Goal: Task Accomplishment & Management: Use online tool/utility

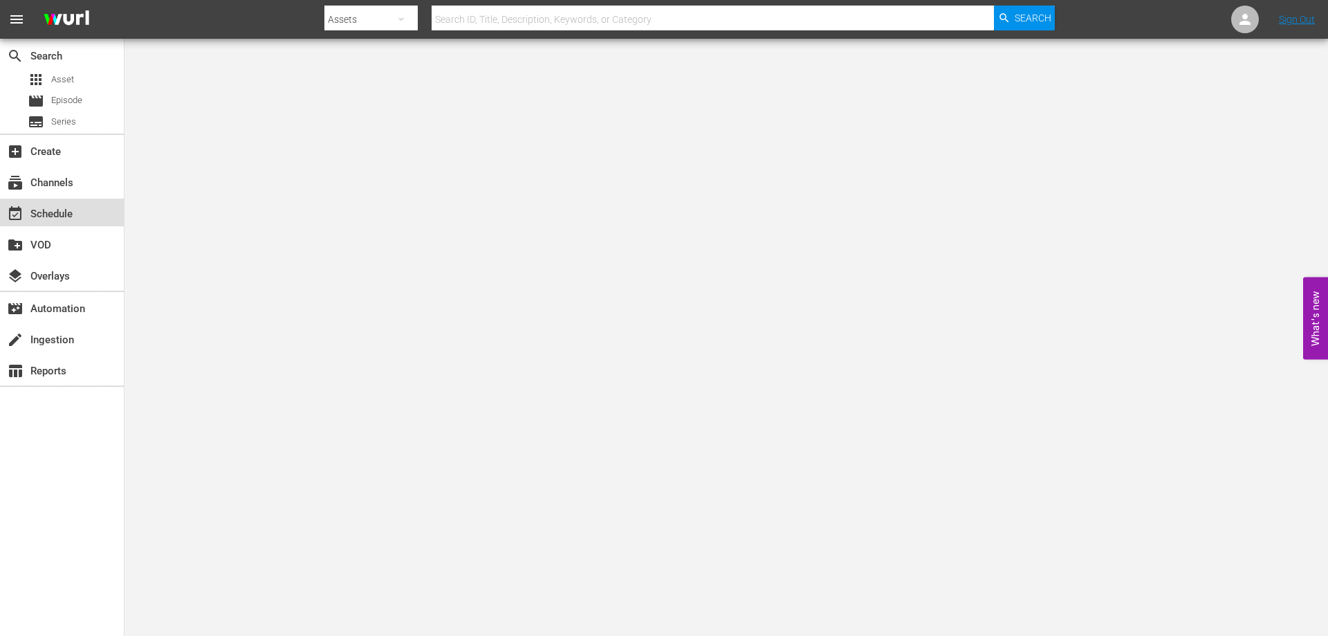
click at [59, 215] on div "event_available Schedule" at bounding box center [38, 211] width 77 height 12
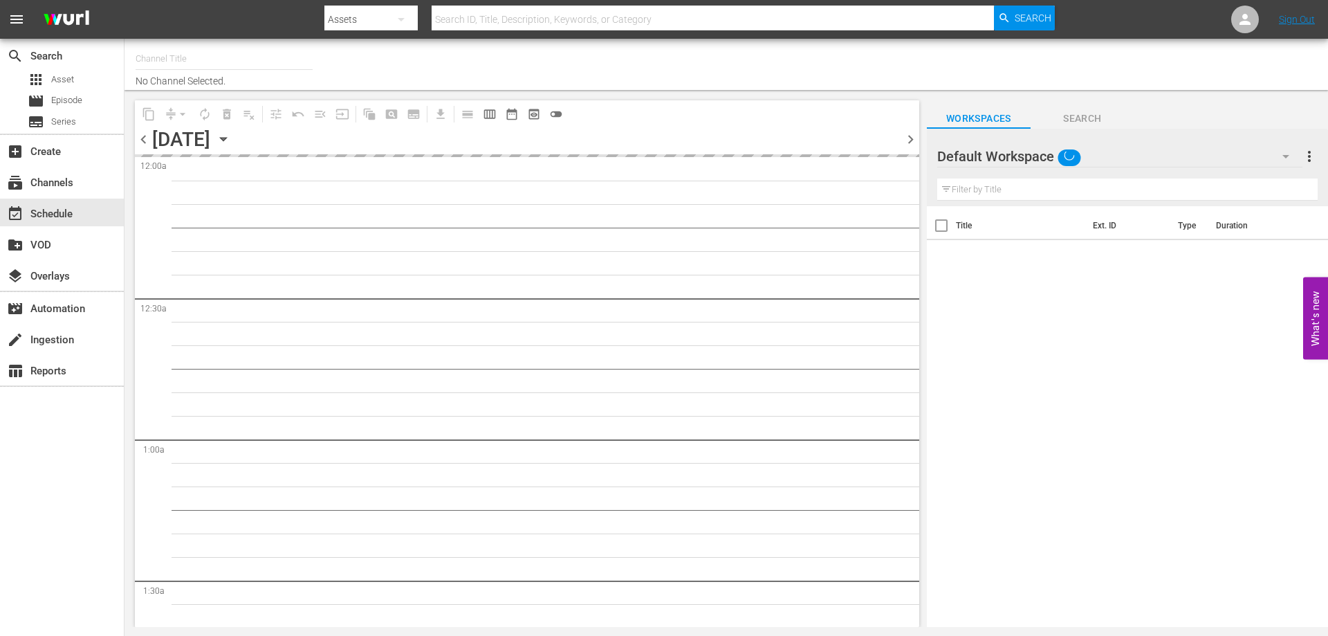
type input "[PERSON_NAME] Film (PKA [PERSON_NAME] & co. > I film di [PERSON_NAME]) (619)"
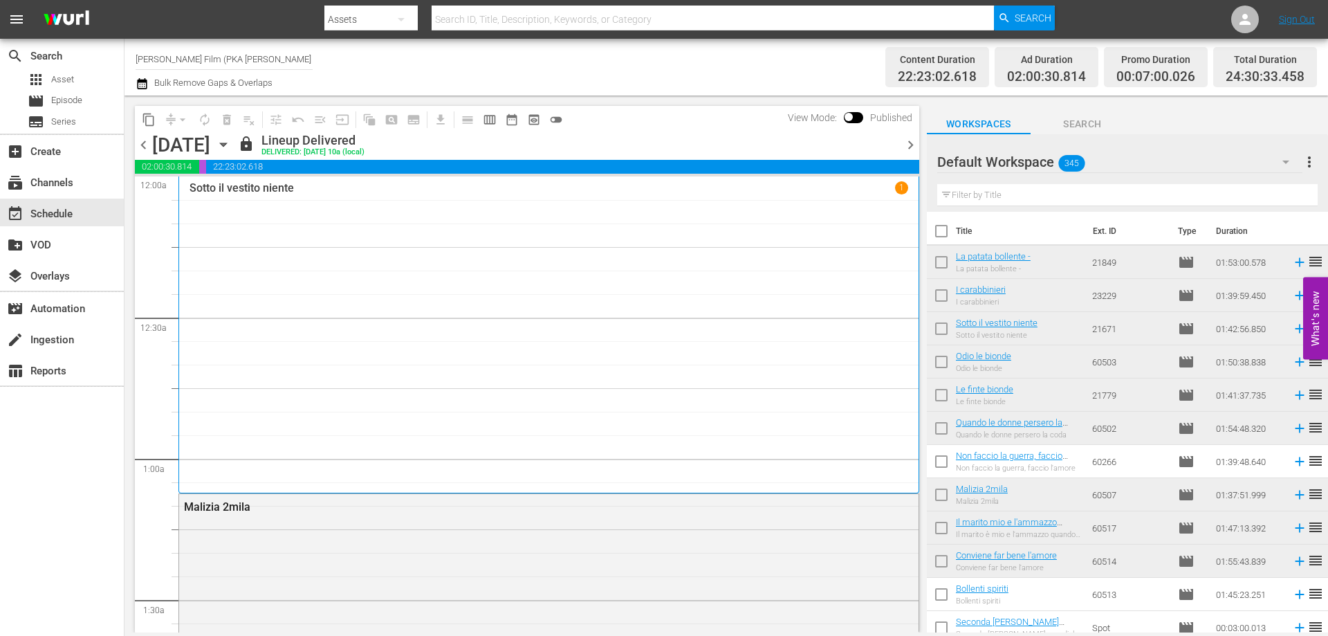
click at [231, 147] on icon "button" at bounding box center [223, 144] width 15 height 15
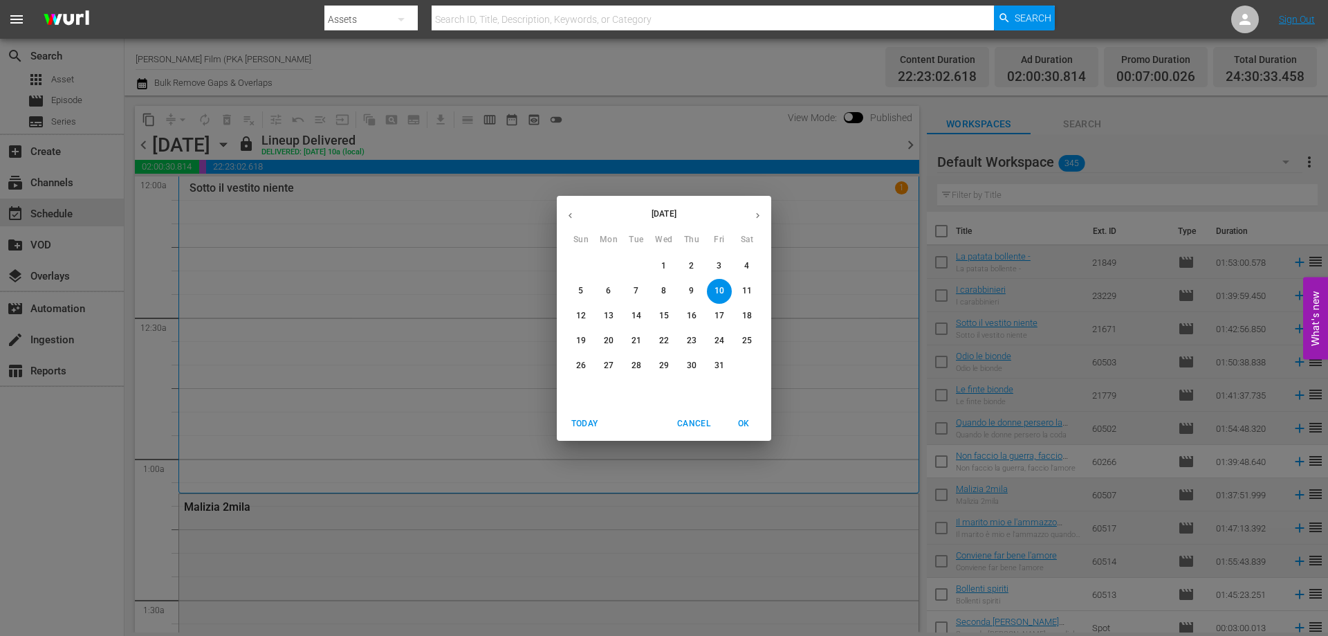
click at [608, 339] on p "20" at bounding box center [609, 341] width 10 height 12
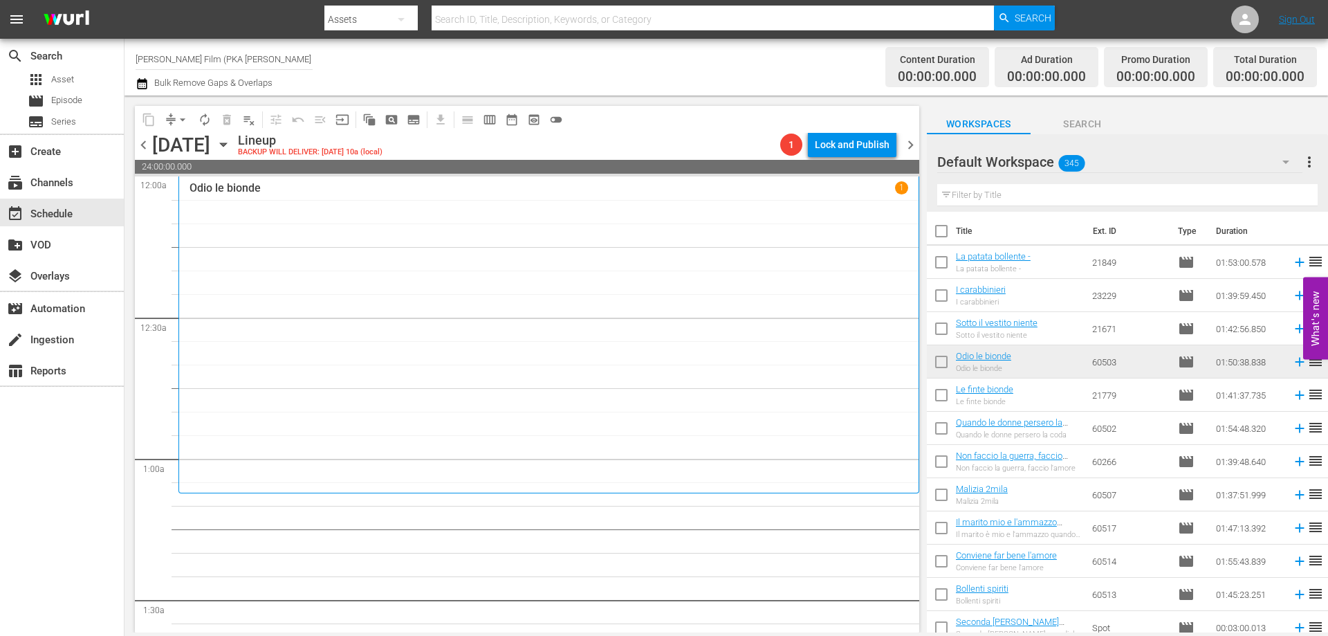
click at [694, 271] on div "Odio le bionde 1" at bounding box center [549, 334] width 719 height 306
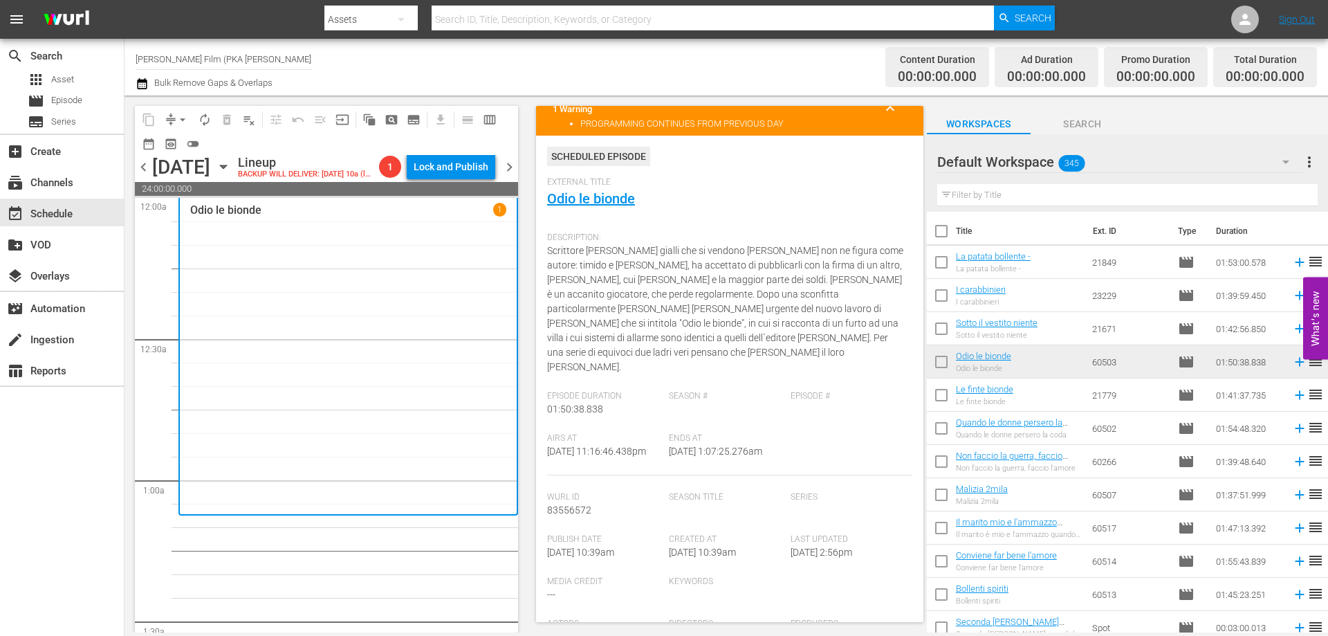
scroll to position [69, 0]
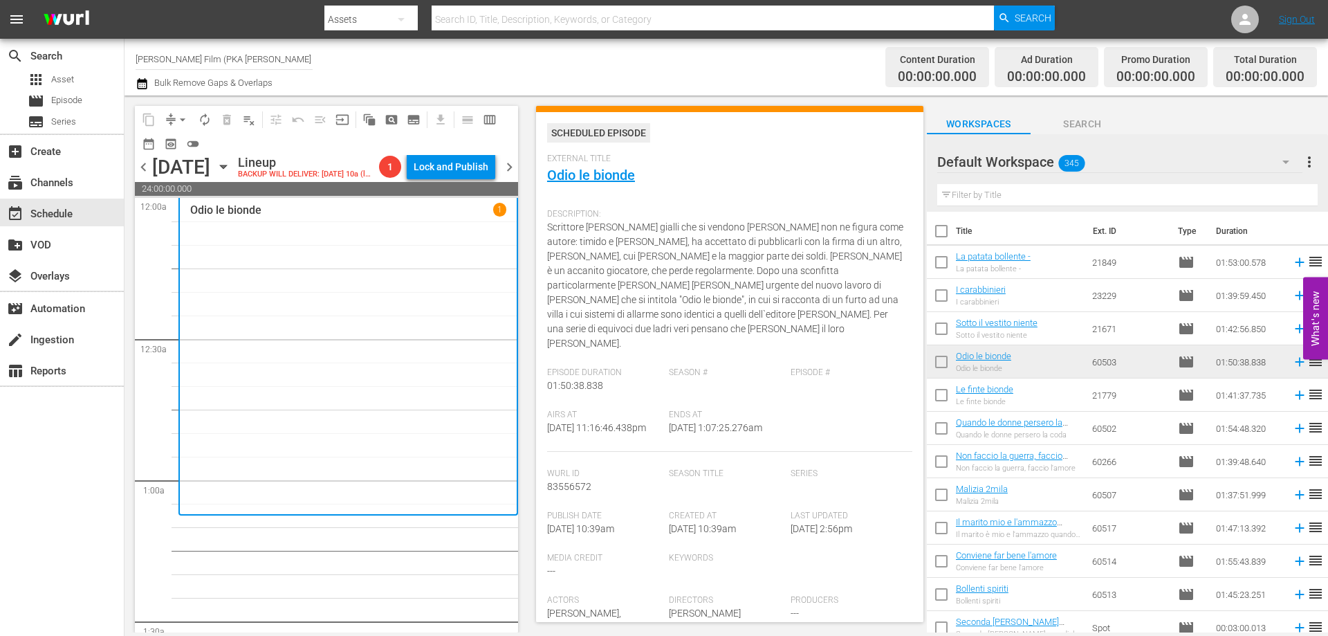
click at [1037, 192] on input "text" at bounding box center [1127, 195] width 380 height 22
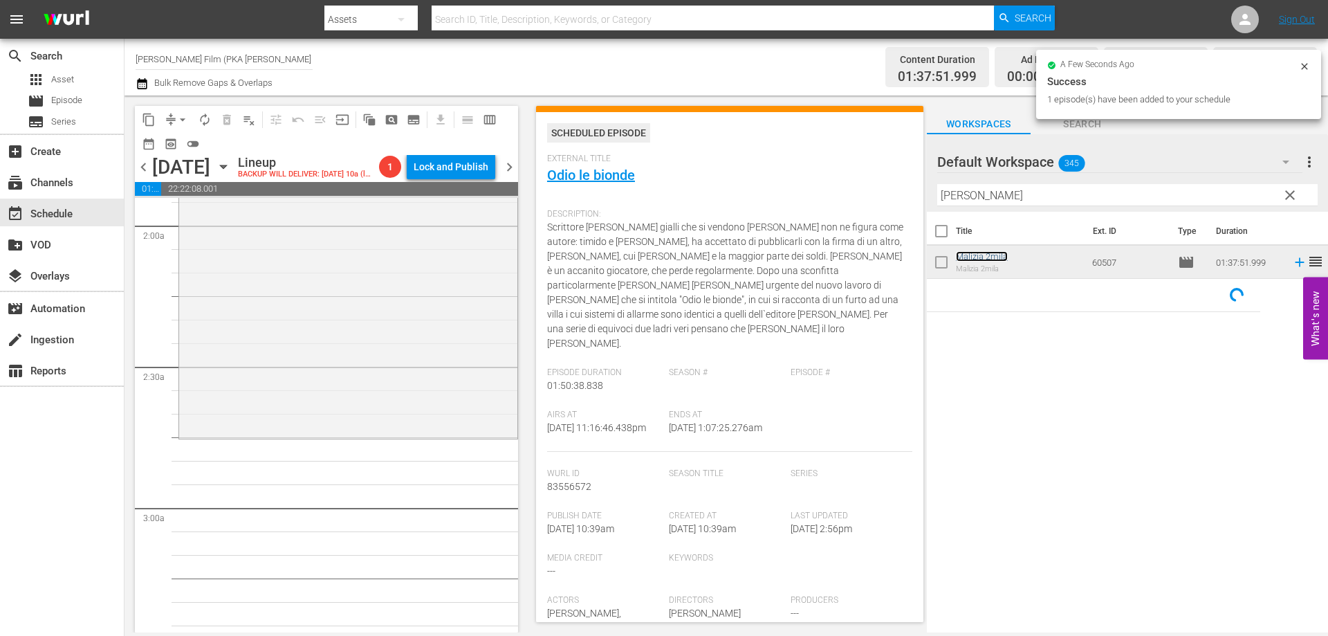
scroll to position [553, 0]
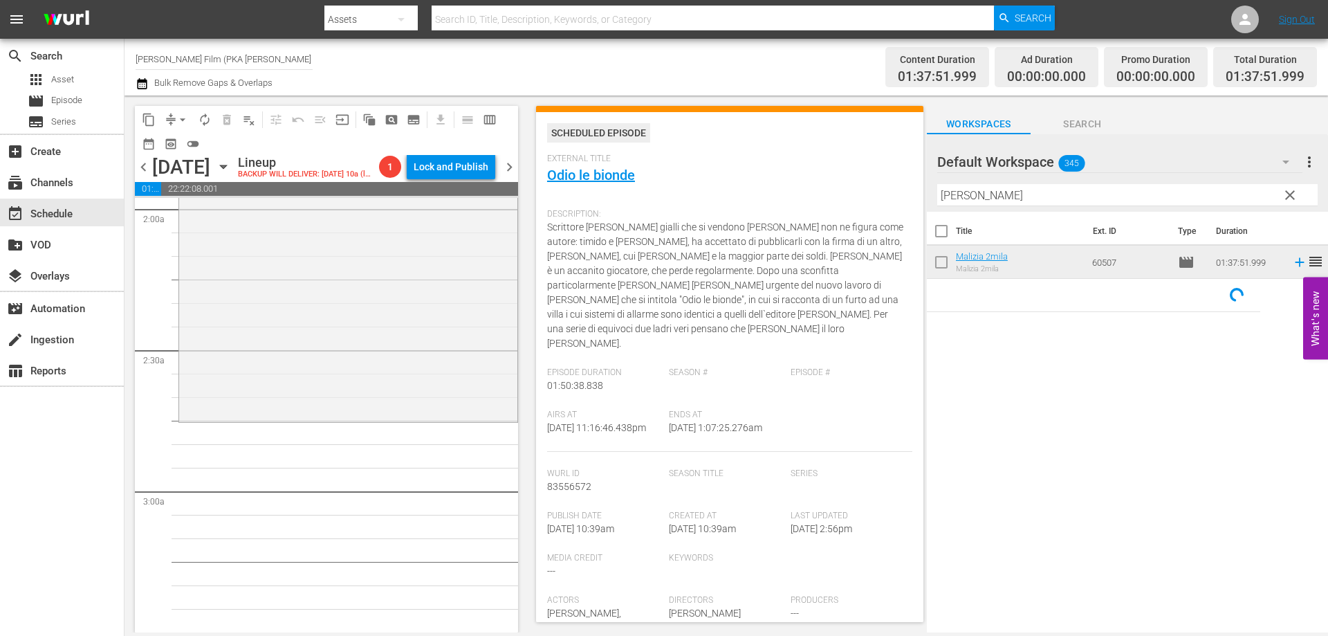
click at [465, 401] on div "[PERSON_NAME] 2mila reorder" at bounding box center [348, 191] width 338 height 456
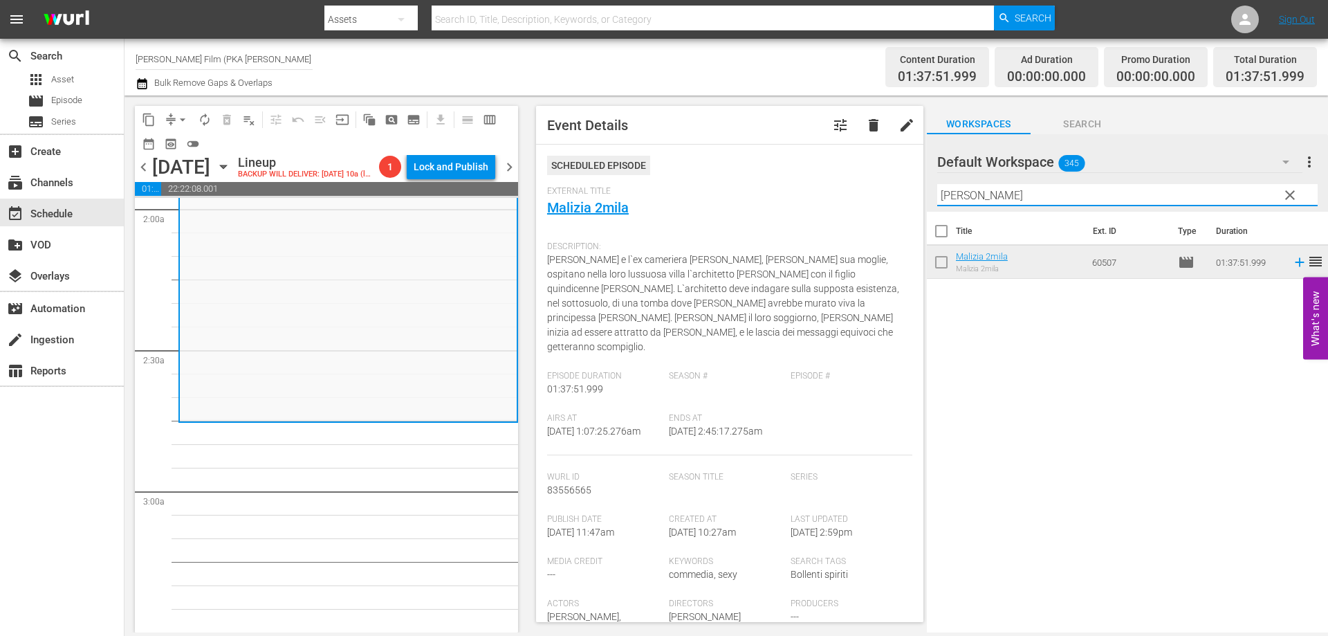
drag, startPoint x: 989, startPoint y: 194, endPoint x: 882, endPoint y: 192, distance: 107.2
click at [882, 192] on div "content_copy compress arrow_drop_down autorenew_outlined delete_forever_outline…" at bounding box center [725, 363] width 1203 height 537
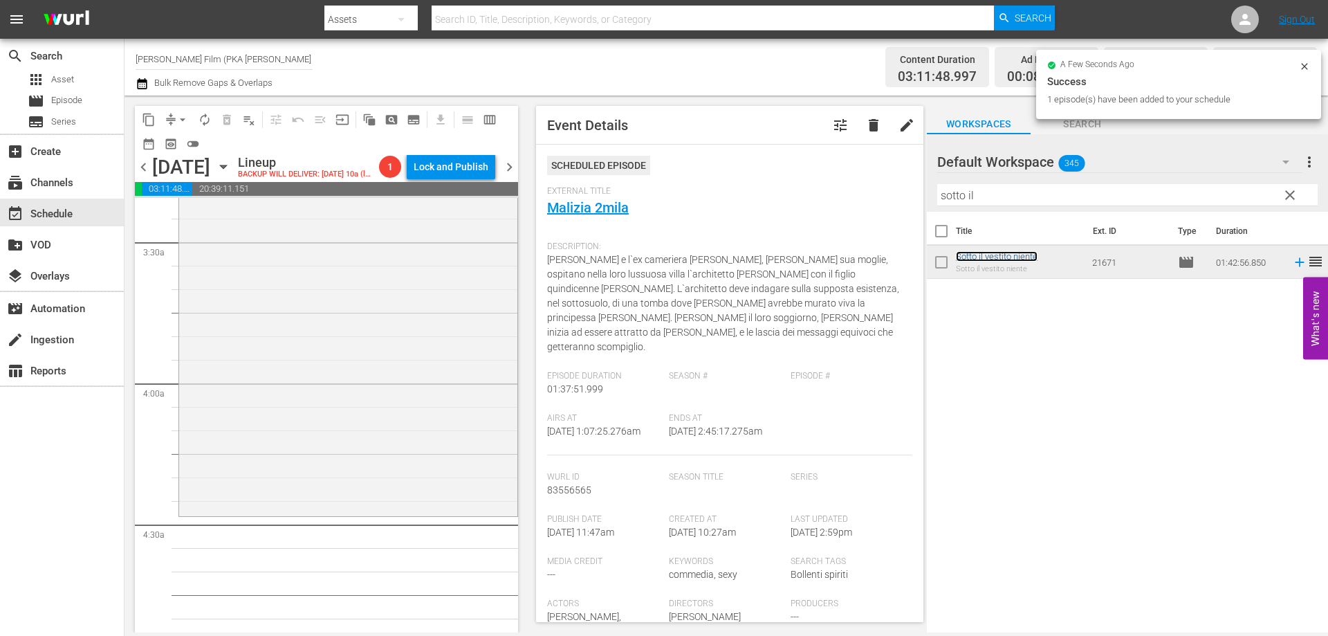
scroll to position [968, 0]
click at [371, 470] on div "Sotto il vestito niente reorder" at bounding box center [348, 248] width 338 height 480
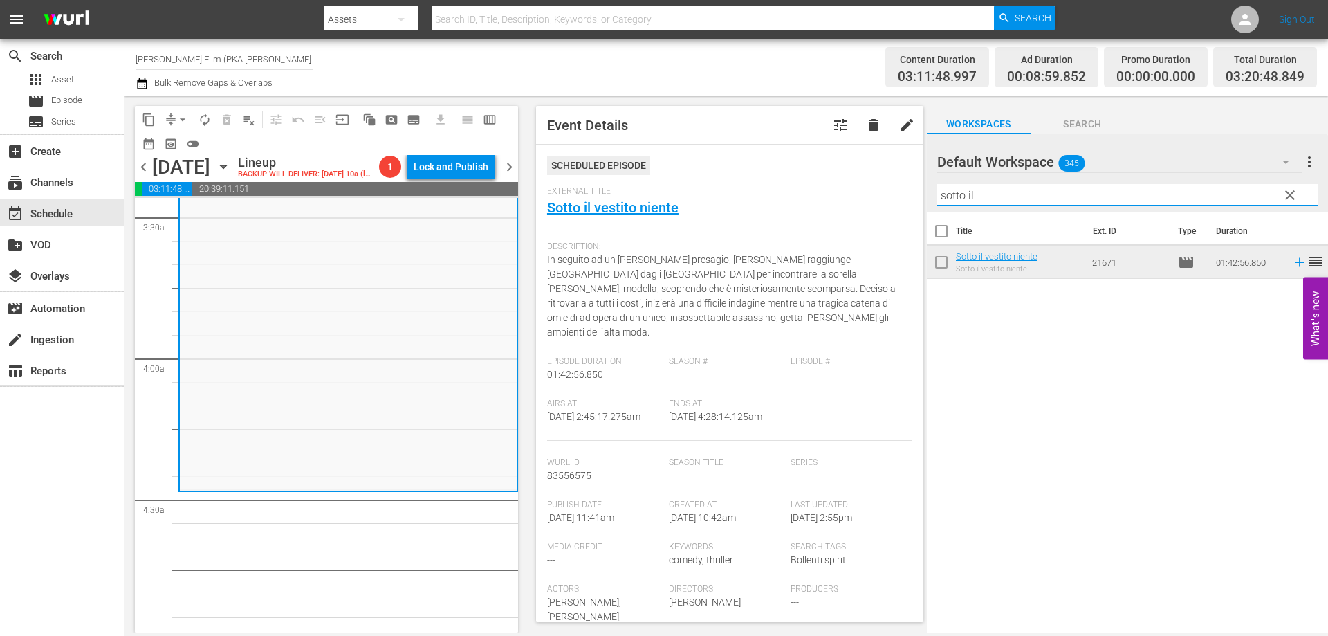
drag, startPoint x: 1019, startPoint y: 199, endPoint x: 911, endPoint y: 199, distance: 108.6
click at [911, 199] on div "content_copy compress arrow_drop_down autorenew_outlined delete_forever_outline…" at bounding box center [725, 363] width 1203 height 537
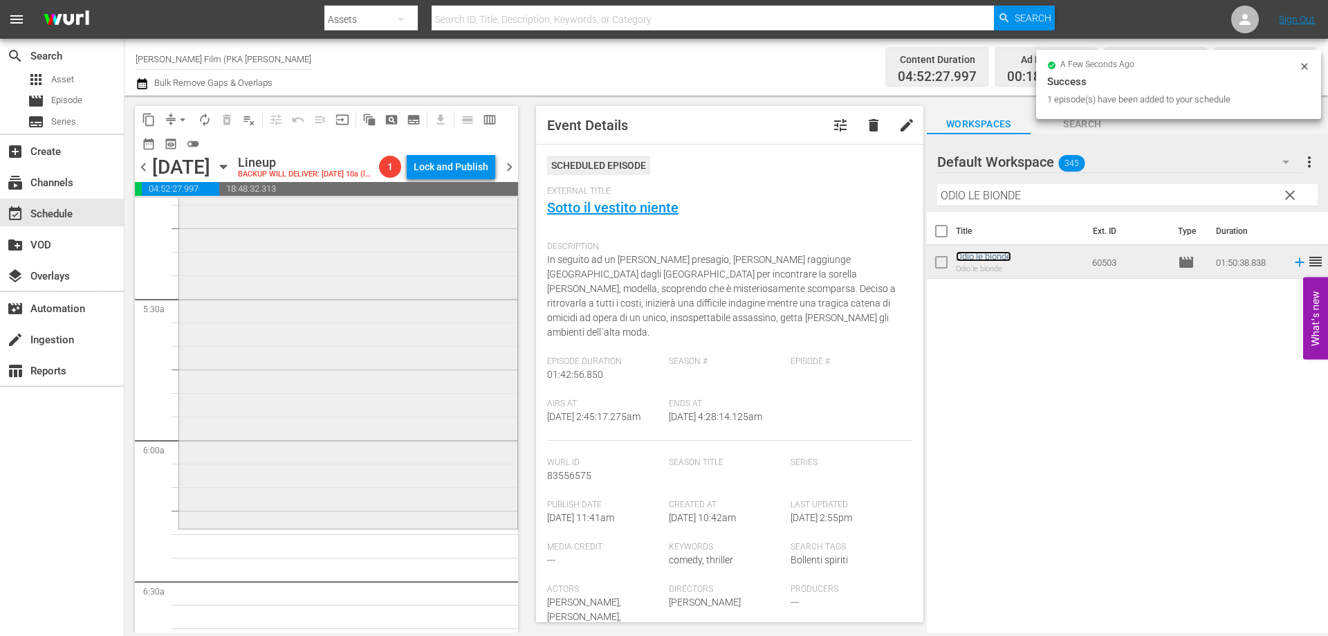
scroll to position [1452, 0]
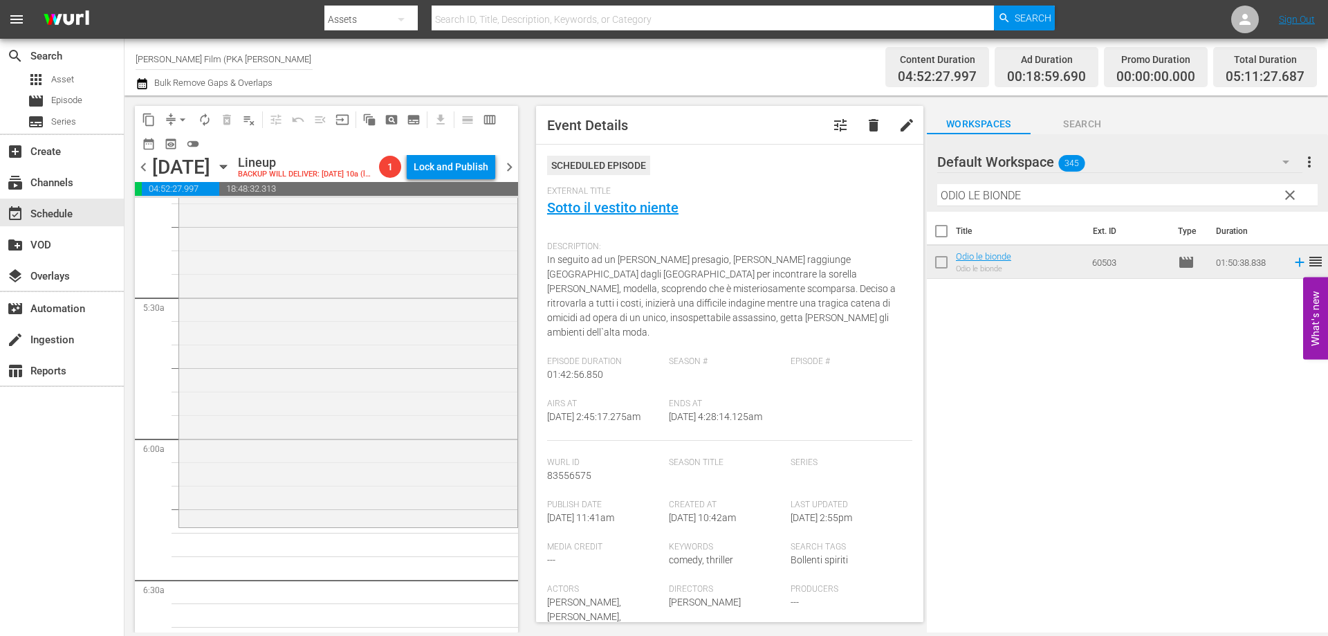
click at [447, 470] on div "Odio le bionde reorder" at bounding box center [348, 266] width 338 height 516
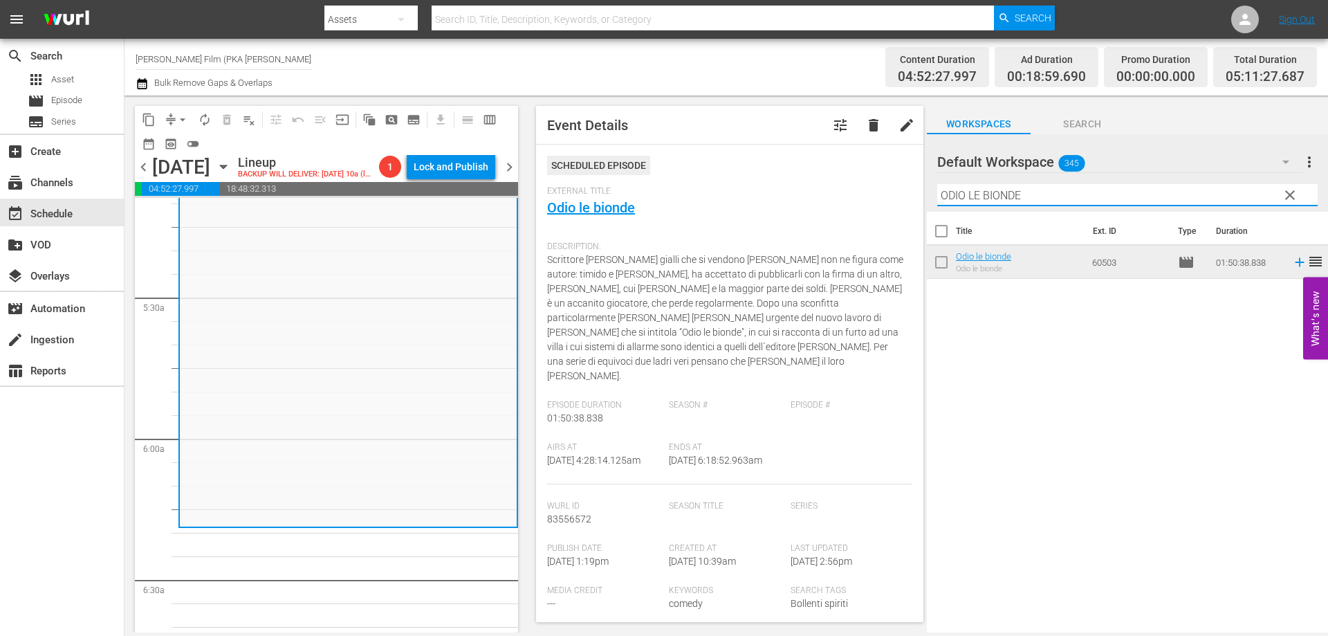
drag, startPoint x: 1033, startPoint y: 192, endPoint x: 863, endPoint y: 166, distance: 171.4
click at [864, 166] on div "content_copy compress arrow_drop_down autorenew_outlined delete_forever_outline…" at bounding box center [725, 363] width 1203 height 537
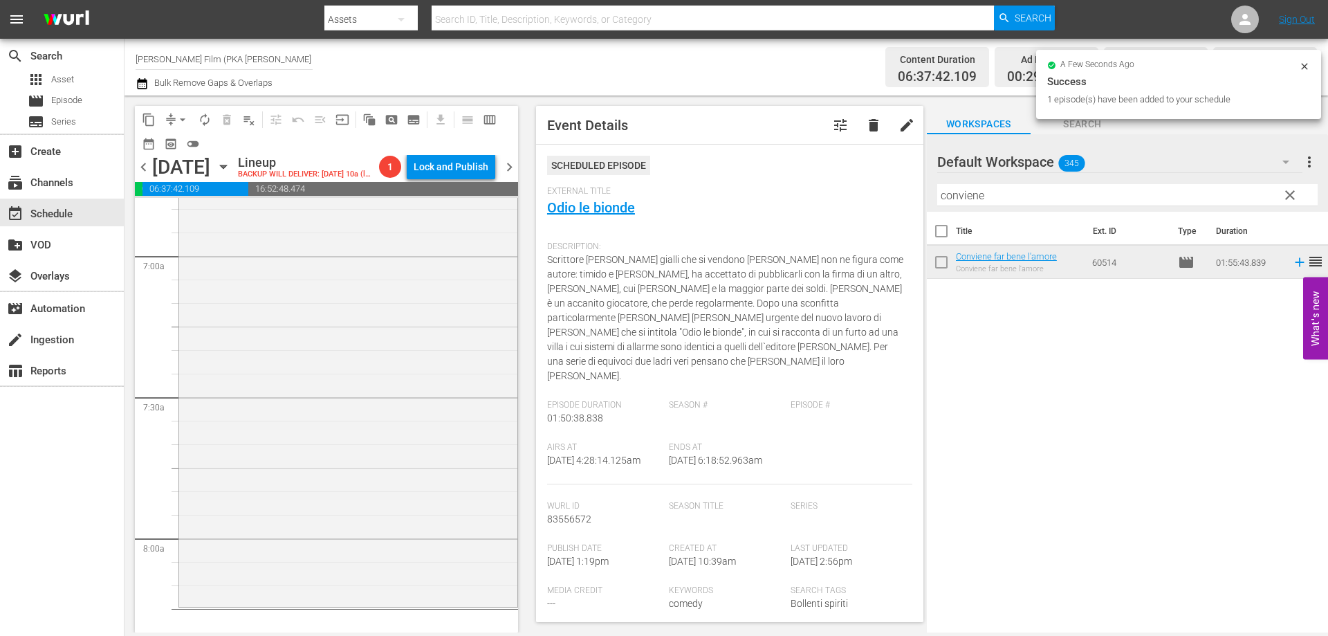
scroll to position [1937, 0]
click at [459, 497] on div "Conviene far bene l'amore reorder" at bounding box center [348, 314] width 338 height 540
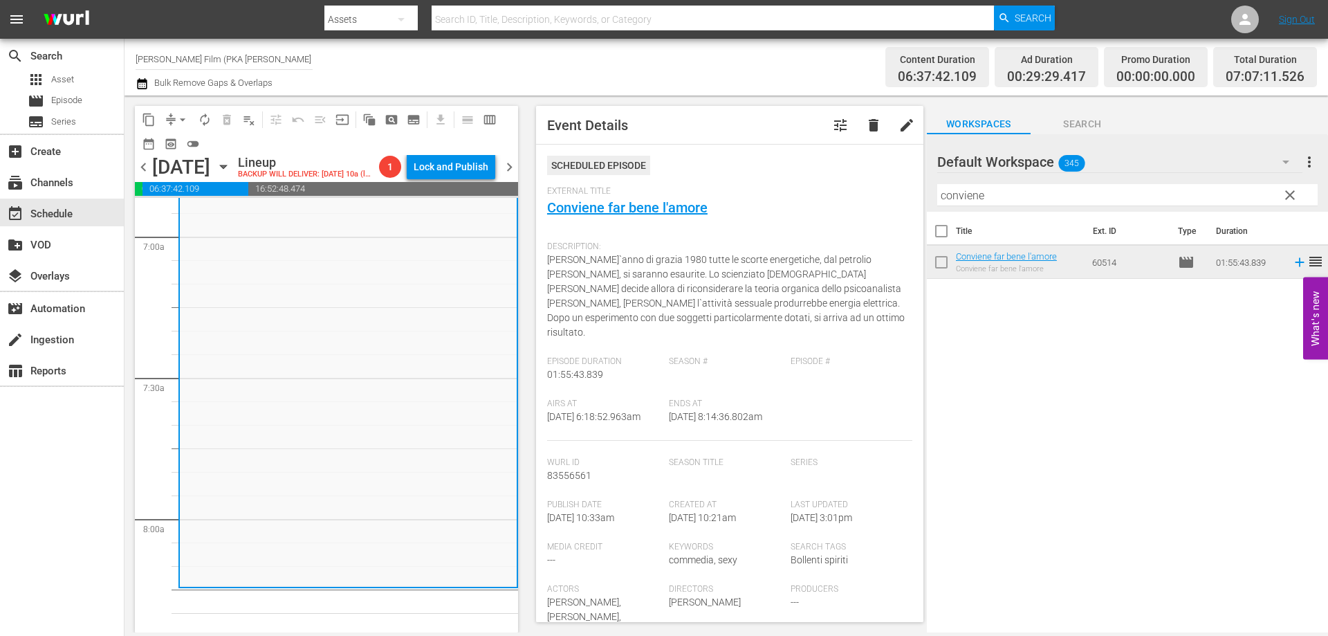
drag, startPoint x: 971, startPoint y: 197, endPoint x: 886, endPoint y: 197, distance: 85.1
click at [886, 197] on div "content_copy compress arrow_drop_down autorenew_outlined delete_forever_outline…" at bounding box center [725, 363] width 1203 height 537
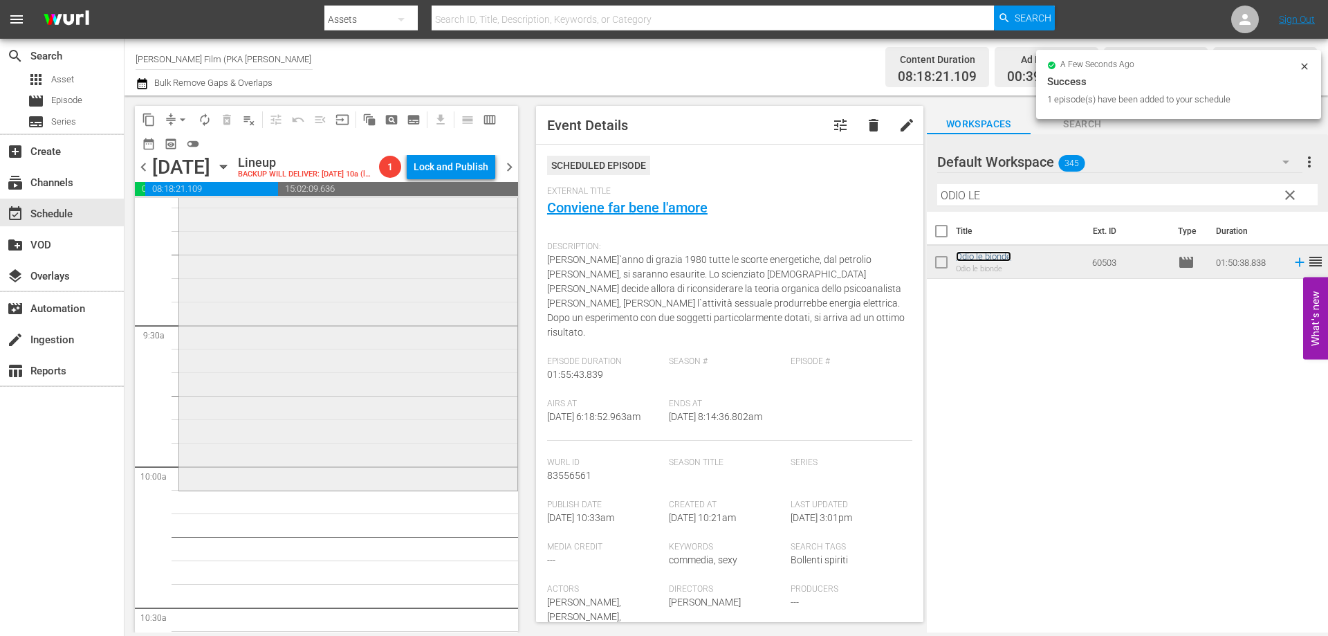
scroll to position [2559, 0]
click at [446, 448] on div "Odio le bionde reorder" at bounding box center [348, 224] width 338 height 516
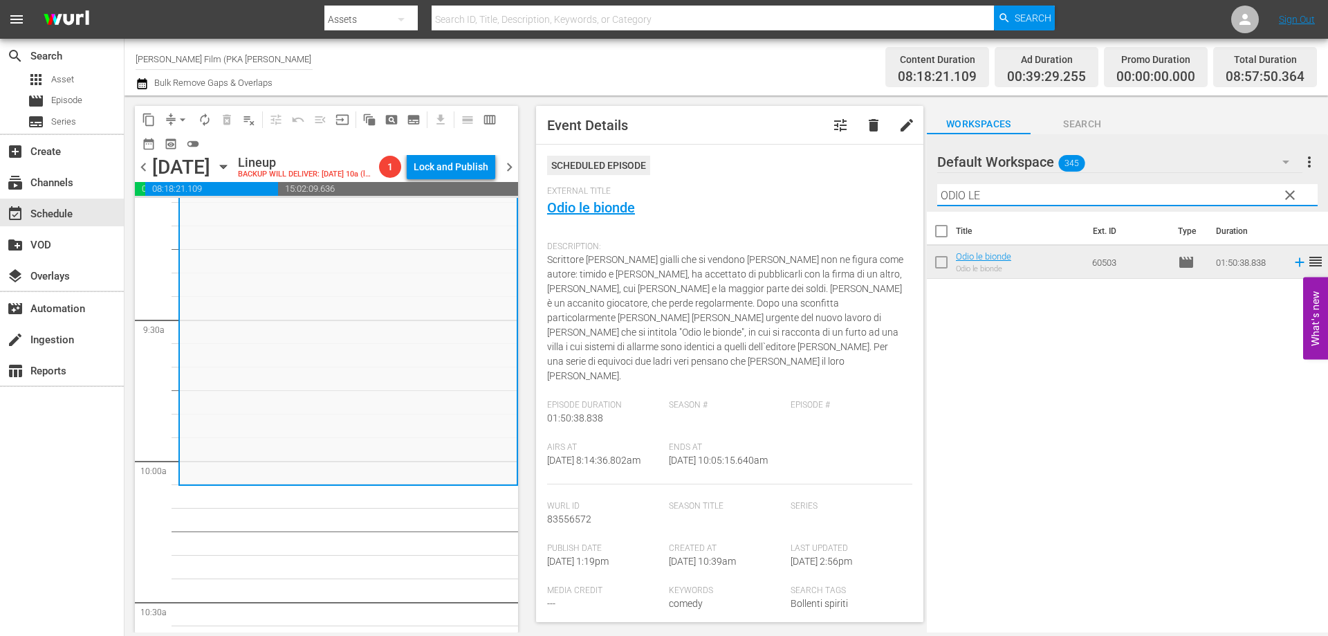
drag, startPoint x: 1010, startPoint y: 191, endPoint x: 928, endPoint y: 190, distance: 82.3
click at [928, 190] on div "Default Workspace 345 Default more_vert clear Filter by Title ODIO LE" at bounding box center [1127, 172] width 401 height 77
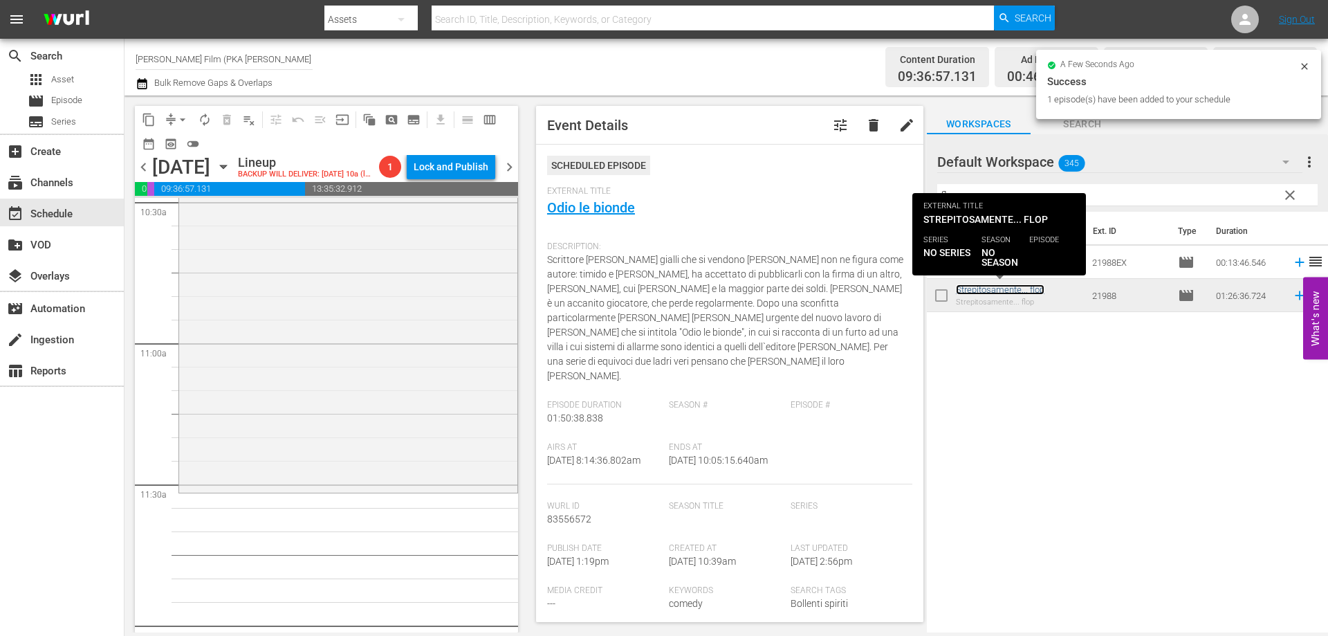
scroll to position [2974, 0]
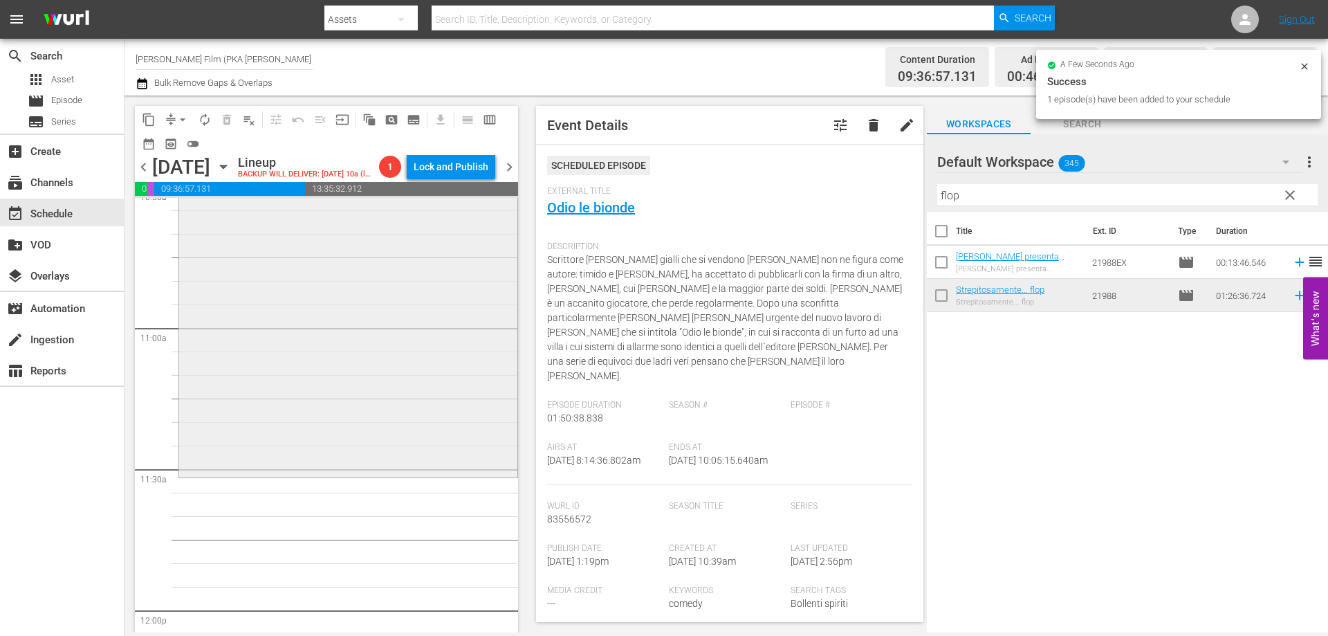
click at [461, 459] on div "Strepitosamente... flop reorder" at bounding box center [348, 272] width 338 height 403
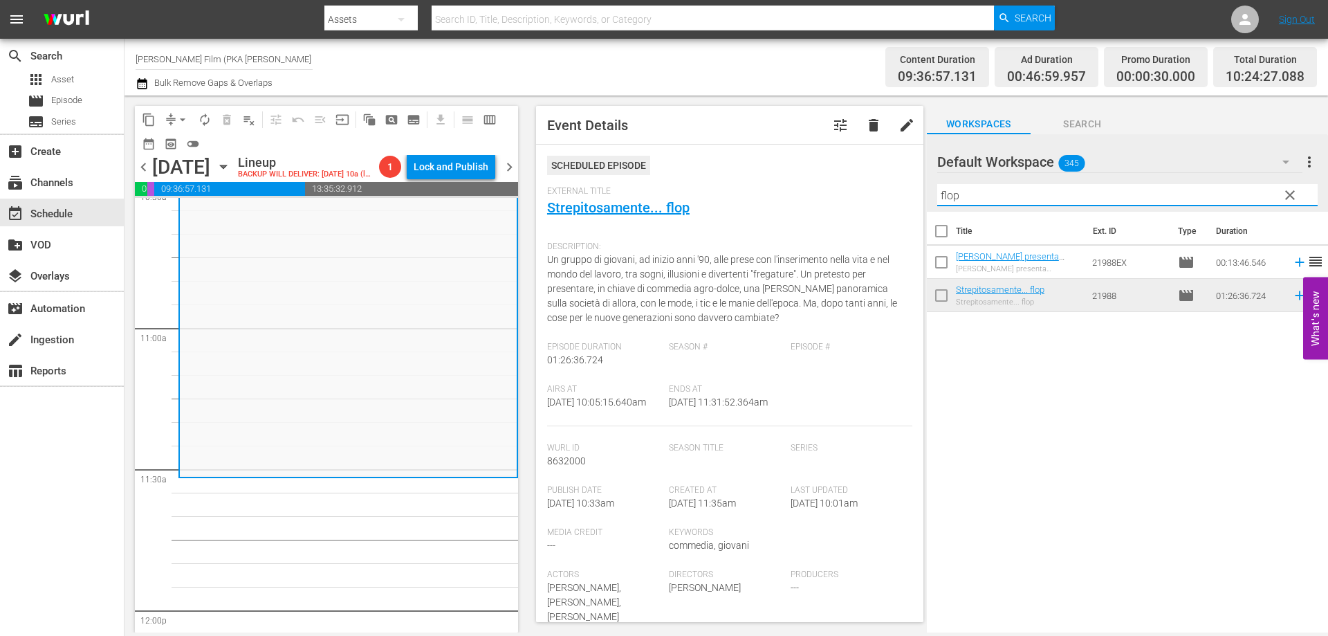
drag, startPoint x: 964, startPoint y: 196, endPoint x: 869, endPoint y: 188, distance: 95.7
click at [869, 188] on div "content_copy compress arrow_drop_down autorenew_outlined delete_forever_outline…" at bounding box center [725, 363] width 1203 height 537
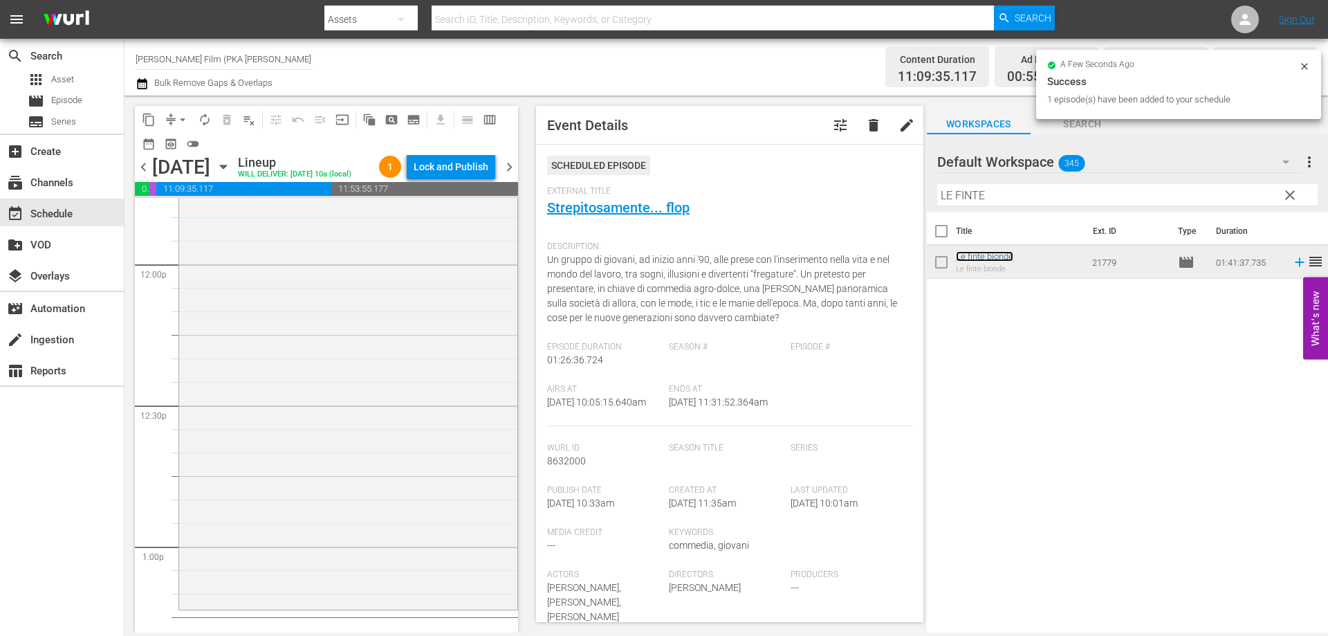
scroll to position [3458, 0]
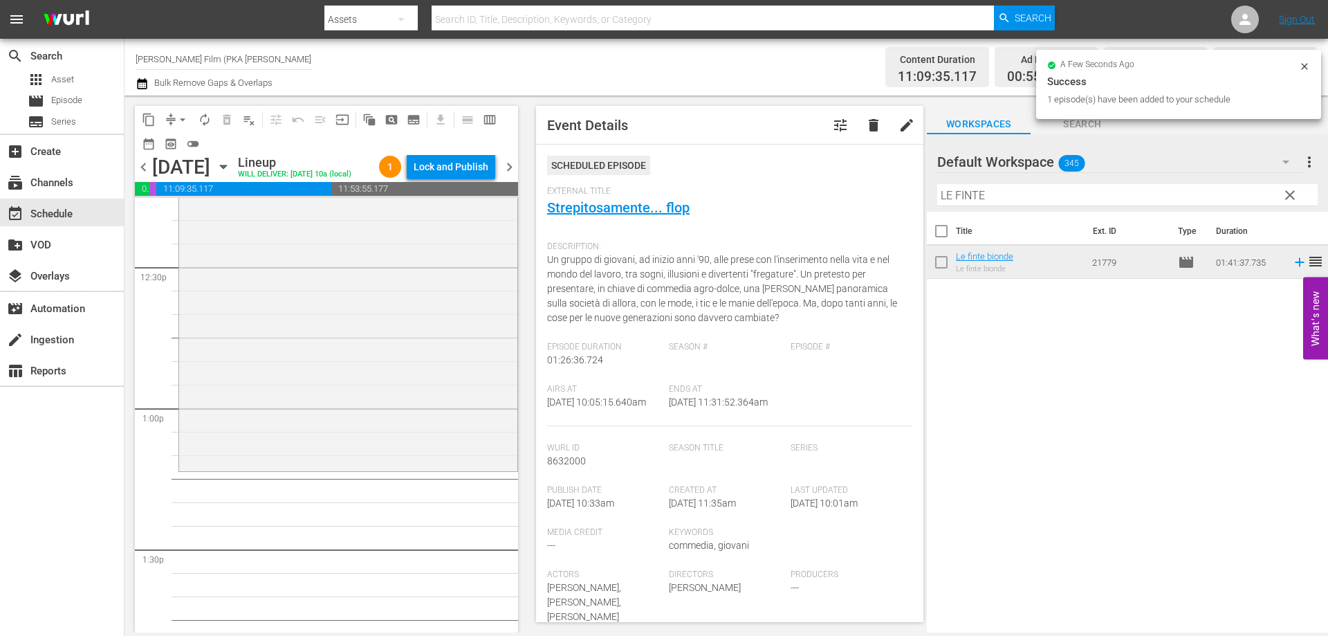
click at [461, 457] on div "Le finte bionde reorder" at bounding box center [348, 231] width 338 height 474
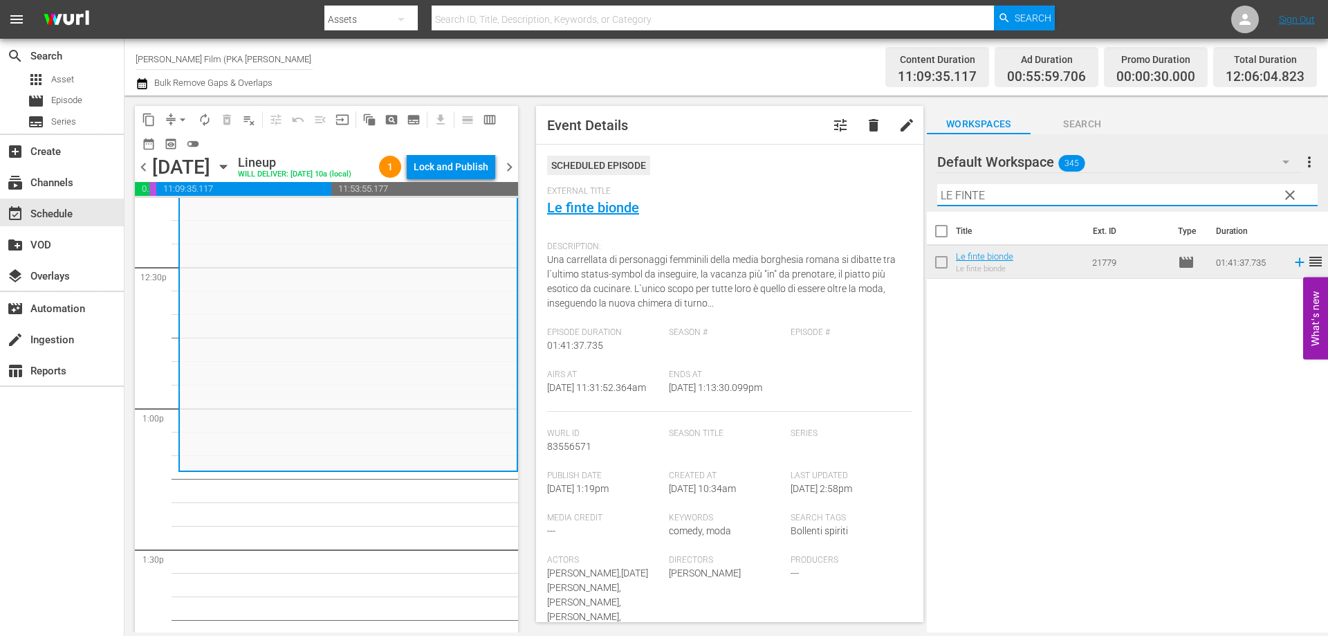
drag, startPoint x: 1009, startPoint y: 198, endPoint x: 820, endPoint y: 184, distance: 189.4
click at [820, 184] on div "content_copy compress arrow_drop_down autorenew_outlined delete_forever_outline…" at bounding box center [725, 363] width 1203 height 537
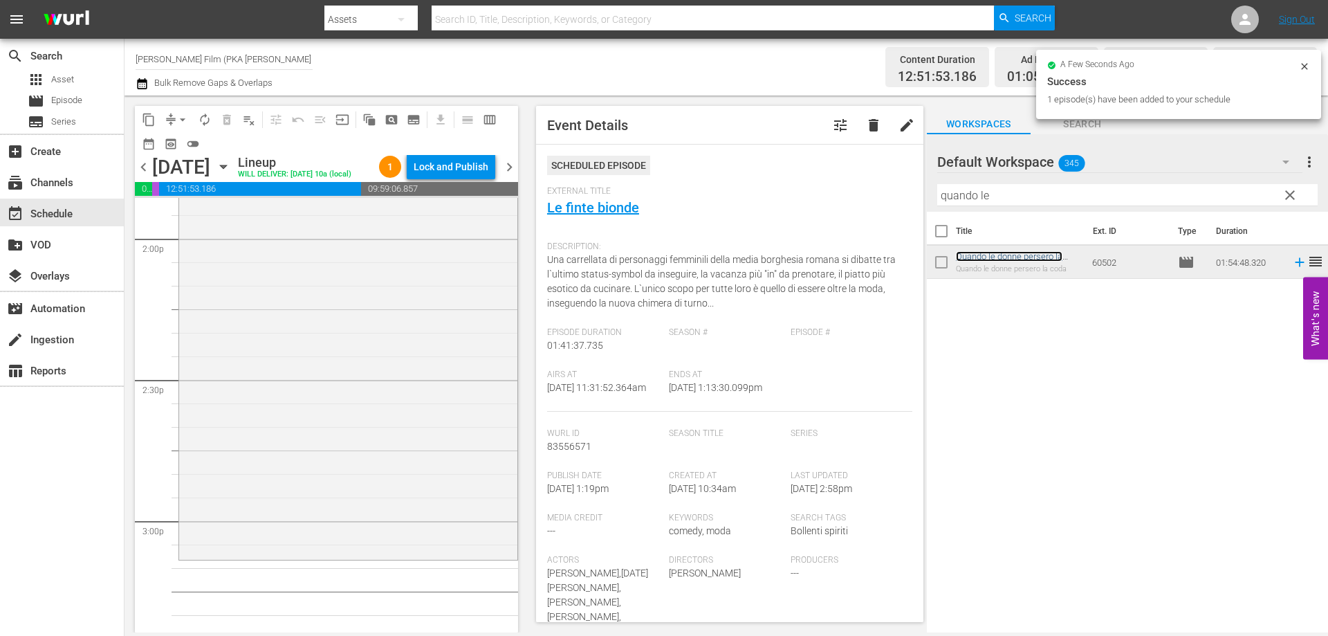
scroll to position [4011, 0]
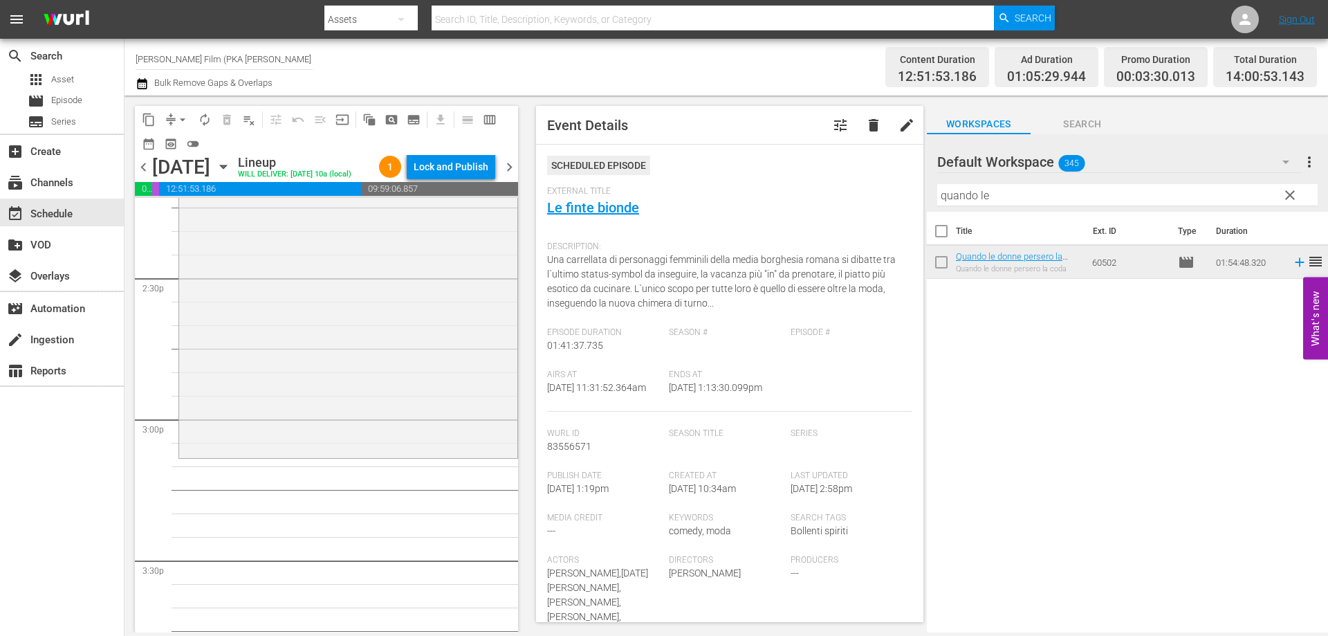
drag, startPoint x: 961, startPoint y: 255, endPoint x: 474, endPoint y: 451, distance: 525.0
click at [474, 449] on div "Quando le donne persero la coda reorder" at bounding box center [348, 187] width 338 height 536
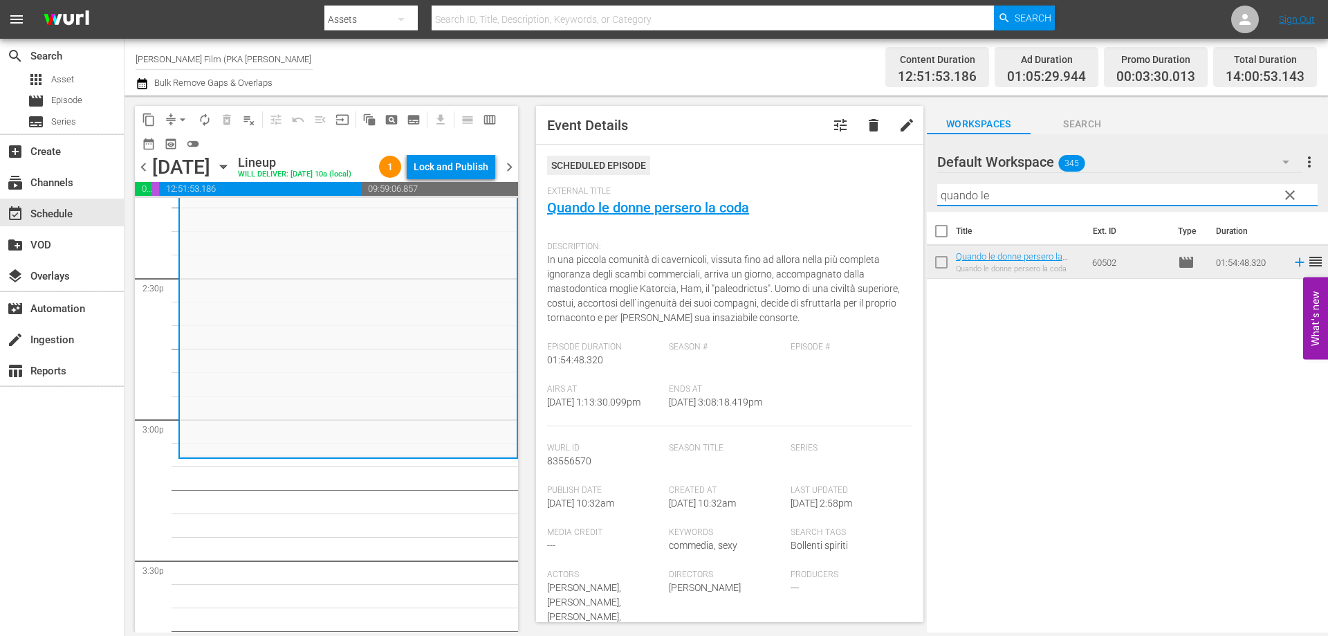
drag, startPoint x: 1019, startPoint y: 192, endPoint x: 920, endPoint y: 192, distance: 98.9
click at [920, 192] on div "content_copy compress arrow_drop_down autorenew_outlined delete_forever_outline…" at bounding box center [725, 363] width 1203 height 537
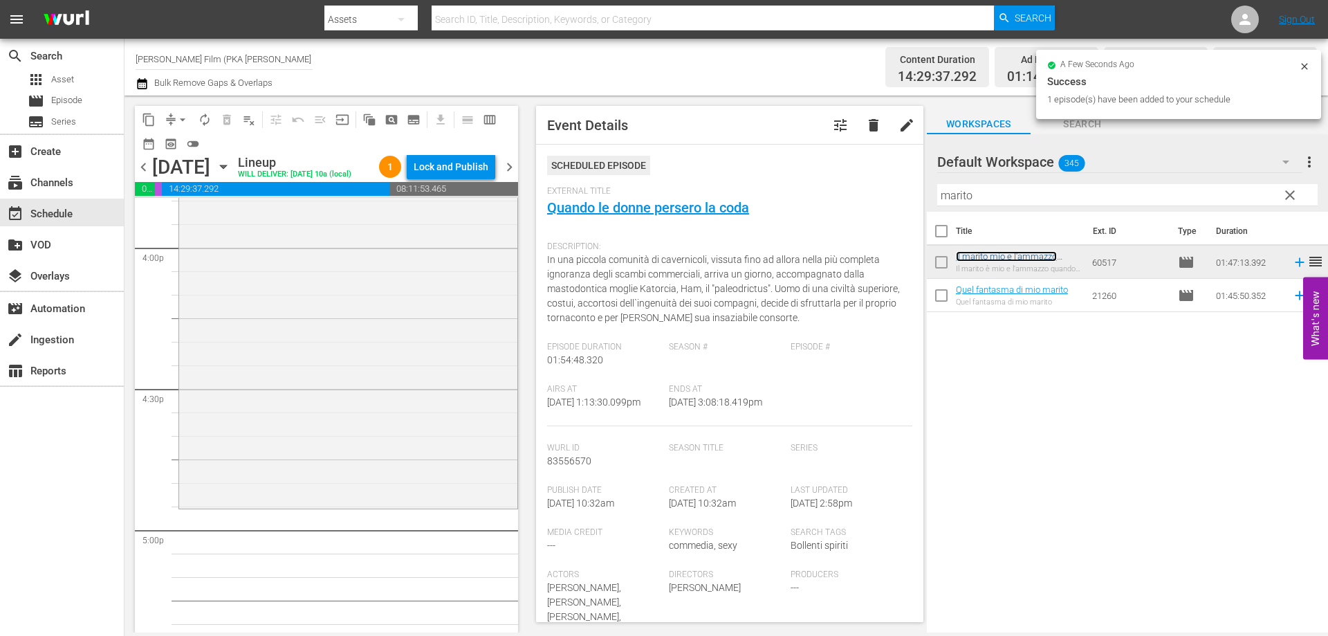
scroll to position [4496, 0]
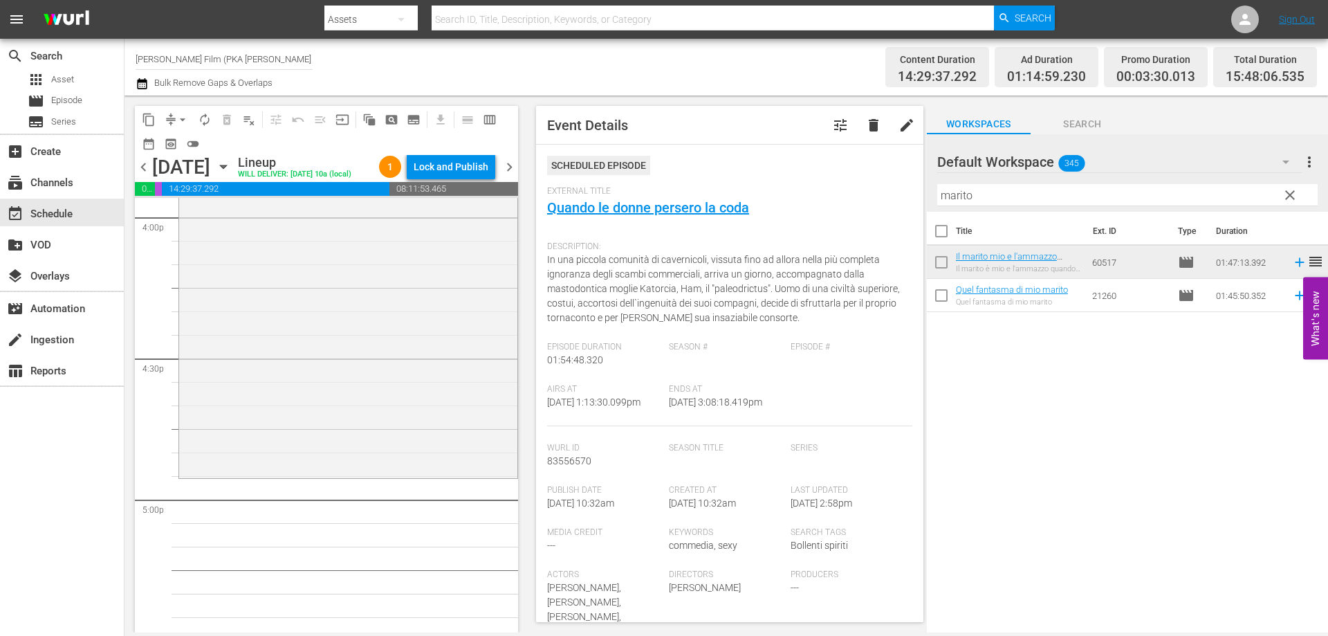
click at [431, 472] on div "Il marito mio e l'ammazzo quando mi pare reorder" at bounding box center [348, 225] width 338 height 500
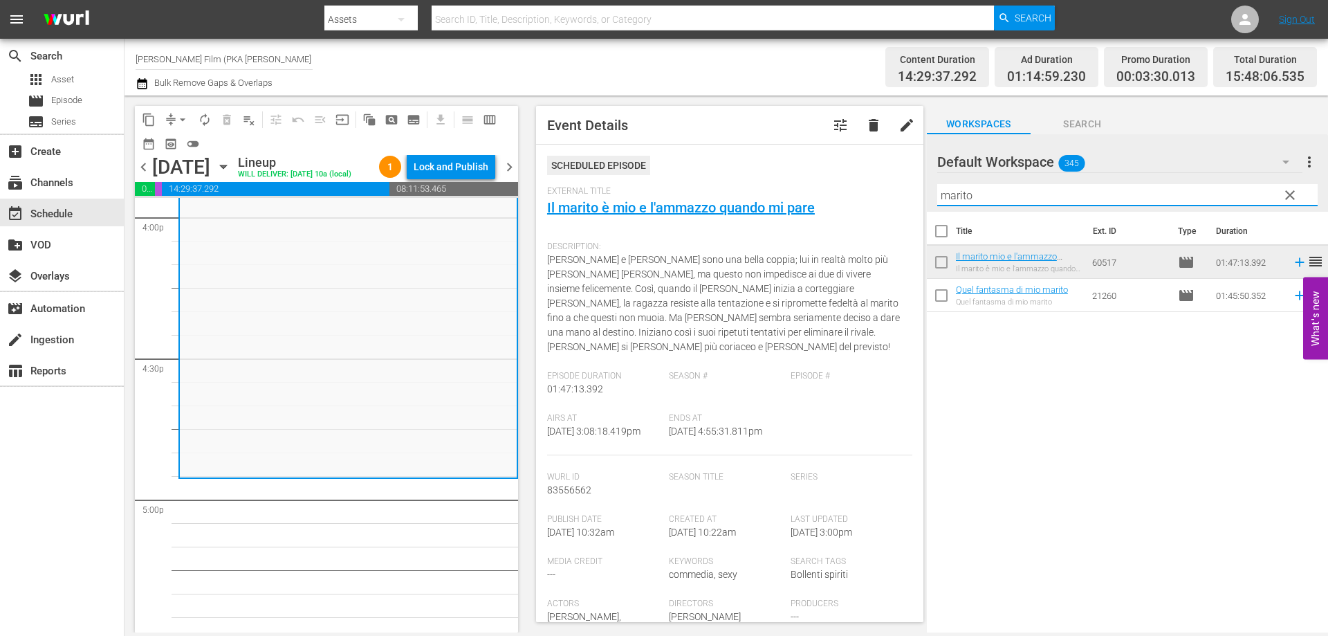
drag, startPoint x: 991, startPoint y: 194, endPoint x: 812, endPoint y: 175, distance: 180.2
click at [812, 175] on div "content_copy compress arrow_drop_down autorenew_outlined delete_forever_outline…" at bounding box center [725, 363] width 1203 height 537
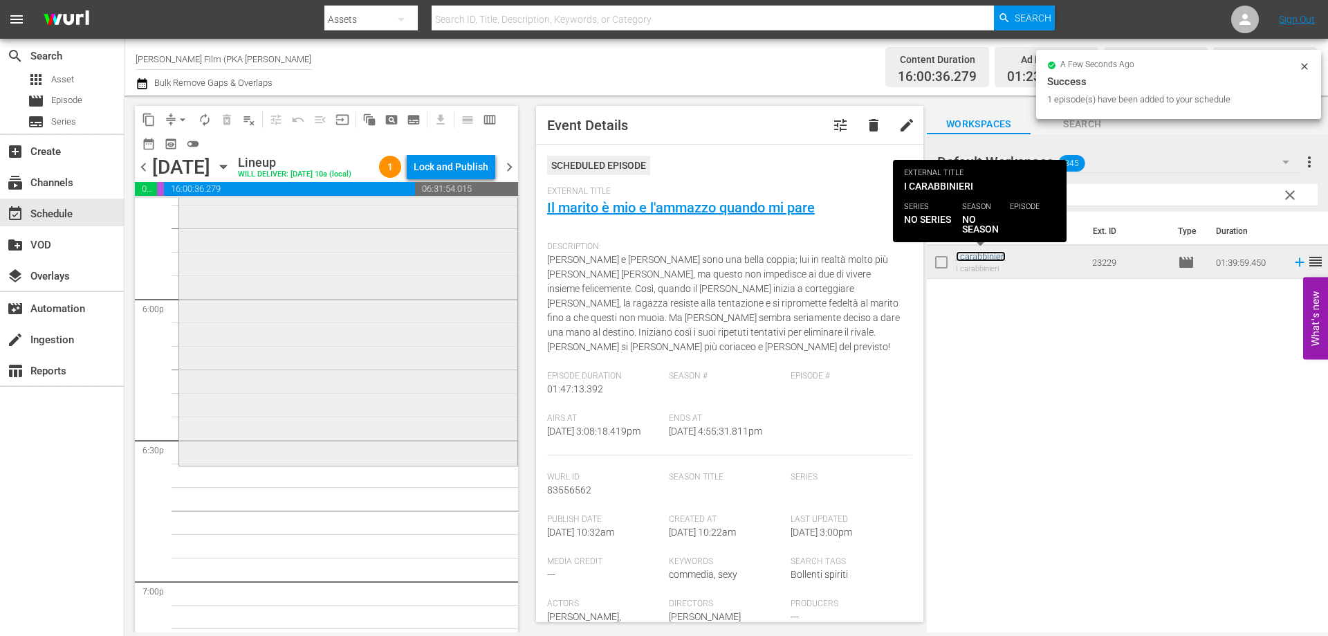
scroll to position [4980, 0]
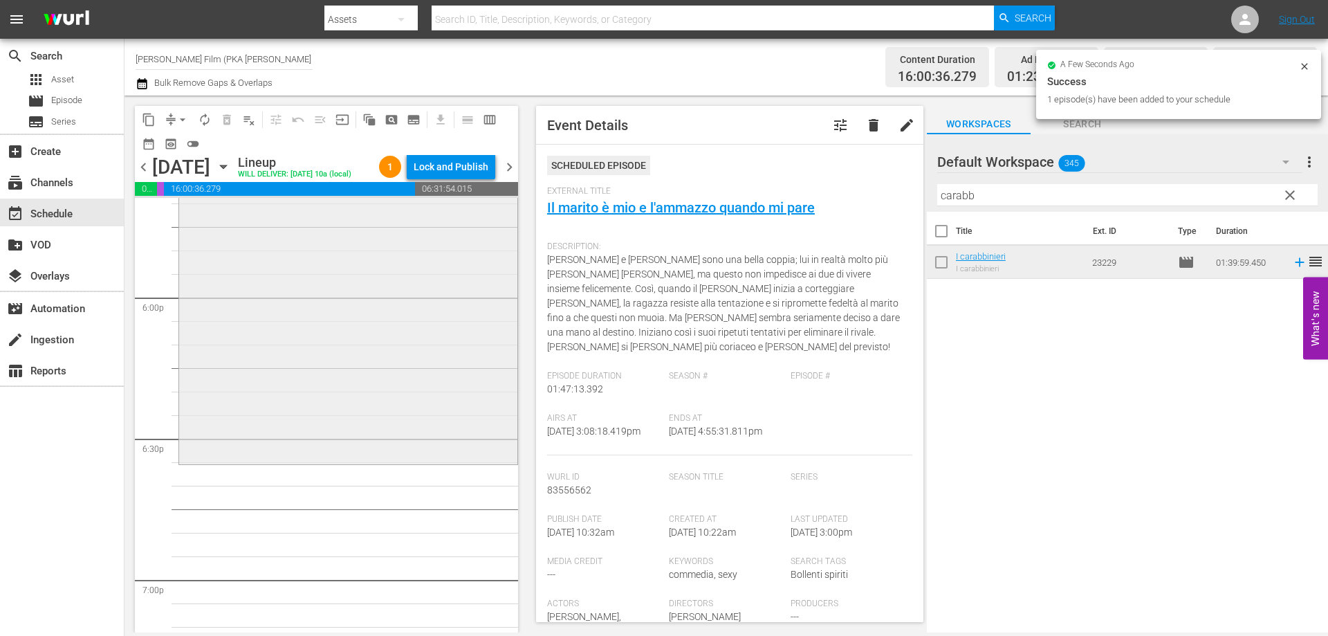
click at [474, 457] on div "I carabbinieri reorder" at bounding box center [348, 228] width 338 height 466
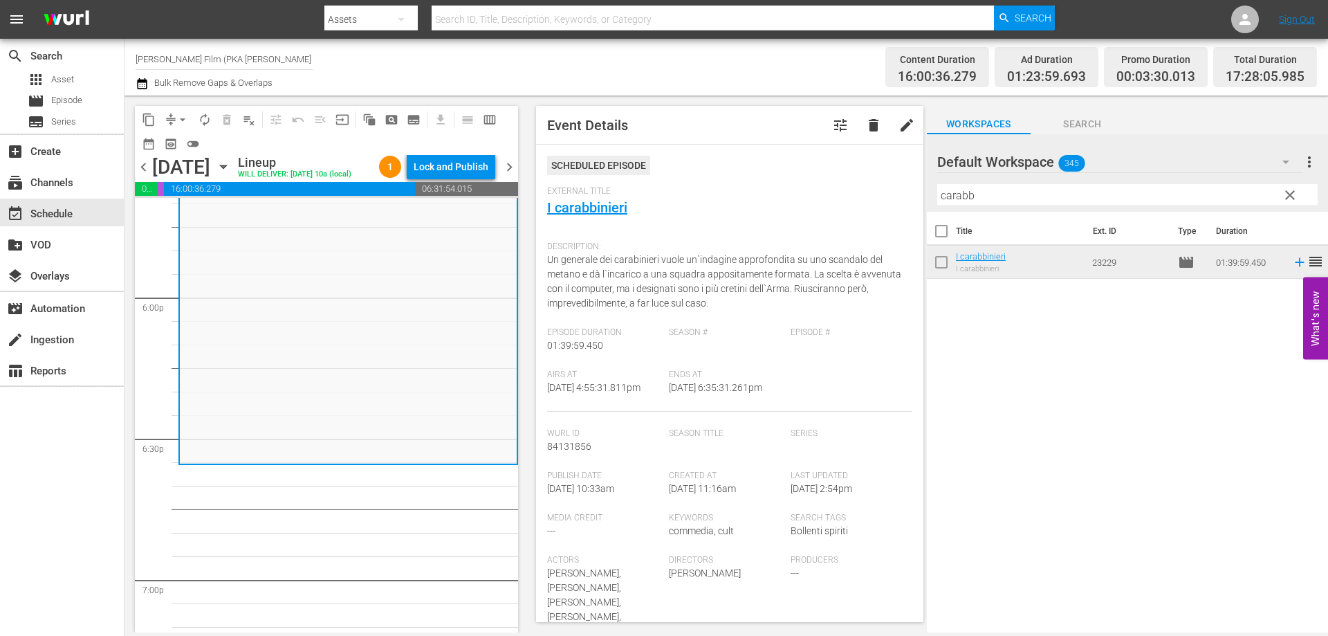
drag, startPoint x: 1029, startPoint y: 203, endPoint x: 779, endPoint y: 191, distance: 250.0
click at [779, 191] on div "content_copy compress arrow_drop_down autorenew_outlined delete_forever_outline…" at bounding box center [725, 363] width 1203 height 537
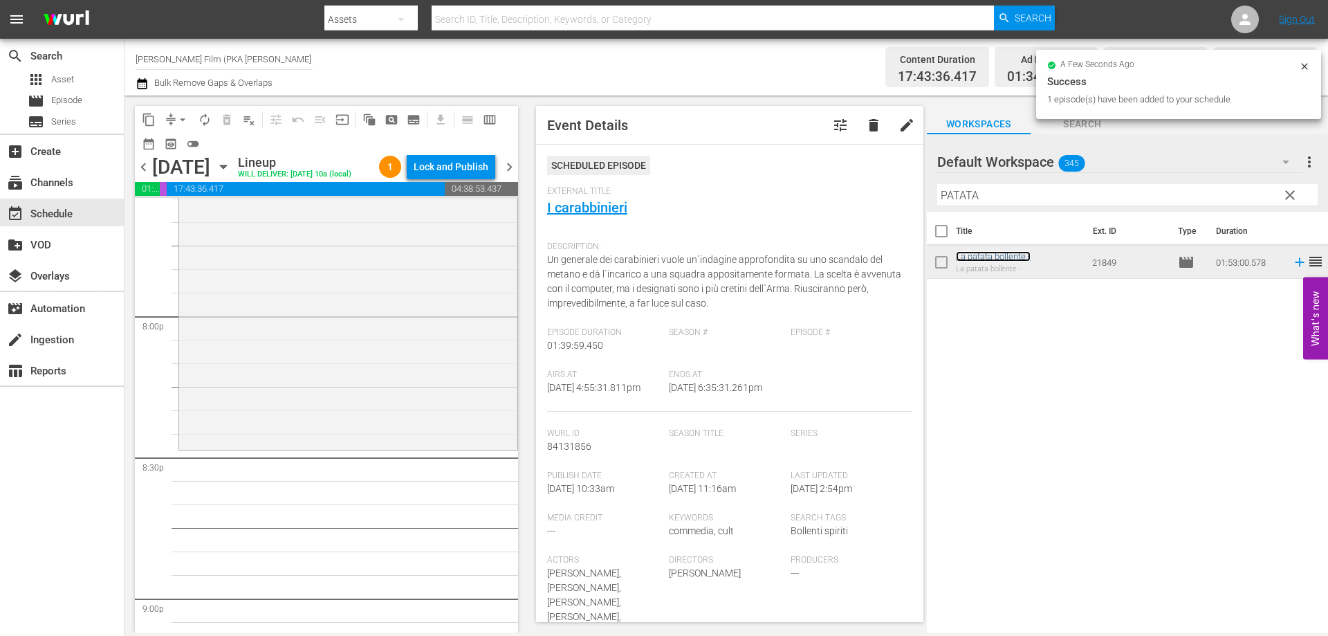
scroll to position [5533, 0]
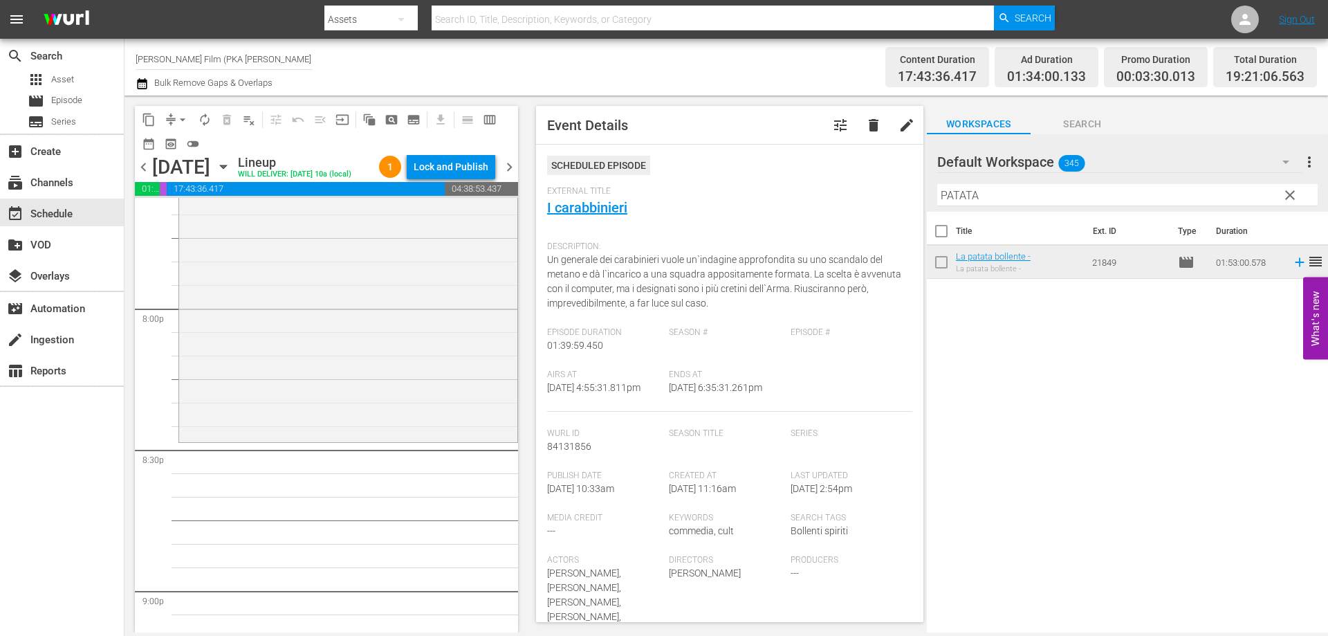
click at [442, 434] on div "La patata bollente - reorder" at bounding box center [348, 175] width 338 height 527
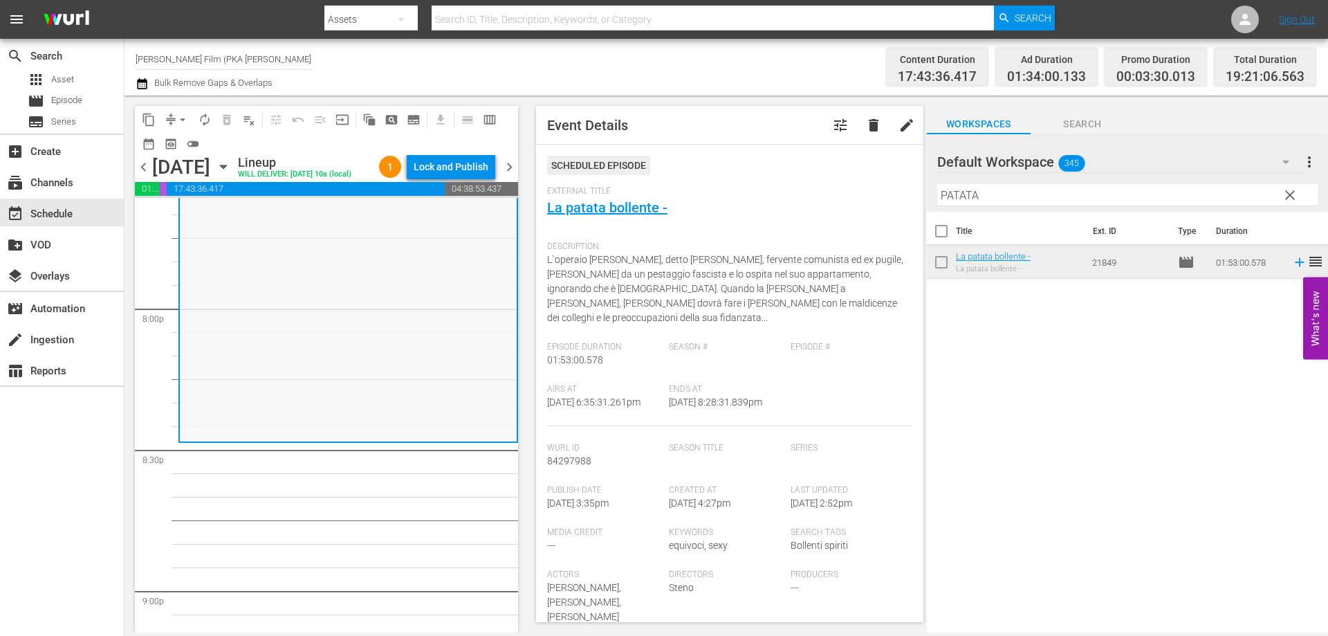
drag, startPoint x: 999, startPoint y: 195, endPoint x: 865, endPoint y: 187, distance: 133.7
click at [865, 187] on div "content_copy compress arrow_drop_down autorenew_outlined delete_forever_outline…" at bounding box center [725, 363] width 1203 height 537
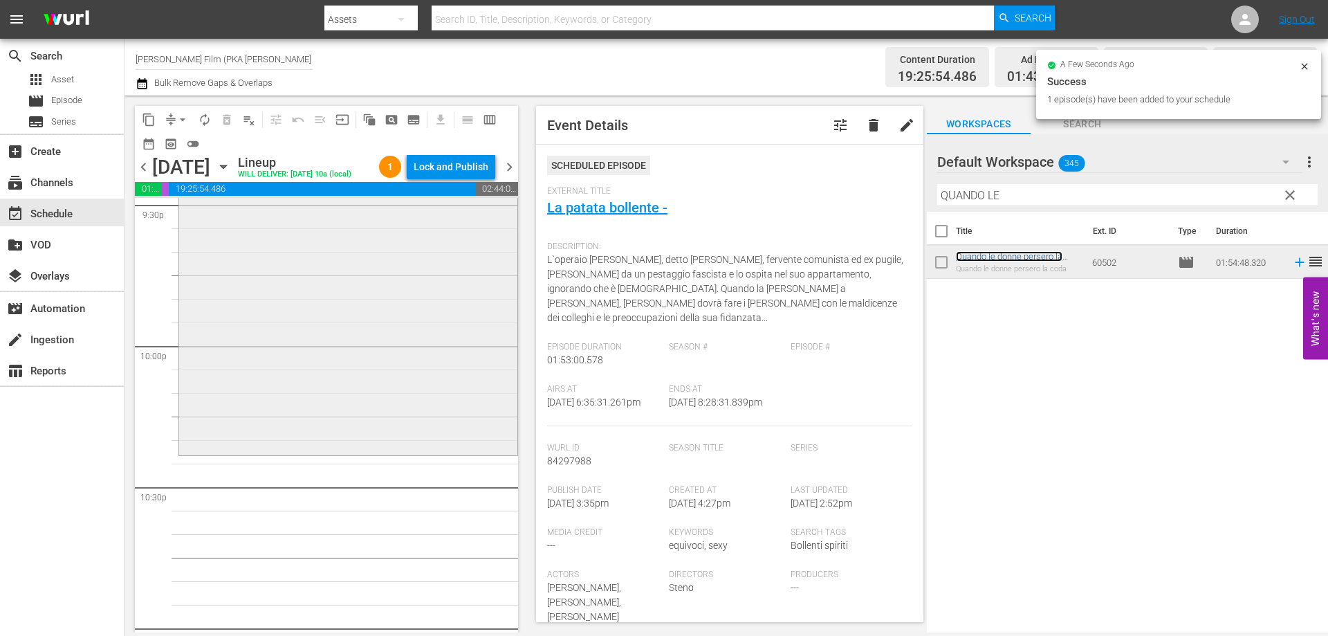
scroll to position [6086, 0]
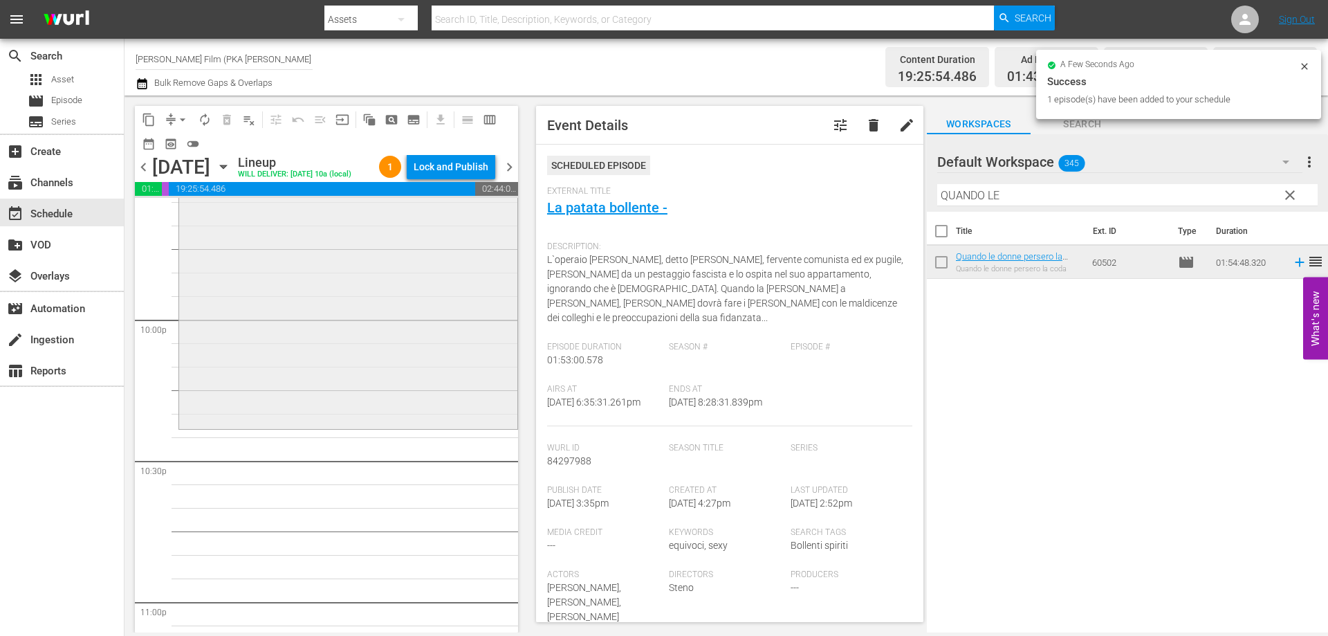
click at [357, 409] on div "Quando le donne persero la coda reorder" at bounding box center [348, 158] width 338 height 536
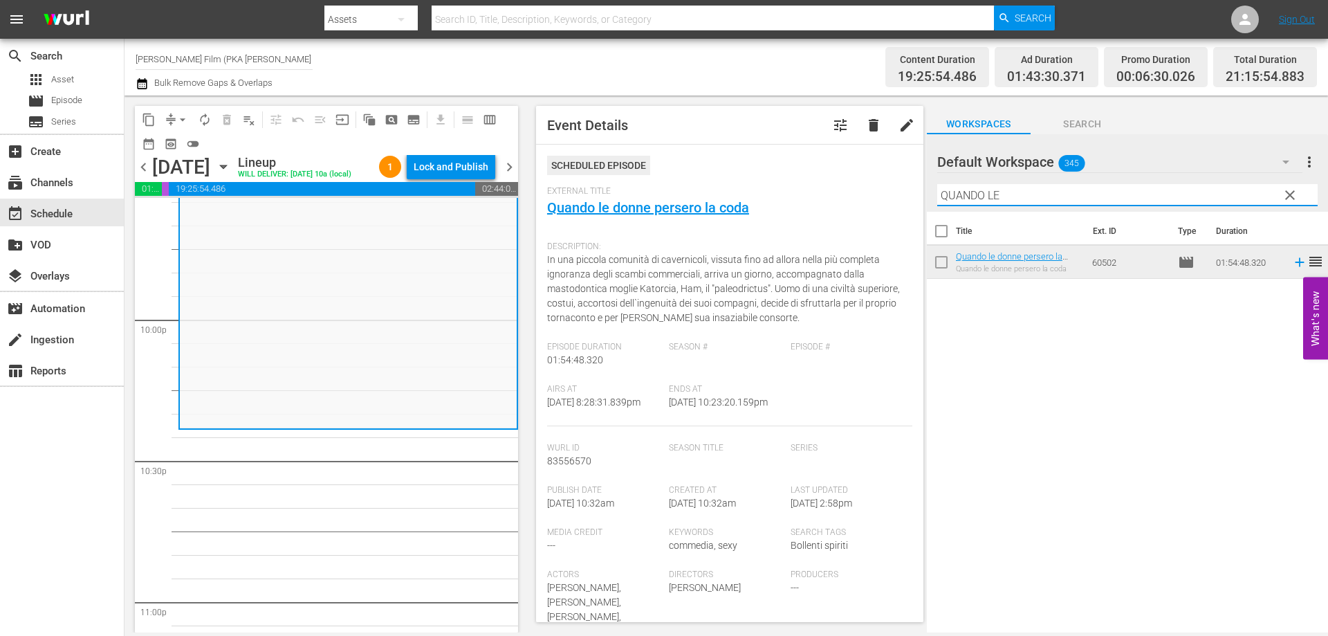
drag, startPoint x: 930, startPoint y: 201, endPoint x: 883, endPoint y: 198, distance: 46.5
click at [883, 198] on div "content_copy compress arrow_drop_down autorenew_outlined delete_forever_outline…" at bounding box center [725, 363] width 1203 height 537
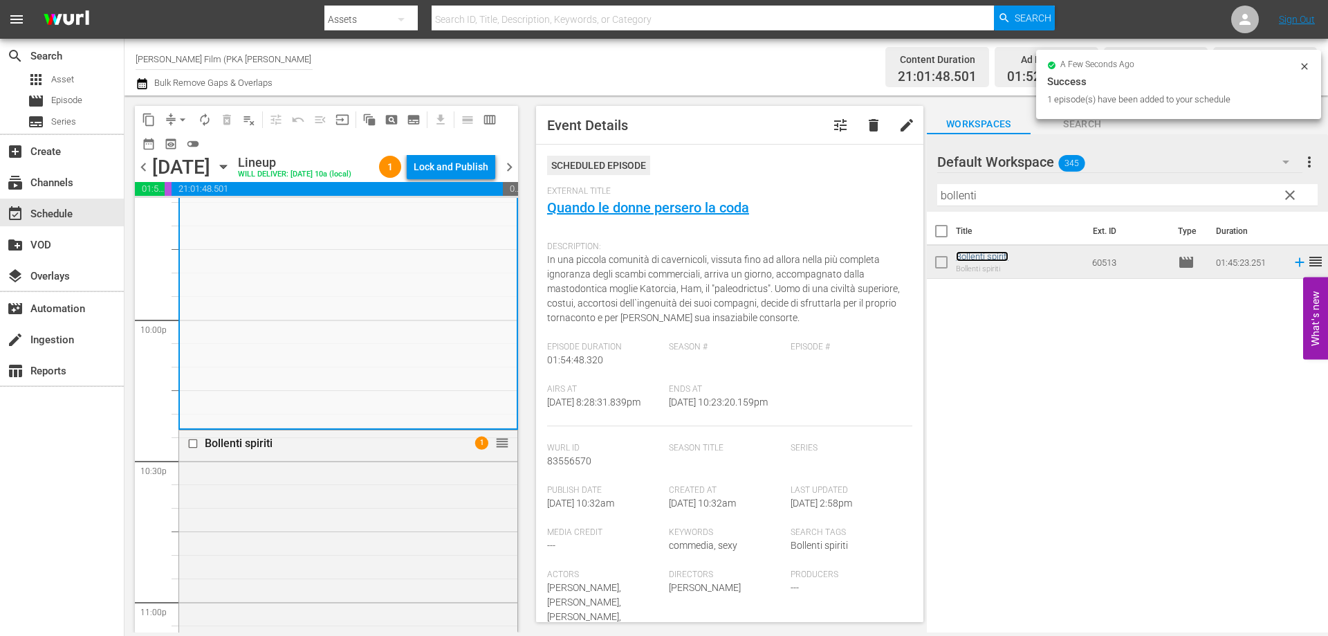
scroll to position [6380, 0]
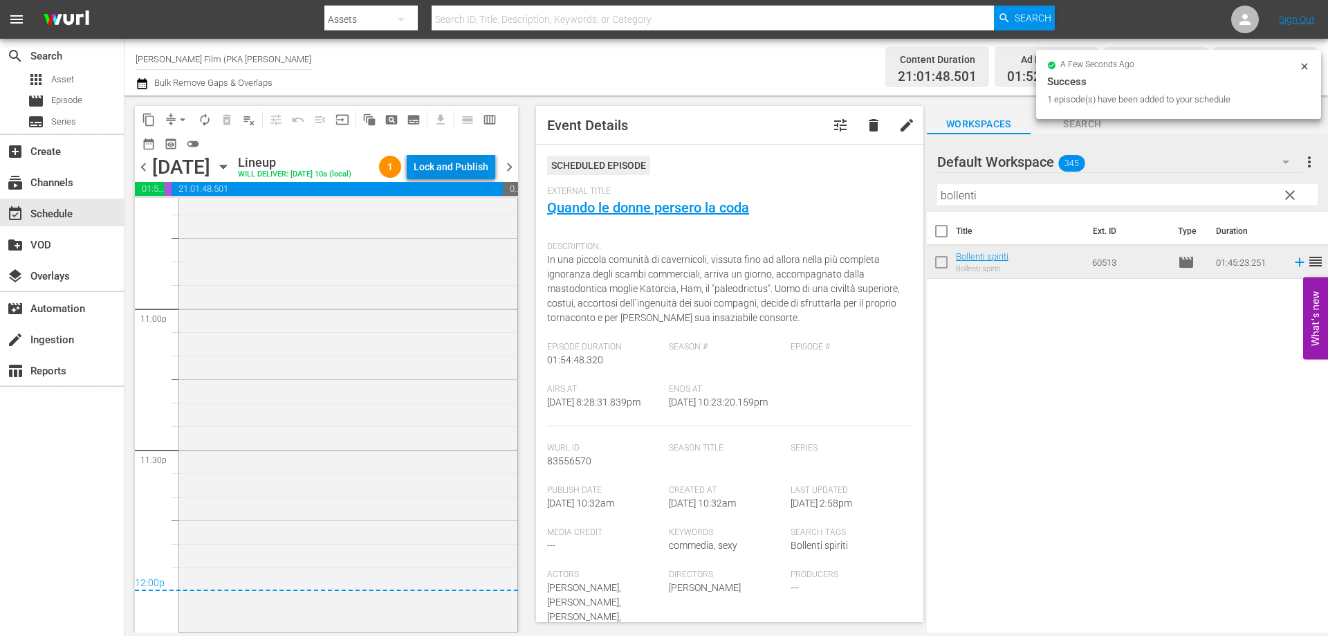
click at [464, 172] on div "Lock and Publish" at bounding box center [451, 166] width 75 height 25
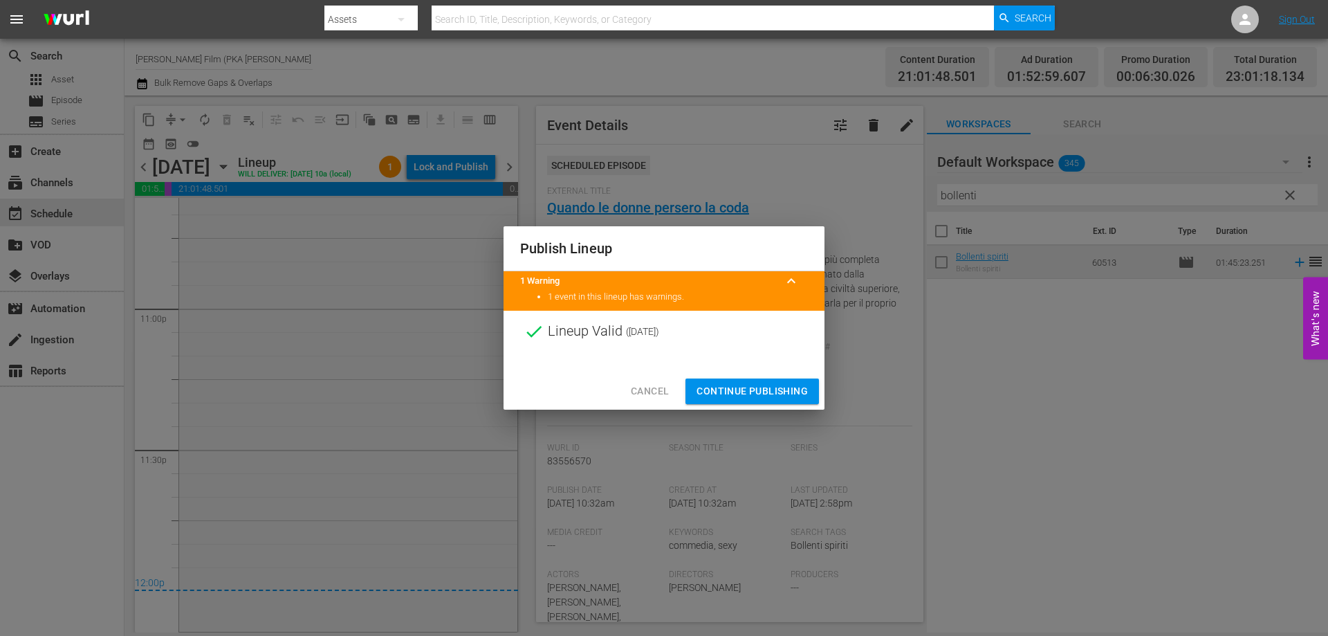
click at [732, 385] on span "Continue Publishing" at bounding box center [751, 390] width 111 height 17
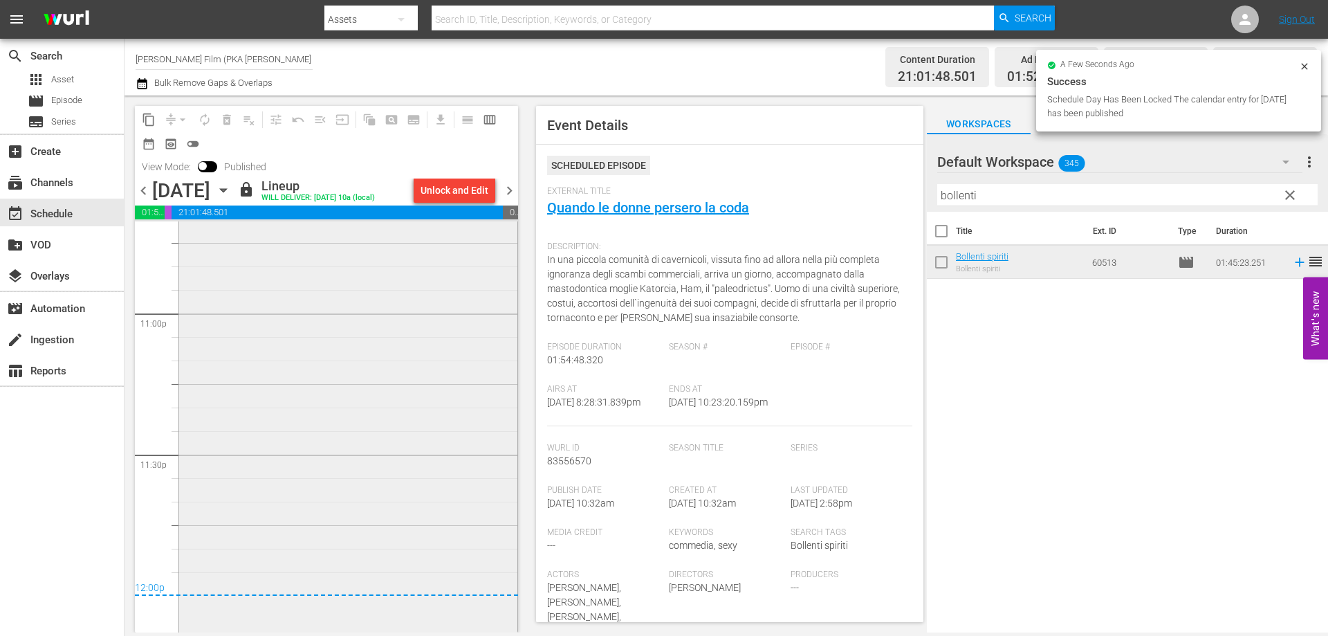
scroll to position [6403, 0]
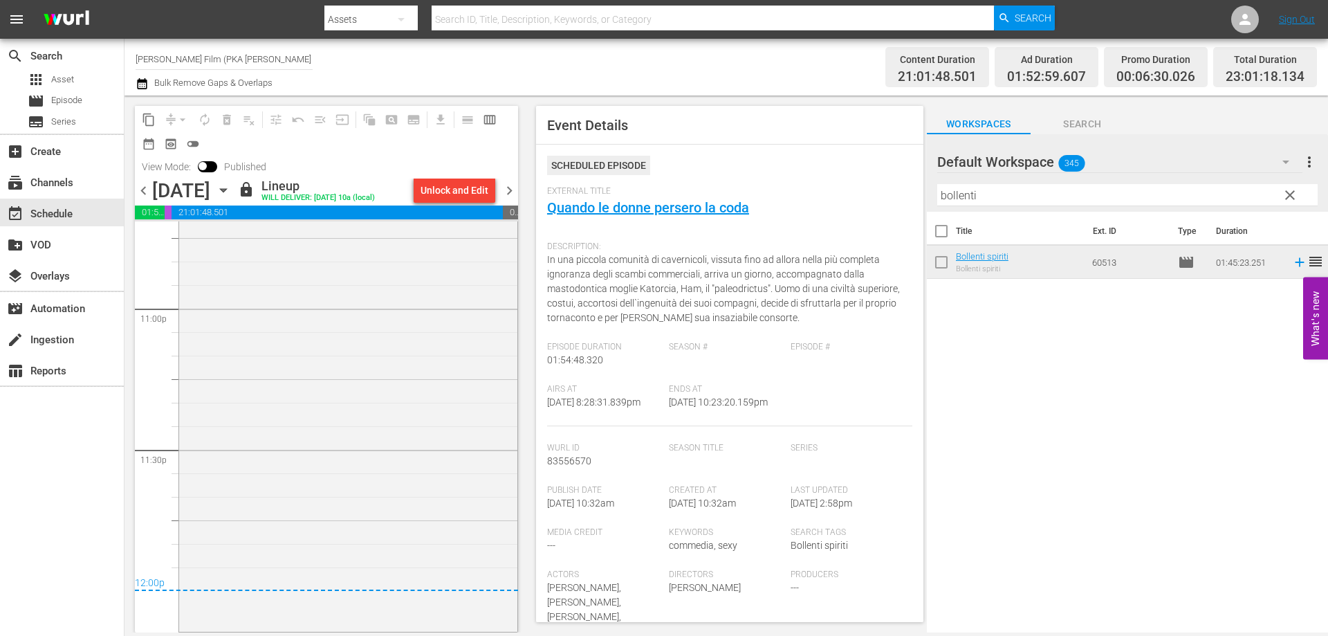
click at [231, 192] on icon "button" at bounding box center [223, 190] width 15 height 15
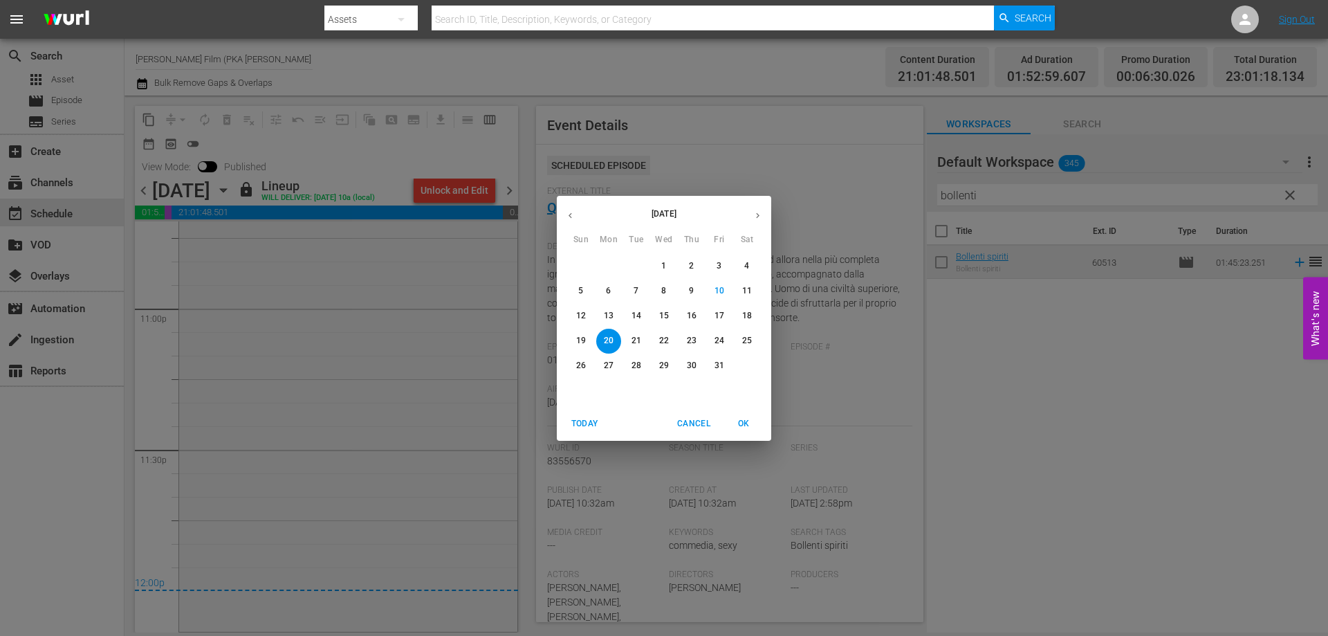
click at [625, 333] on div "21" at bounding box center [636, 341] width 28 height 25
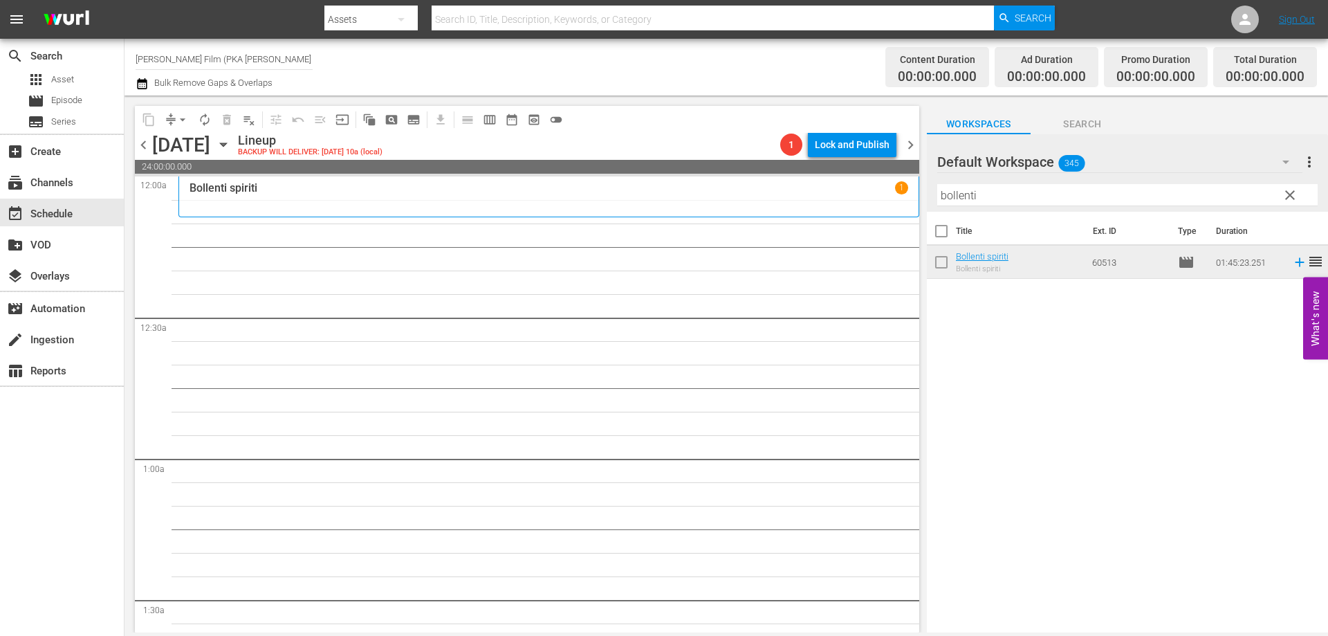
click at [413, 206] on div "Bollenti spiriti 1" at bounding box center [549, 196] width 719 height 30
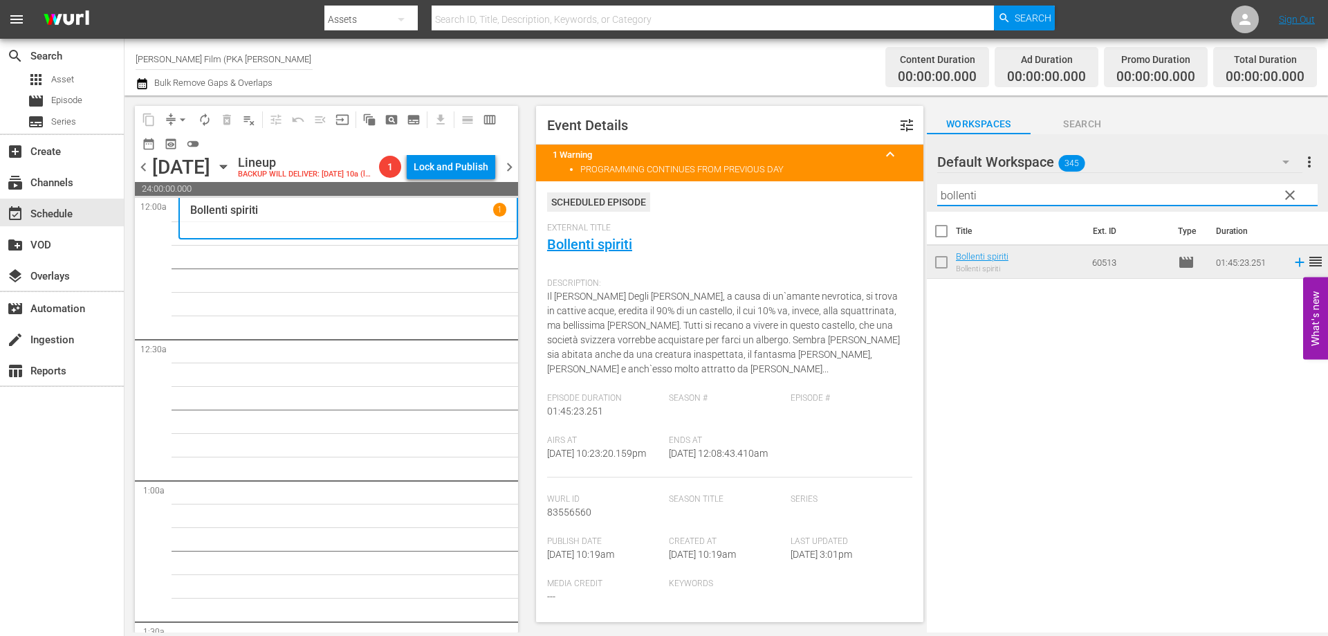
drag, startPoint x: 1008, startPoint y: 186, endPoint x: 932, endPoint y: 190, distance: 75.5
click at [932, 190] on div "Default Workspace 345 Default more_vert clear Filter by Title bollenti" at bounding box center [1127, 172] width 401 height 77
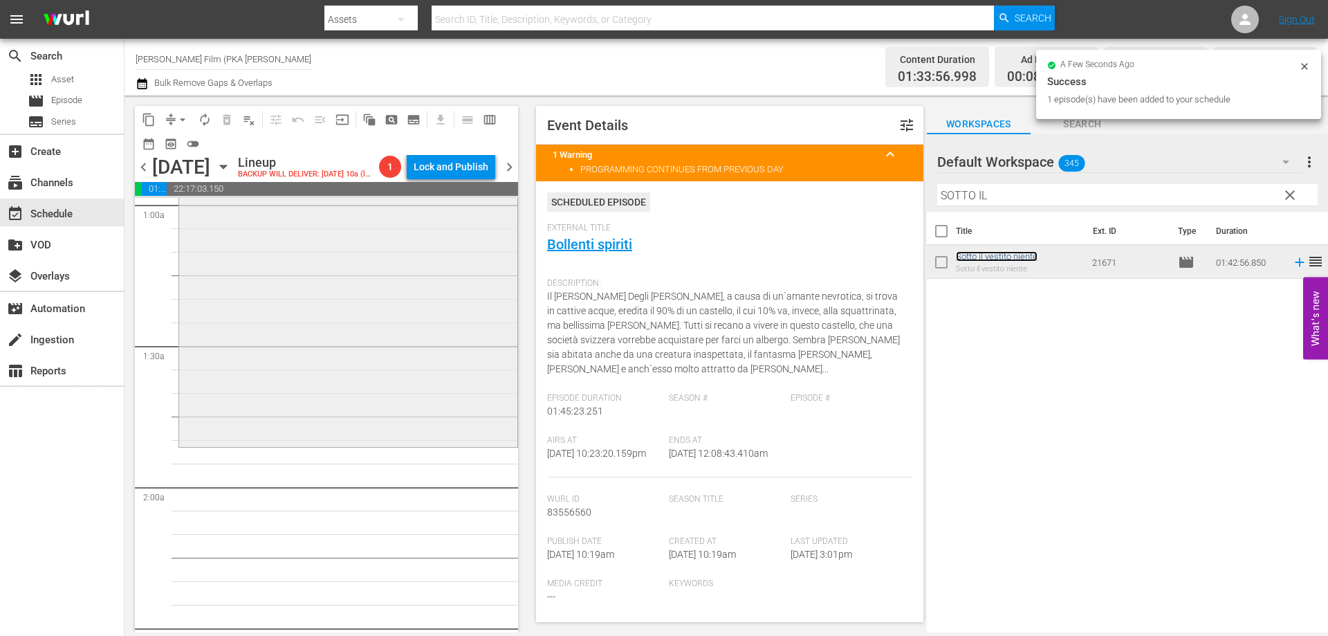
scroll to position [277, 0]
click at [355, 373] on div "Sotto il vestito niente reorder" at bounding box center [348, 203] width 338 height 480
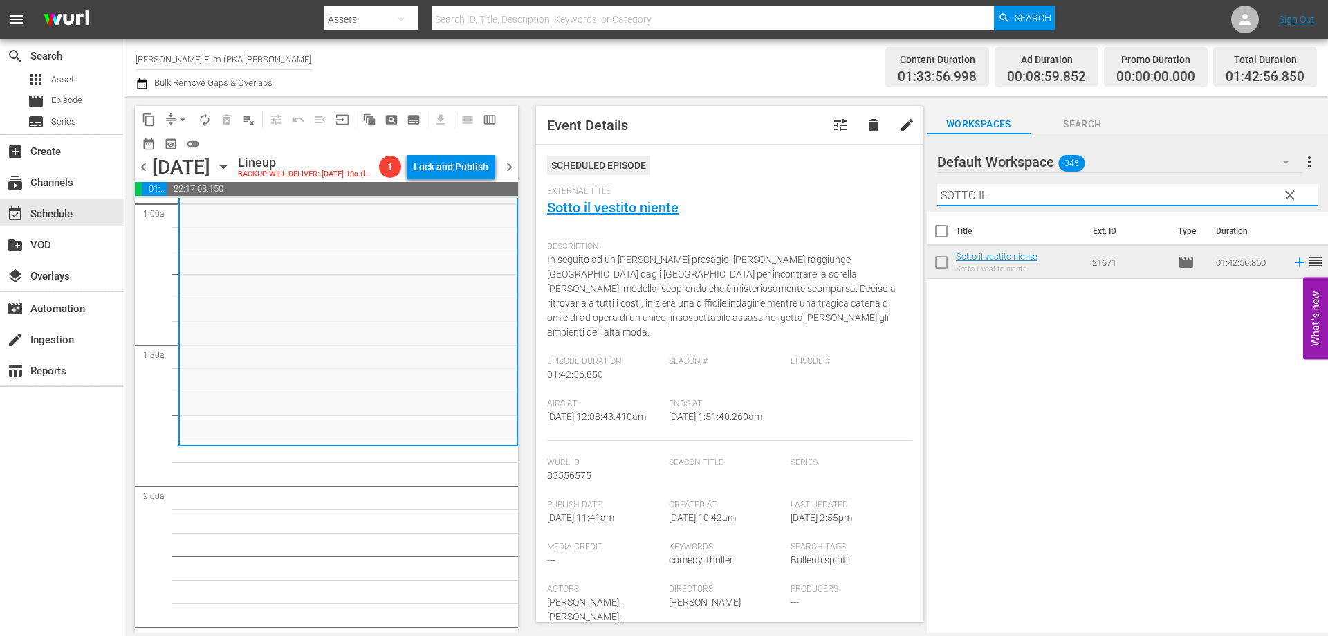
drag, startPoint x: 998, startPoint y: 194, endPoint x: 728, endPoint y: 179, distance: 270.2
click at [744, 185] on div "content_copy compress arrow_drop_down autorenew_outlined delete_forever_outline…" at bounding box center [725, 363] width 1203 height 537
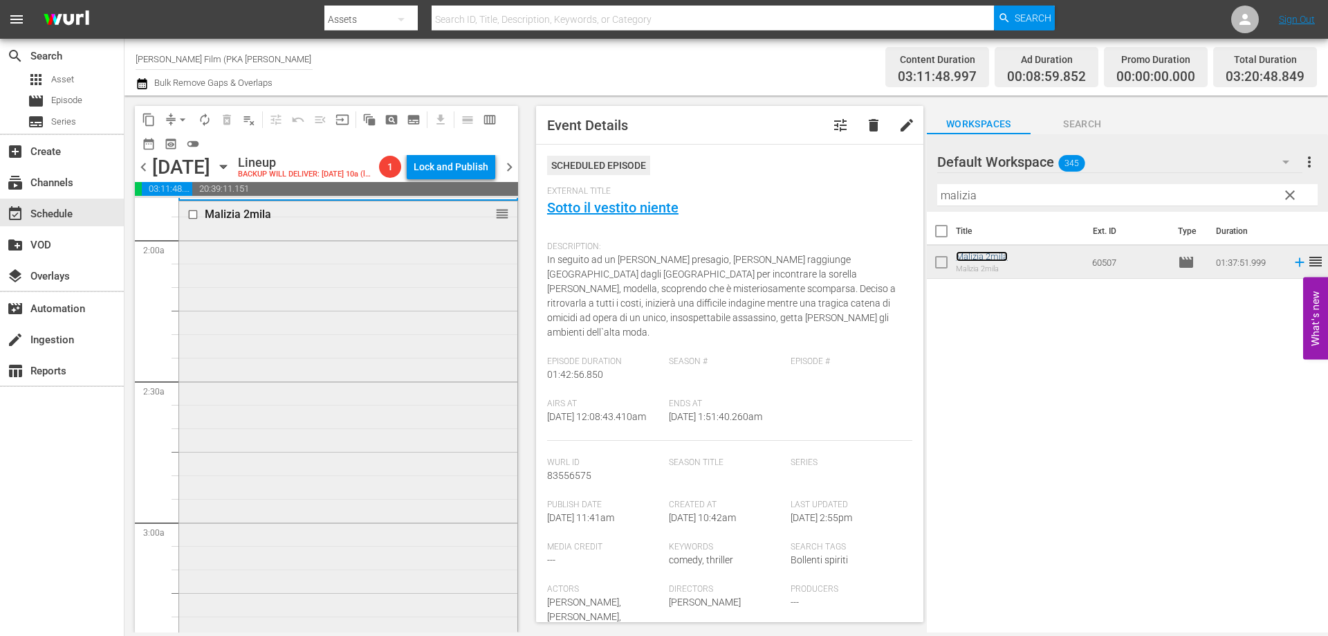
scroll to position [622, 0]
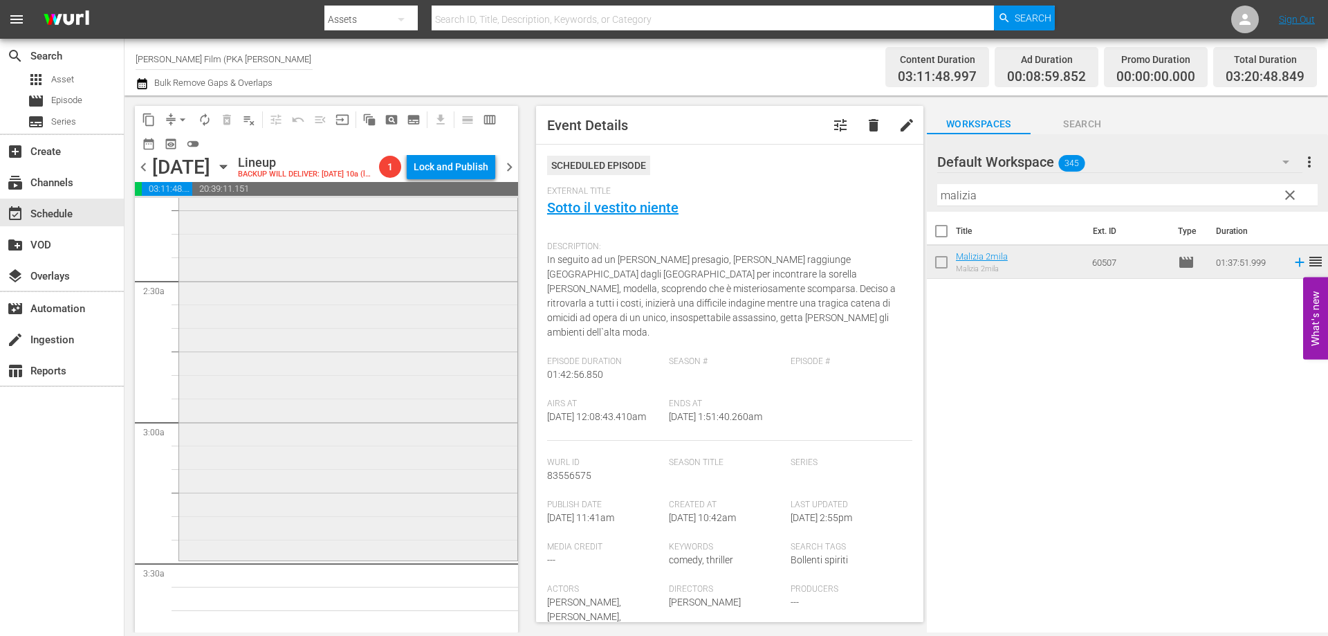
click at [359, 402] on div "[PERSON_NAME] 2mila reorder" at bounding box center [348, 329] width 338 height 456
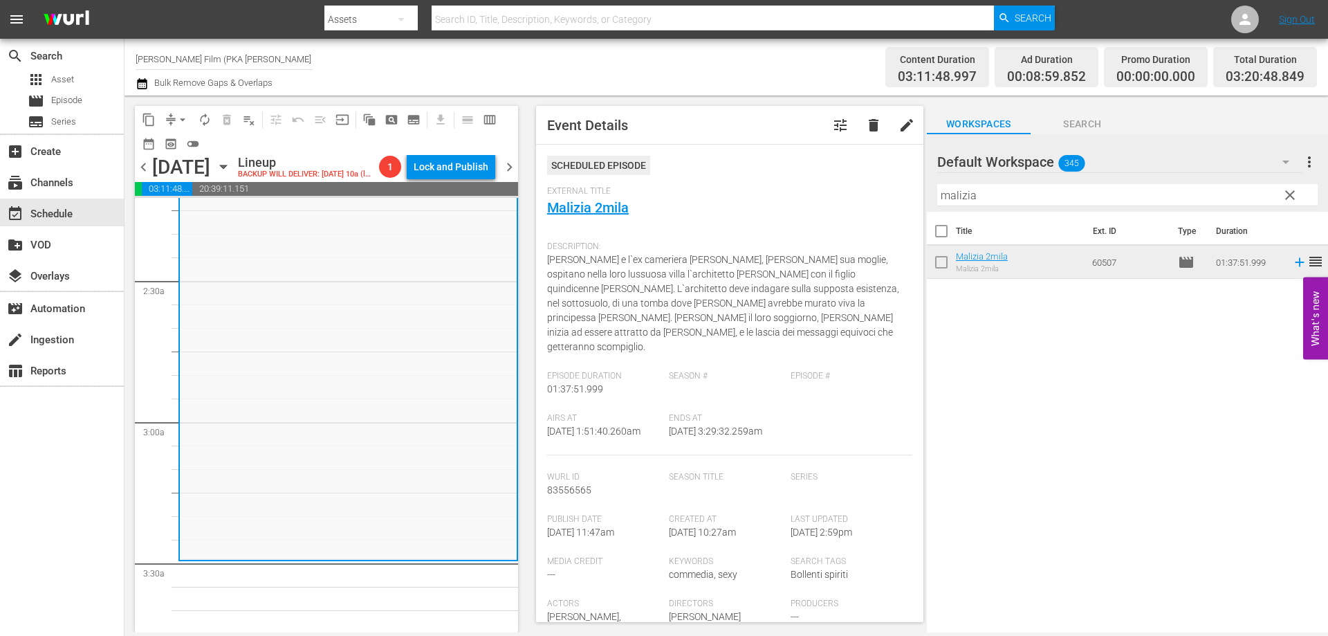
drag, startPoint x: 1006, startPoint y: 196, endPoint x: 748, endPoint y: 166, distance: 259.8
click at [748, 166] on div "content_copy compress arrow_drop_down autorenew_outlined delete_forever_outline…" at bounding box center [725, 363] width 1203 height 537
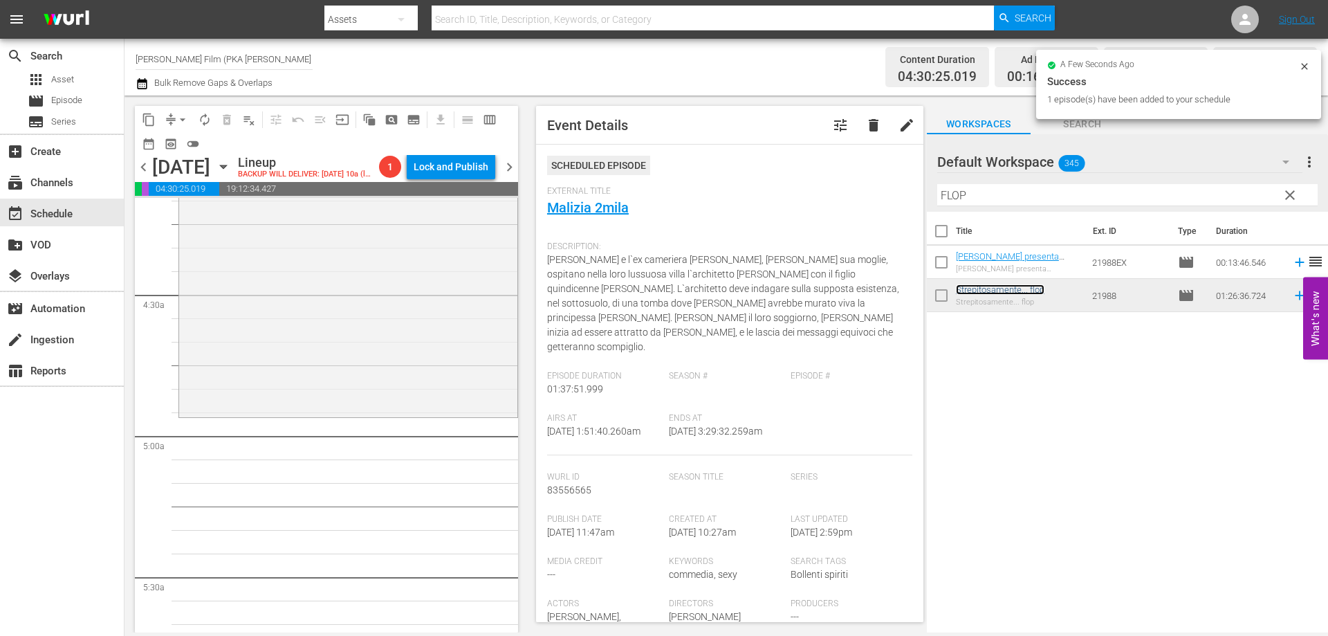
scroll to position [1176, 0]
click at [407, 406] on div "Strepitosamente... flop reorder" at bounding box center [348, 209] width 338 height 403
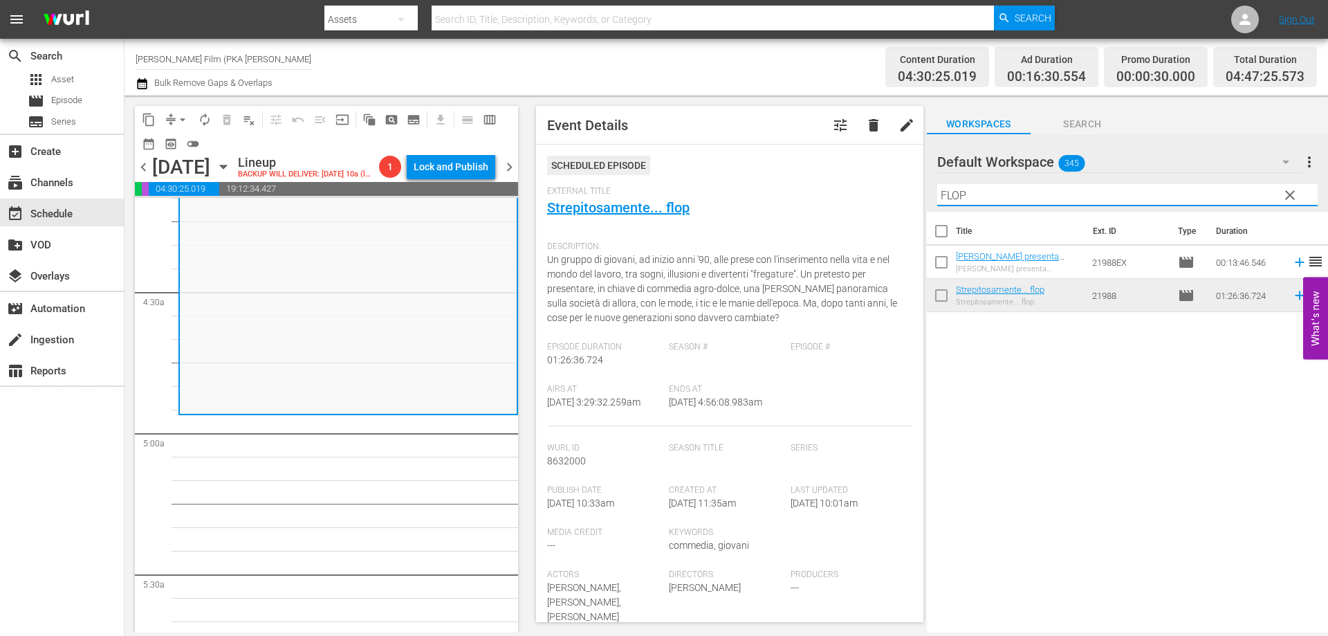
drag, startPoint x: 972, startPoint y: 196, endPoint x: 907, endPoint y: 198, distance: 65.1
click at [907, 198] on div "content_copy compress arrow_drop_down autorenew_outlined delete_forever_outline…" at bounding box center [725, 363] width 1203 height 537
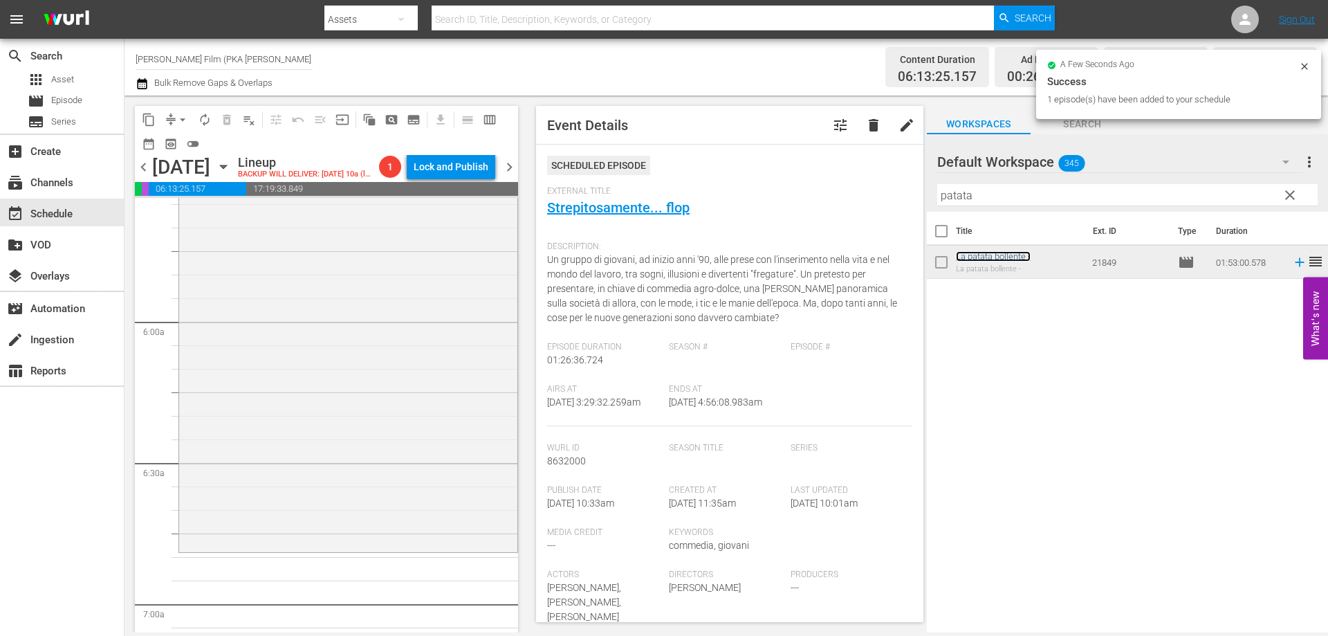
scroll to position [1591, 0]
click at [363, 476] on div "La patata bollente - reorder" at bounding box center [348, 264] width 338 height 527
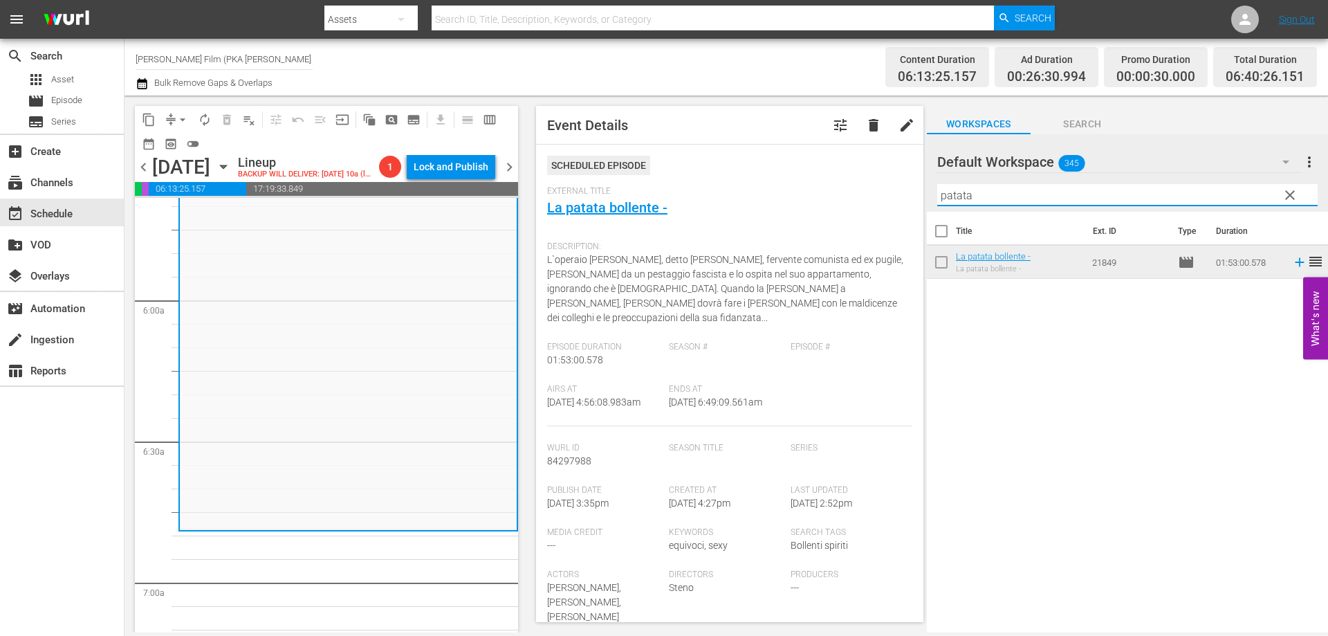
drag, startPoint x: 994, startPoint y: 200, endPoint x: 844, endPoint y: 182, distance: 151.2
click at [844, 183] on div "content_copy compress arrow_drop_down autorenew_outlined delete_forever_outline…" at bounding box center [725, 363] width 1203 height 537
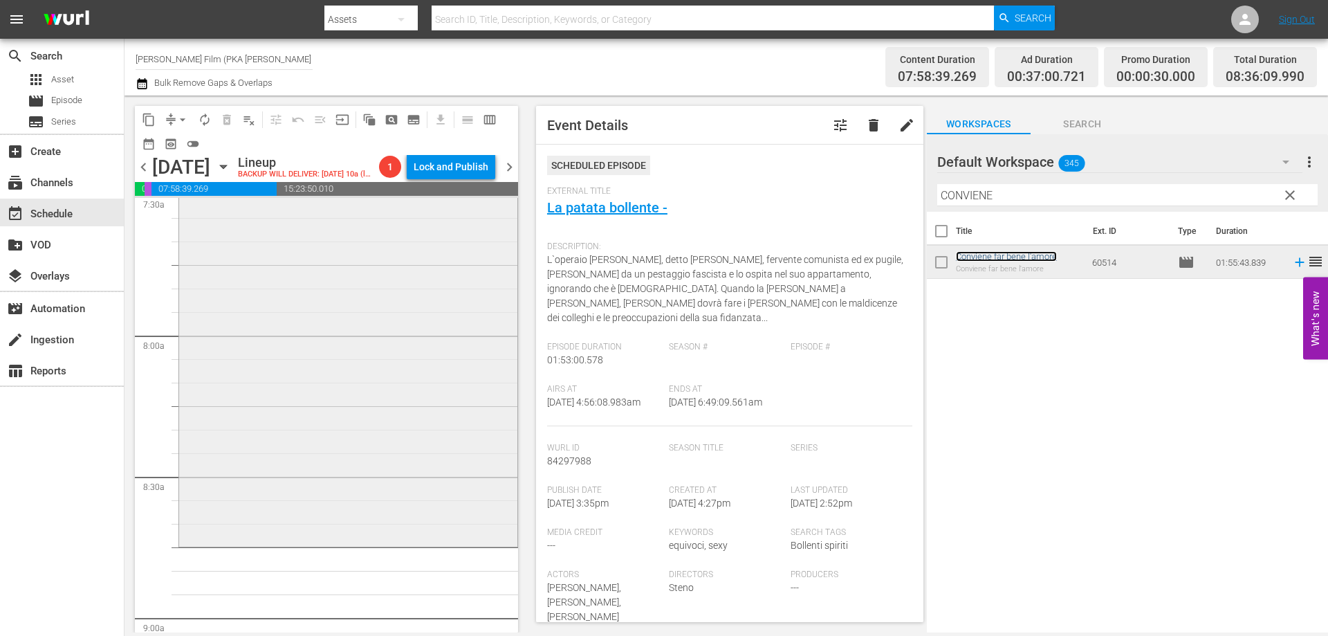
scroll to position [2144, 0]
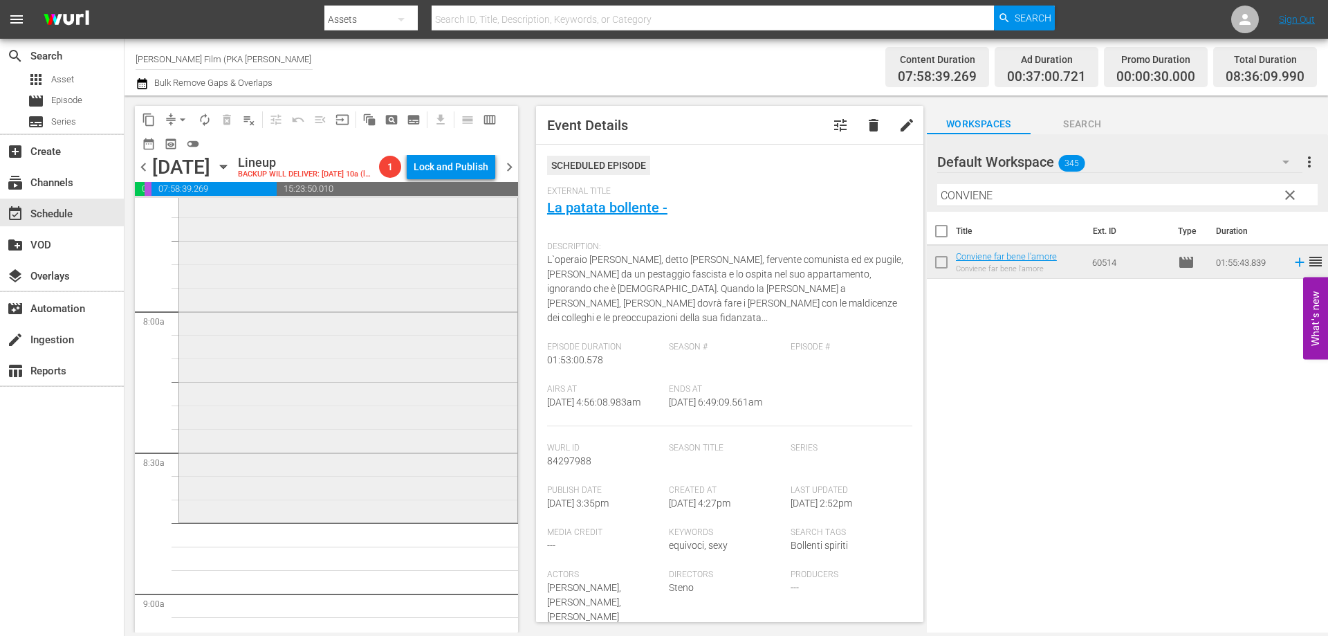
click at [477, 507] on div "Conviene far bene l'amore reorder" at bounding box center [348, 249] width 338 height 540
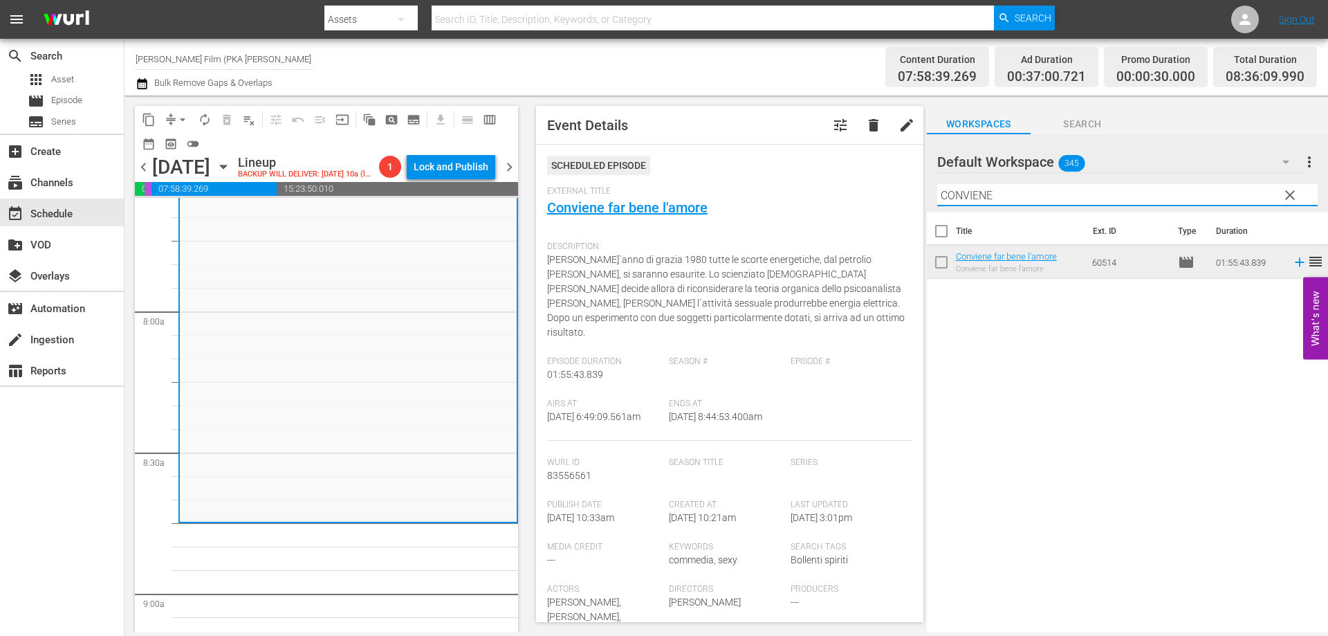
drag, startPoint x: 964, startPoint y: 197, endPoint x: 894, endPoint y: 195, distance: 70.6
click at [894, 195] on div "content_copy compress arrow_drop_down autorenew_outlined delete_forever_outline…" at bounding box center [725, 363] width 1203 height 537
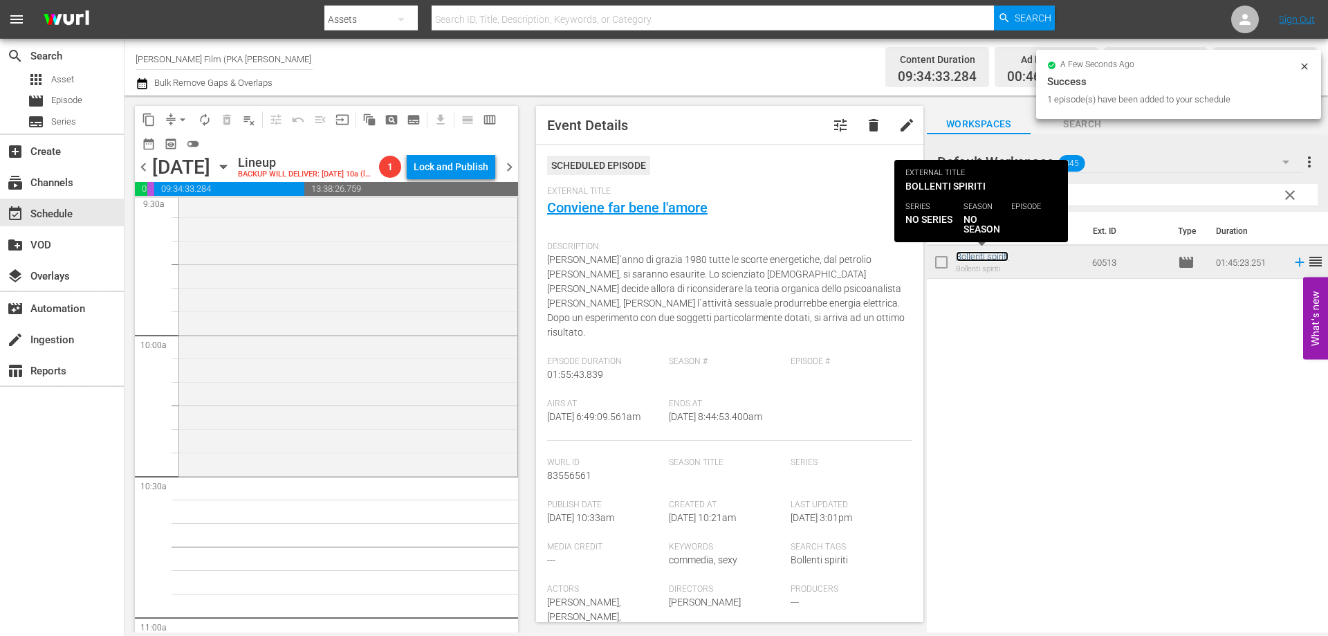
scroll to position [2697, 0]
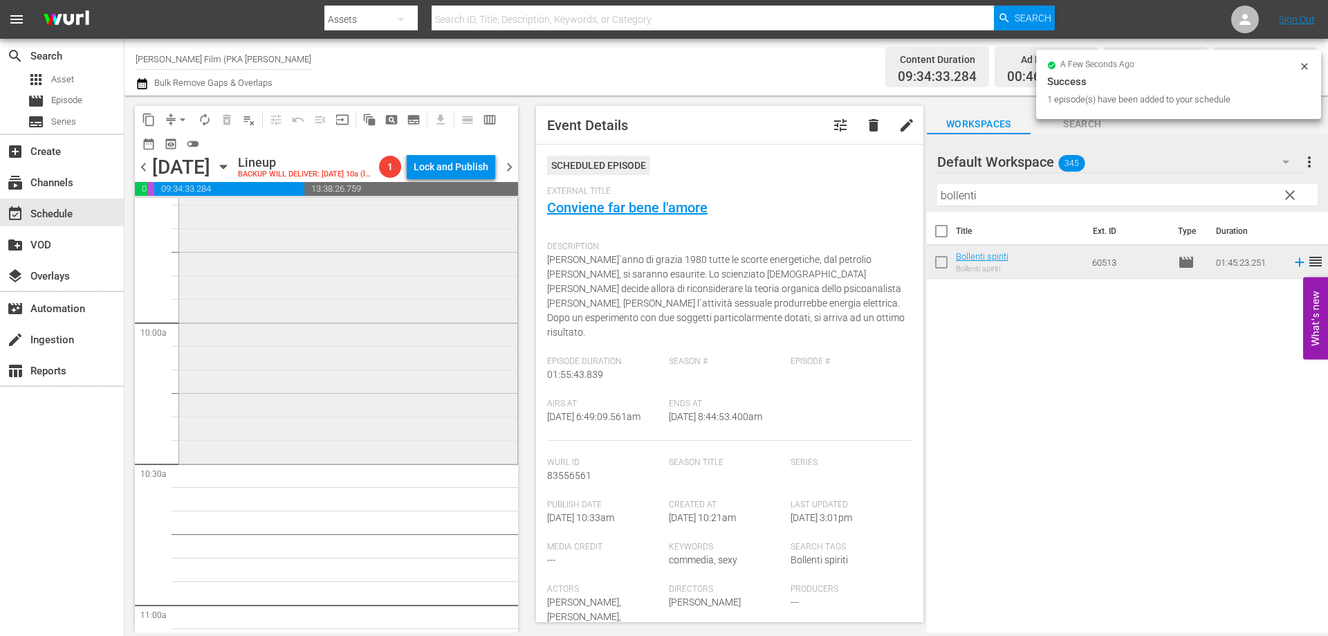
click at [456, 457] on div "Bollenti spiriti reorder" at bounding box center [348, 216] width 338 height 492
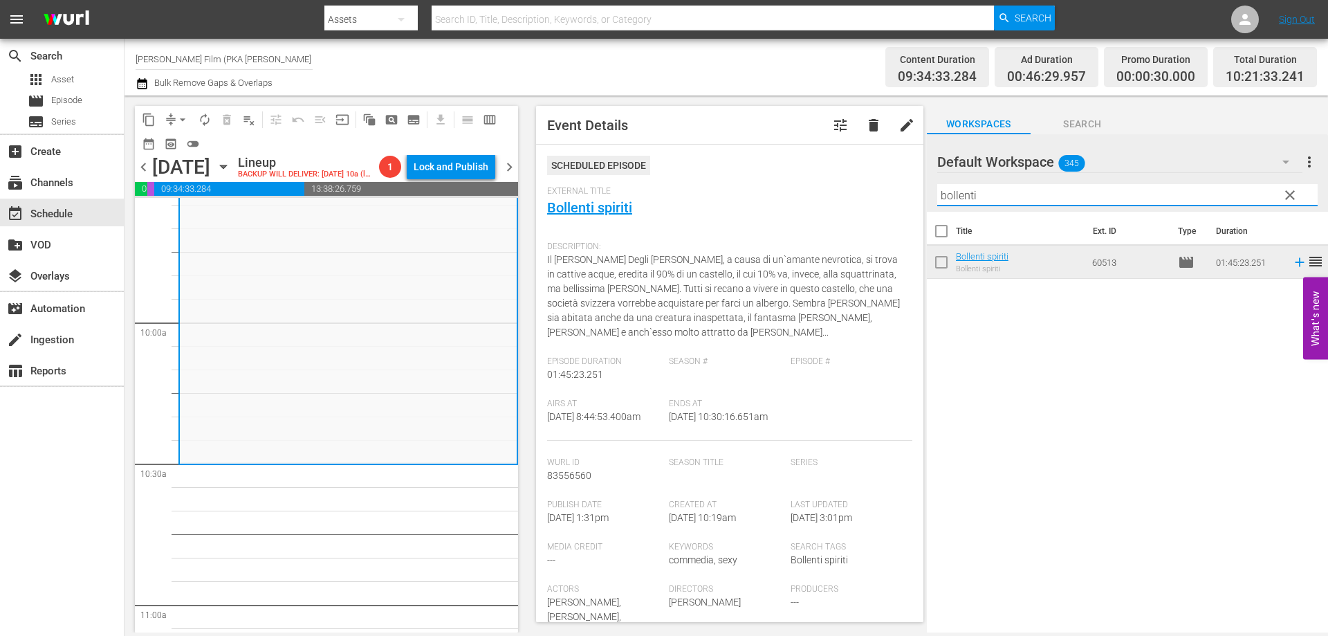
drag, startPoint x: 990, startPoint y: 188, endPoint x: 894, endPoint y: 194, distance: 96.3
click at [894, 194] on div "content_copy compress arrow_drop_down autorenew_outlined delete_forever_outline…" at bounding box center [725, 363] width 1203 height 537
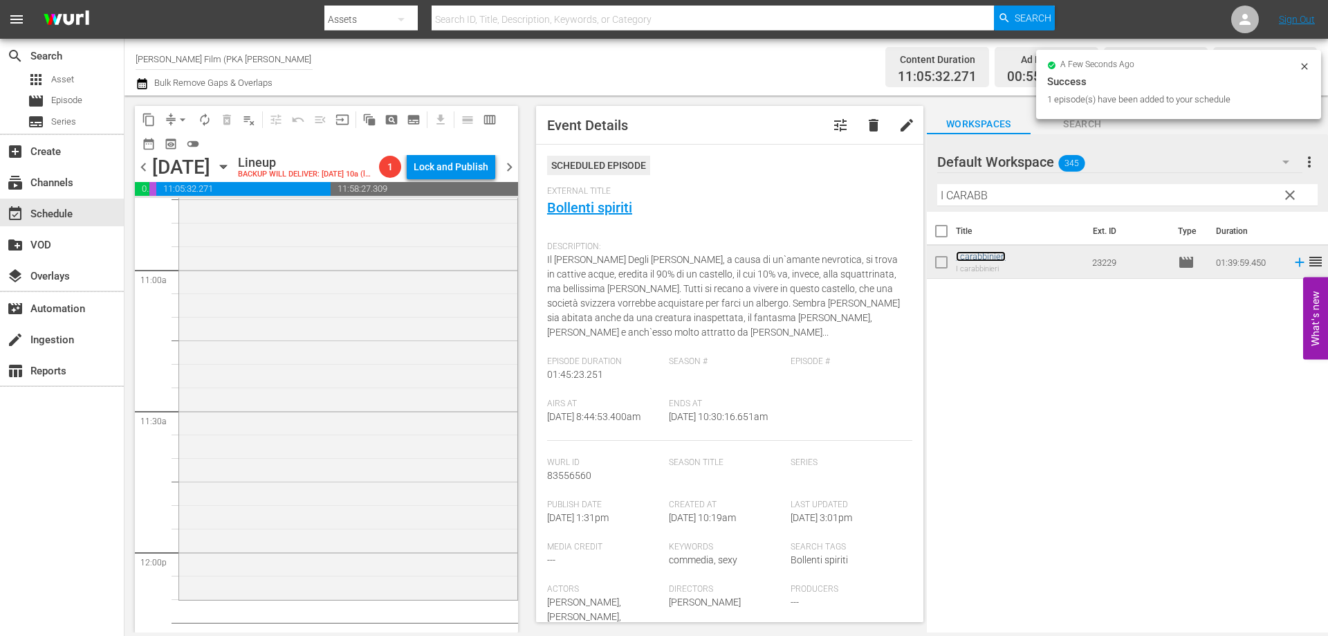
scroll to position [3112, 0]
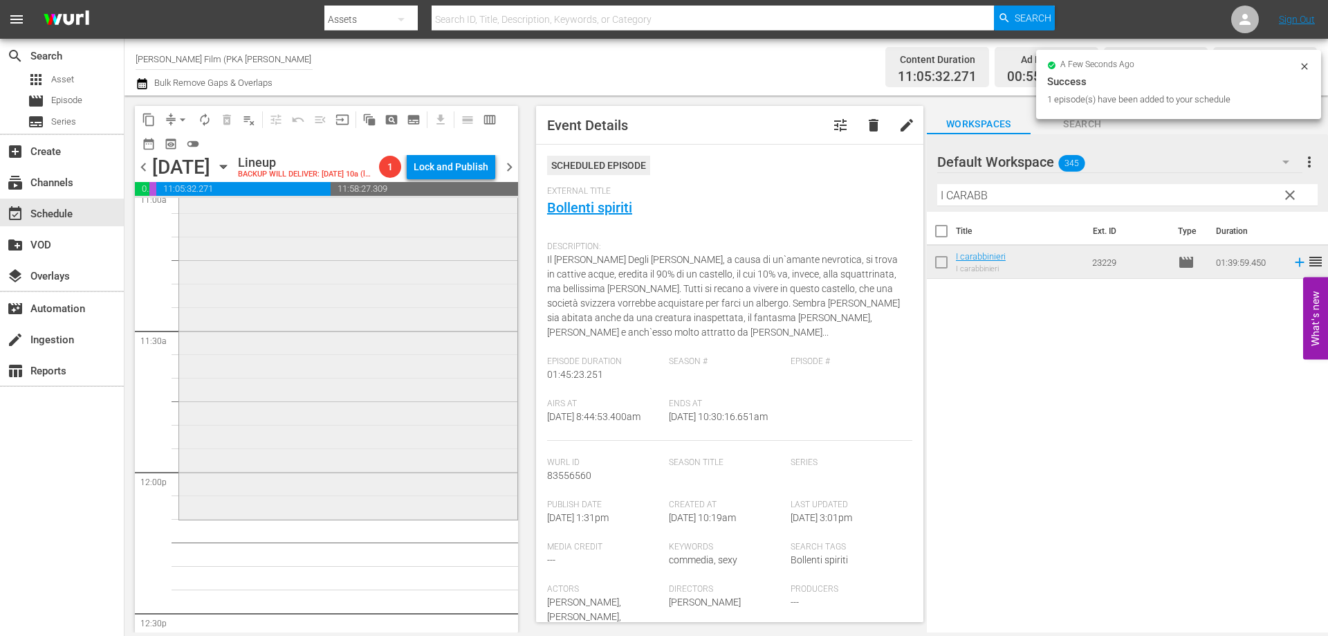
click at [423, 479] on div "I carabbinieri reorder" at bounding box center [348, 283] width 338 height 466
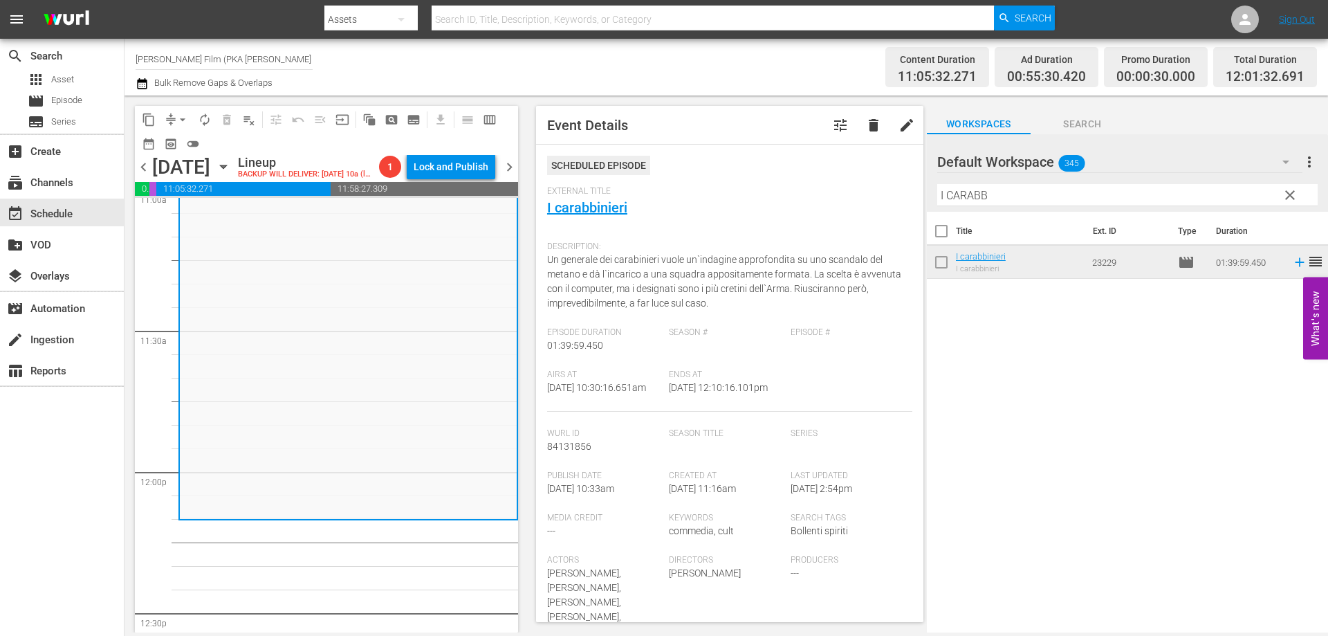
drag, startPoint x: 1006, startPoint y: 198, endPoint x: 853, endPoint y: 185, distance: 153.5
click at [853, 185] on div "content_copy compress arrow_drop_down autorenew_outlined delete_forever_outline…" at bounding box center [725, 363] width 1203 height 537
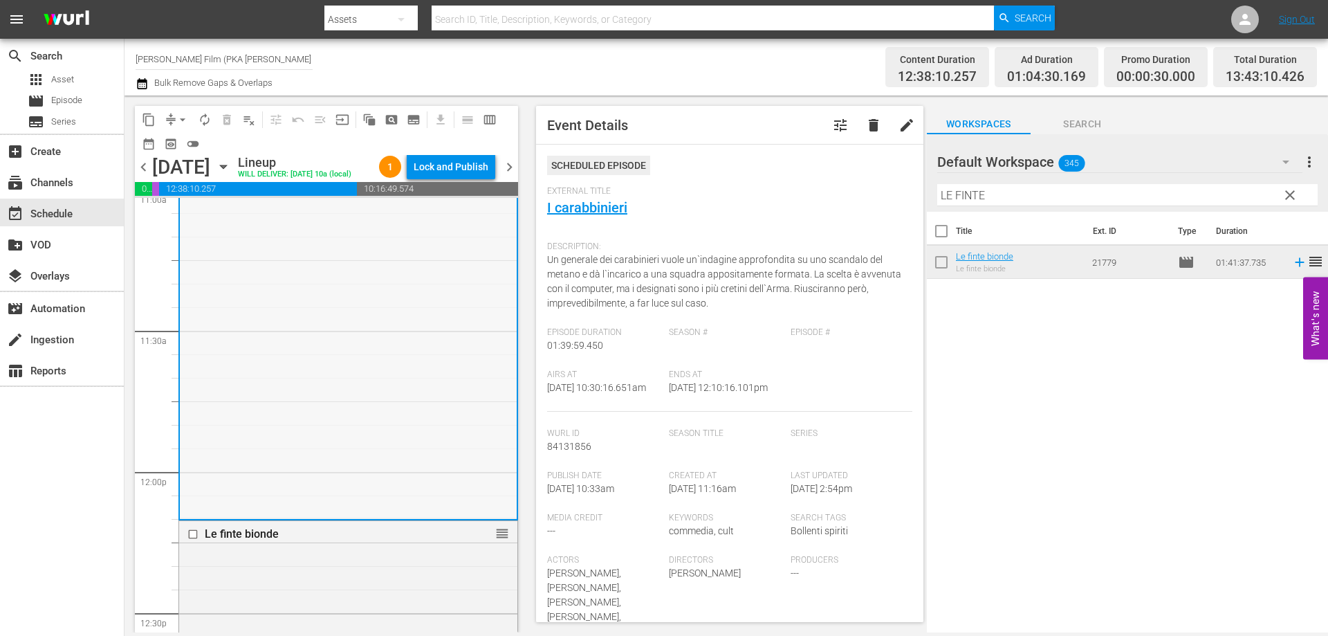
click at [409, 501] on div "I carabbinieri reorder" at bounding box center [348, 284] width 337 height 466
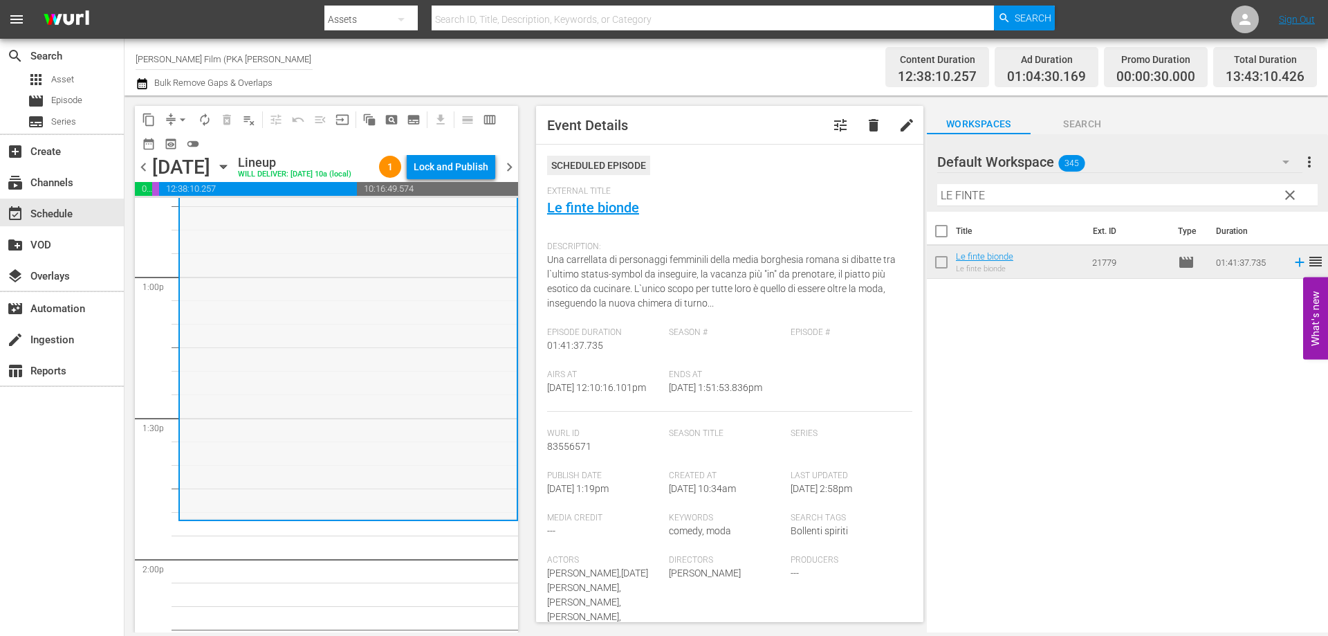
scroll to position [3596, 0]
click at [455, 390] on div "Le finte bionde reorder" at bounding box center [348, 274] width 337 height 474
drag, startPoint x: 921, startPoint y: 192, endPoint x: 806, endPoint y: 174, distance: 116.8
click at [806, 174] on div "content_copy compress arrow_drop_down autorenew_outlined delete_forever_outline…" at bounding box center [725, 363] width 1203 height 537
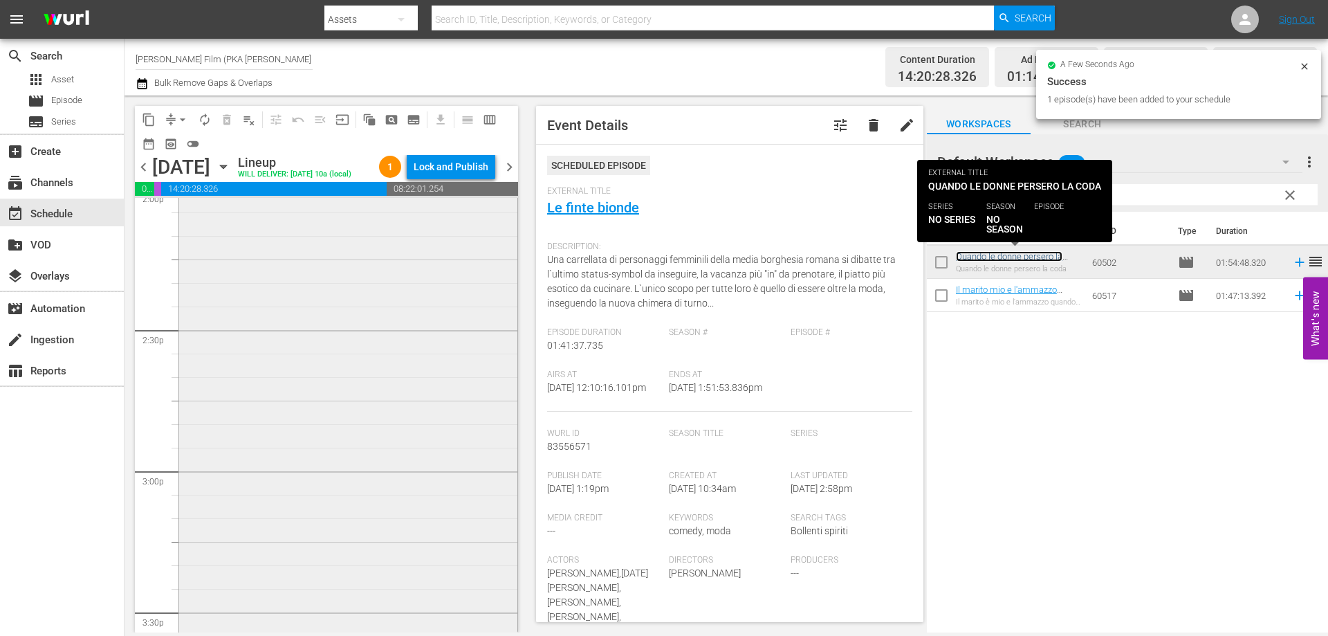
scroll to position [4081, 0]
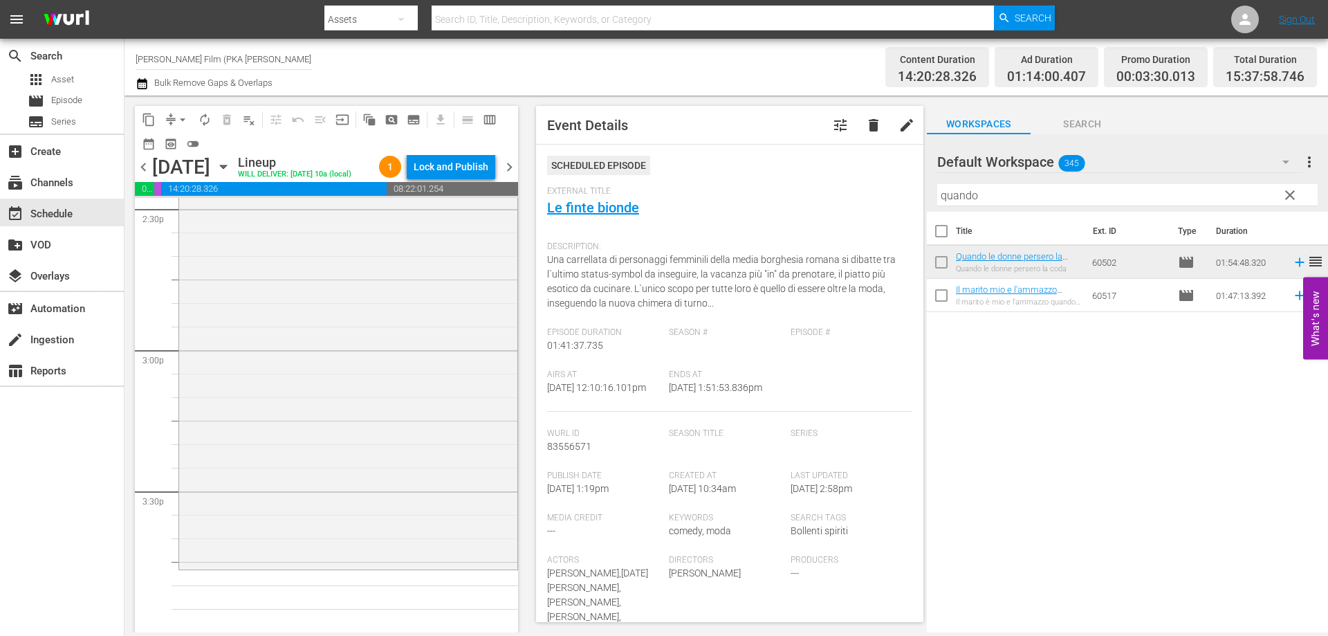
click at [479, 516] on div "Quando le donne persero la coda reorder" at bounding box center [348, 298] width 338 height 536
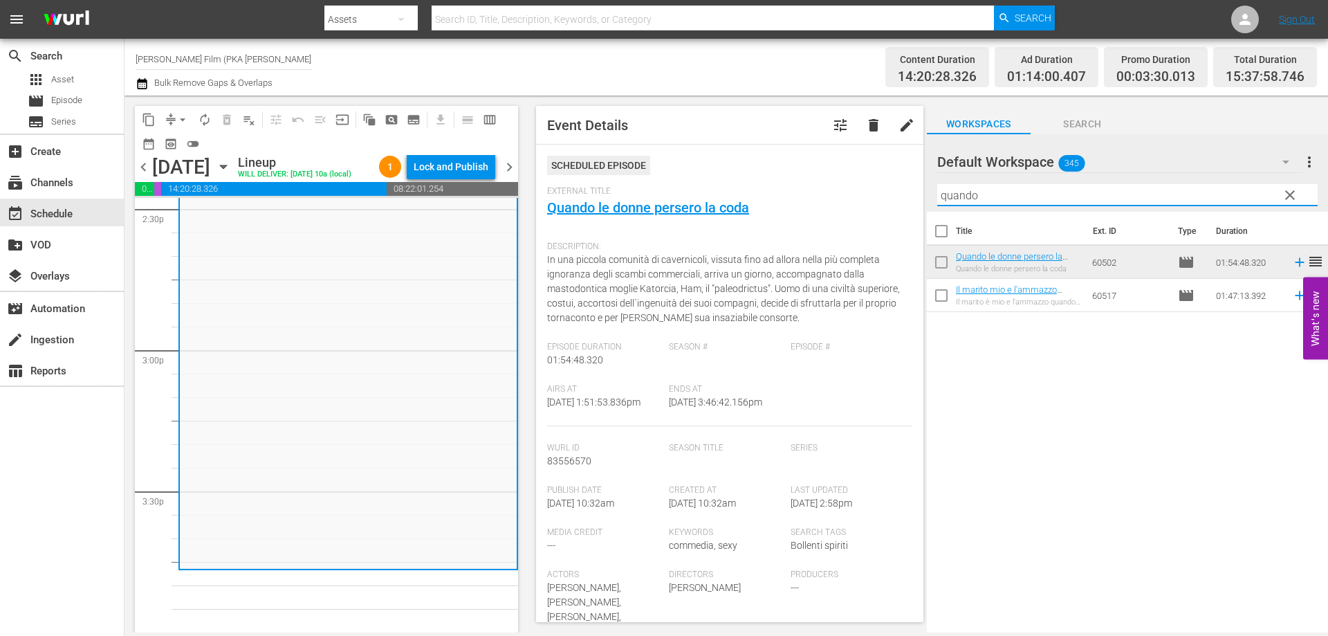
drag, startPoint x: 975, startPoint y: 196, endPoint x: 936, endPoint y: 201, distance: 39.6
click at [936, 201] on div "Default Workspace 345 Default more_vert clear Filter by Title quando" at bounding box center [1127, 172] width 401 height 77
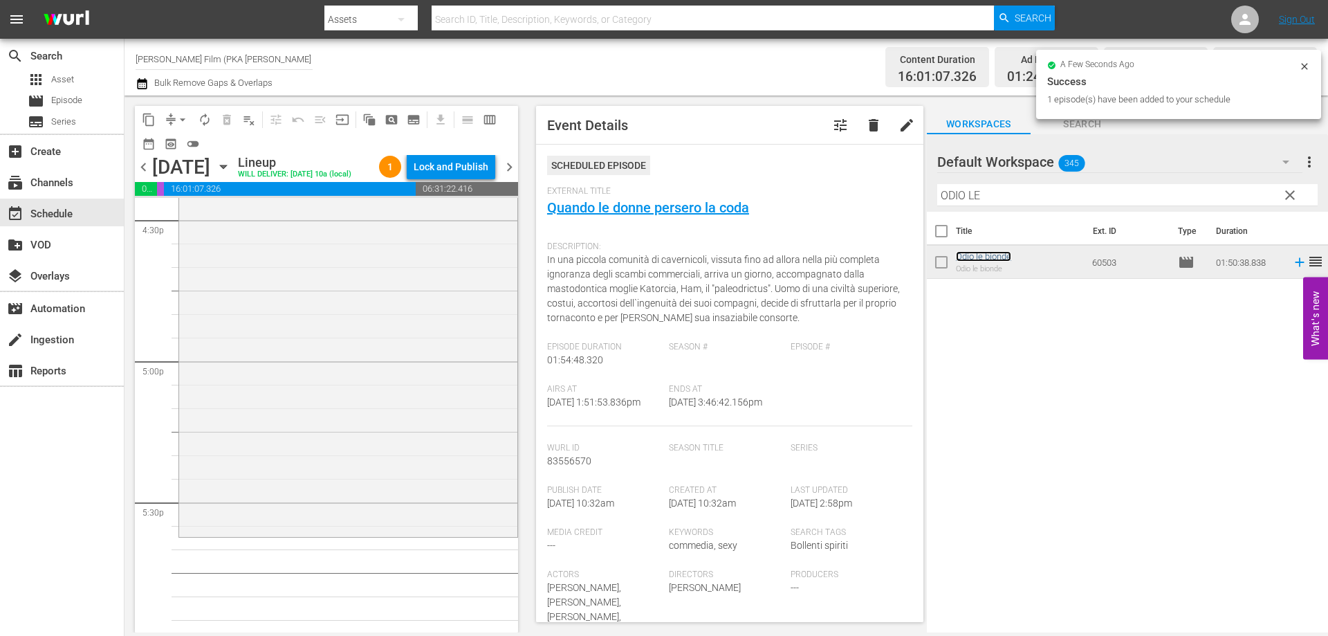
scroll to position [4703, 0]
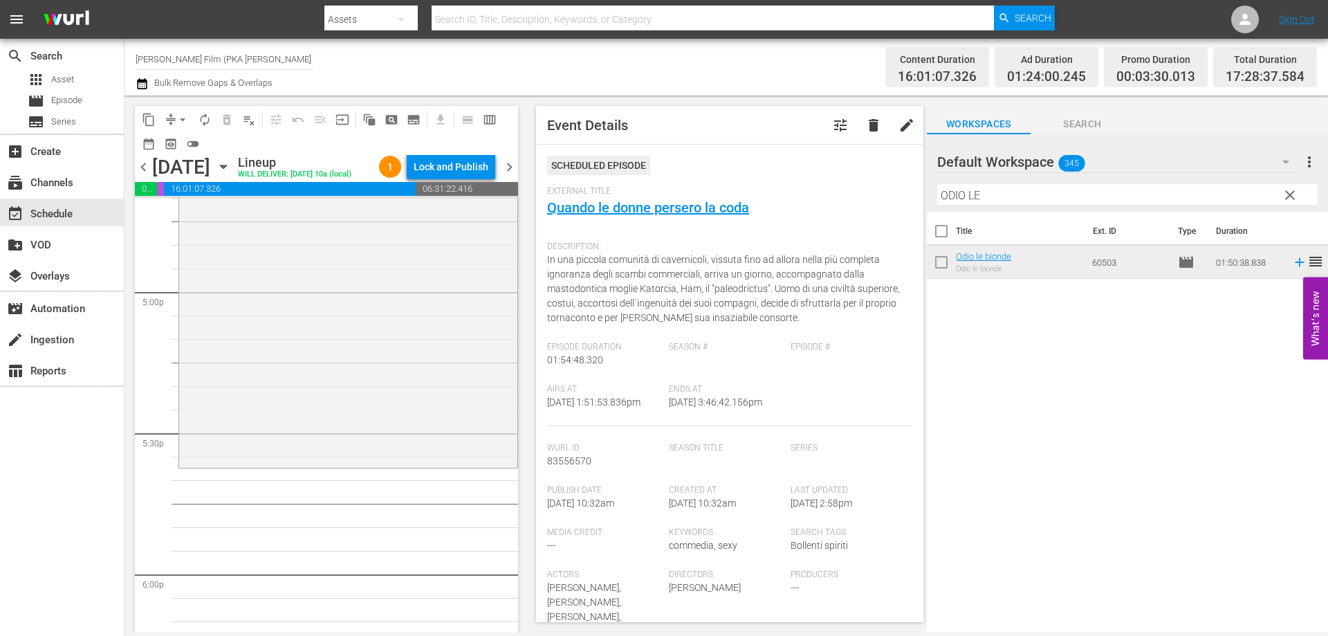
click at [445, 430] on div "Odio le bionde reorder" at bounding box center [348, 206] width 338 height 516
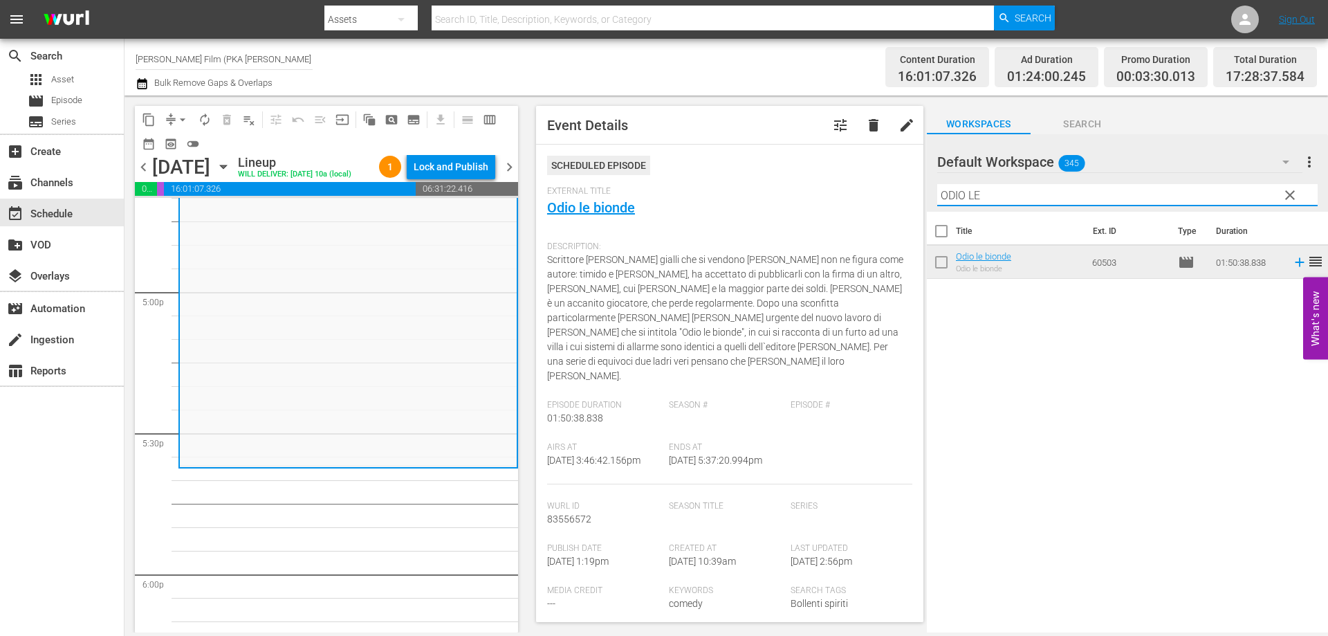
drag, startPoint x: 986, startPoint y: 195, endPoint x: 885, endPoint y: 192, distance: 101.7
click at [885, 192] on div "content_copy compress arrow_drop_down autorenew_outlined delete_forever_outline…" at bounding box center [725, 363] width 1203 height 537
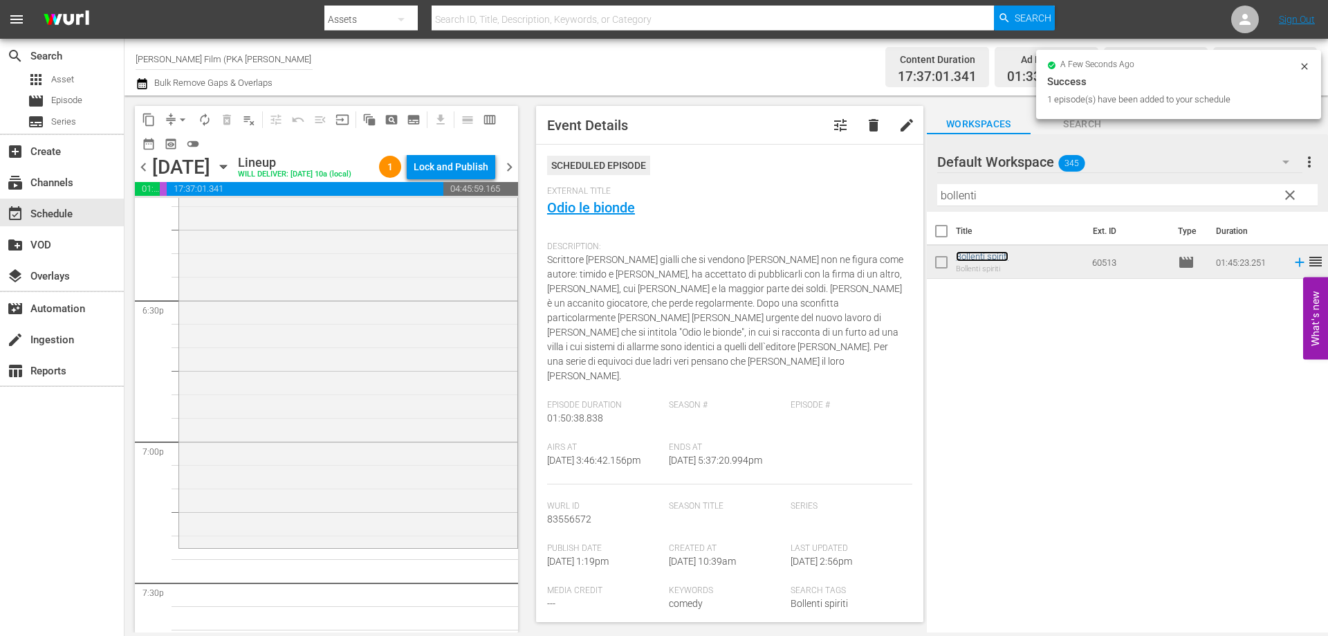
scroll to position [5187, 0]
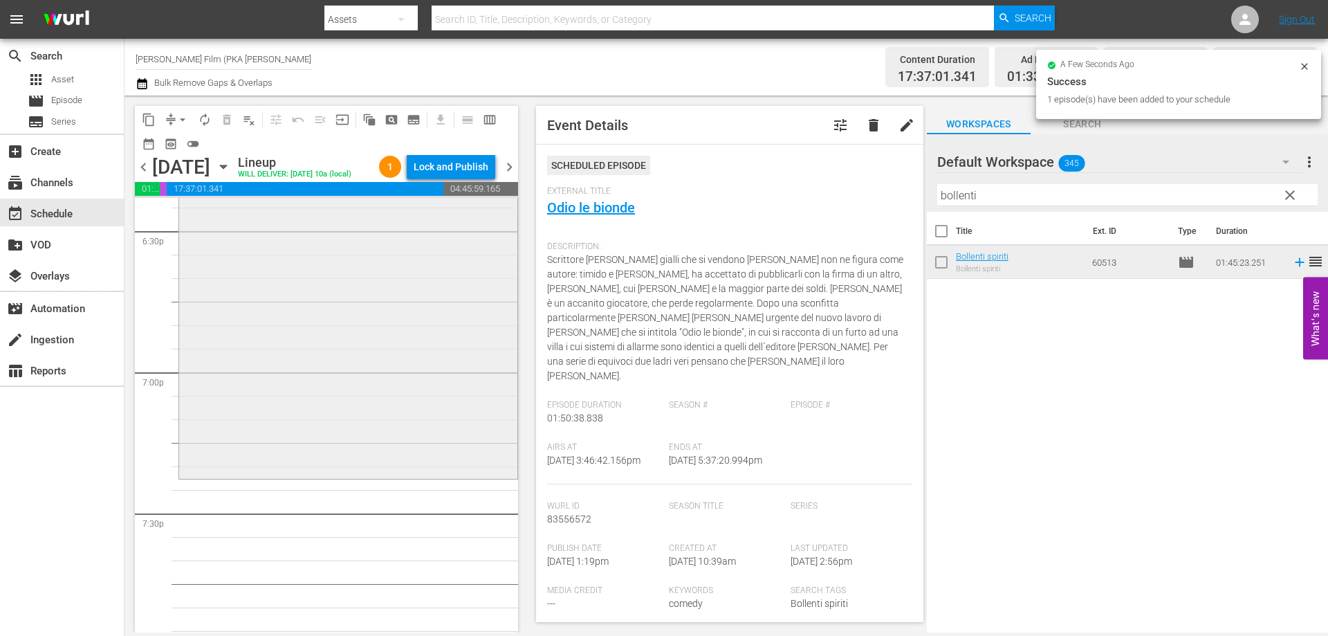
click at [342, 440] on div "Bollenti spiriti reorder" at bounding box center [348, 231] width 338 height 492
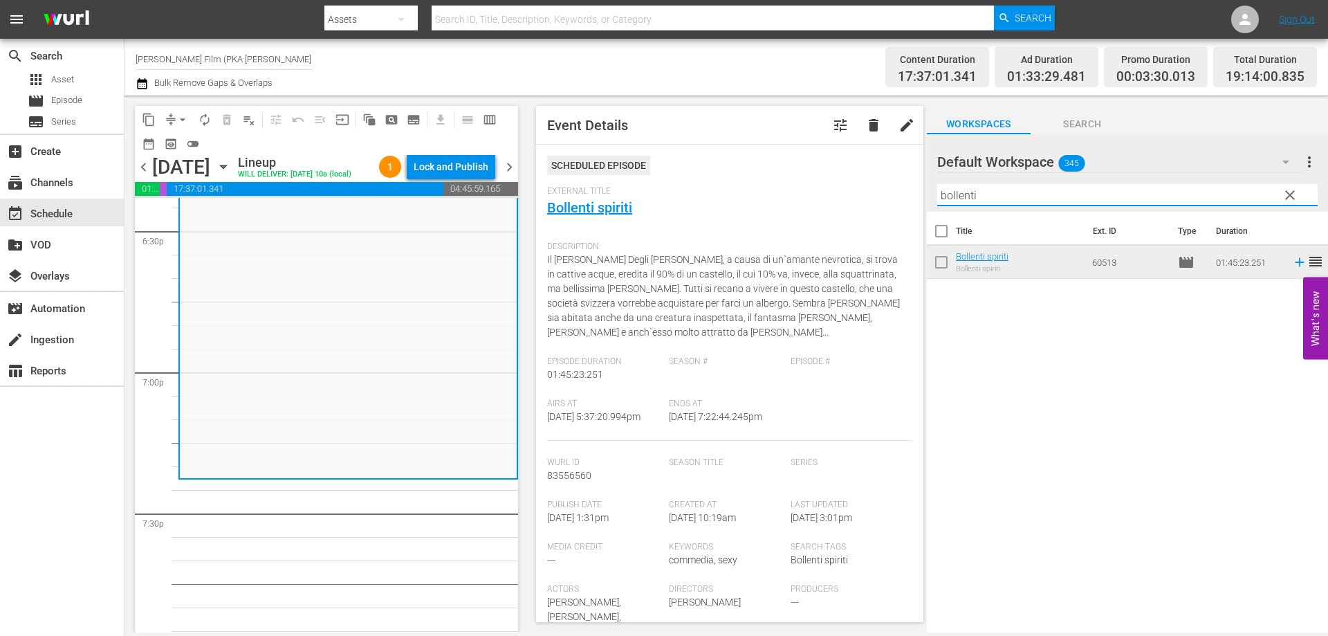
drag, startPoint x: 988, startPoint y: 197, endPoint x: 775, endPoint y: 173, distance: 215.1
click at [776, 176] on div "content_copy compress arrow_drop_down autorenew_outlined delete_forever_outline…" at bounding box center [725, 363] width 1203 height 537
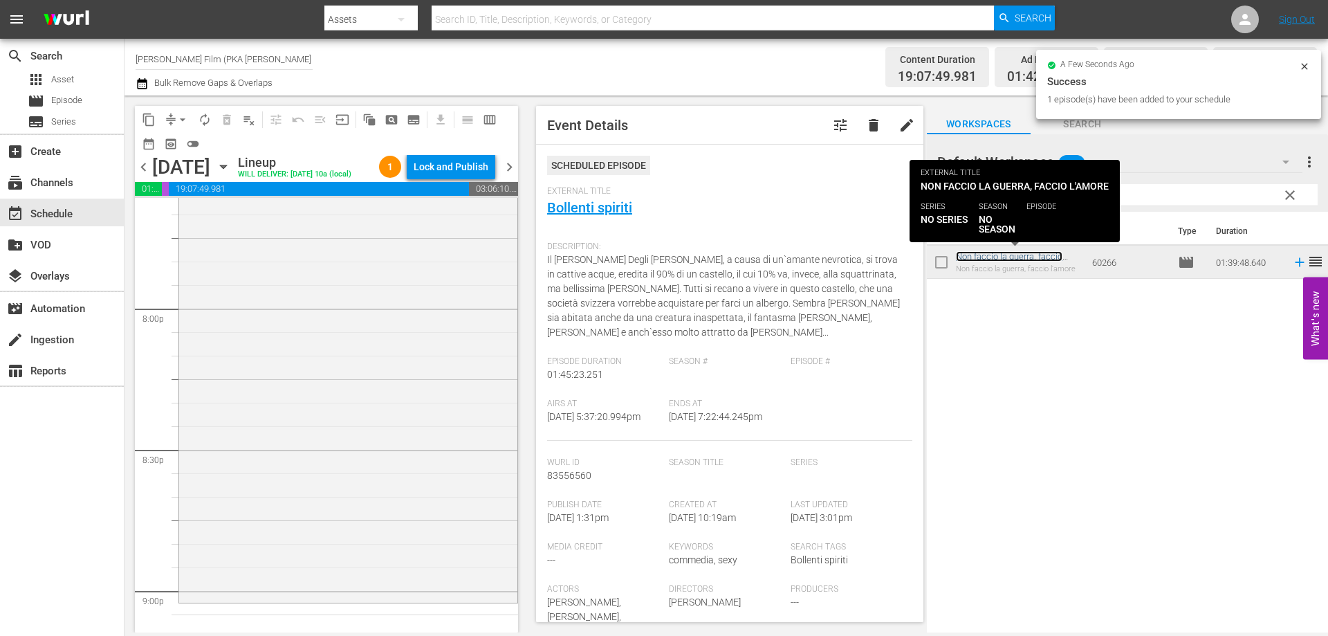
scroll to position [5602, 0]
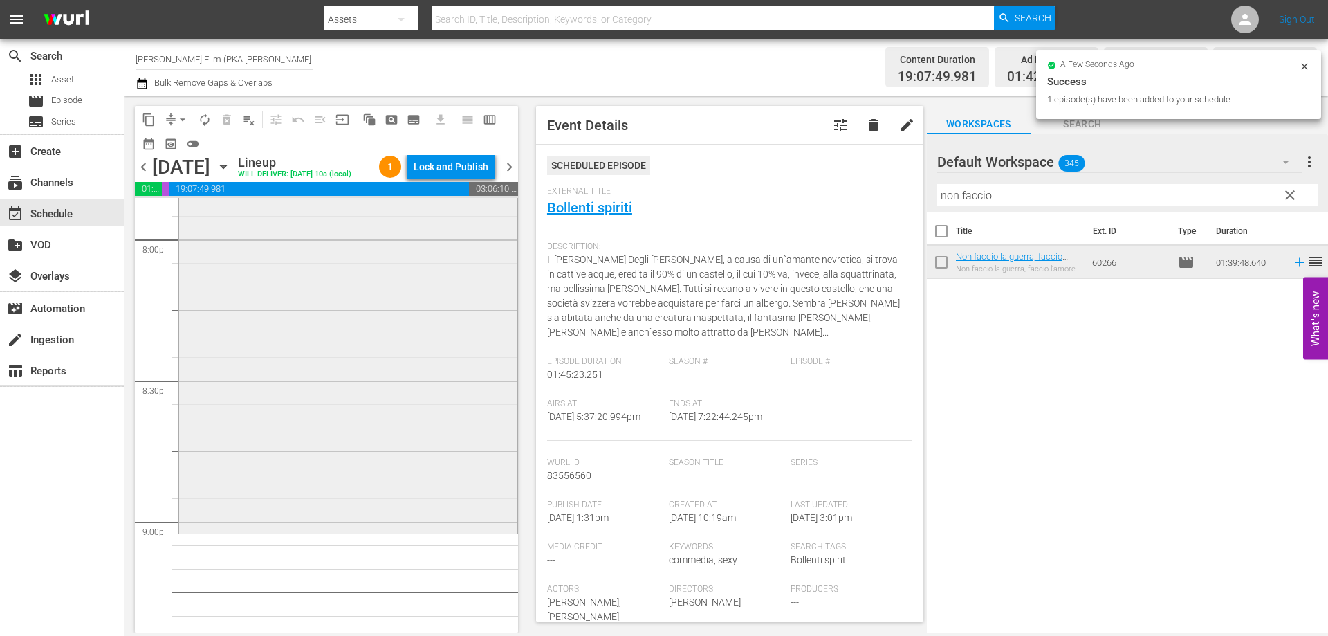
click at [472, 477] on div "Non faccio [PERSON_NAME], [PERSON_NAME] l'amore reorder" at bounding box center [348, 297] width 338 height 465
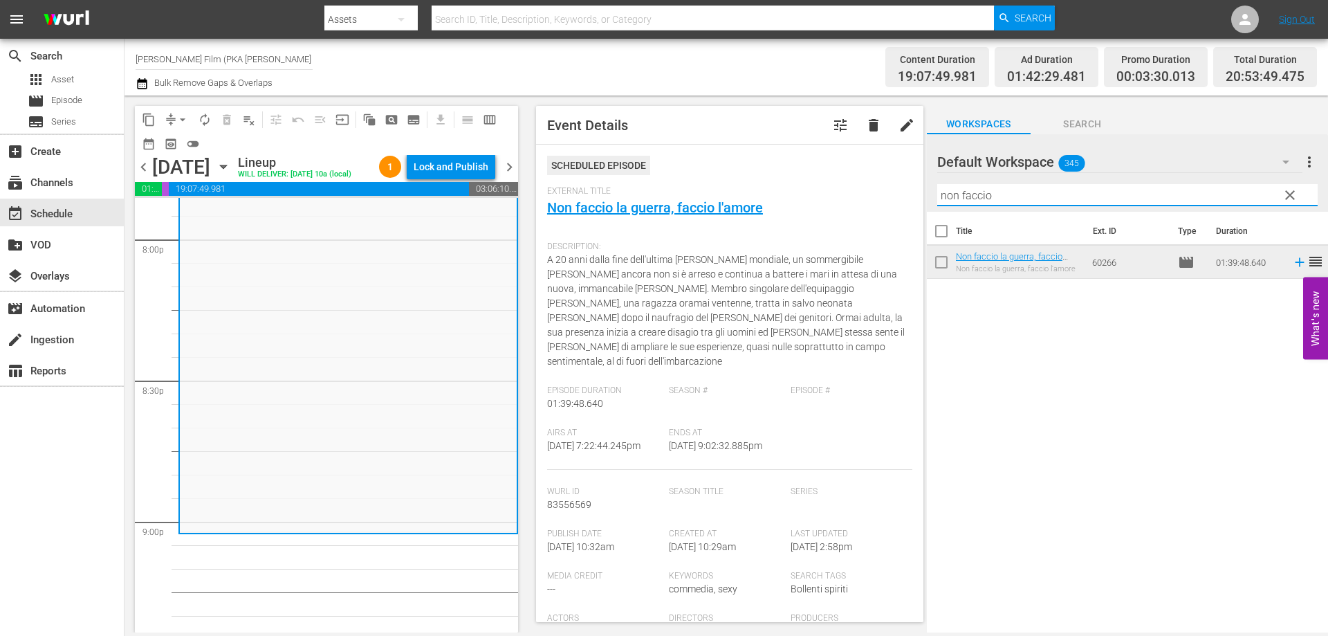
drag, startPoint x: 1001, startPoint y: 196, endPoint x: 836, endPoint y: 187, distance: 164.9
click at [836, 187] on div "content_copy compress arrow_drop_down autorenew_outlined delete_forever_outline…" at bounding box center [725, 363] width 1203 height 537
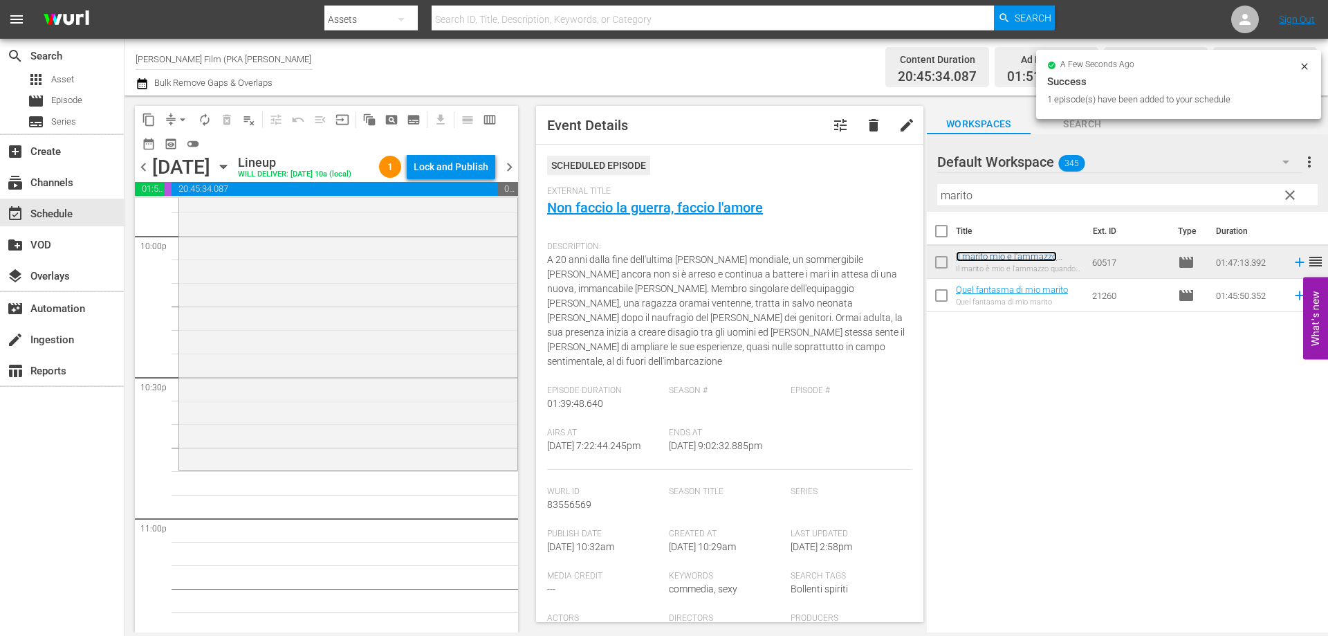
scroll to position [6225, 0]
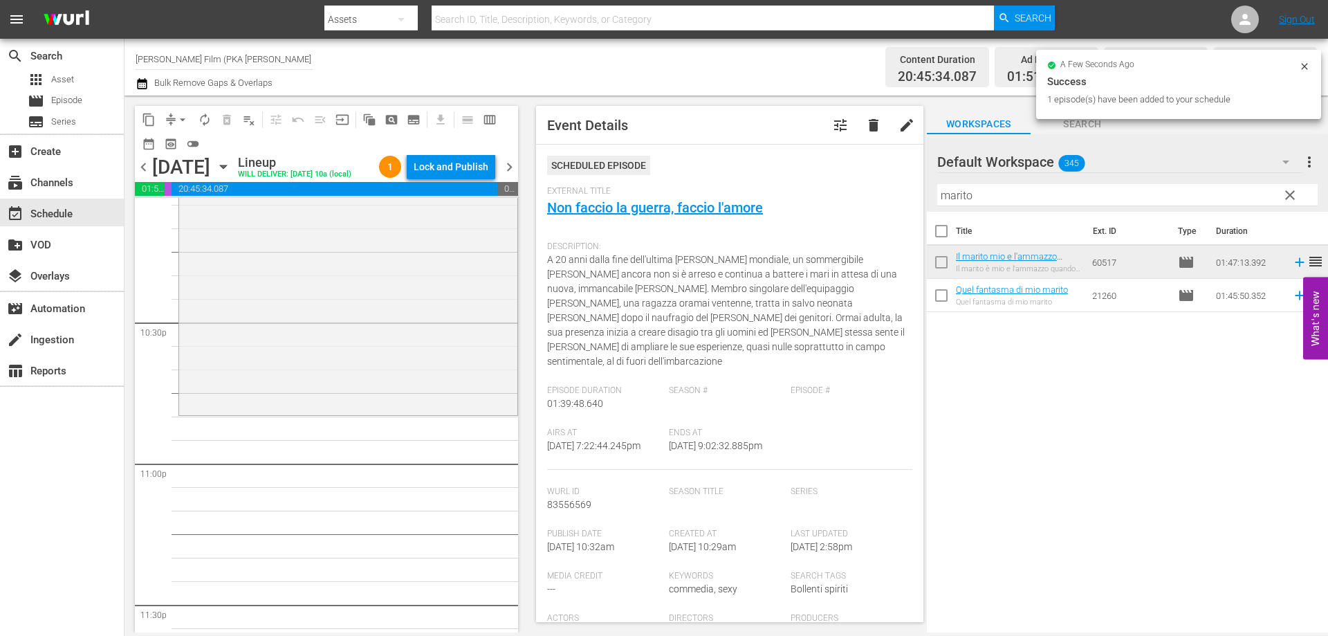
click at [394, 313] on div "Il marito mio e l'ammazzo quando mi pare reorder" at bounding box center [348, 162] width 338 height 500
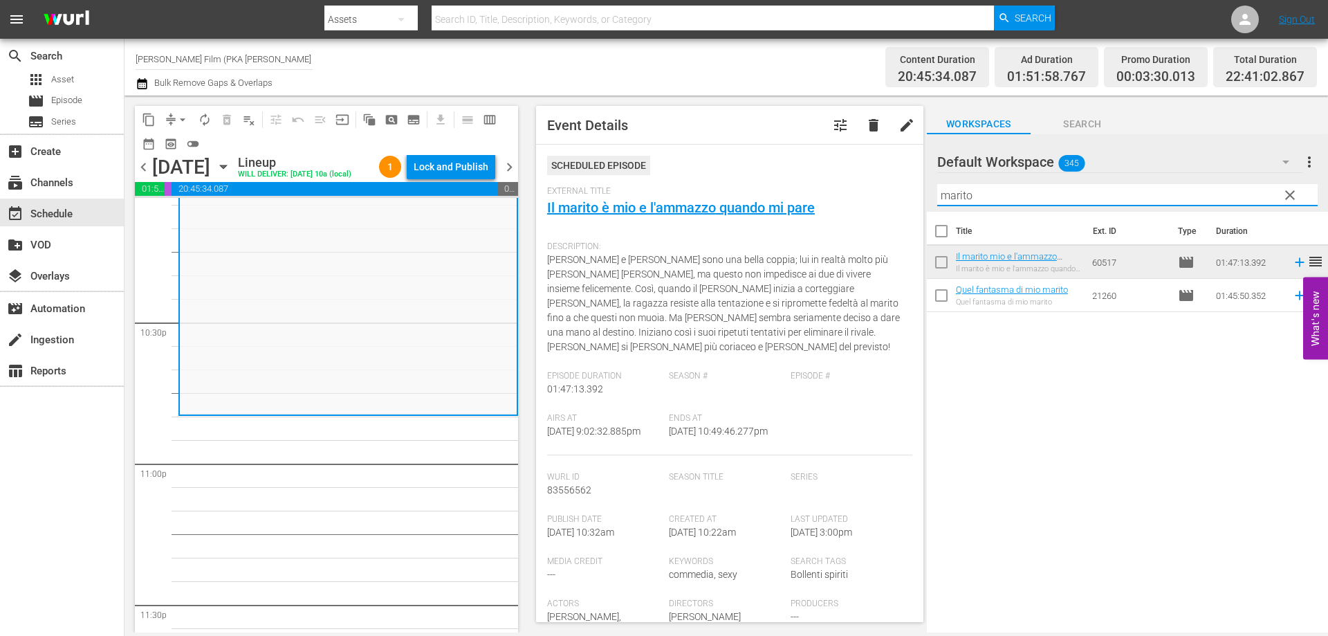
drag, startPoint x: 984, startPoint y: 189, endPoint x: 835, endPoint y: 191, distance: 148.7
click at [835, 191] on div "content_copy compress arrow_drop_down autorenew_outlined delete_forever_outline…" at bounding box center [725, 363] width 1203 height 537
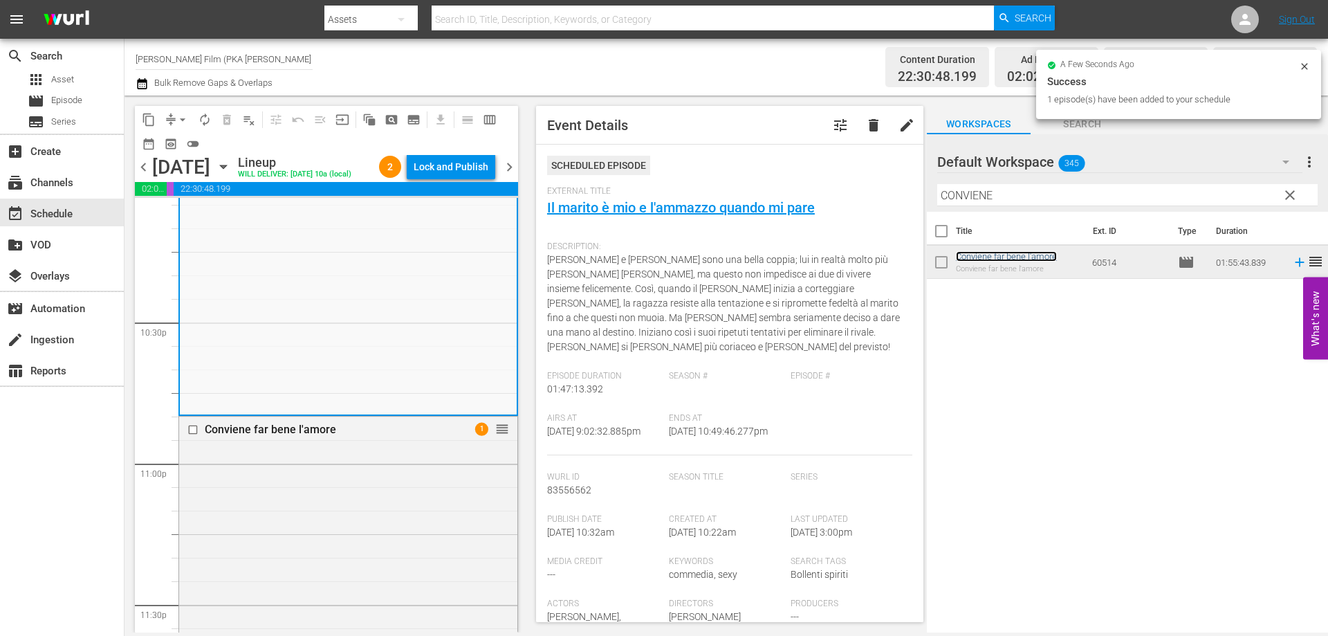
scroll to position [6552, 0]
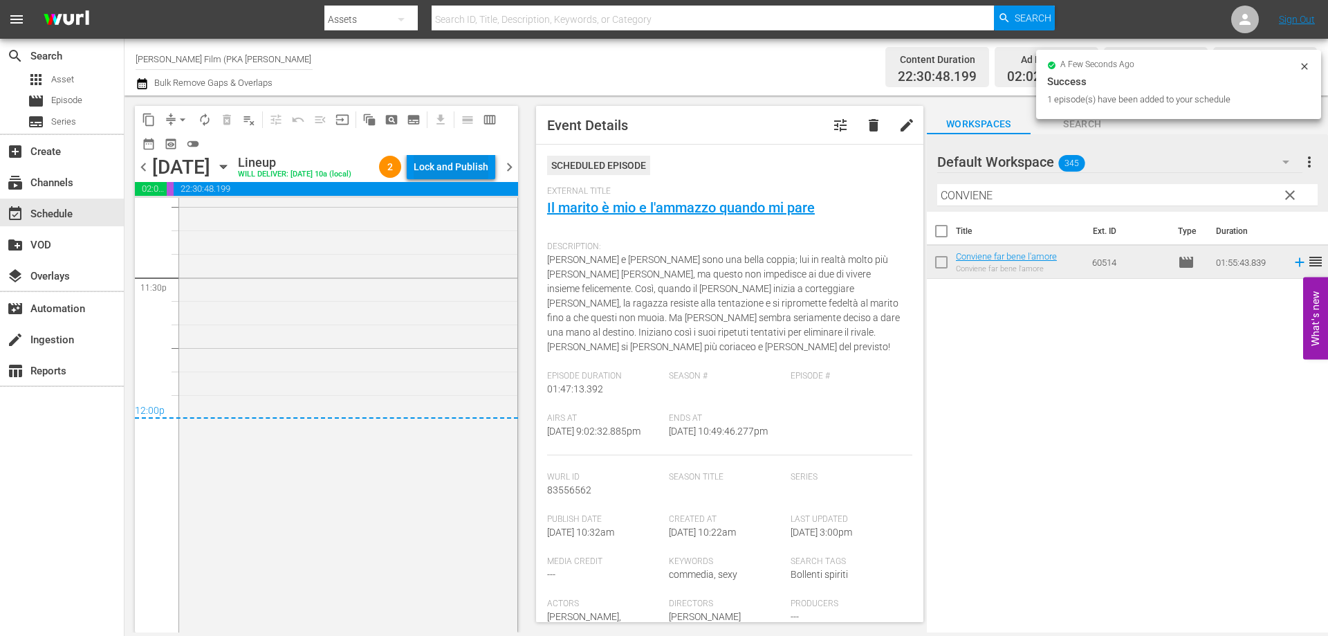
click at [483, 163] on div "Lock and Publish" at bounding box center [451, 166] width 75 height 25
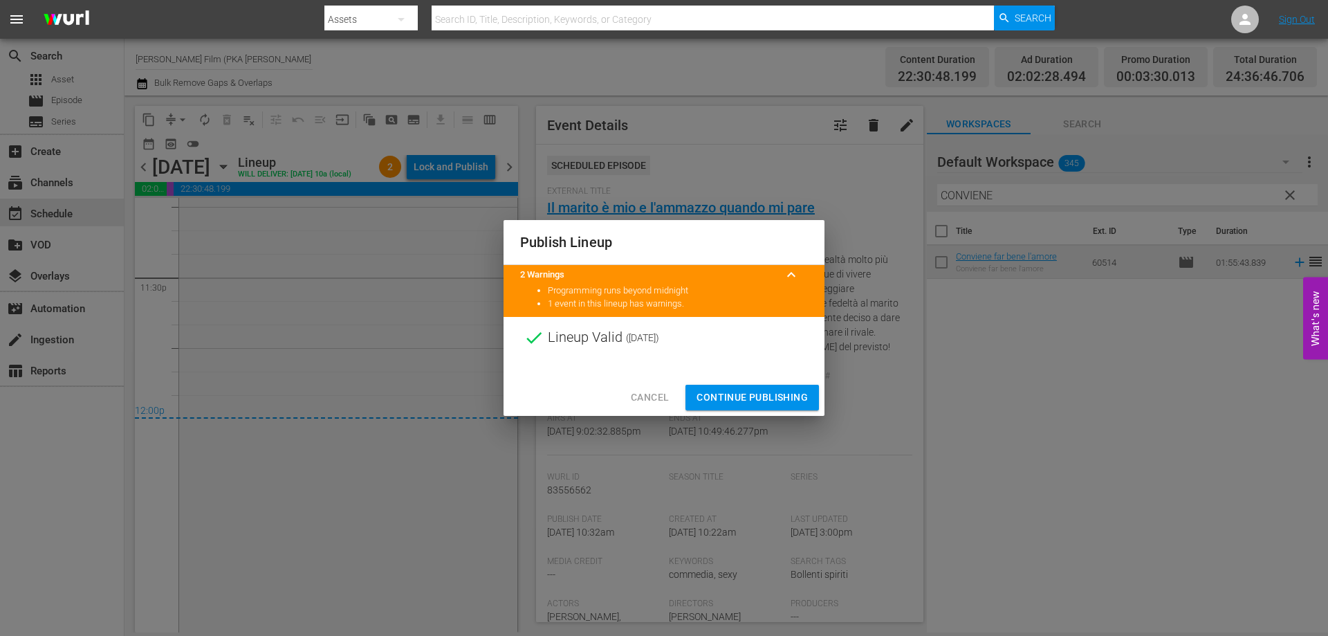
click at [717, 391] on span "Continue Publishing" at bounding box center [751, 397] width 111 height 17
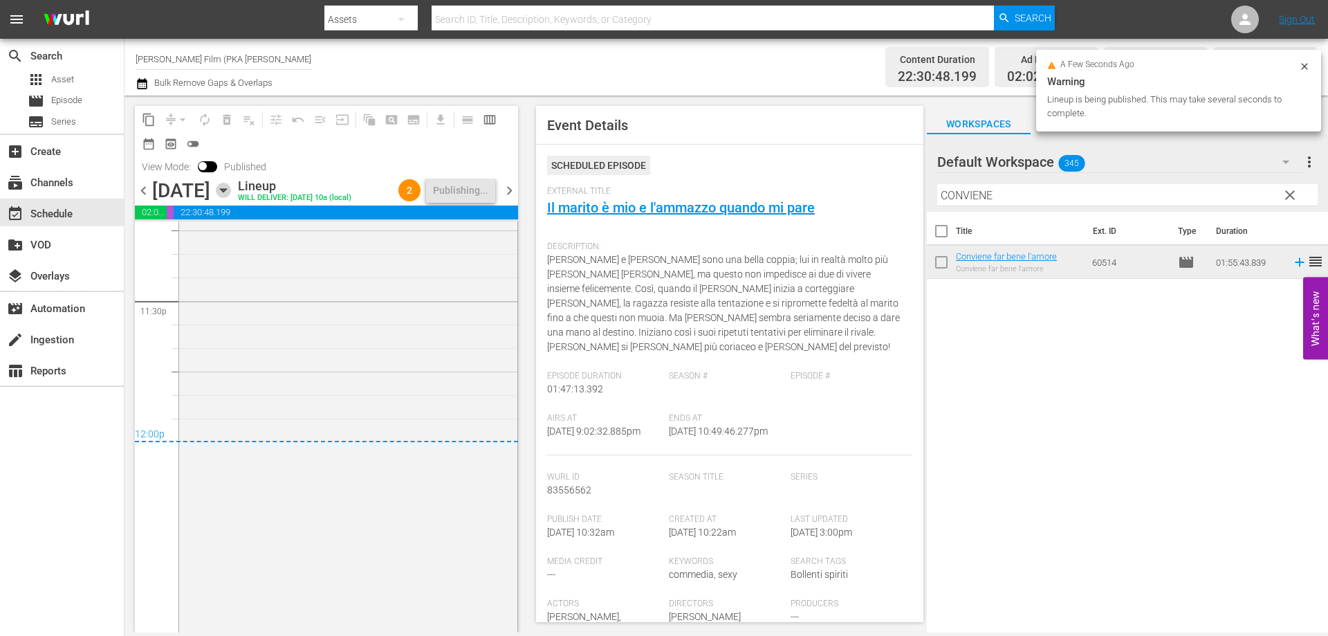
click at [226, 192] on icon "button" at bounding box center [223, 190] width 6 height 3
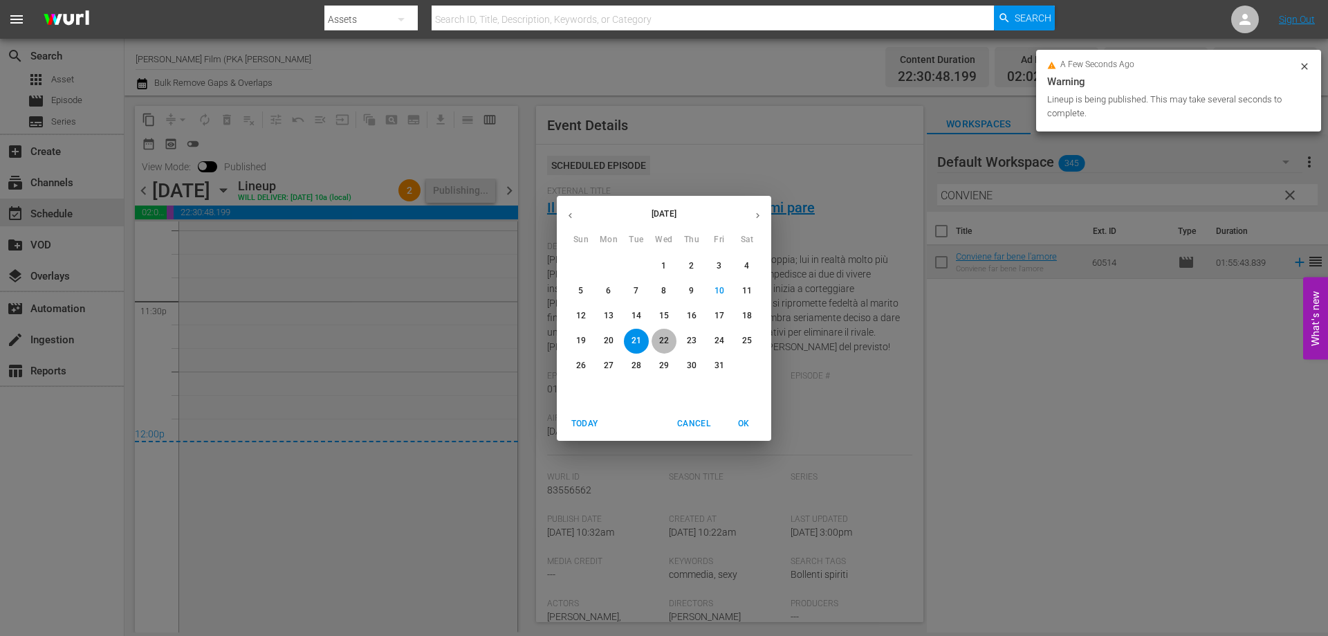
click at [661, 338] on p "22" at bounding box center [664, 341] width 10 height 12
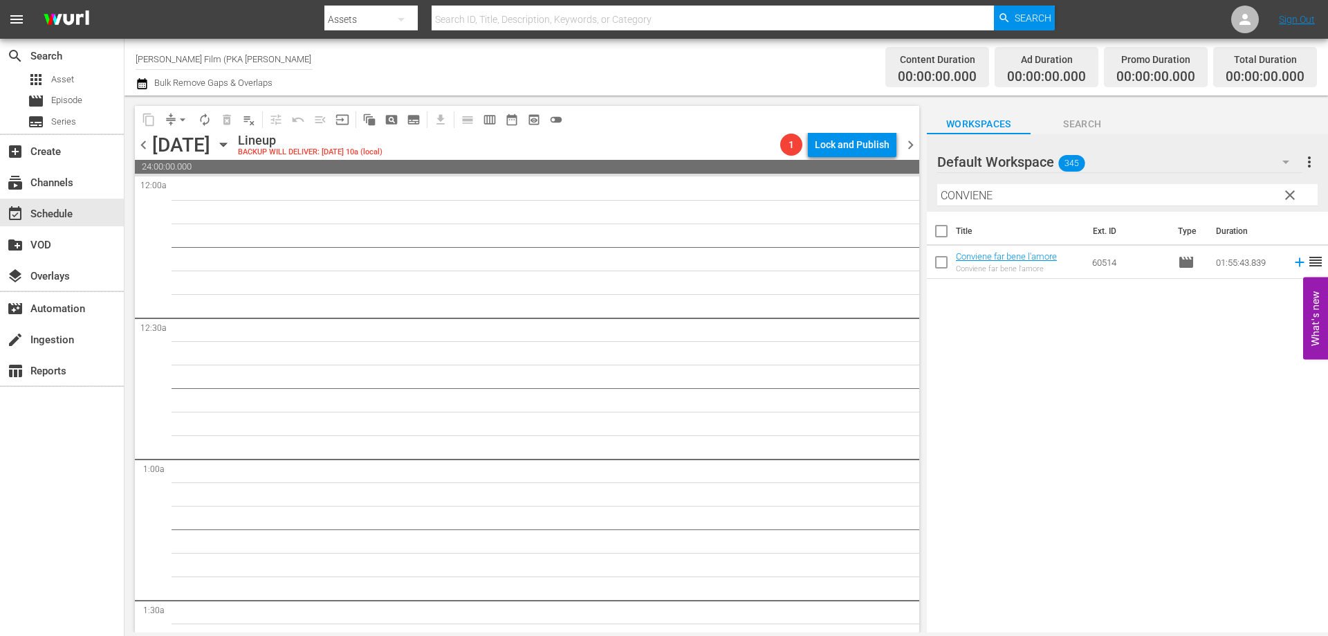
click at [231, 142] on icon "button" at bounding box center [223, 144] width 15 height 15
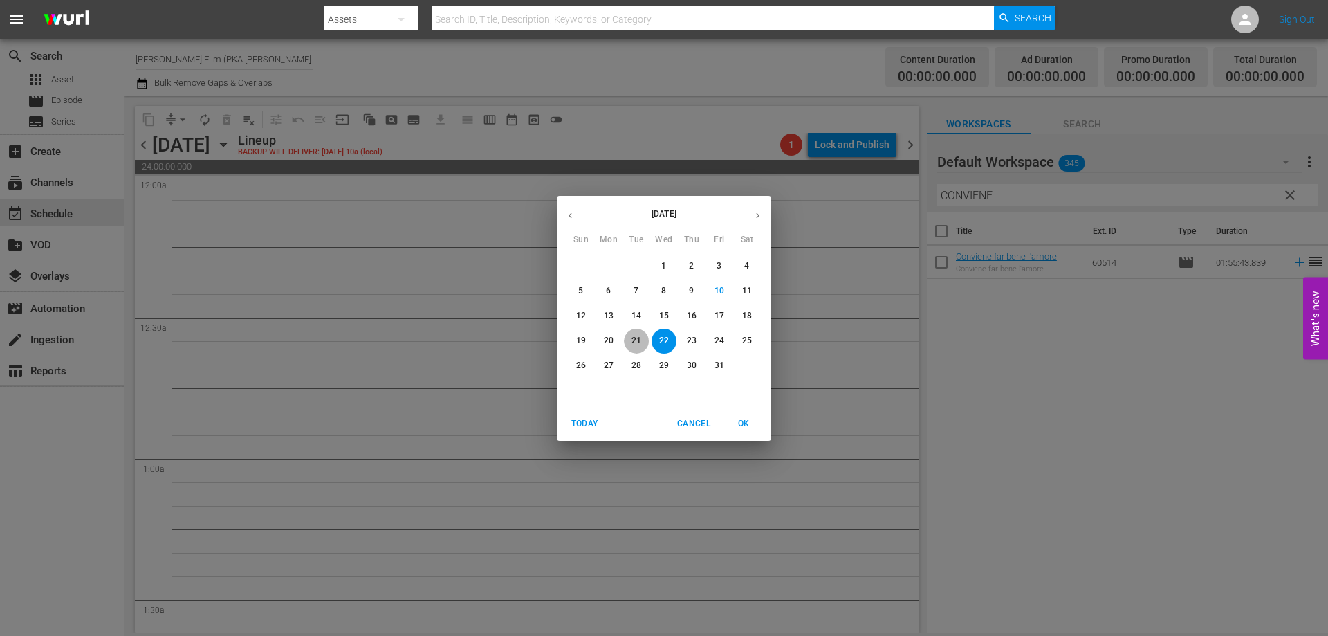
click at [634, 337] on p "21" at bounding box center [636, 341] width 10 height 12
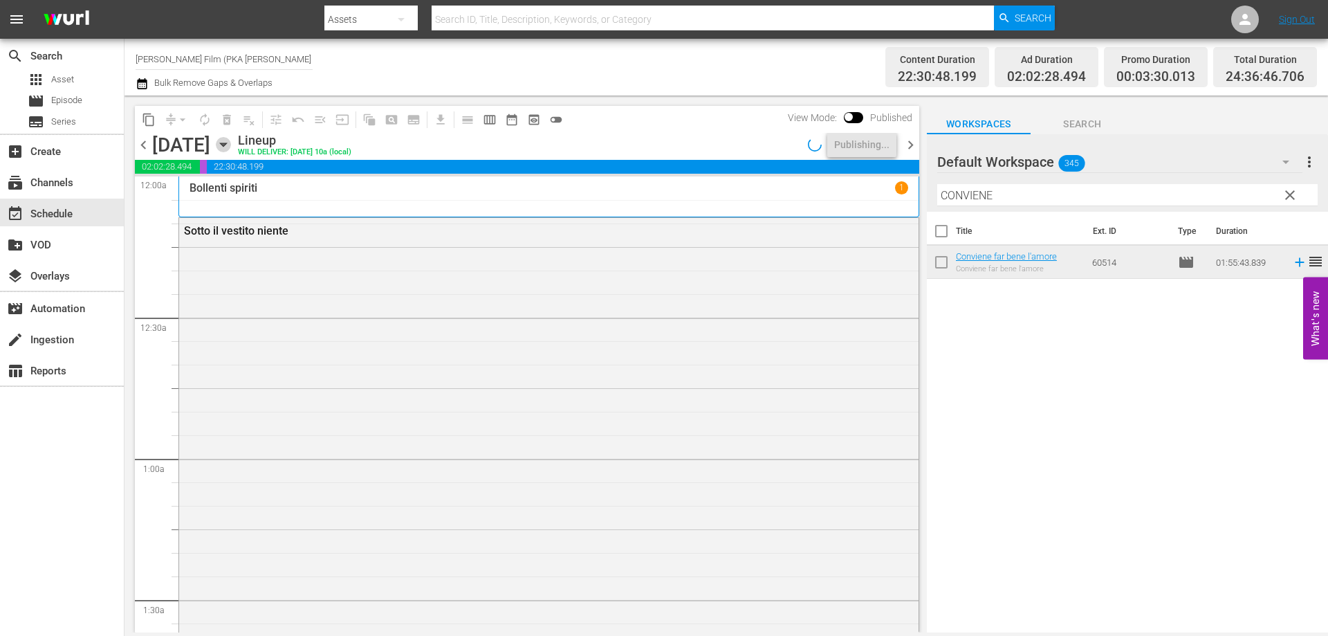
click at [226, 145] on icon "button" at bounding box center [223, 144] width 6 height 3
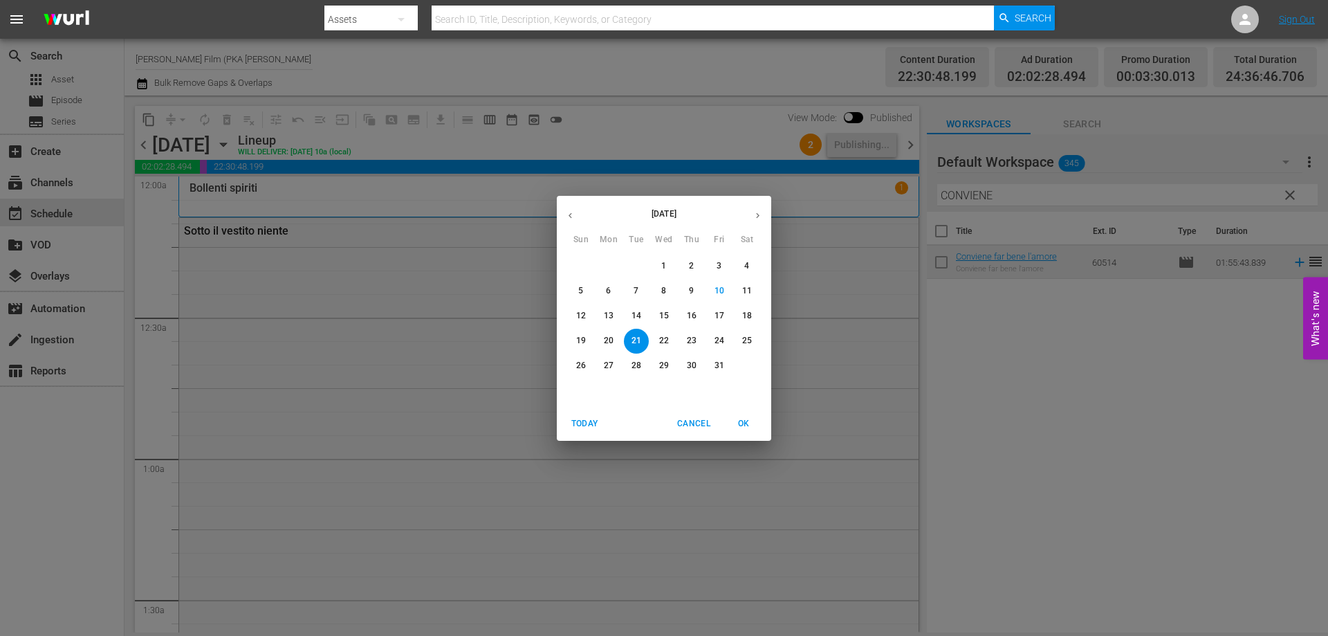
click at [664, 335] on p "22" at bounding box center [664, 341] width 10 height 12
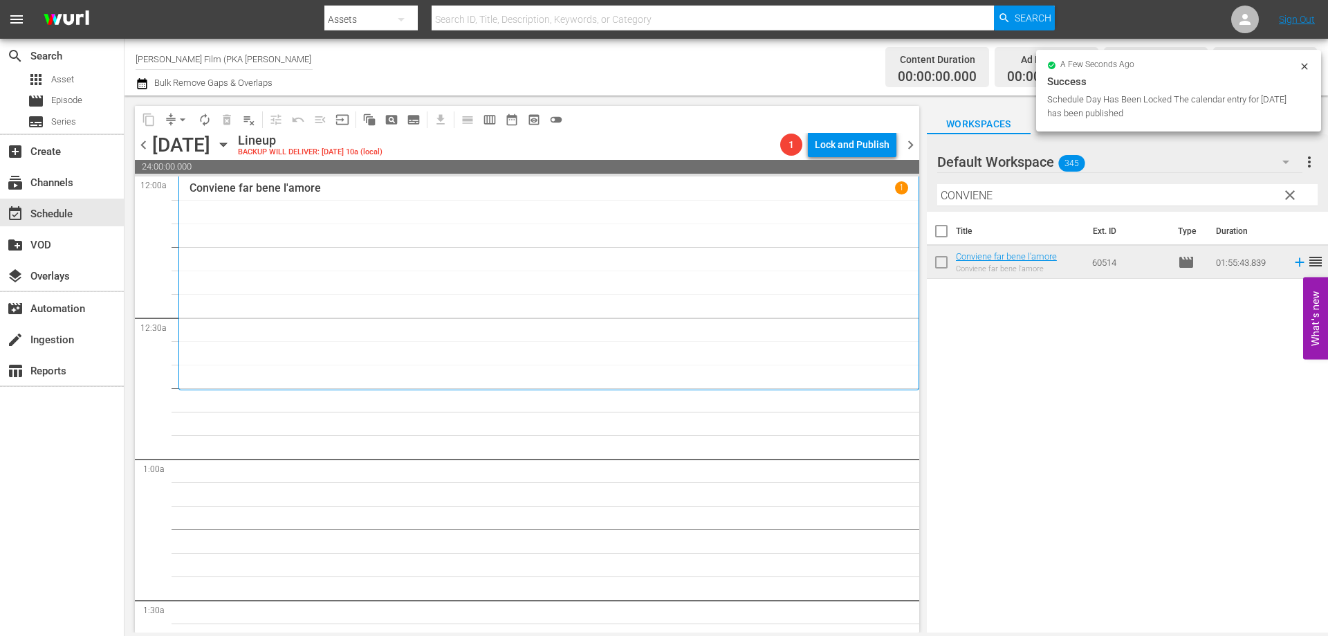
click at [572, 318] on div "Conviene far bene l'amore 1" at bounding box center [549, 282] width 719 height 203
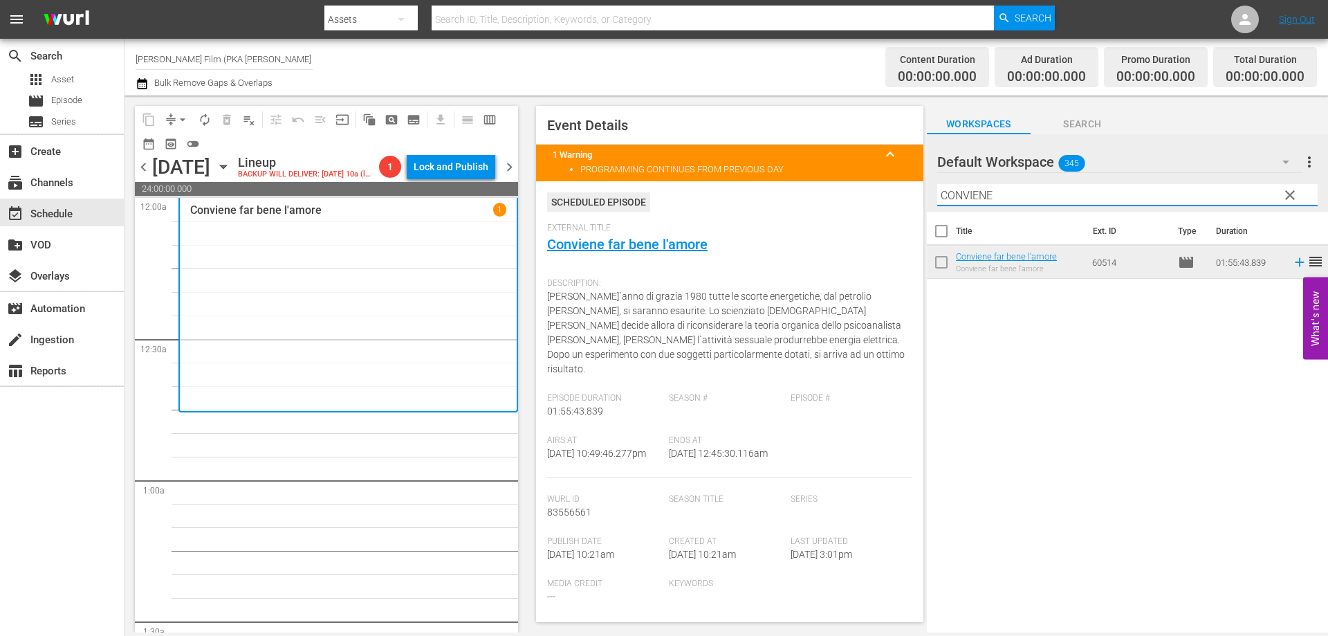
drag, startPoint x: 1063, startPoint y: 198, endPoint x: 770, endPoint y: 189, distance: 293.4
click at [770, 189] on div "content_copy compress arrow_drop_down autorenew_outlined delete_forever_outline…" at bounding box center [725, 363] width 1203 height 537
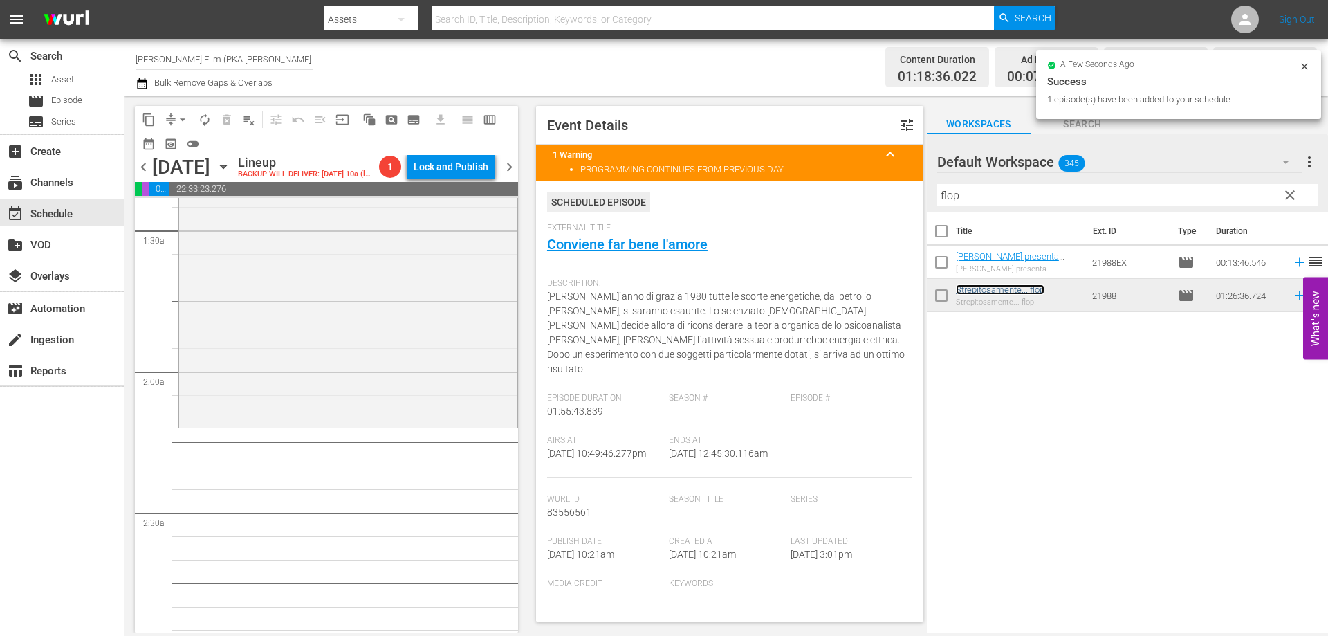
scroll to position [415, 0]
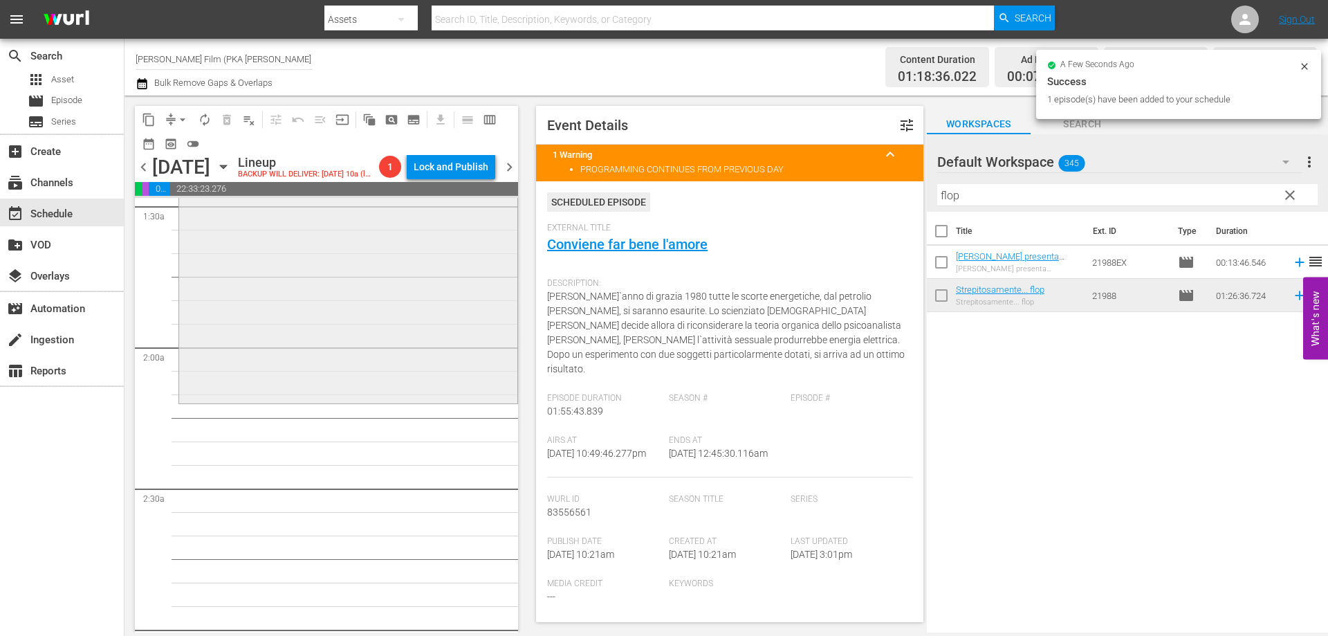
click at [385, 401] on div "Strepitosamente... flop reorder" at bounding box center [348, 199] width 338 height 403
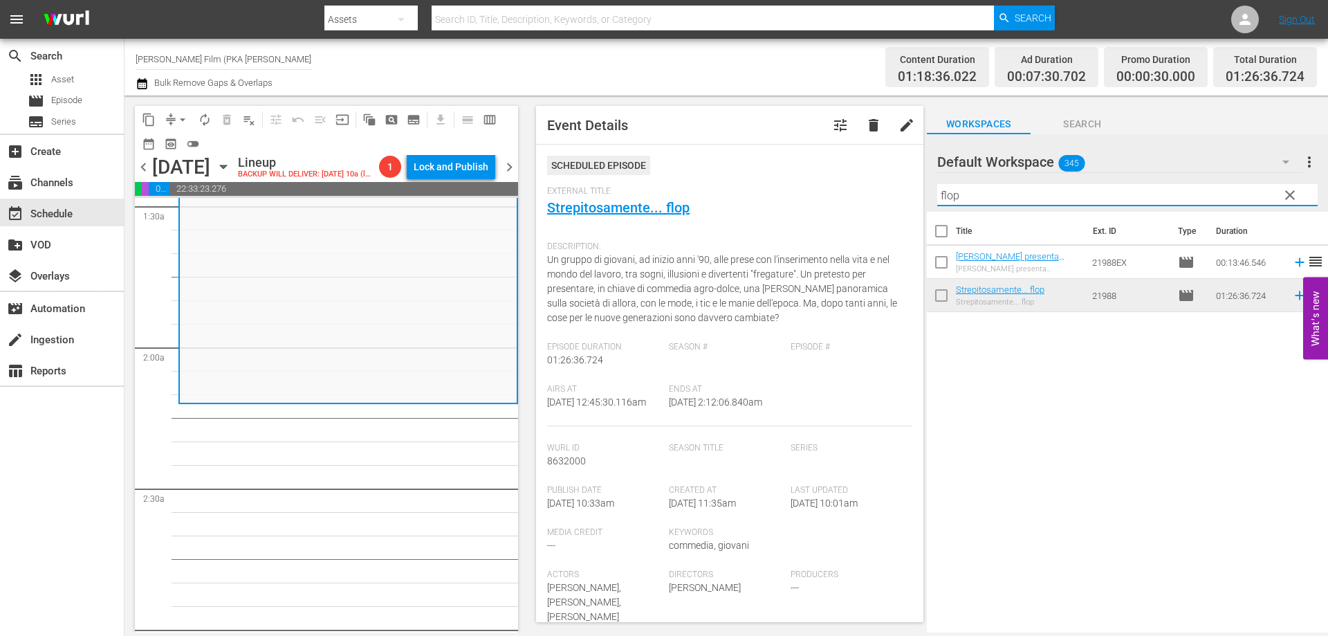
drag, startPoint x: 978, startPoint y: 195, endPoint x: 888, endPoint y: 190, distance: 90.1
click at [888, 190] on div "content_copy compress arrow_drop_down autorenew_outlined delete_forever_outline…" at bounding box center [725, 363] width 1203 height 537
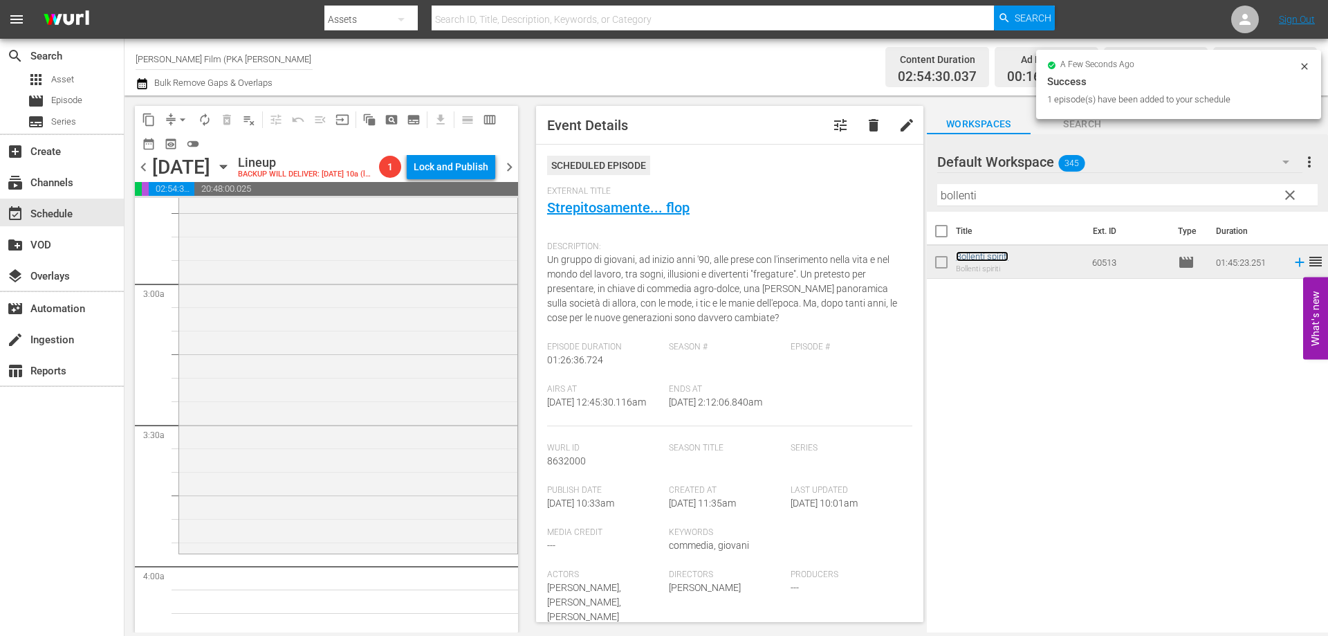
scroll to position [830, 0]
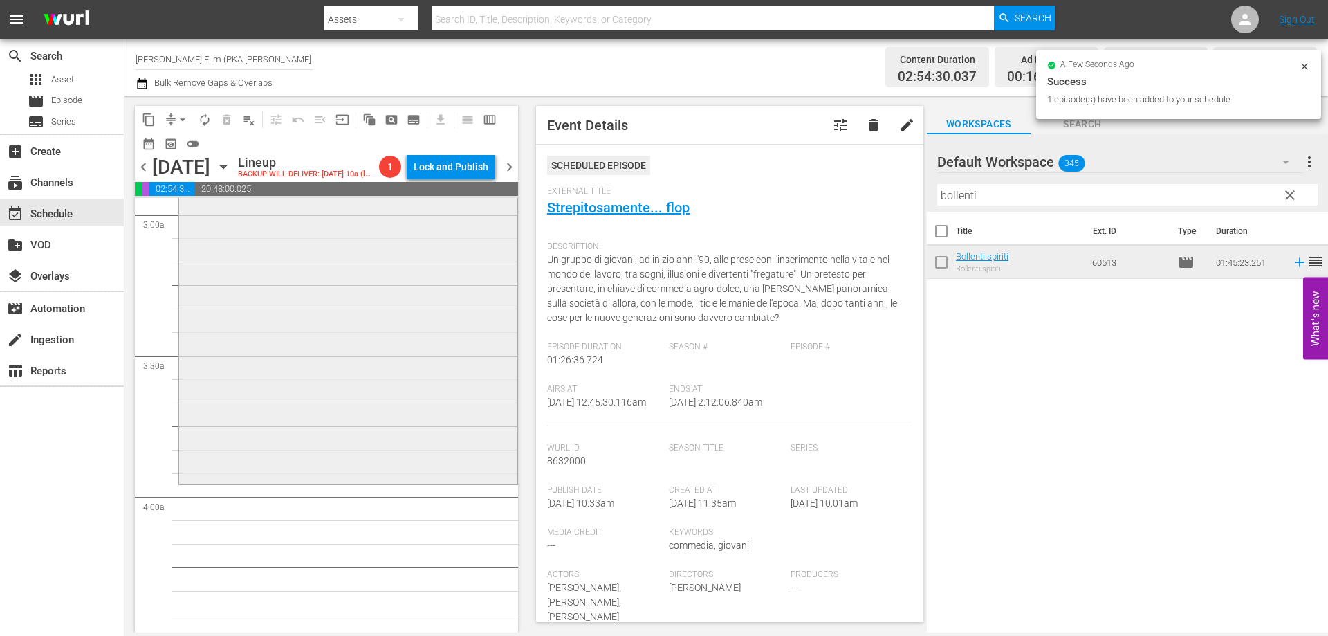
click at [416, 437] on div "Bollenti spiriti reorder" at bounding box center [348, 236] width 338 height 492
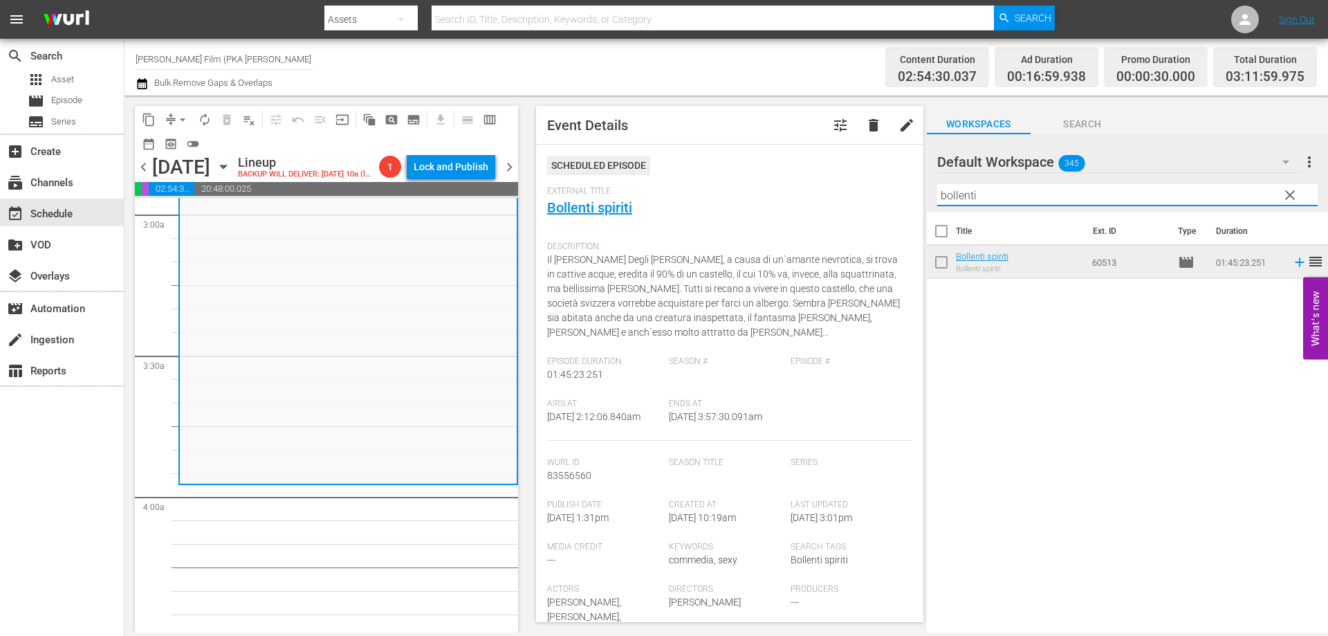
drag, startPoint x: 969, startPoint y: 197, endPoint x: 795, endPoint y: 172, distance: 175.4
click at [795, 172] on div "content_copy compress arrow_drop_down autorenew_outlined delete_forever_outline…" at bounding box center [725, 363] width 1203 height 537
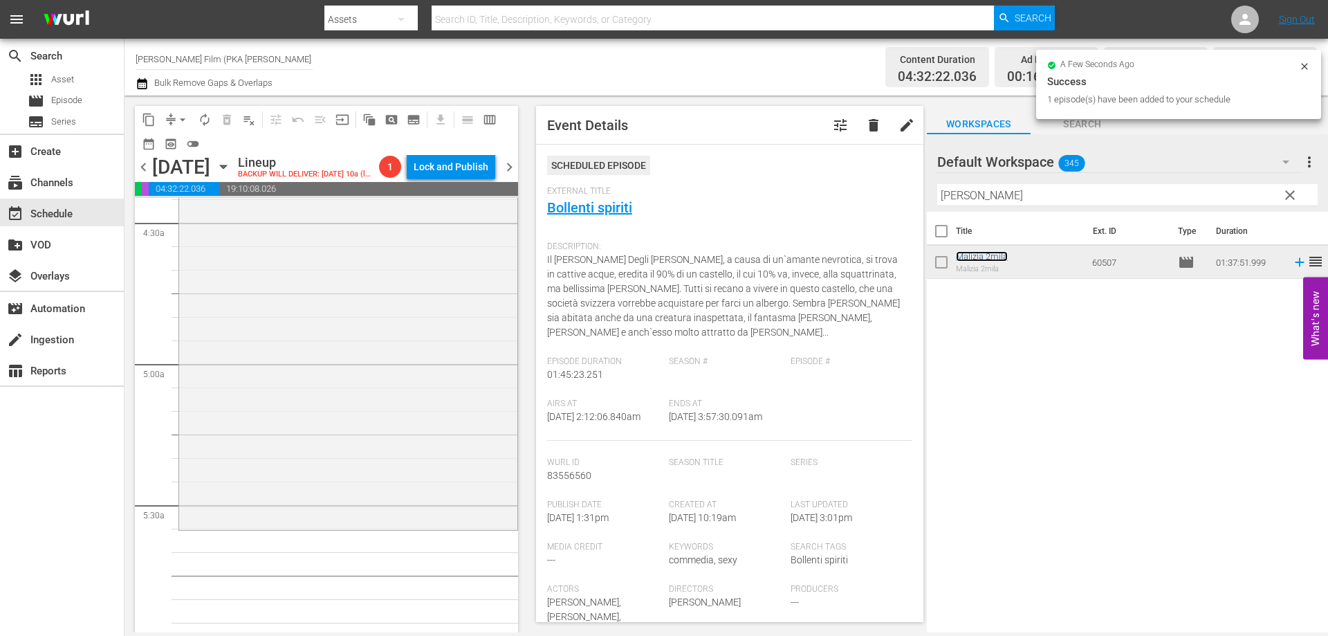
scroll to position [1314, 0]
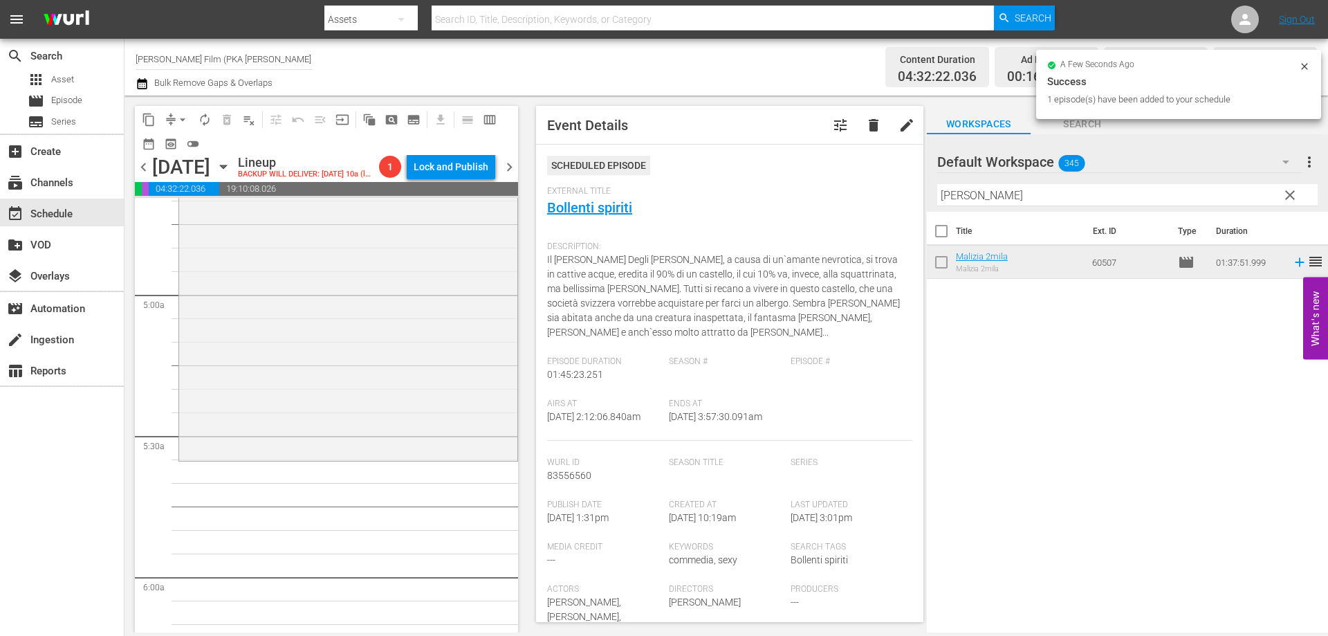
click at [340, 390] on div "[PERSON_NAME] 2mila reorder" at bounding box center [348, 229] width 338 height 456
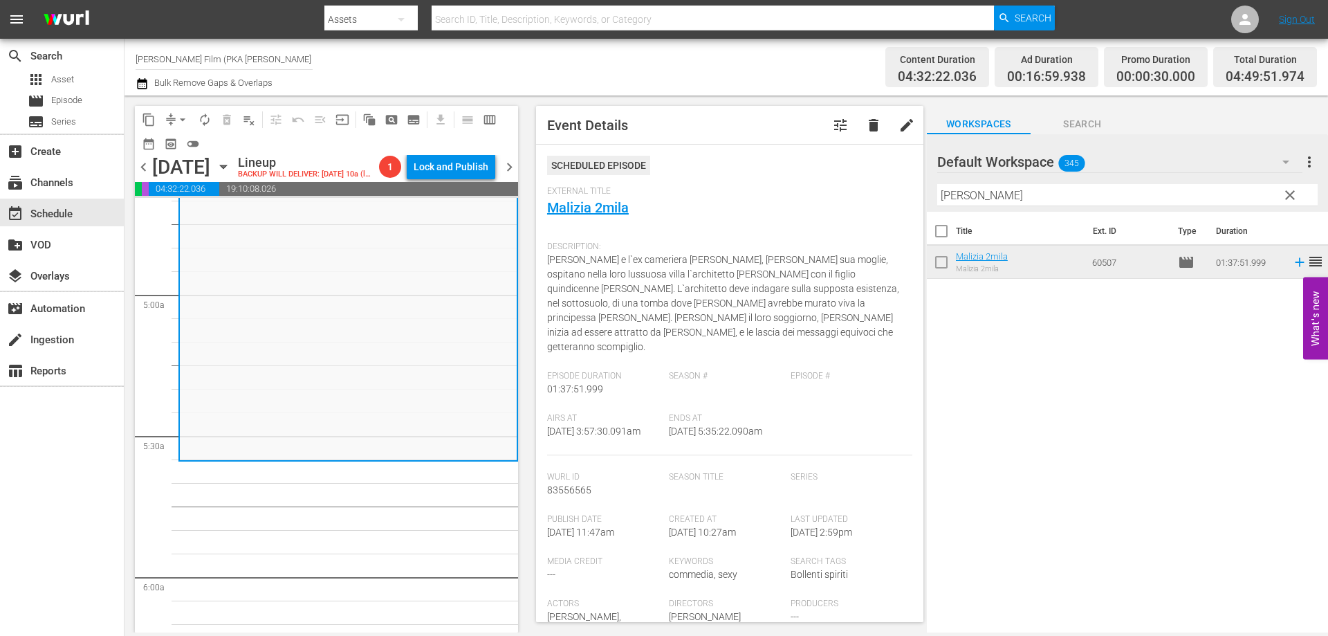
drag, startPoint x: 1070, startPoint y: 201, endPoint x: 834, endPoint y: 201, distance: 235.8
click at [834, 201] on div "content_copy compress arrow_drop_down autorenew_outlined delete_forever_outline…" at bounding box center [725, 363] width 1203 height 537
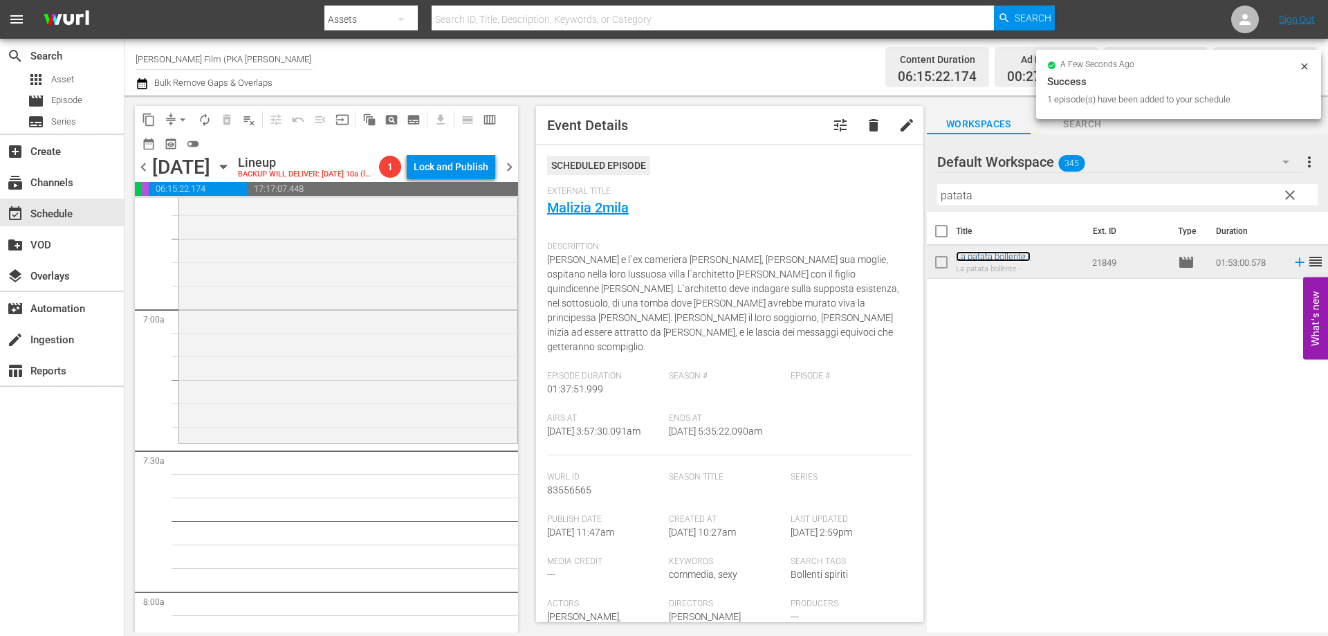
scroll to position [1937, 0]
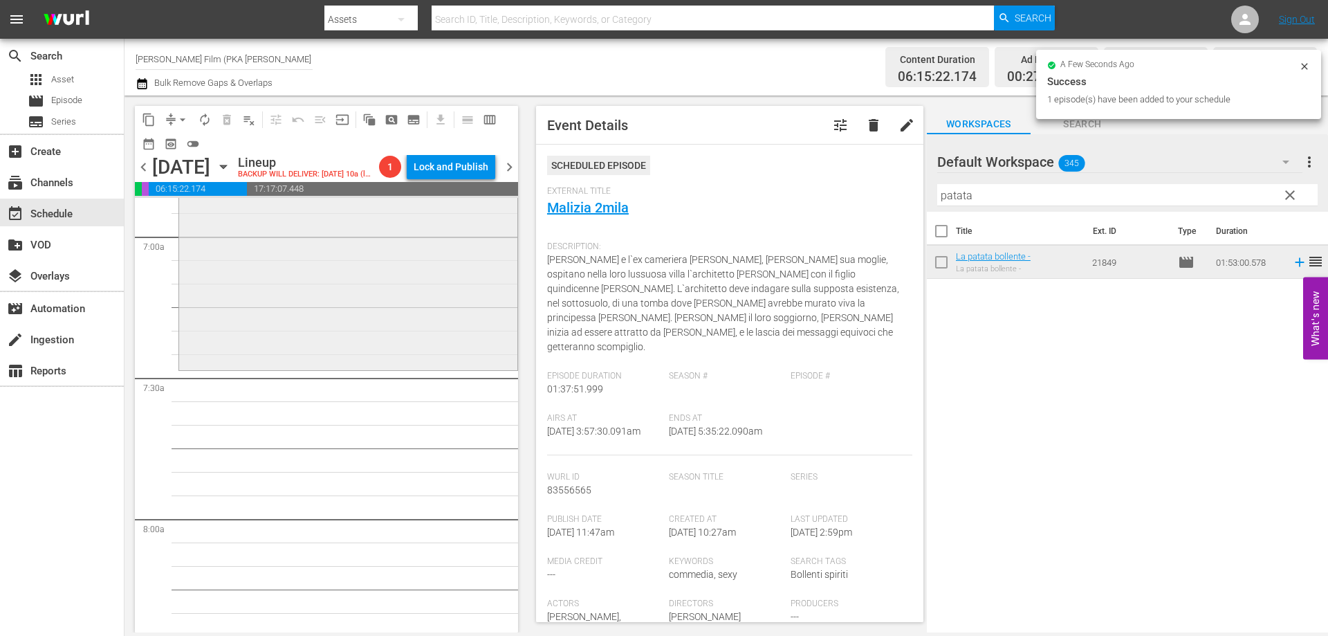
click at [423, 367] on div "La patata bollente - reorder" at bounding box center [348, 103] width 338 height 527
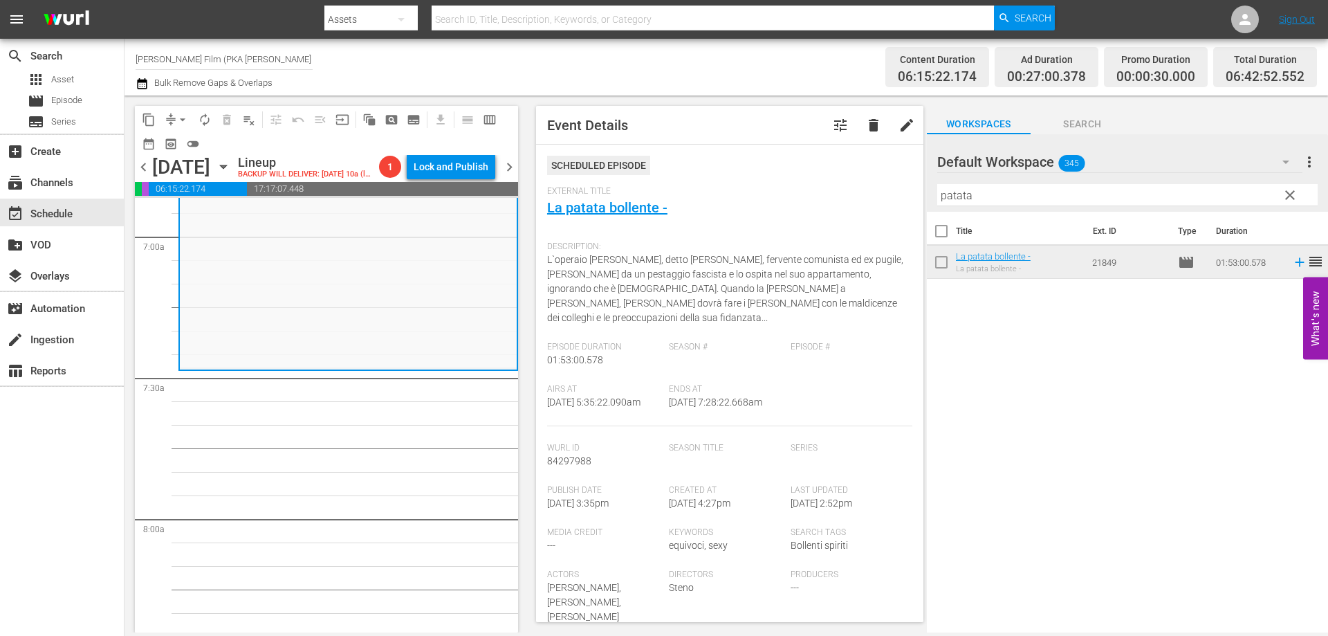
drag, startPoint x: 979, startPoint y: 198, endPoint x: 838, endPoint y: 191, distance: 141.3
click at [838, 191] on div "content_copy compress arrow_drop_down autorenew_outlined delete_forever_outline…" at bounding box center [725, 363] width 1203 height 537
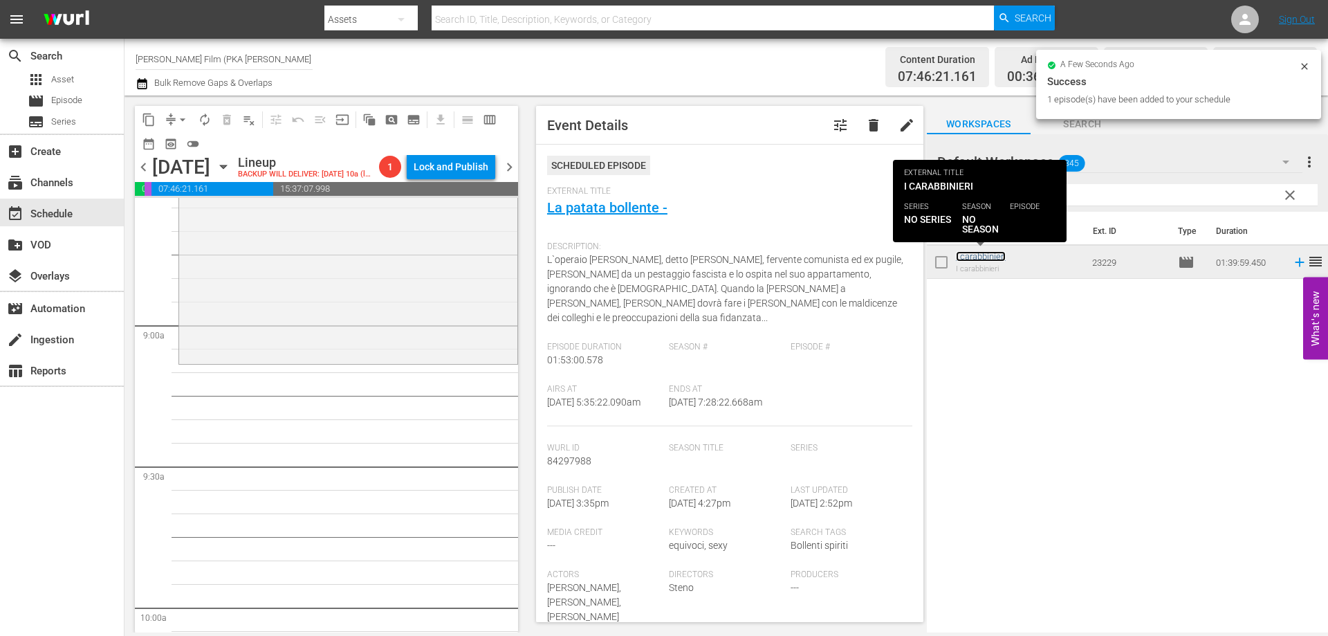
scroll to position [2421, 0]
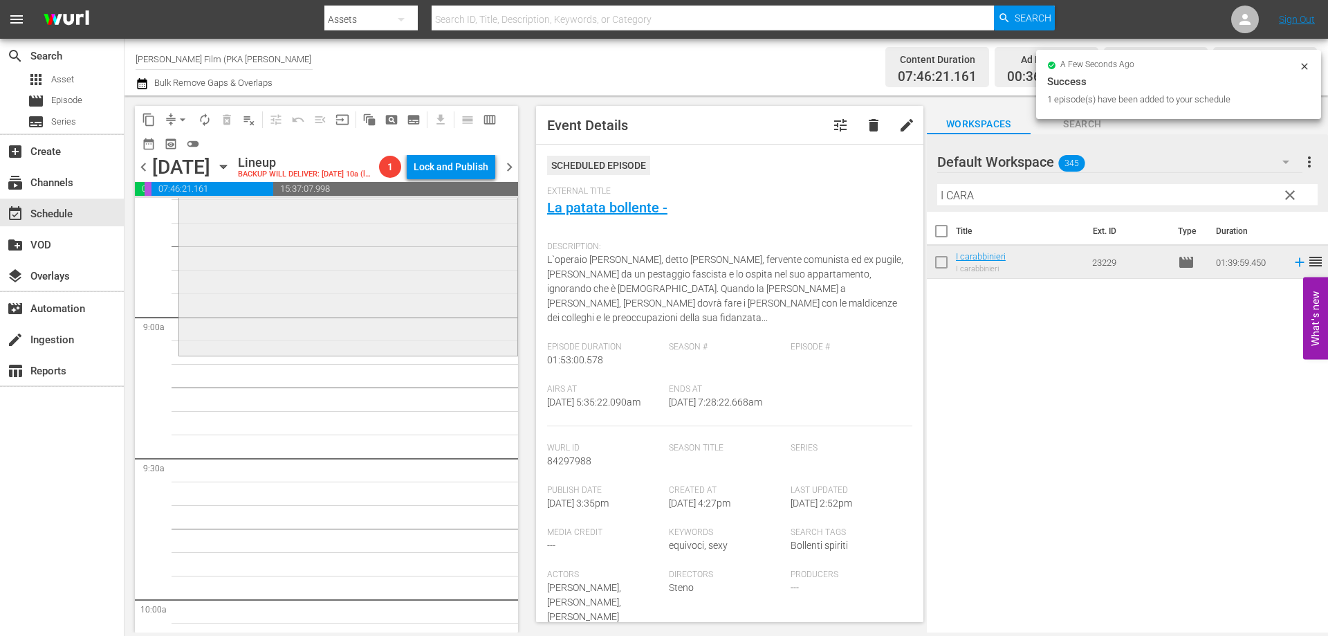
click at [477, 353] on div "I carabbinieri reorder" at bounding box center [348, 120] width 338 height 466
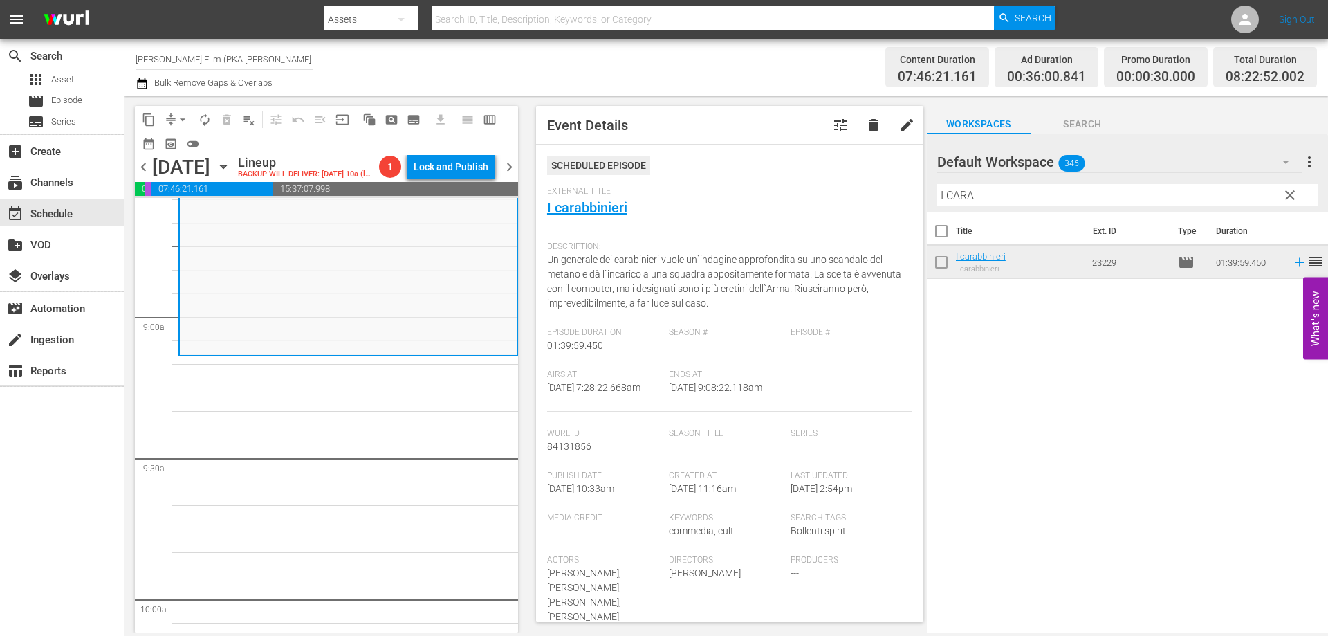
click at [842, 193] on div "content_copy compress arrow_drop_down autorenew_outlined delete_forever_outline…" at bounding box center [725, 363] width 1203 height 537
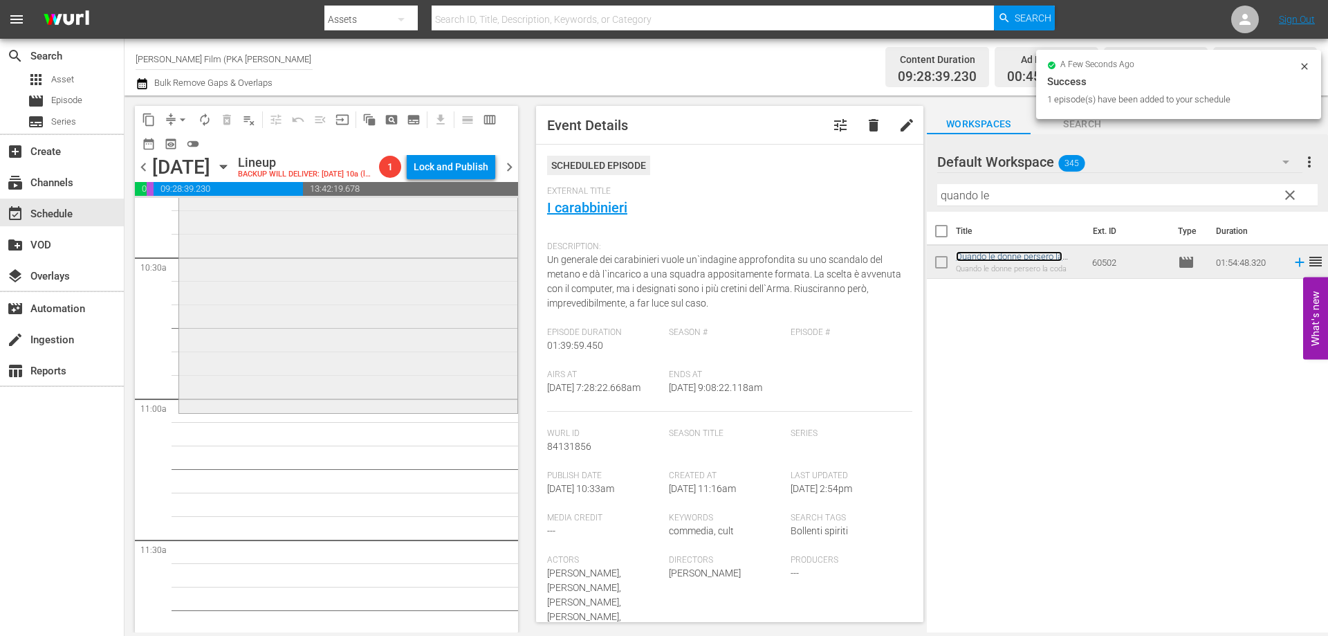
scroll to position [2905, 0]
click at [385, 409] on div "Quando le donne persero la coda reorder" at bounding box center [348, 141] width 338 height 536
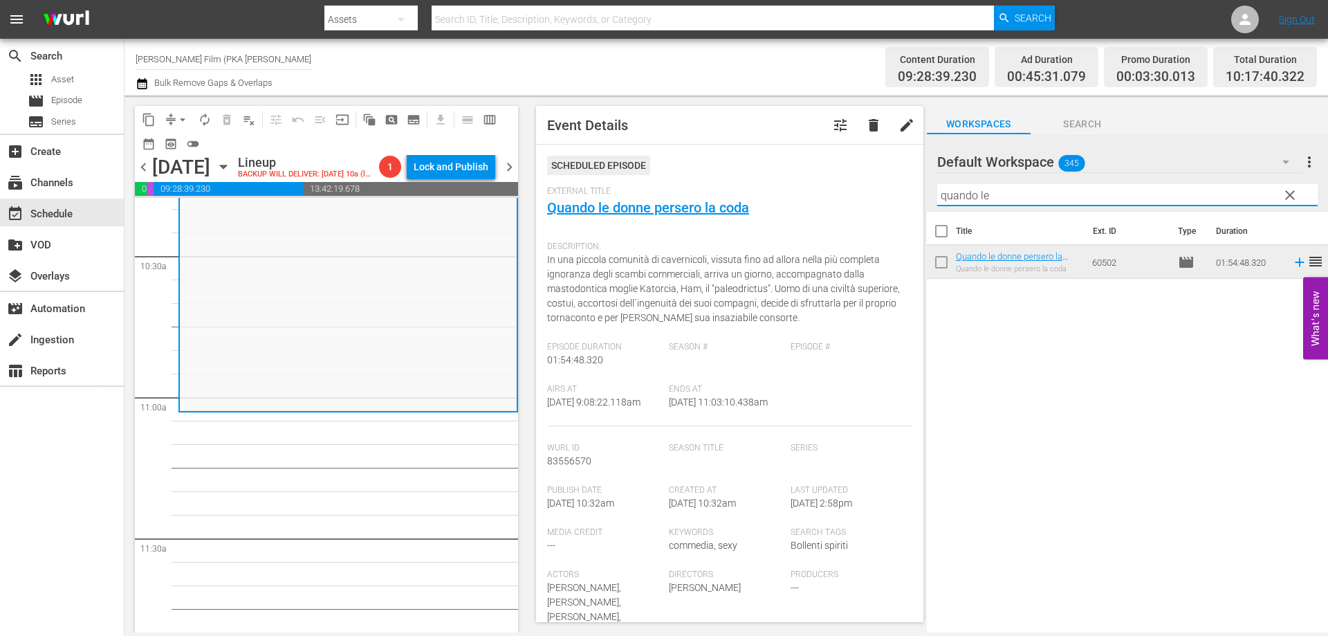
drag, startPoint x: 993, startPoint y: 198, endPoint x: 860, endPoint y: 181, distance: 134.5
click at [860, 181] on div "content_copy compress arrow_drop_down autorenew_outlined delete_forever_outline…" at bounding box center [725, 363] width 1203 height 537
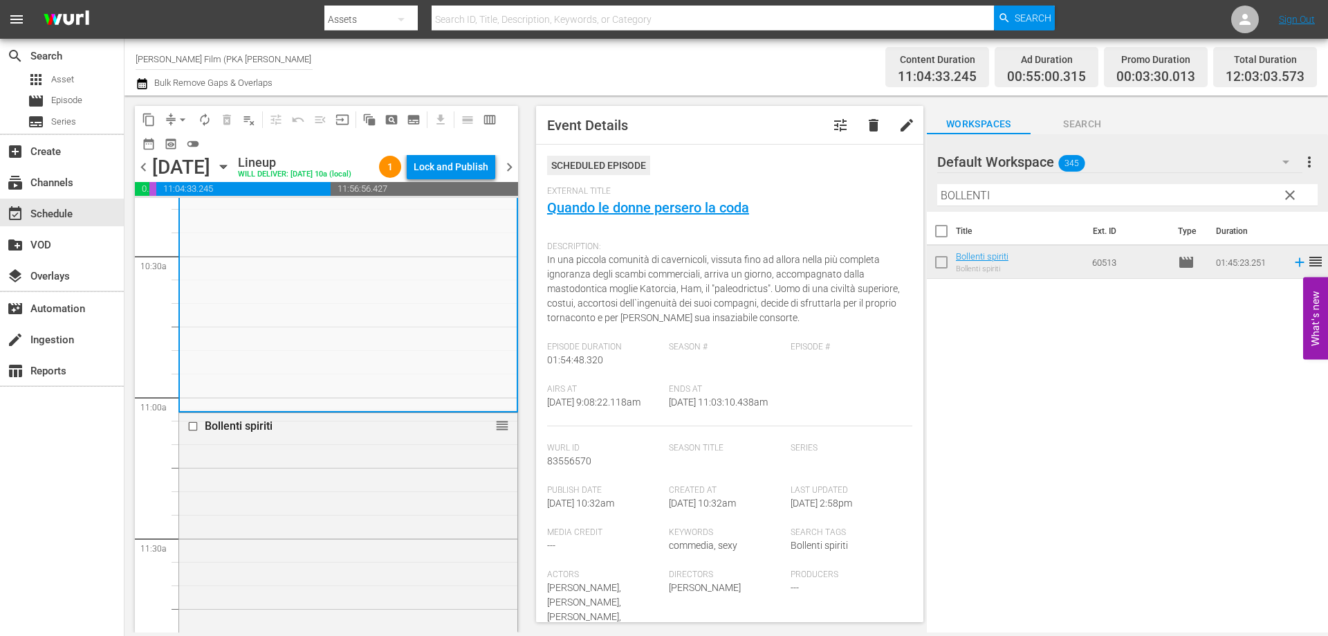
click at [1161, 508] on div "Title Ext. ID Type Duration Bollenti spiriti Bollenti spiriti 60513 movie 01:45…" at bounding box center [1127, 423] width 401 height 423
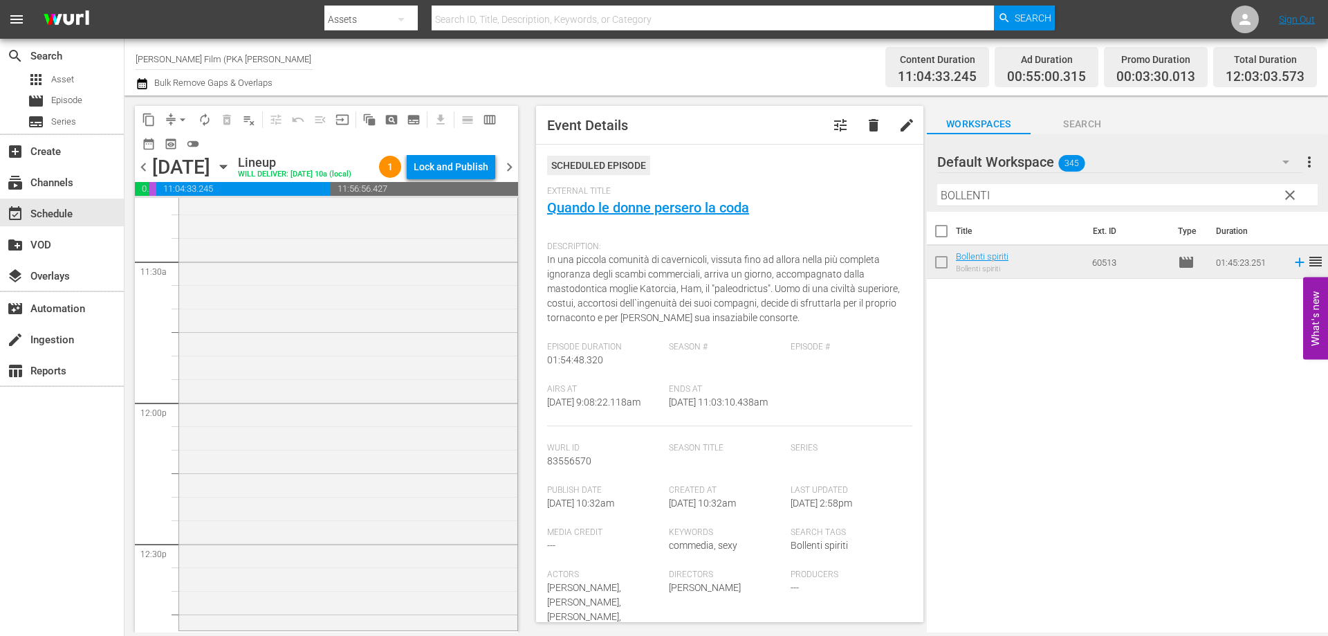
scroll to position [3458, 0]
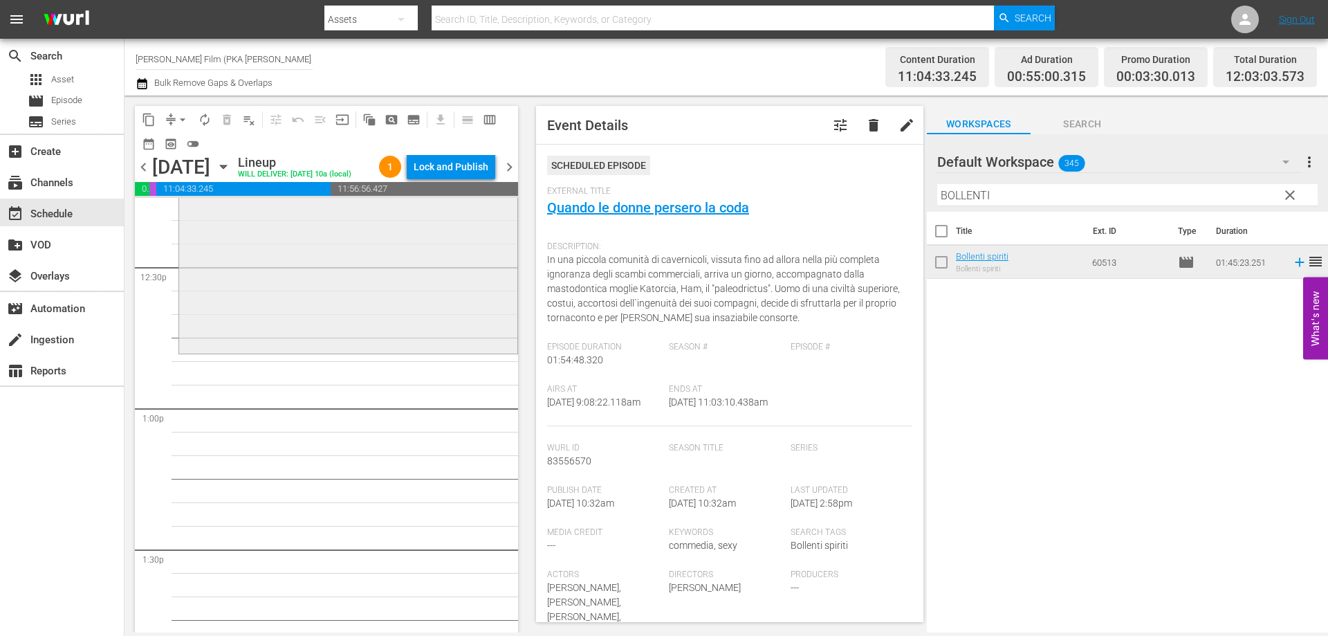
click at [389, 351] on div "Bollenti spiriti reorder" at bounding box center [348, 106] width 338 height 492
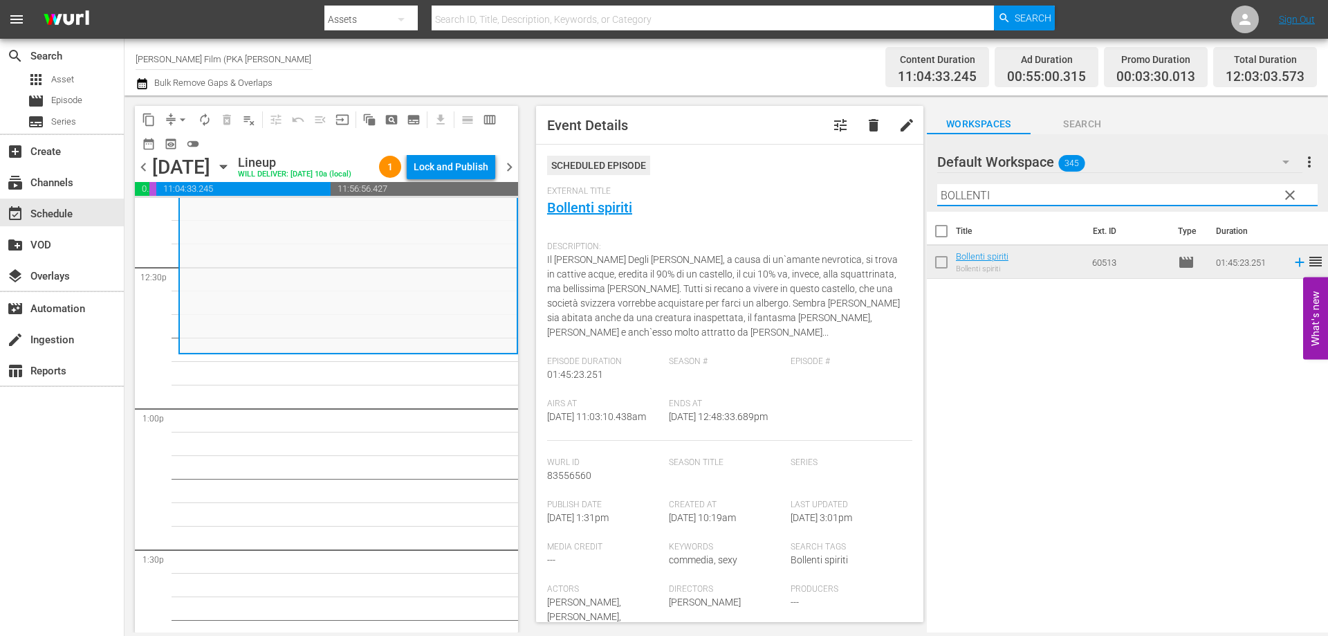
drag, startPoint x: 1034, startPoint y: 192, endPoint x: 806, endPoint y: 181, distance: 228.5
click at [806, 181] on div "content_copy compress arrow_drop_down autorenew_outlined delete_forever_outline…" at bounding box center [725, 363] width 1203 height 537
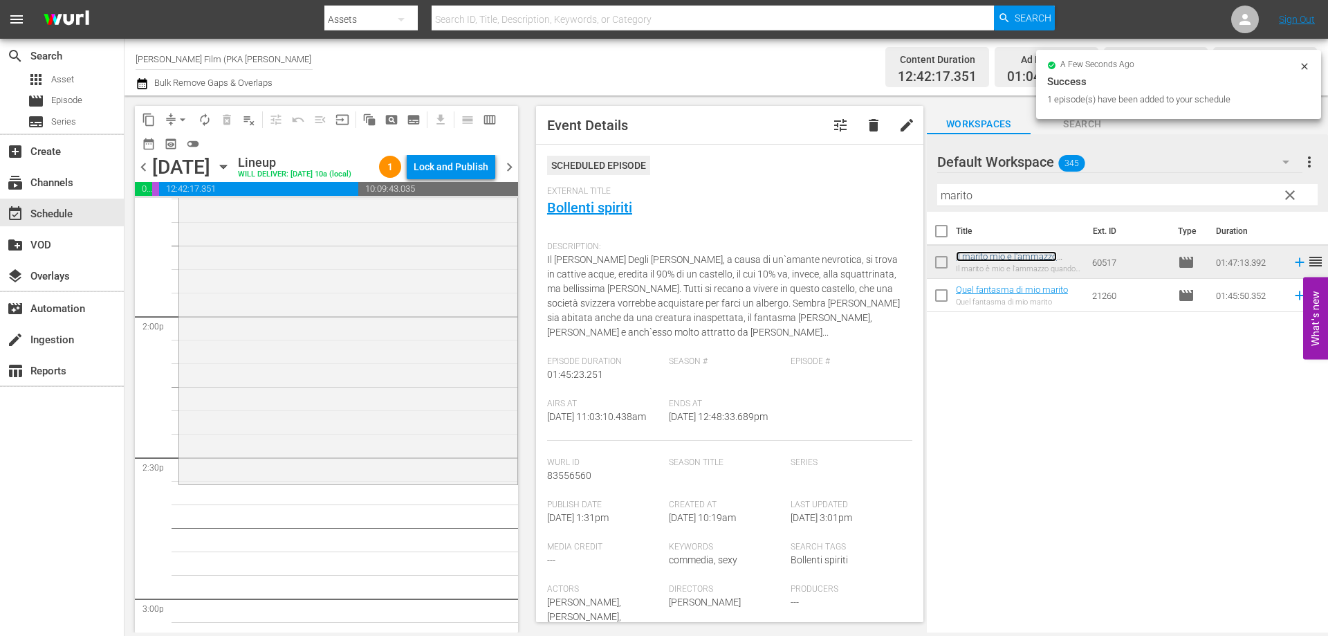
scroll to position [3873, 0]
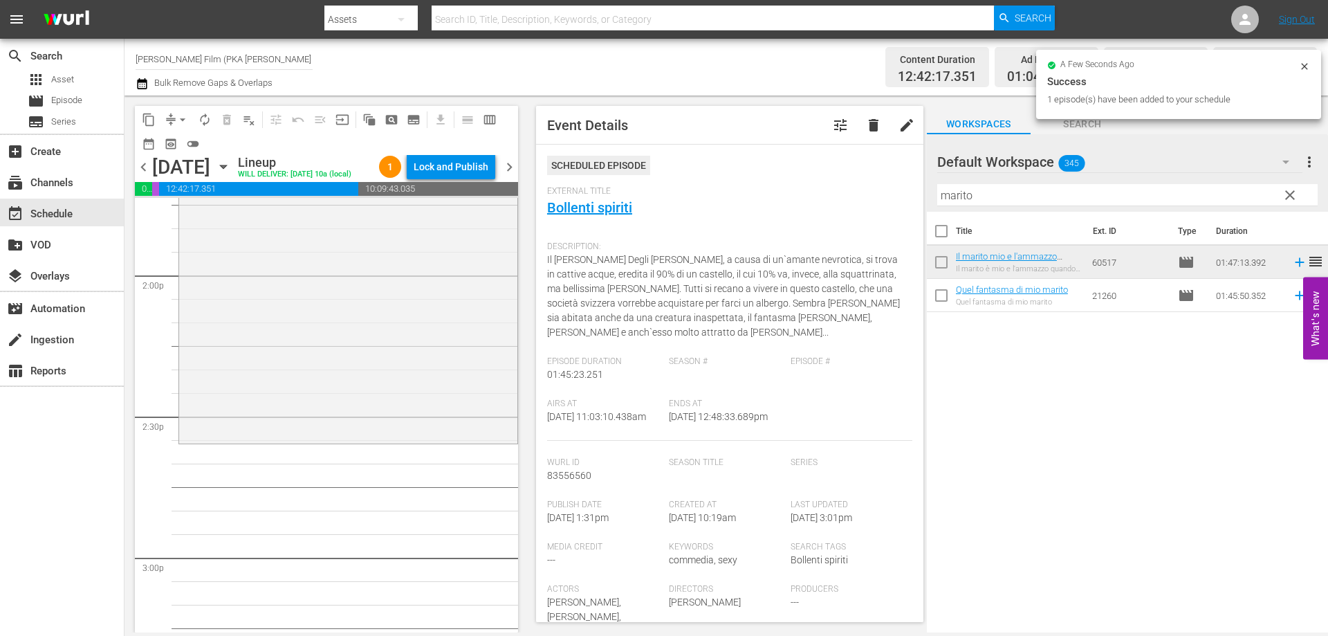
click at [397, 424] on div "Il marito mio e l'ammazzo quando mi pare reorder" at bounding box center [348, 190] width 338 height 500
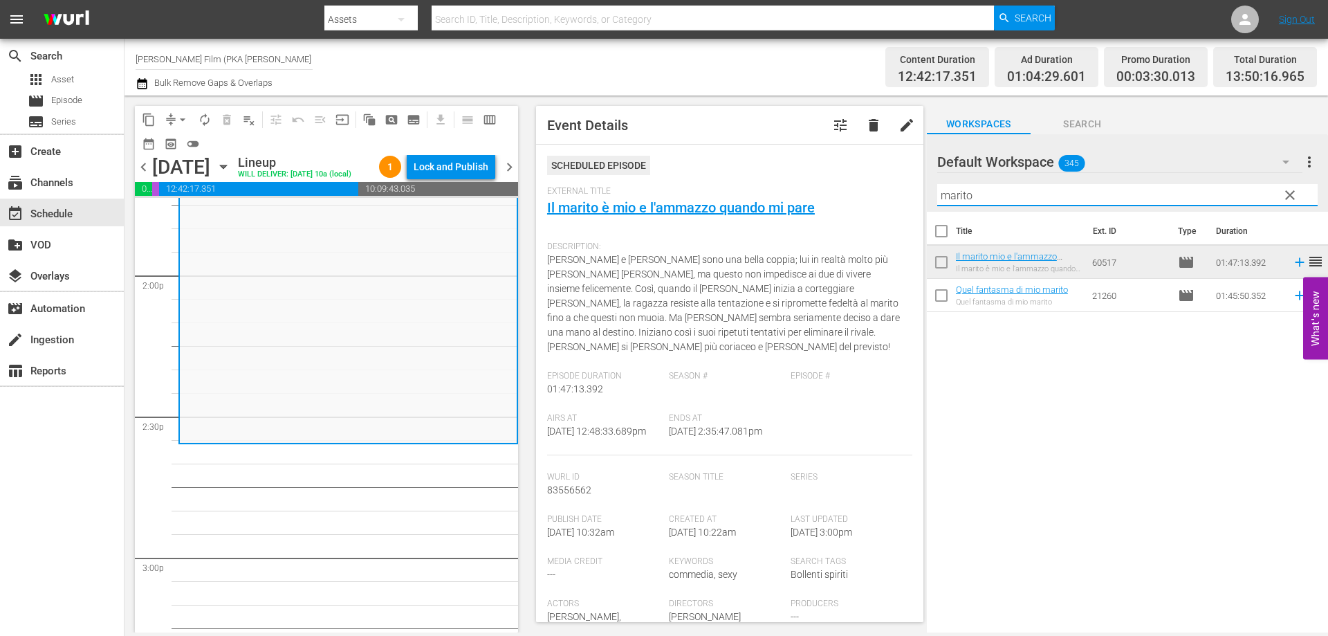
drag, startPoint x: 976, startPoint y: 200, endPoint x: 886, endPoint y: 192, distance: 90.3
click at [886, 192] on div "content_copy compress arrow_drop_down autorenew_outlined delete_forever_outline…" at bounding box center [725, 363] width 1203 height 537
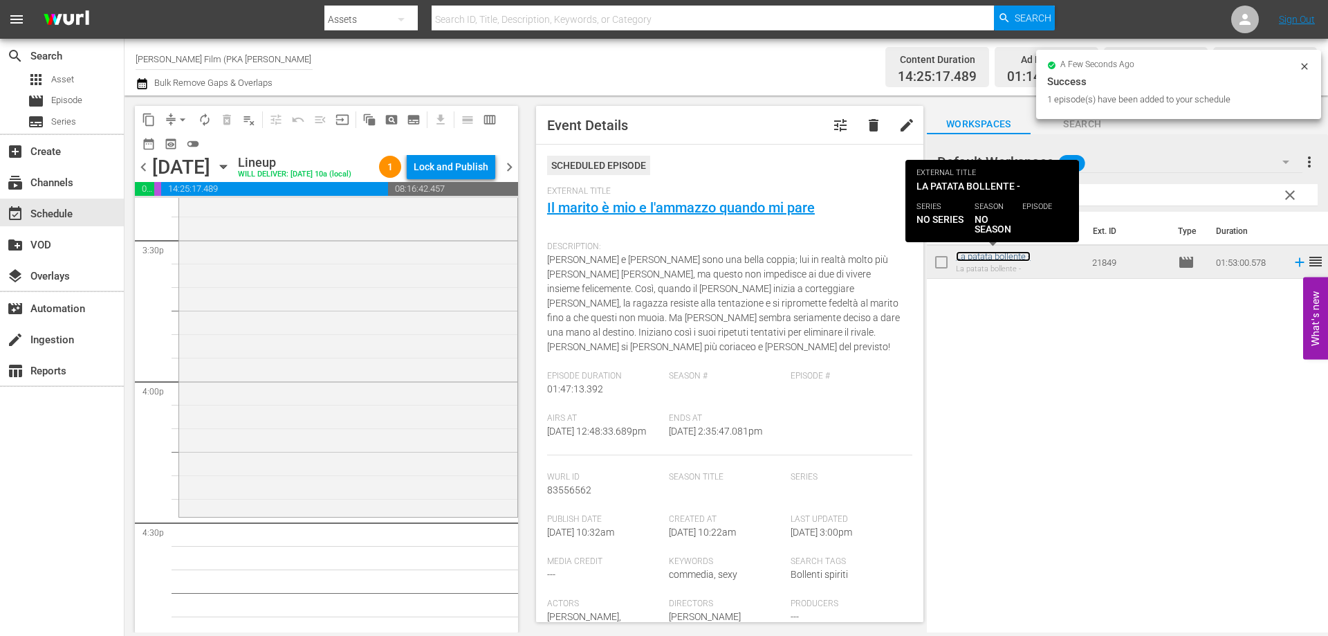
scroll to position [4357, 0]
click at [452, 459] on div "La patata bollente - reorder" at bounding box center [348, 224] width 338 height 527
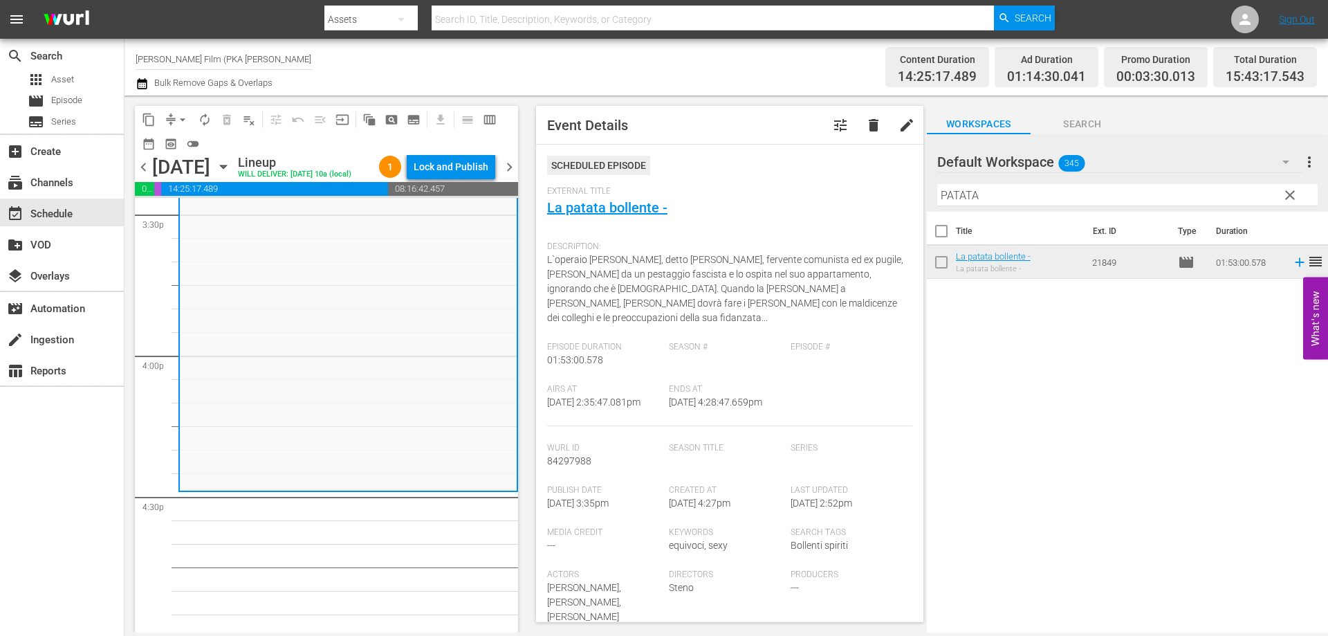
drag, startPoint x: 995, startPoint y: 198, endPoint x: 910, endPoint y: 194, distance: 85.2
click at [910, 194] on div "content_copy compress arrow_drop_down autorenew_outlined delete_forever_outline…" at bounding box center [725, 363] width 1203 height 537
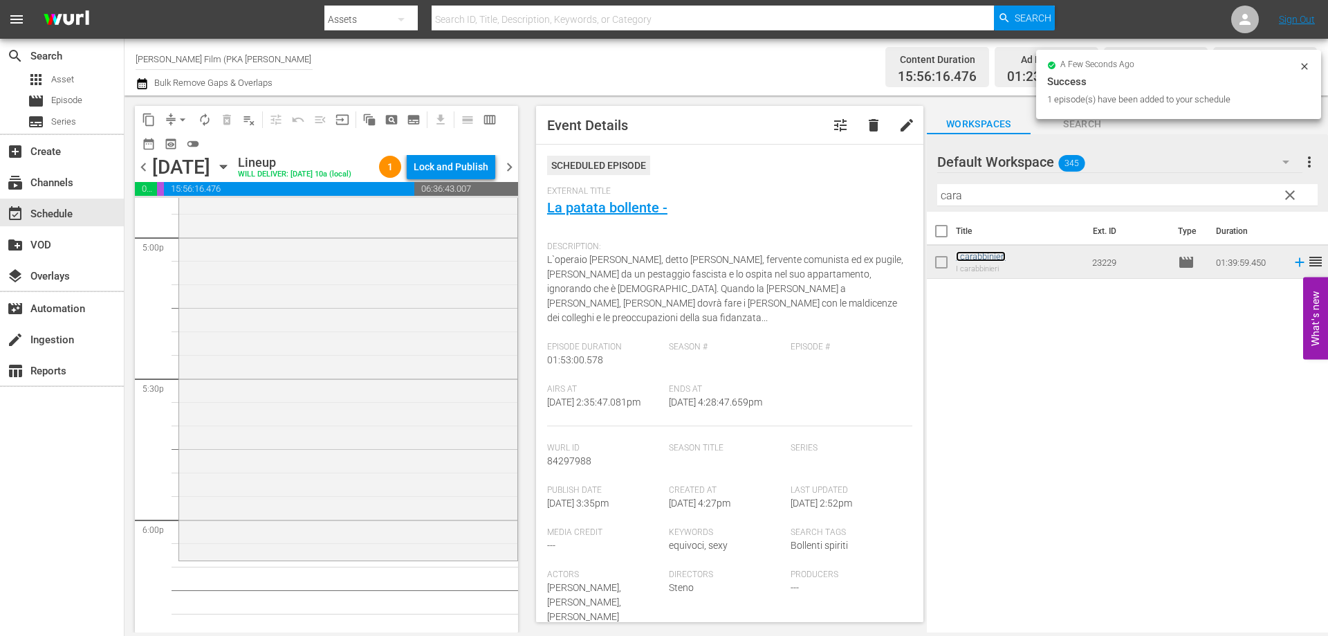
scroll to position [4772, 0]
click at [468, 488] on div "I carabbinieri reorder" at bounding box center [348, 310] width 338 height 466
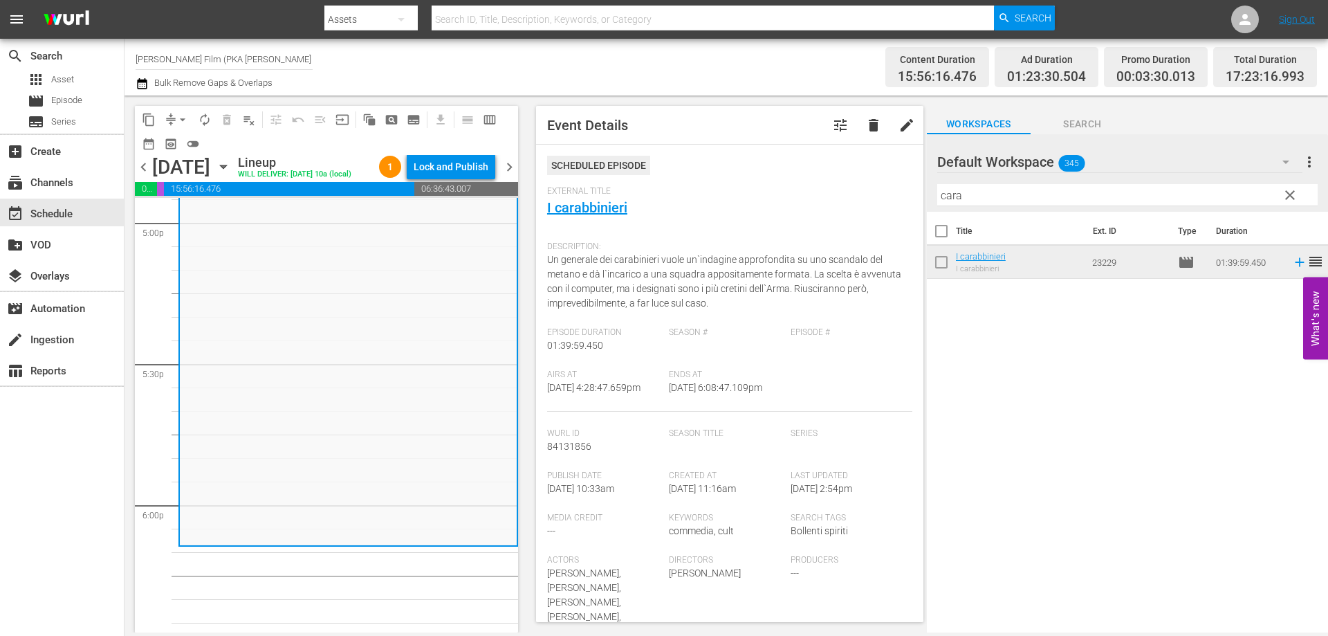
drag, startPoint x: 992, startPoint y: 197, endPoint x: 764, endPoint y: 169, distance: 230.0
click at [764, 169] on div "content_copy compress arrow_drop_down autorenew_outlined delete_forever_outline…" at bounding box center [725, 363] width 1203 height 537
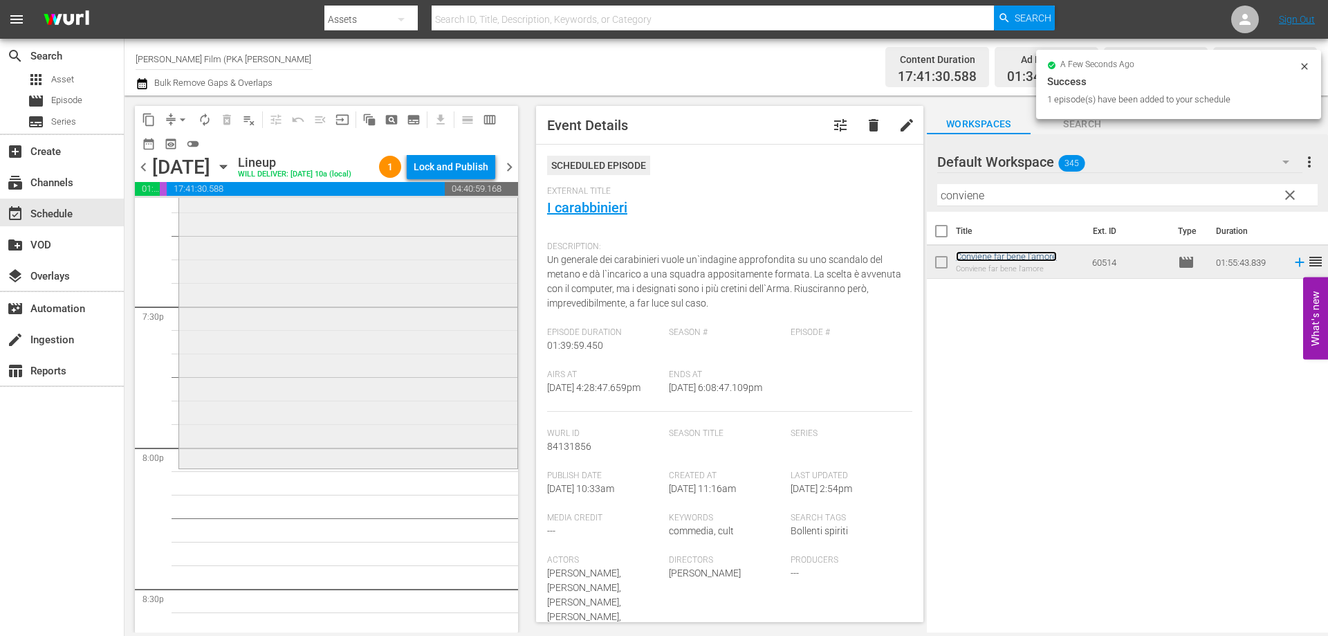
scroll to position [5395, 0]
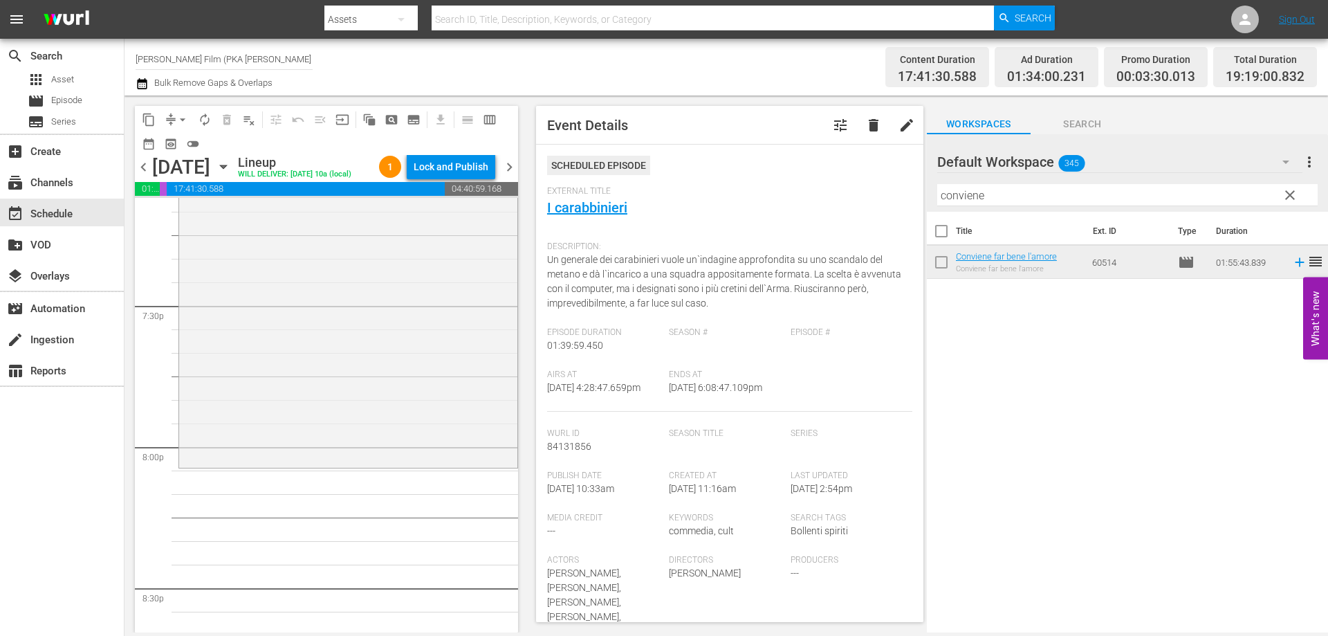
click at [430, 426] on div "Conviene far bene l'amore reorder" at bounding box center [348, 195] width 338 height 540
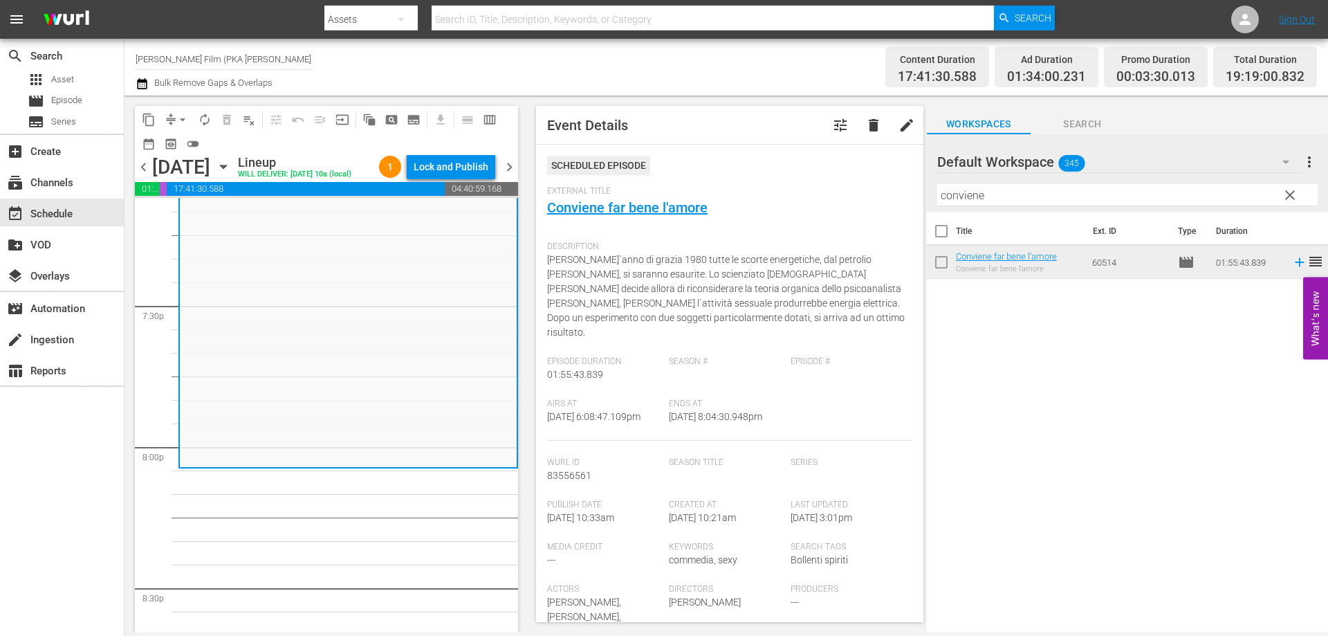
drag, startPoint x: 1026, startPoint y: 196, endPoint x: 823, endPoint y: 175, distance: 204.4
click at [845, 184] on div "content_copy compress arrow_drop_down autorenew_outlined delete_forever_outline…" at bounding box center [725, 363] width 1203 height 537
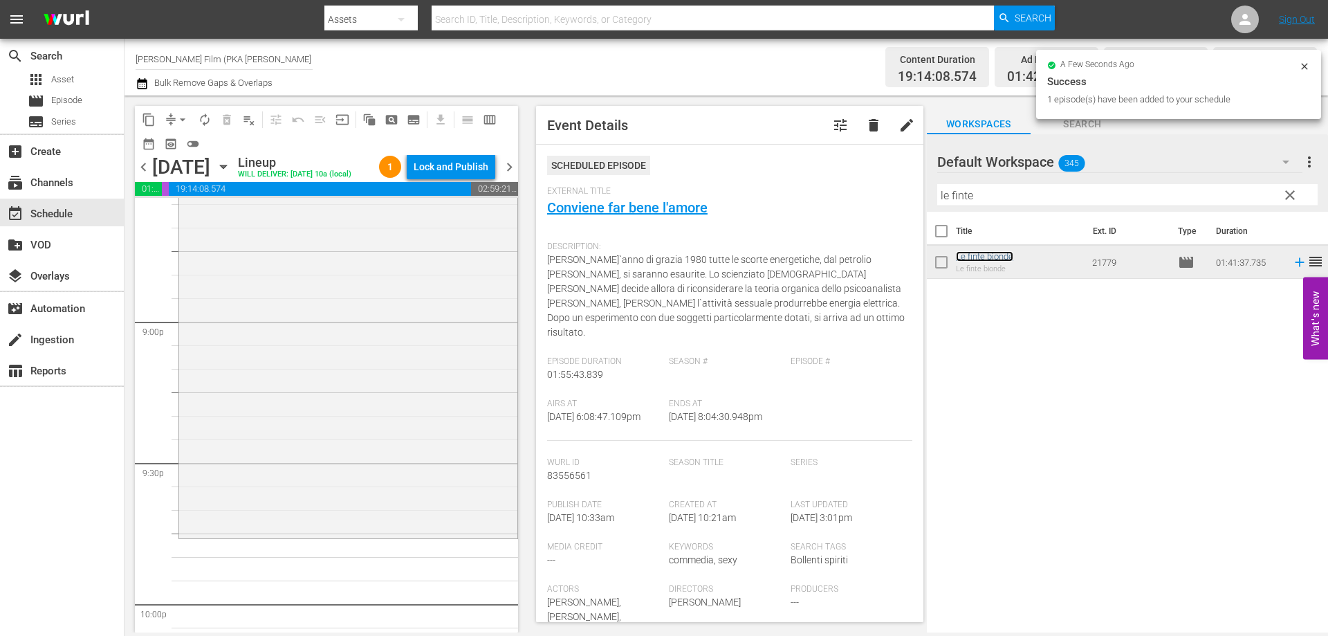
scroll to position [5879, 0]
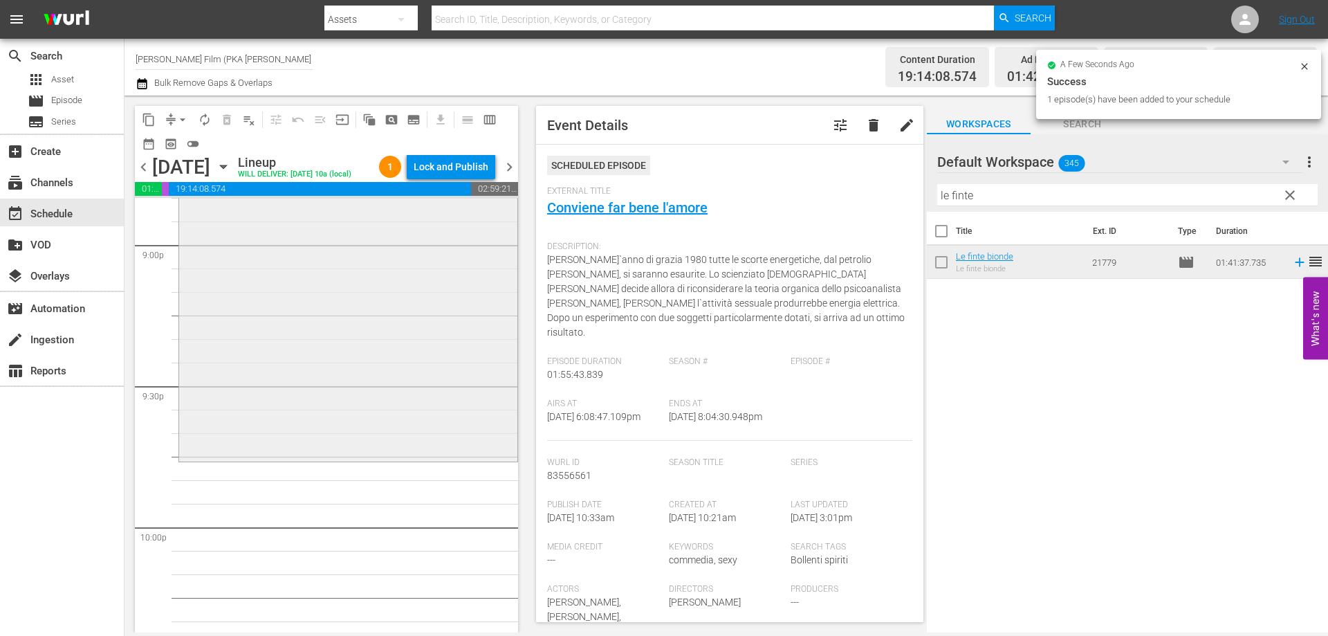
click at [388, 457] on div "Le finte bionde reorder" at bounding box center [348, 222] width 338 height 474
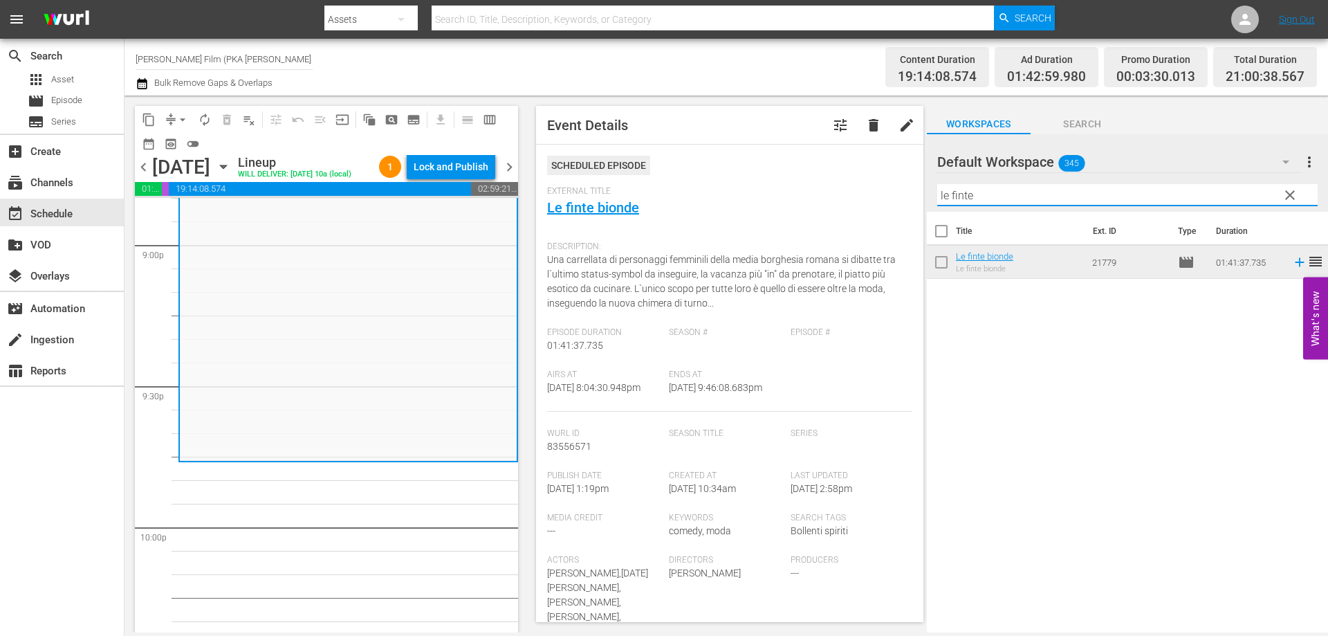
drag, startPoint x: 992, startPoint y: 192, endPoint x: 929, endPoint y: 190, distance: 63.6
click at [929, 190] on div "Default Workspace 345 Default more_vert clear Filter by Title le finte" at bounding box center [1127, 172] width 401 height 77
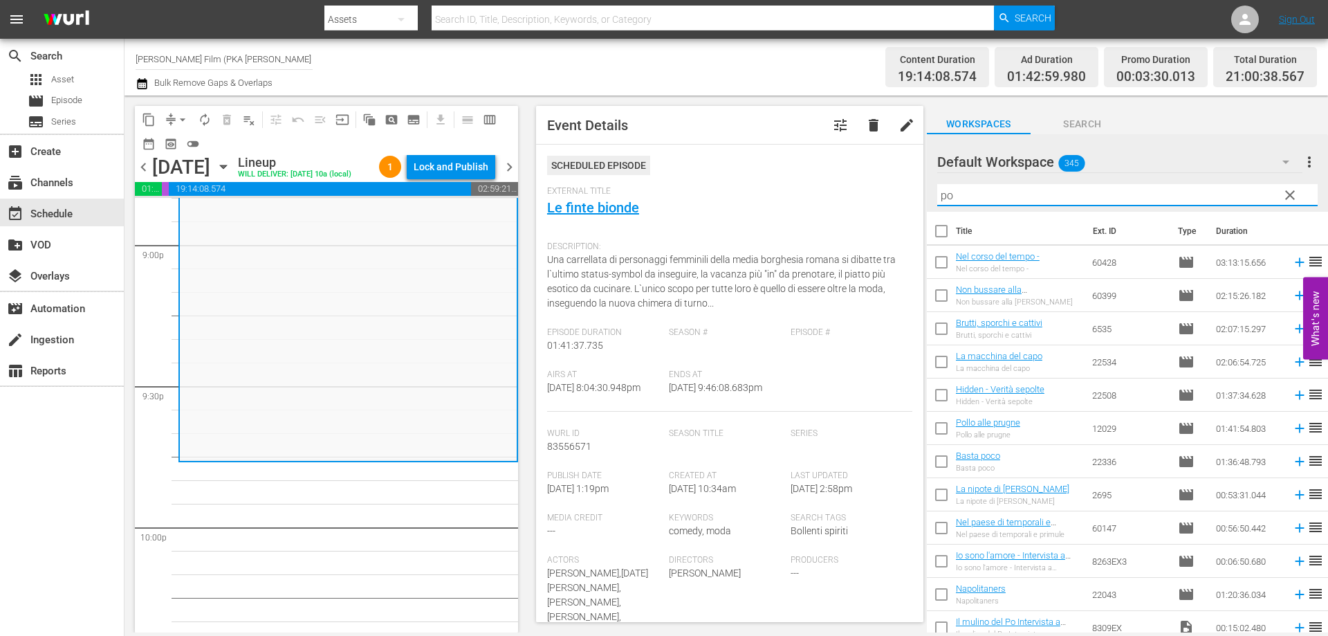
type input "p"
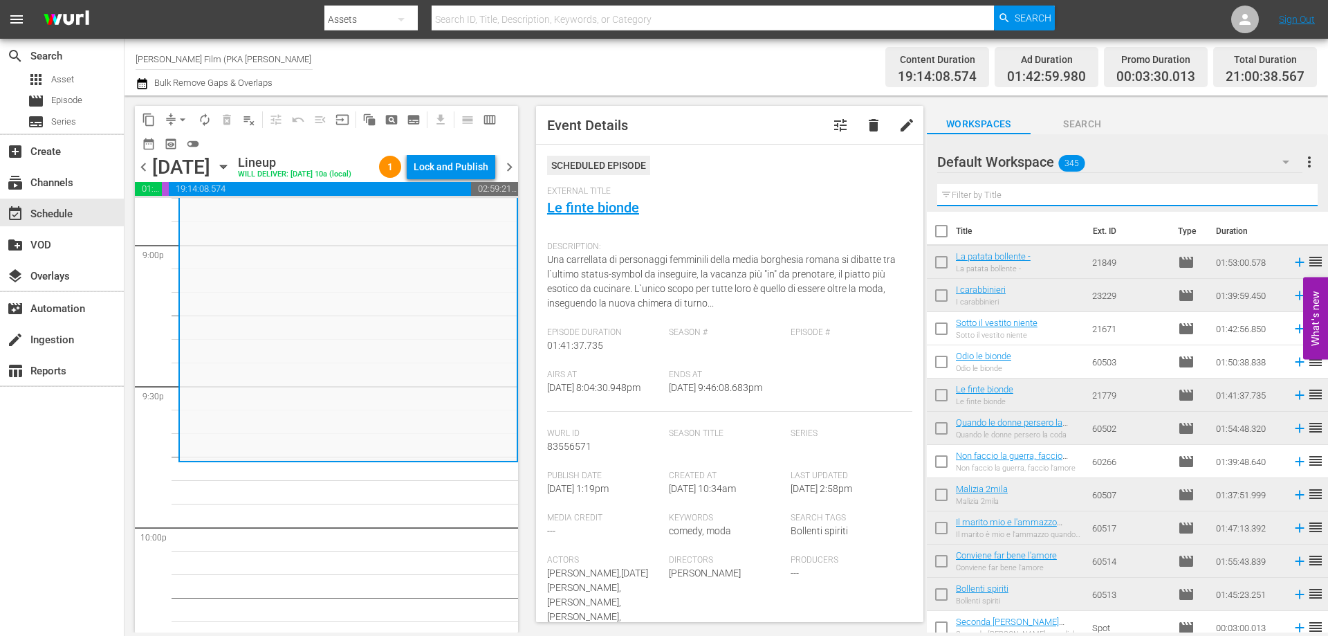
click at [986, 187] on input "text" at bounding box center [1127, 195] width 380 height 22
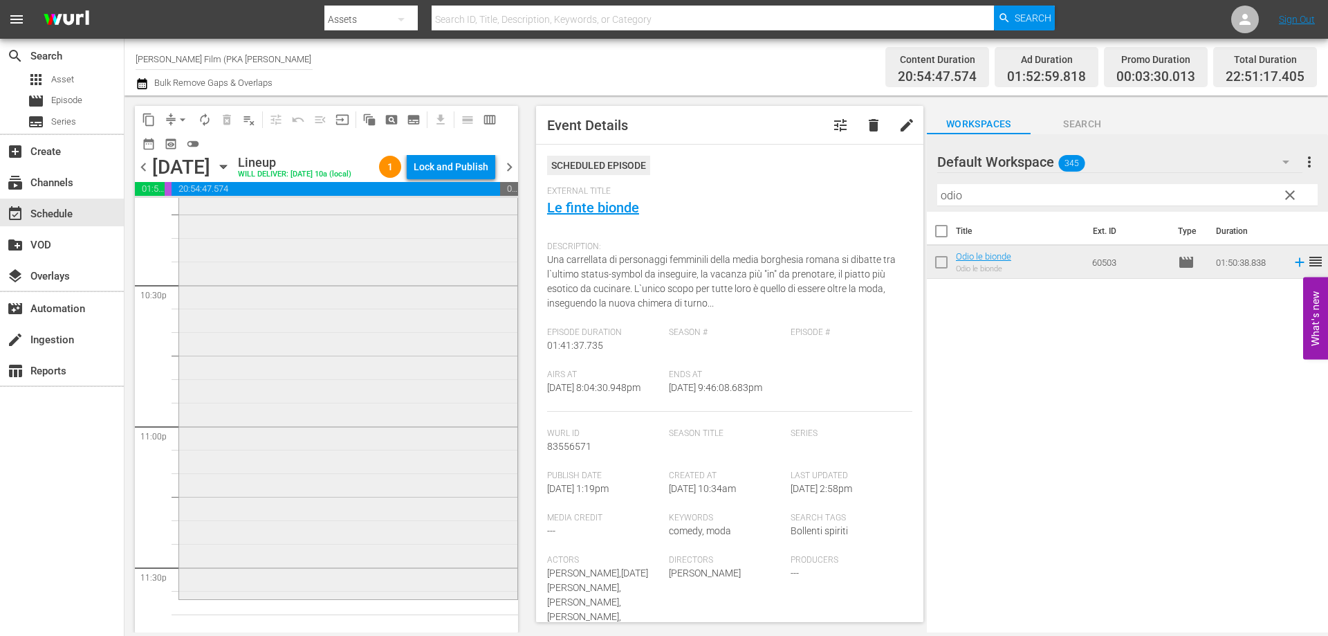
scroll to position [6362, 0]
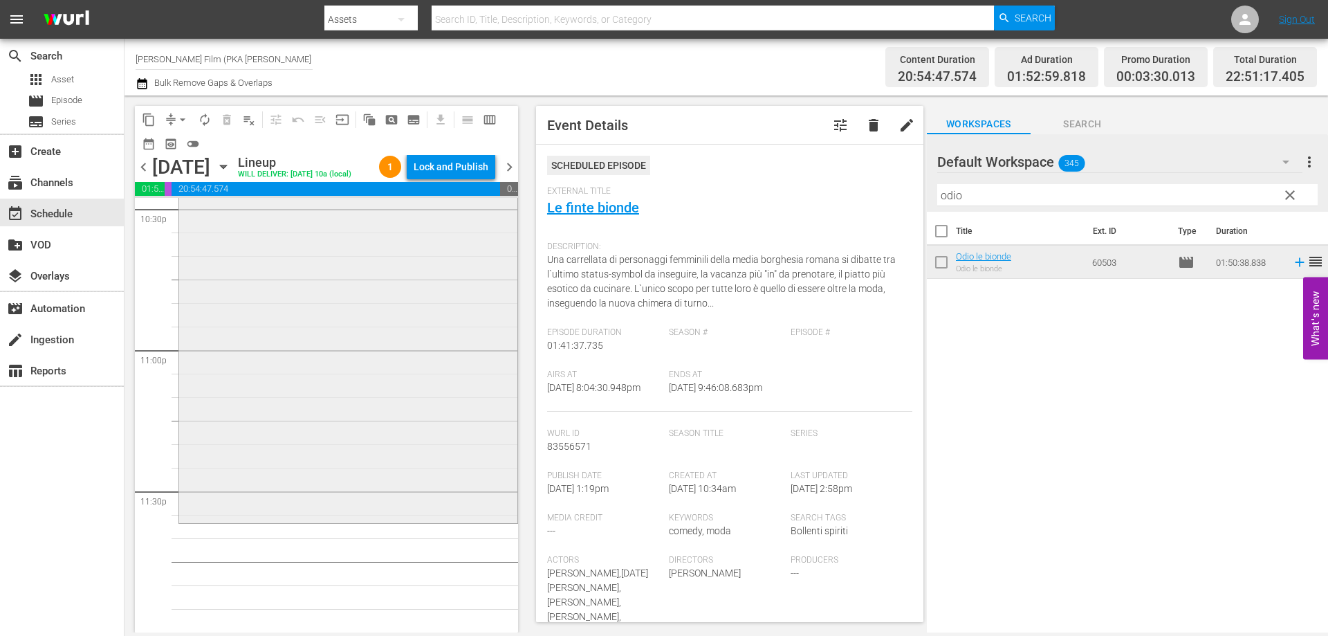
click at [393, 369] on div "Odio le bionde reorder" at bounding box center [348, 261] width 338 height 516
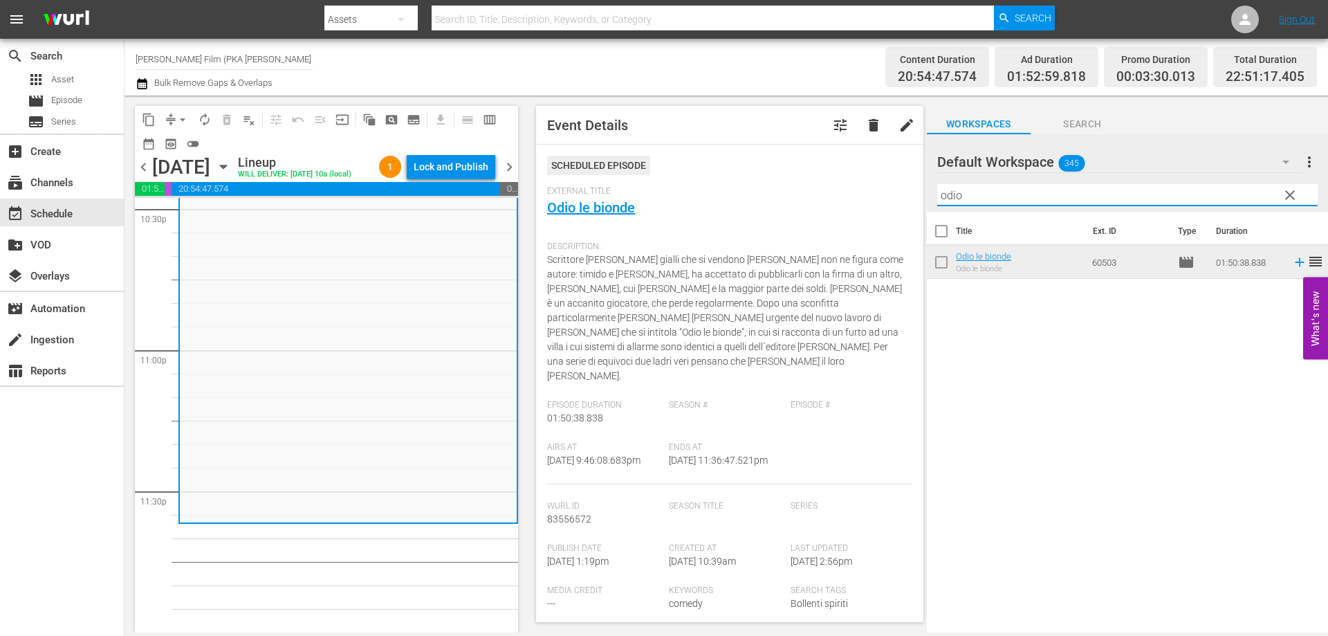
drag, startPoint x: 1014, startPoint y: 190, endPoint x: 941, endPoint y: 196, distance: 72.9
click at [941, 196] on input "odio" at bounding box center [1127, 195] width 380 height 22
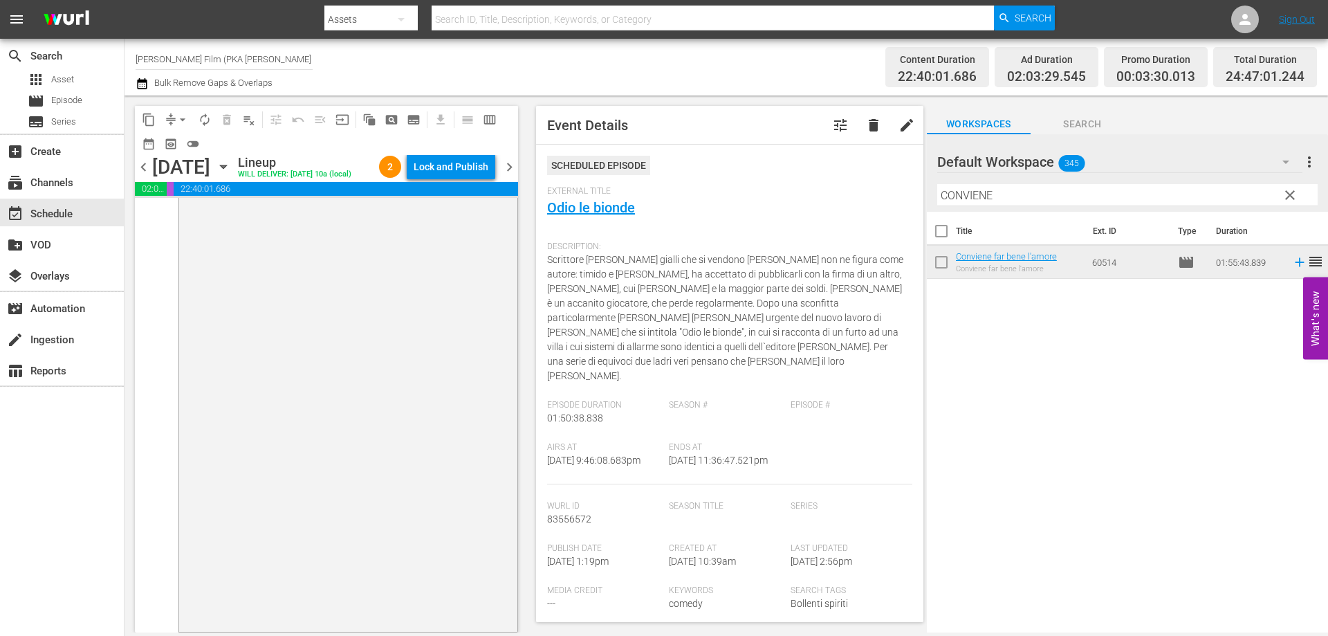
scroll to position [6797, 0]
click at [447, 160] on div "Lock and Publish" at bounding box center [451, 166] width 75 height 25
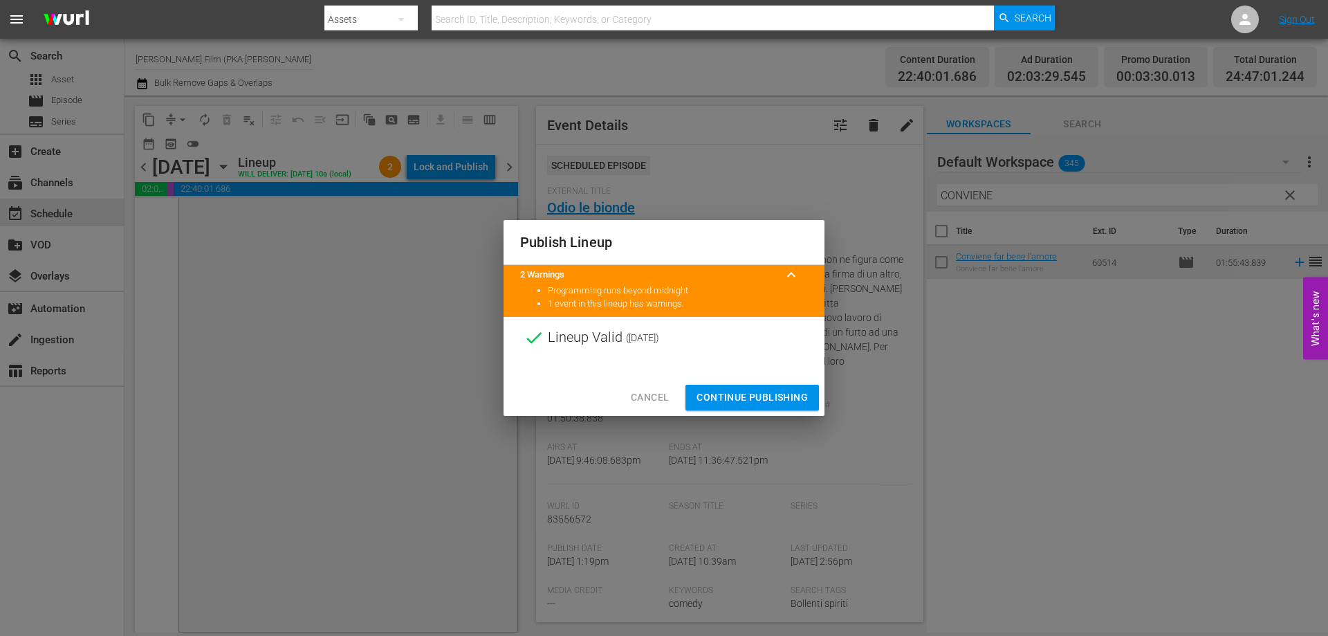
click at [711, 389] on button "Continue Publishing" at bounding box center [751, 398] width 133 height 26
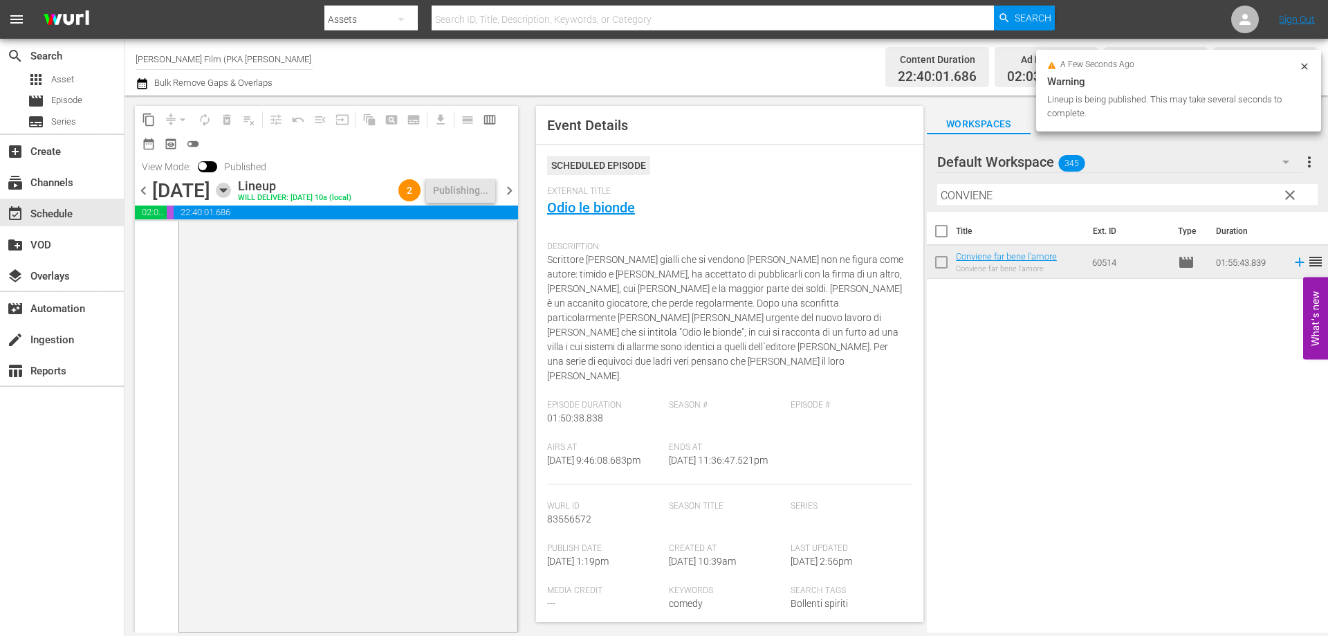
click at [231, 198] on icon "button" at bounding box center [223, 190] width 15 height 15
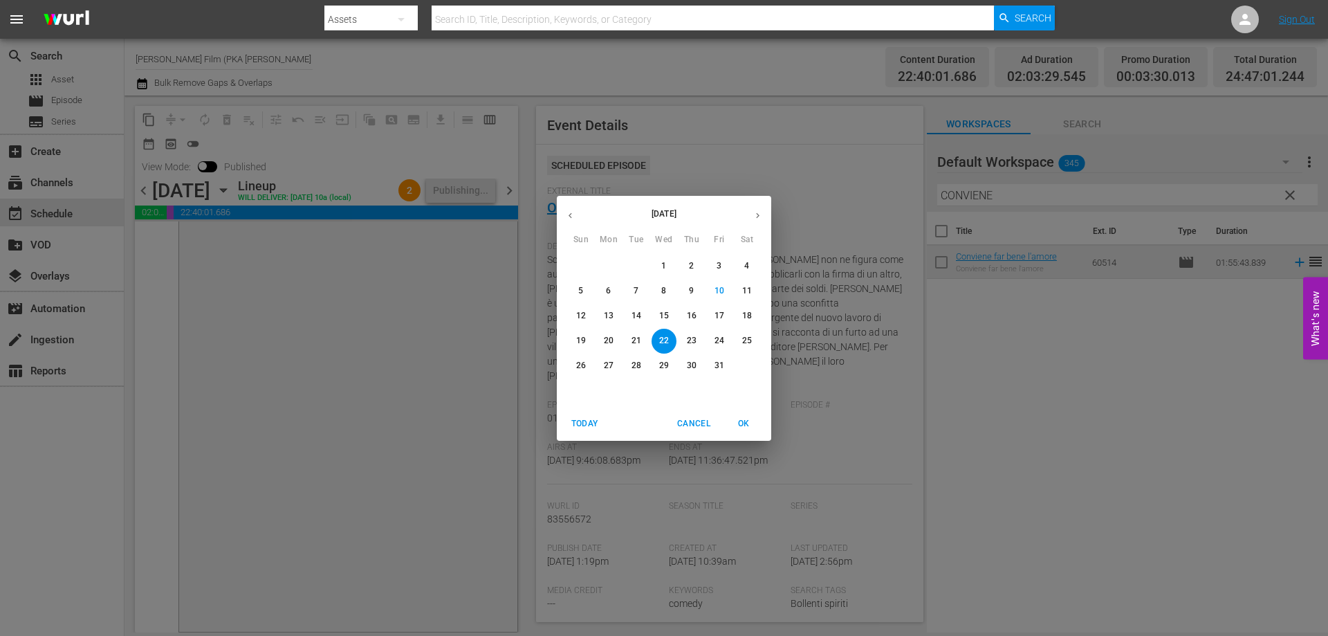
click at [696, 340] on p "23" at bounding box center [692, 341] width 10 height 12
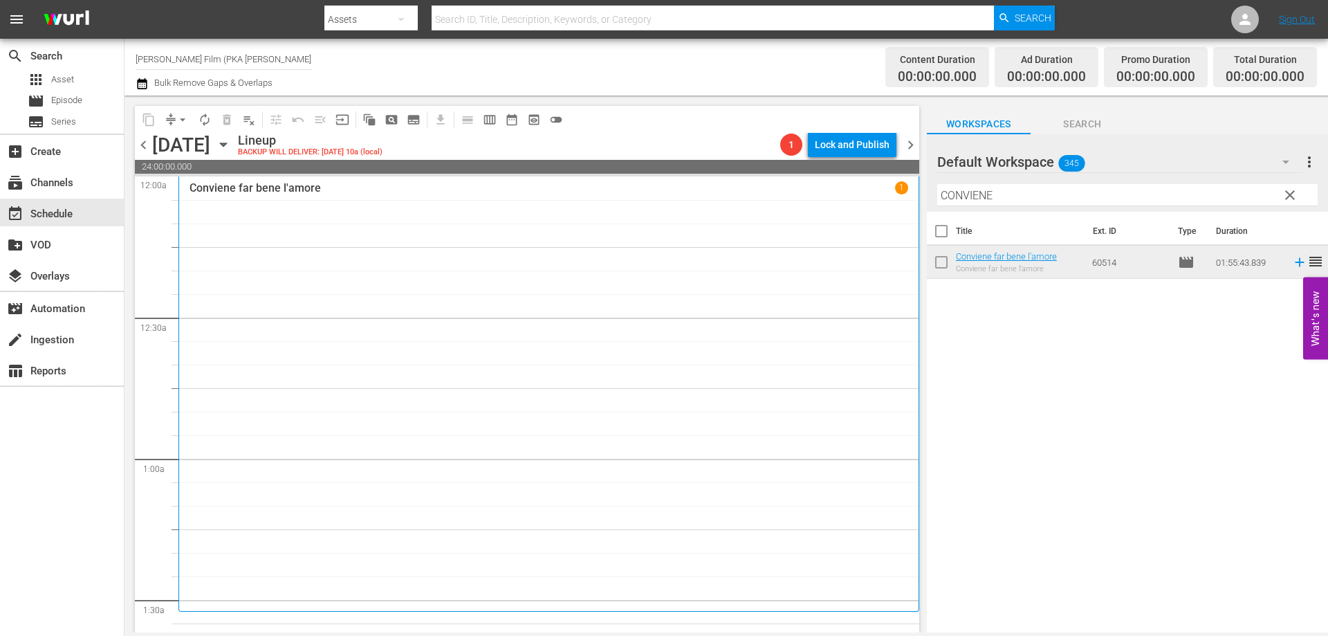
click at [488, 306] on div "Conviene far bene l'amore 1" at bounding box center [549, 393] width 719 height 425
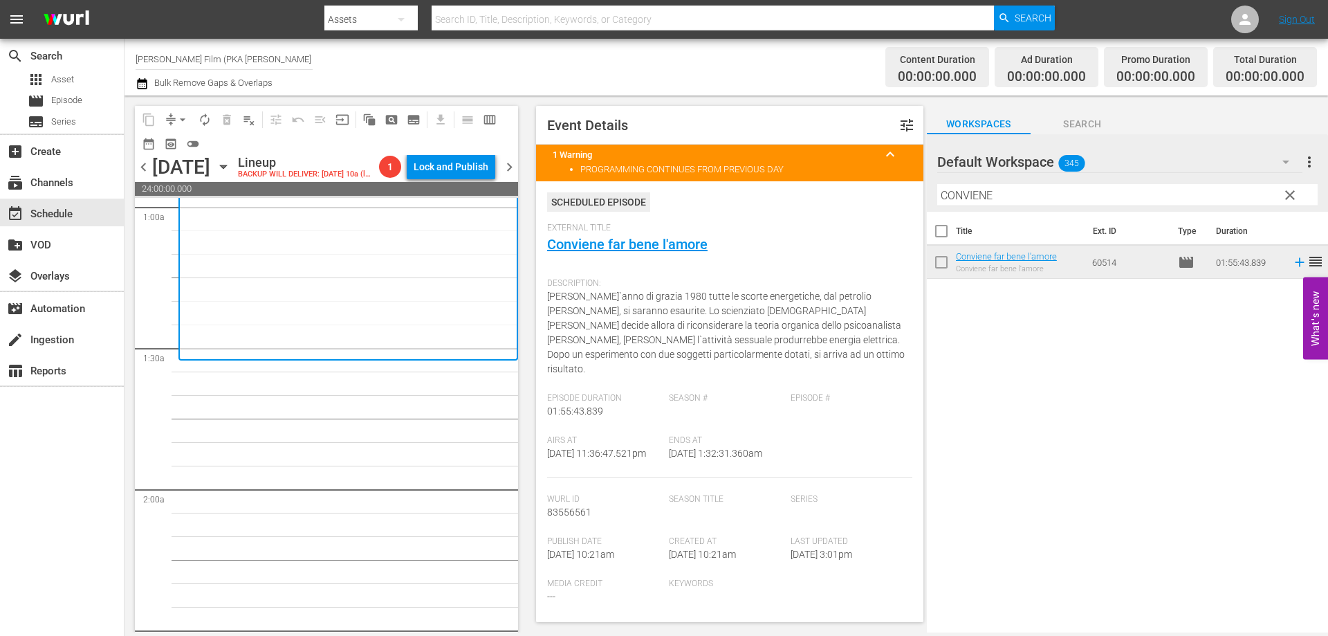
scroll to position [277, 0]
drag, startPoint x: 998, startPoint y: 194, endPoint x: 795, endPoint y: 177, distance: 204.1
click at [795, 177] on div "content_copy compress arrow_drop_down autorenew_outlined delete_forever_outline…" at bounding box center [725, 363] width 1203 height 537
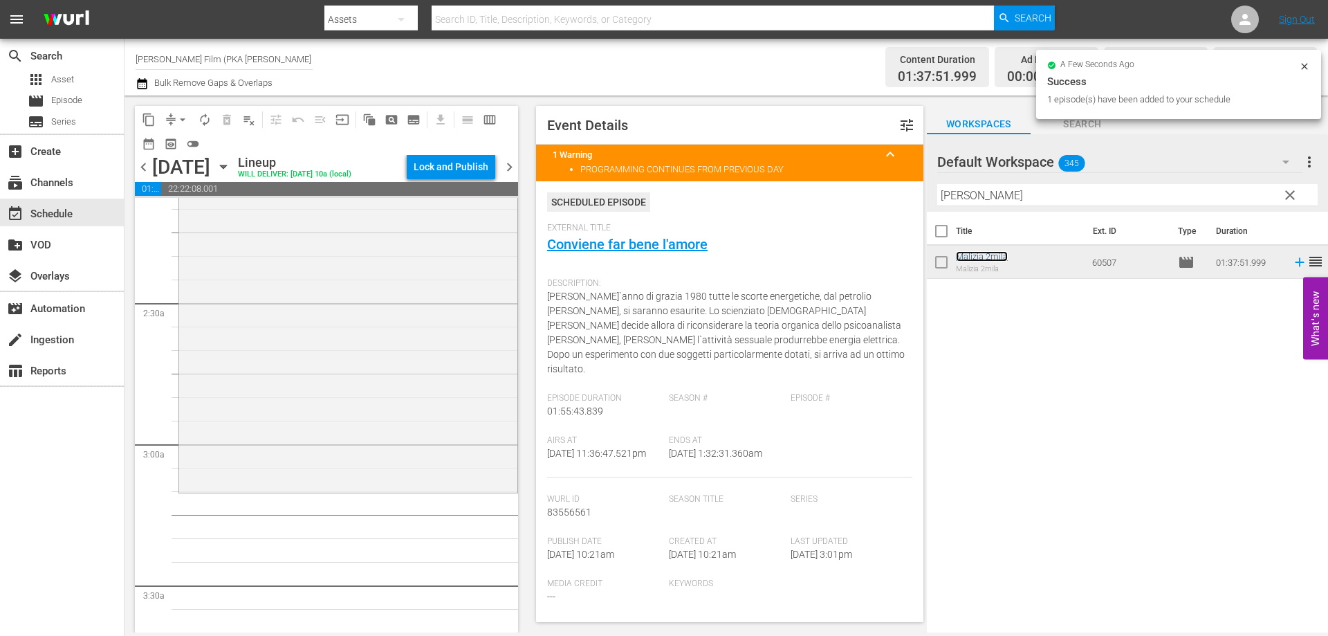
scroll to position [622, 0]
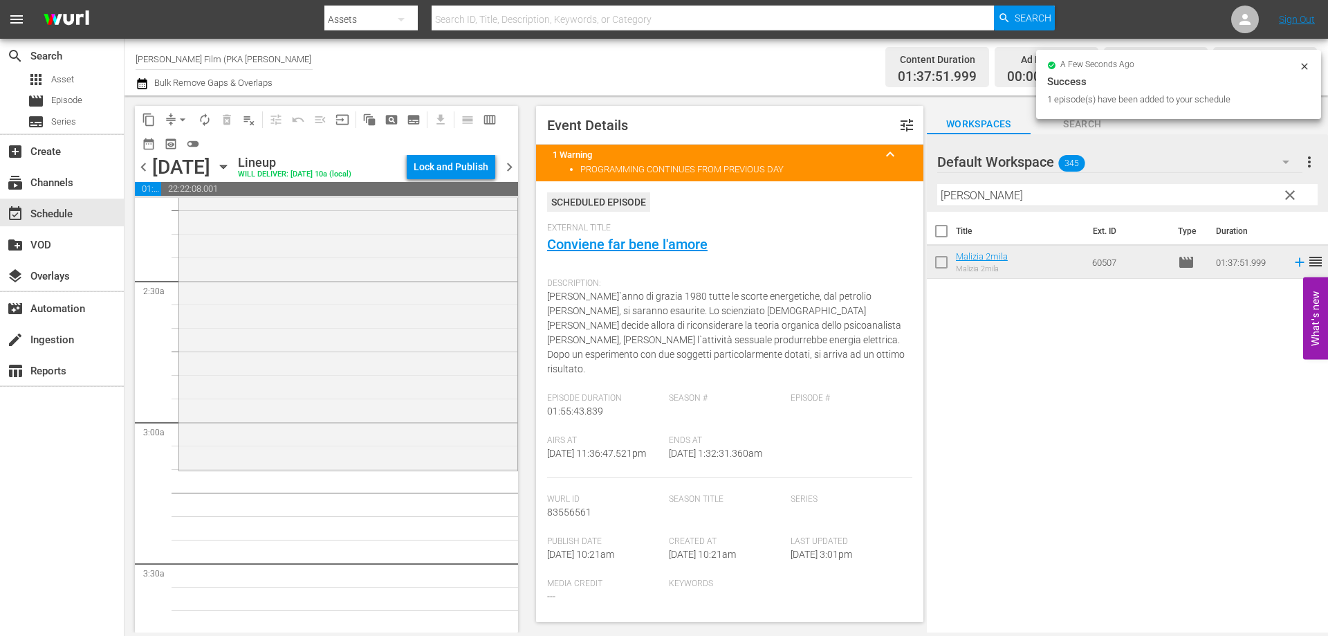
click at [421, 409] on div "[PERSON_NAME] 2mila reorder" at bounding box center [348, 239] width 338 height 456
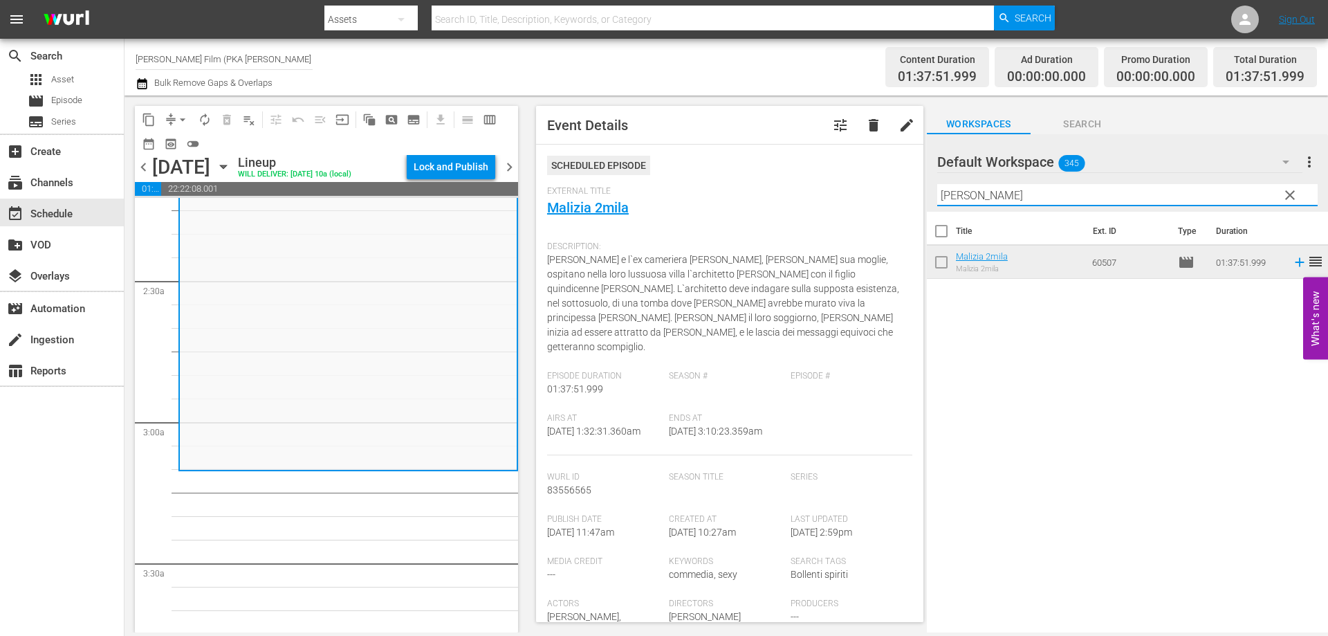
drag, startPoint x: 990, startPoint y: 193, endPoint x: 879, endPoint y: 193, distance: 111.4
click at [881, 195] on div "content_copy compress arrow_drop_down autorenew_outlined delete_forever_outline…" at bounding box center [725, 363] width 1203 height 537
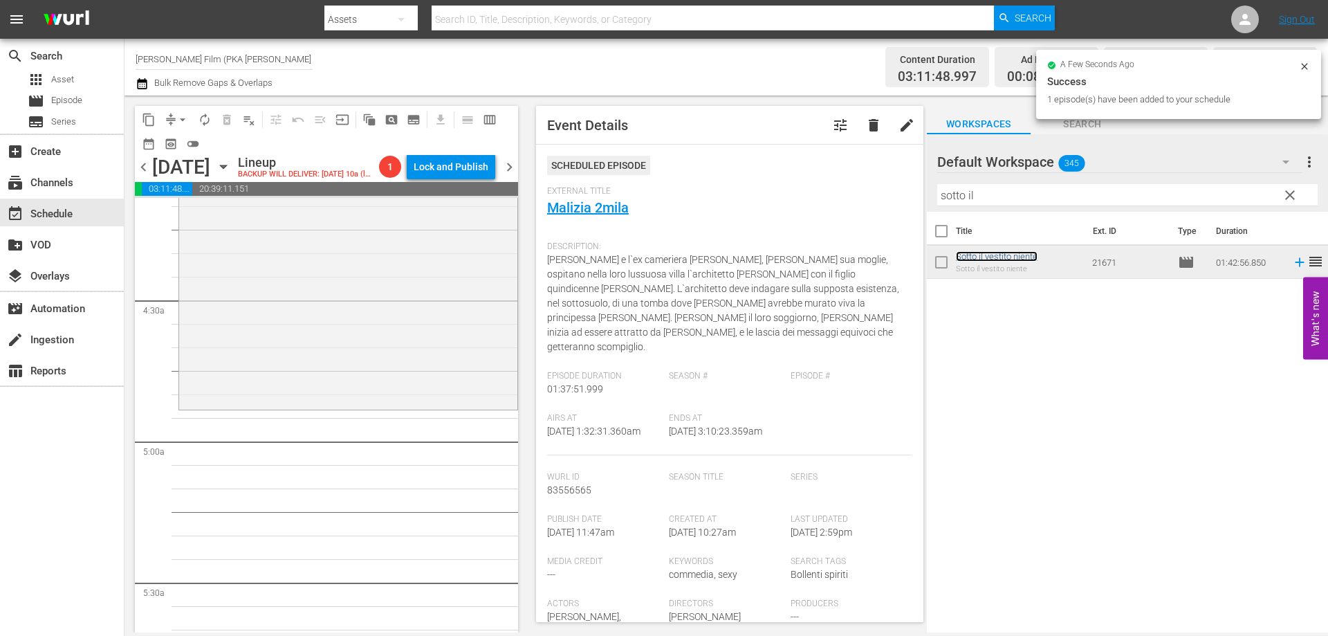
scroll to position [1176, 0]
click at [407, 398] on div "Sotto il vestito niente reorder" at bounding box center [348, 158] width 338 height 480
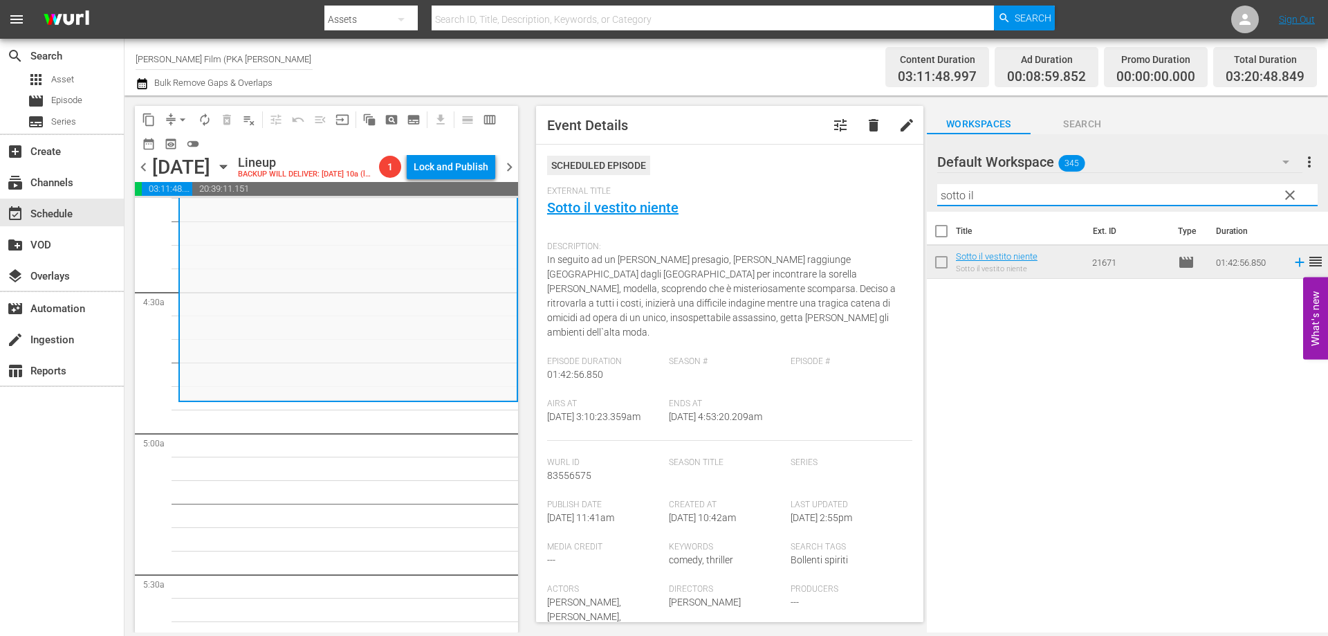
drag, startPoint x: 982, startPoint y: 192, endPoint x: 868, endPoint y: 194, distance: 114.1
click at [868, 194] on div "content_copy compress arrow_drop_down autorenew_outlined delete_forever_outline…" at bounding box center [725, 363] width 1203 height 537
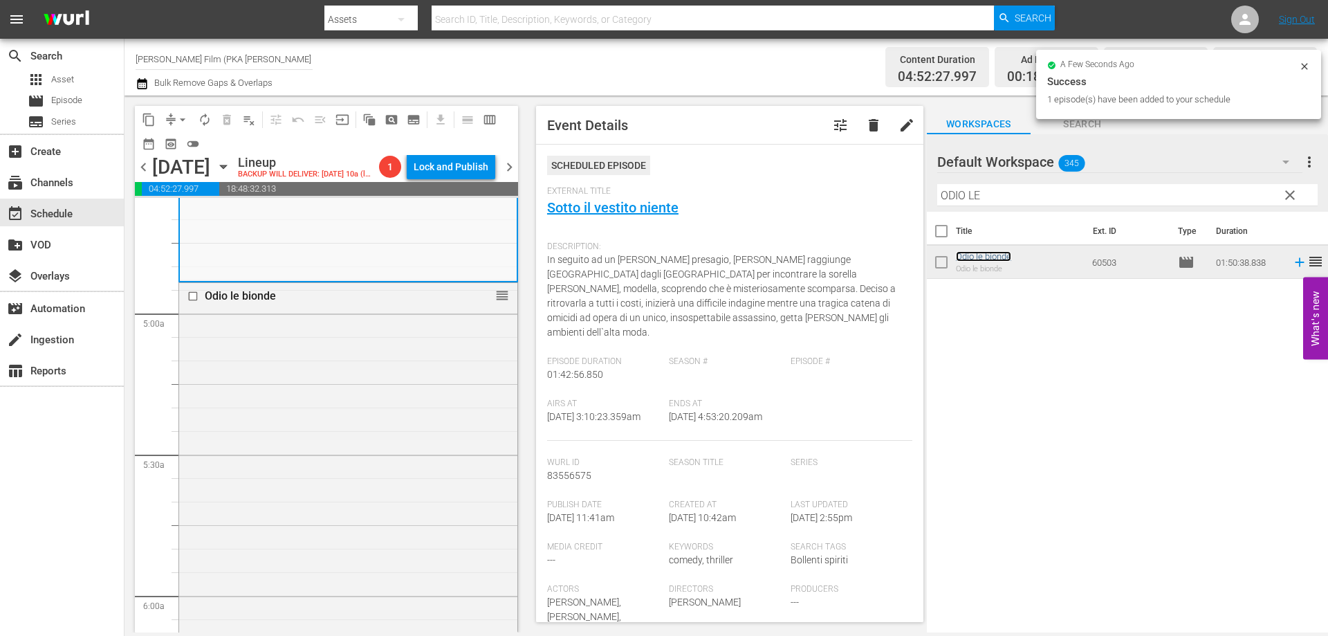
scroll to position [1591, 0]
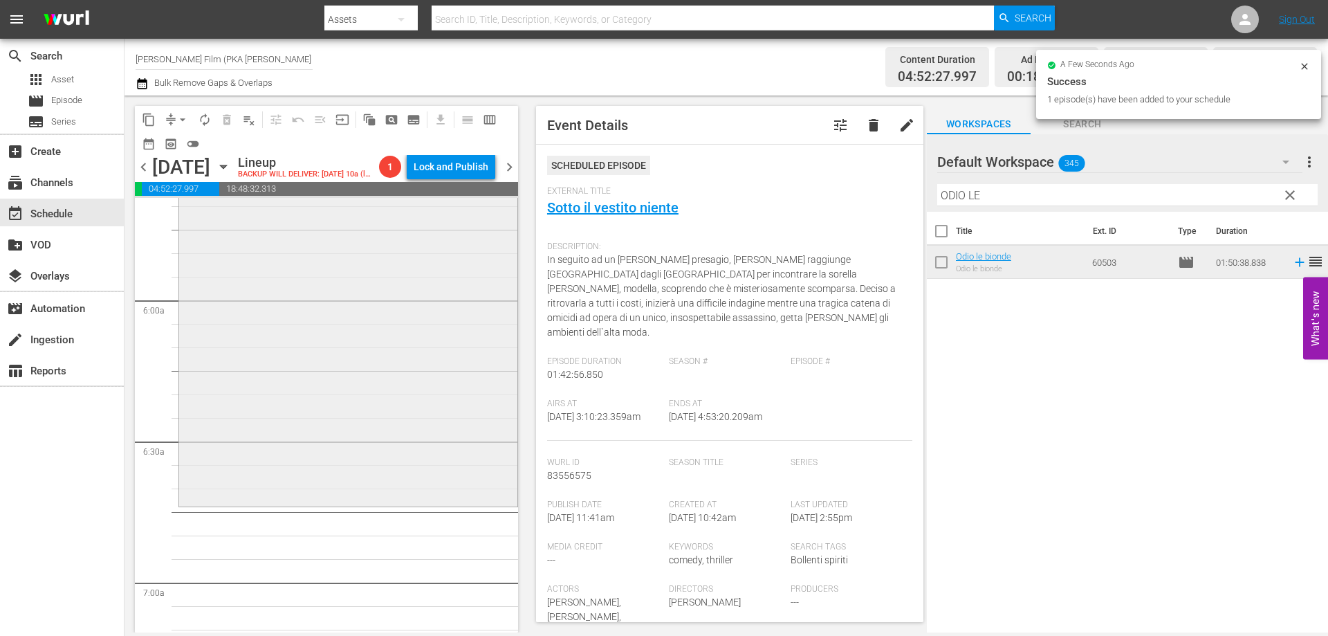
click at [403, 445] on div "Odio le bionde reorder" at bounding box center [348, 246] width 338 height 516
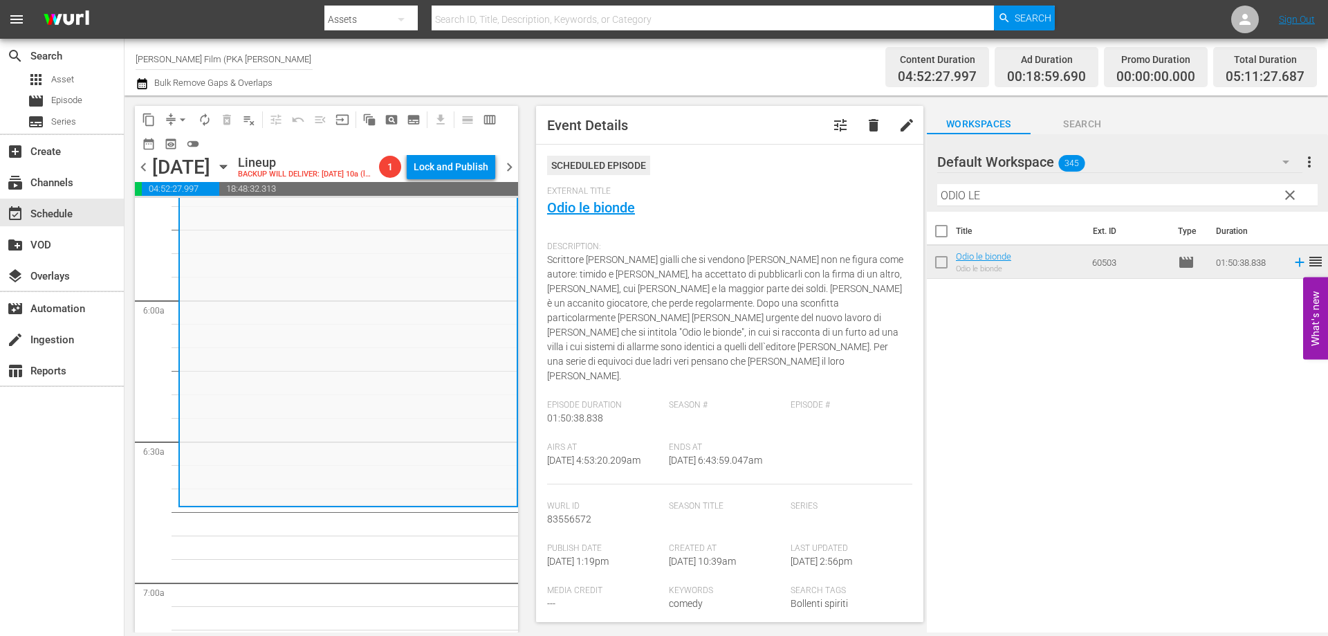
drag, startPoint x: 994, startPoint y: 192, endPoint x: 862, endPoint y: 192, distance: 132.1
click at [862, 192] on div "content_copy compress arrow_drop_down autorenew_outlined delete_forever_outline…" at bounding box center [725, 363] width 1203 height 537
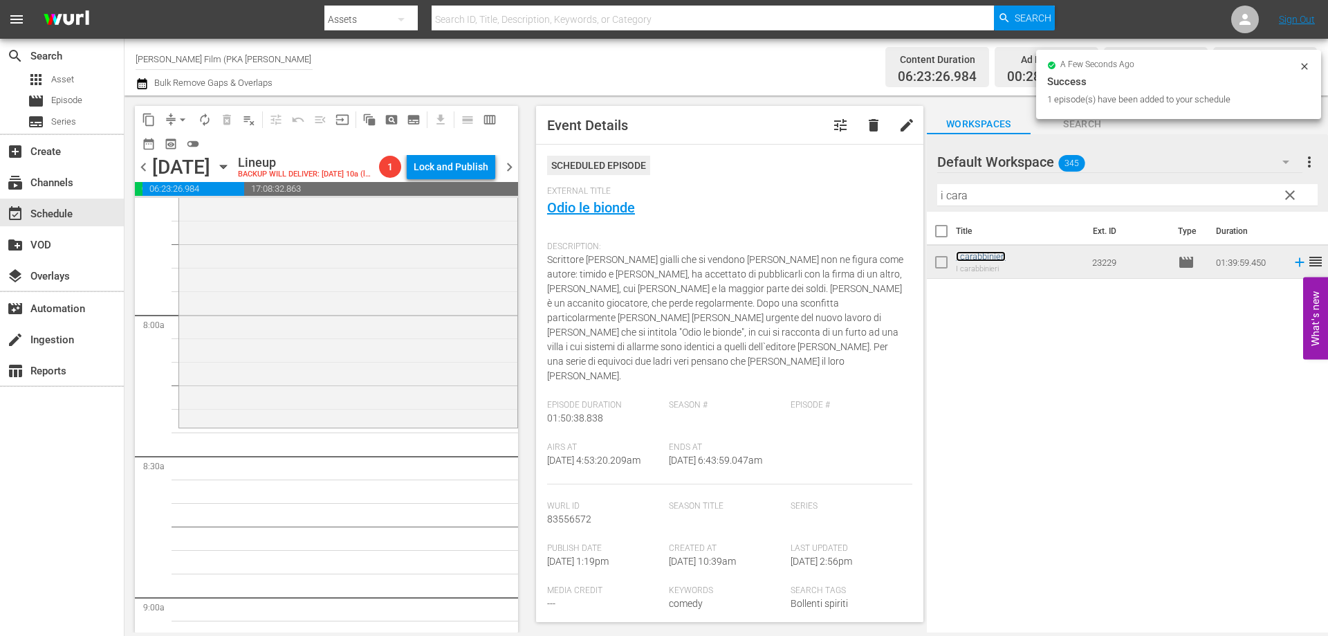
scroll to position [2144, 0]
click at [418, 421] on div "I carabbinieri reorder" at bounding box center [348, 187] width 338 height 466
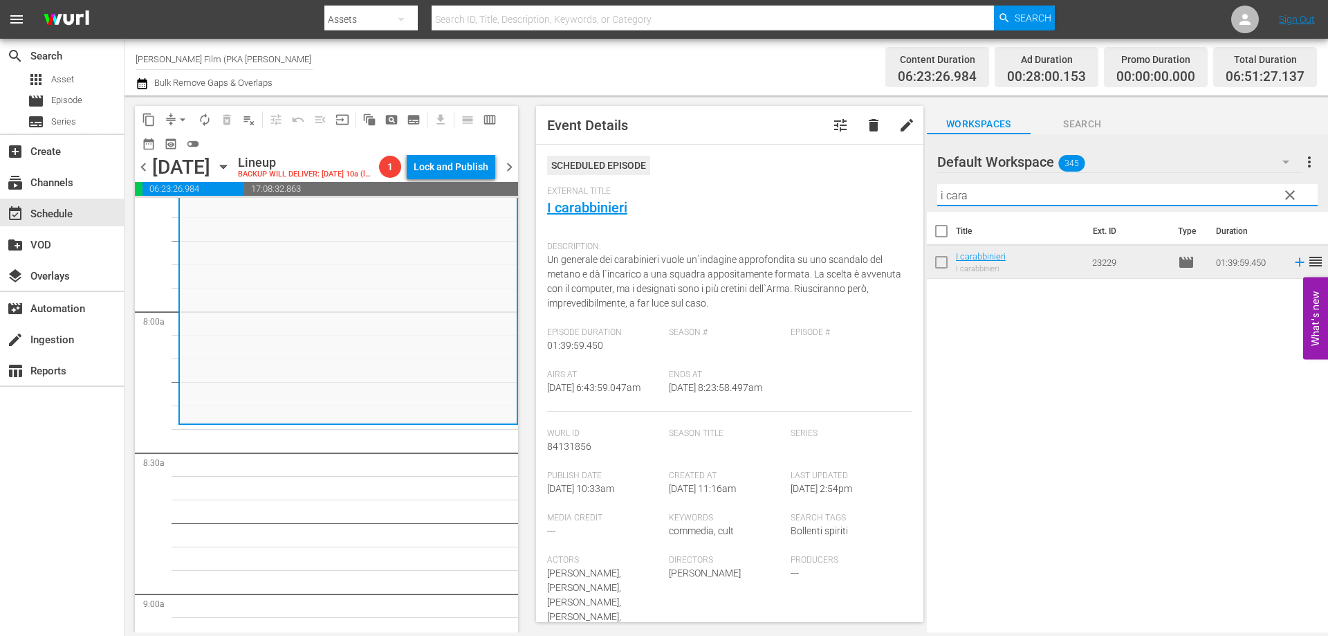
drag, startPoint x: 992, startPoint y: 192, endPoint x: 815, endPoint y: 192, distance: 177.1
click at [815, 192] on div "content_copy compress arrow_drop_down autorenew_outlined delete_forever_outline…" at bounding box center [725, 363] width 1203 height 537
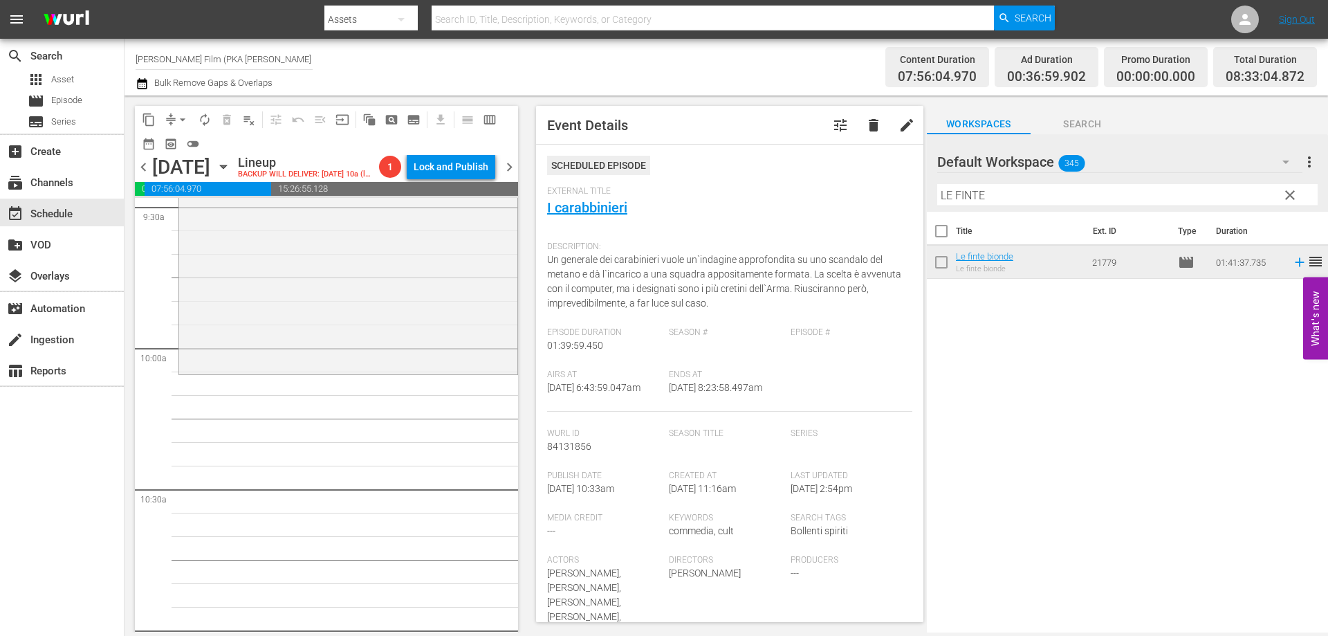
scroll to position [2697, 0]
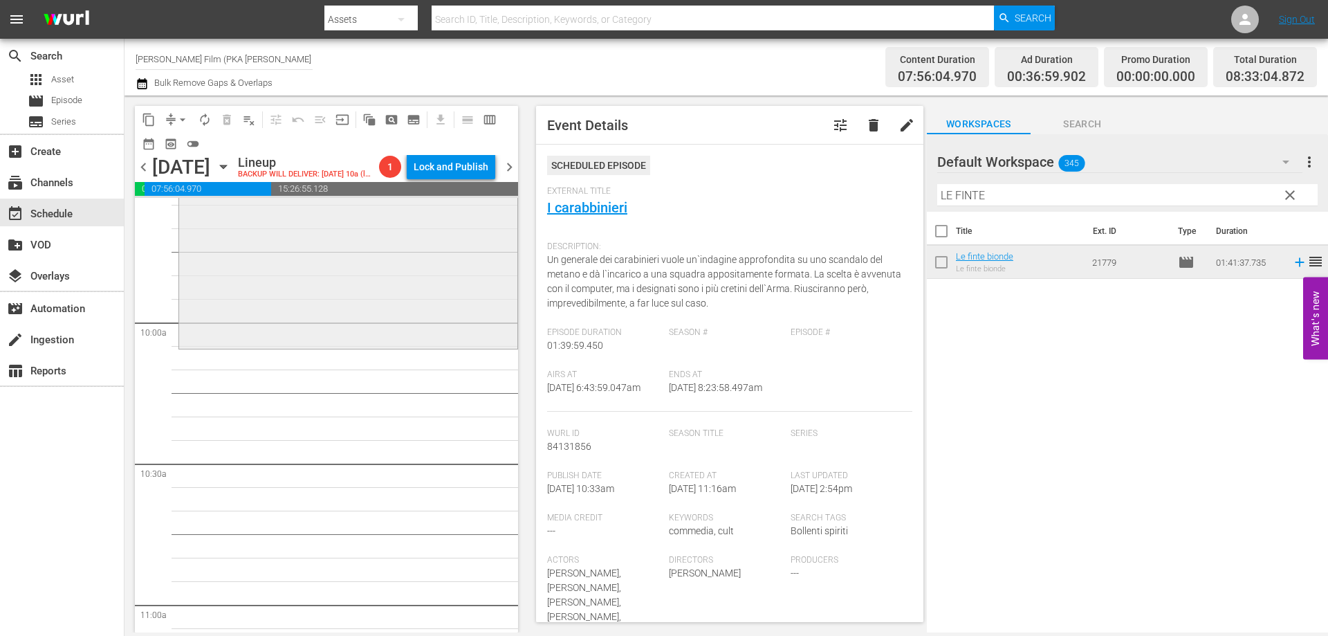
click at [360, 346] on div "Le finte bionde reorder" at bounding box center [348, 109] width 338 height 474
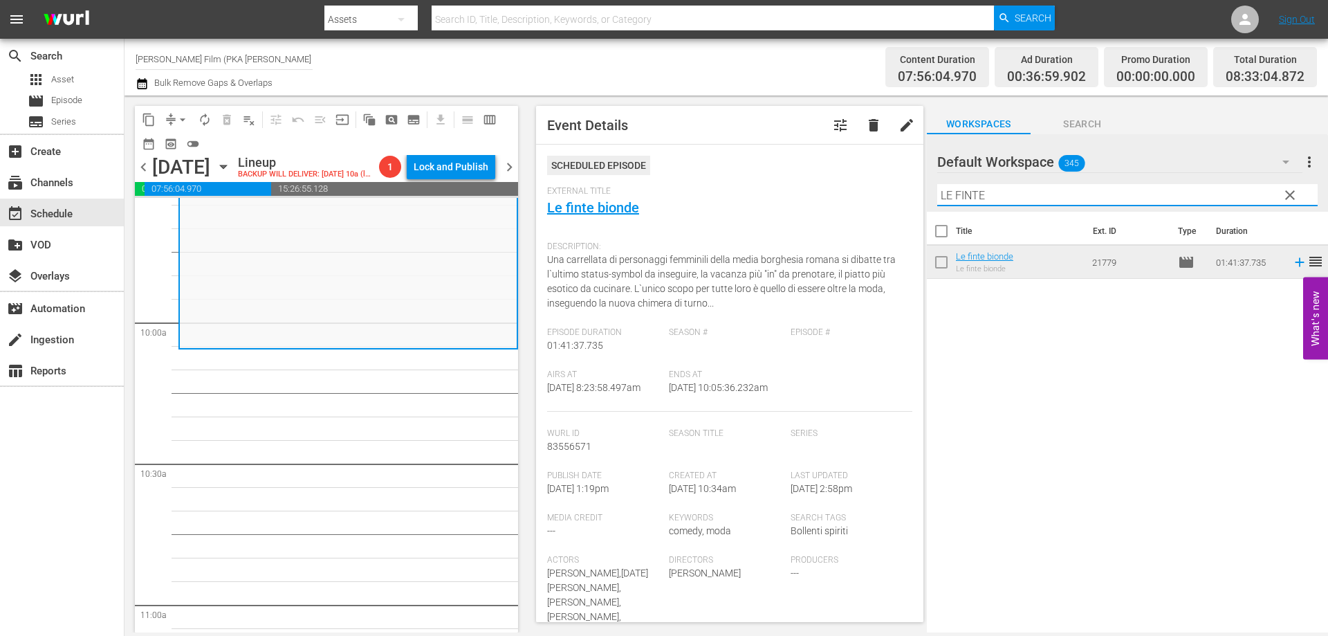
drag, startPoint x: 1053, startPoint y: 203, endPoint x: 886, endPoint y: 179, distance: 168.3
click at [886, 179] on div "content_copy compress arrow_drop_down autorenew_outlined delete_forever_outline…" at bounding box center [725, 363] width 1203 height 537
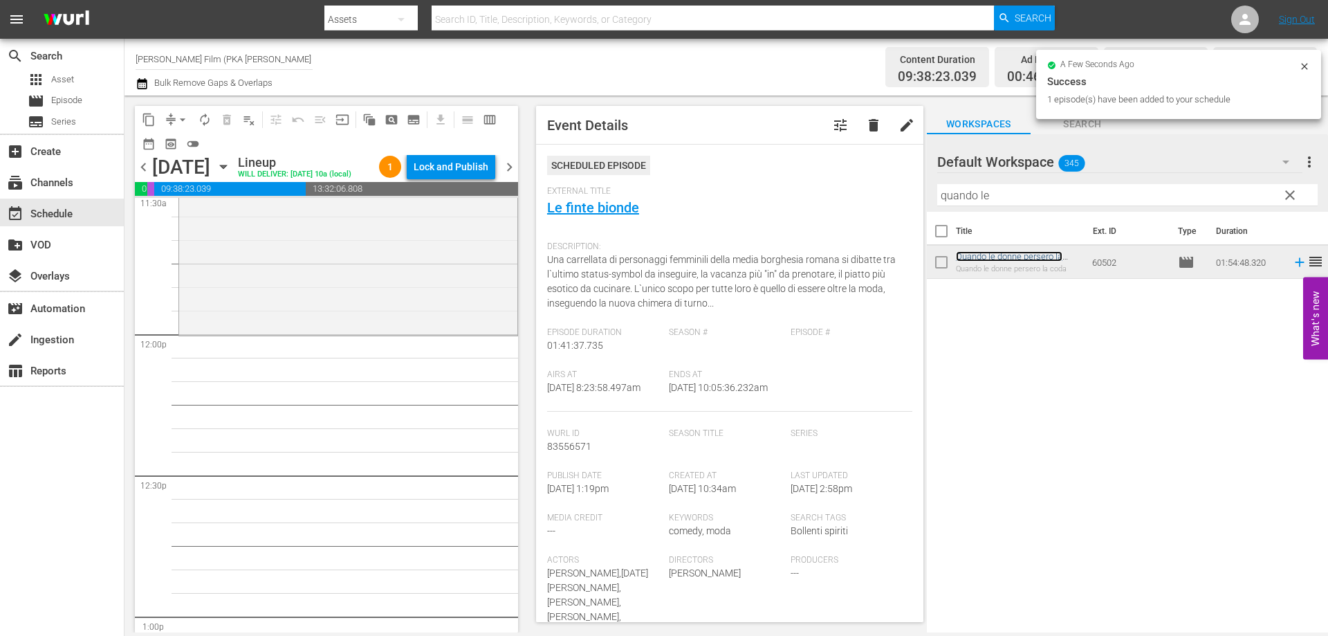
scroll to position [3251, 0]
click at [399, 333] on div "Quando le donne persero la coda reorder" at bounding box center [348, 65] width 338 height 536
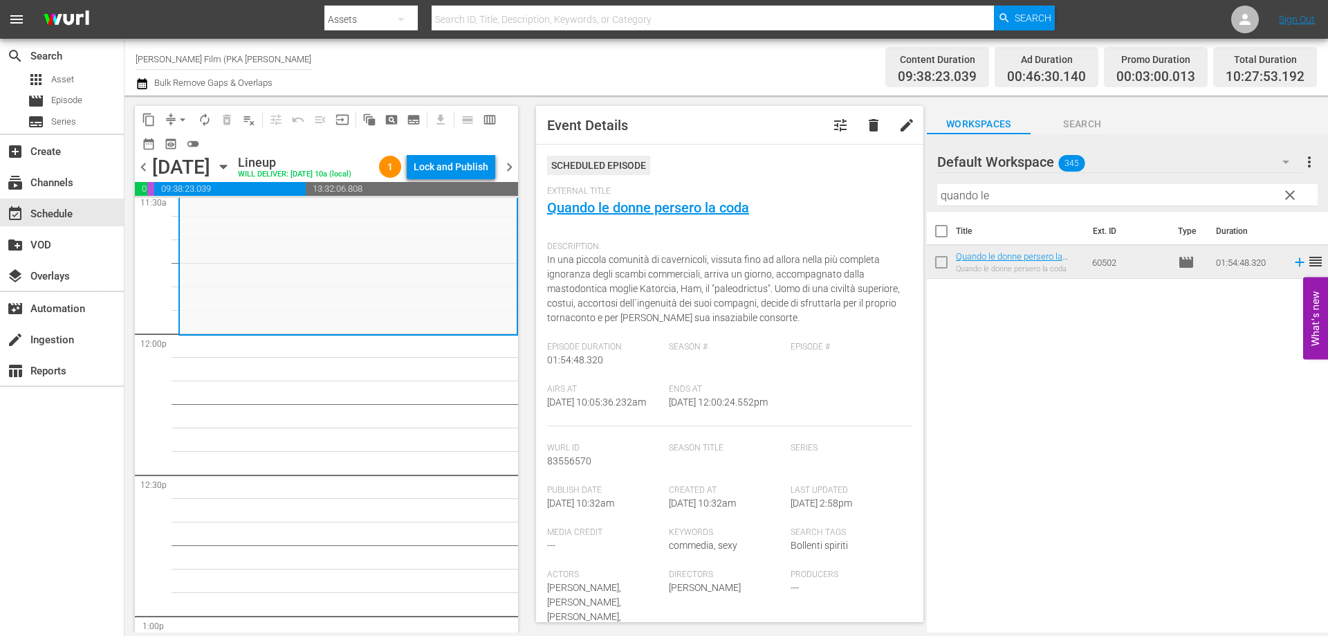
drag, startPoint x: 1019, startPoint y: 201, endPoint x: 891, endPoint y: 196, distance: 128.1
click at [891, 196] on div "content_copy compress arrow_drop_down autorenew_outlined delete_forever_outline…" at bounding box center [725, 363] width 1203 height 537
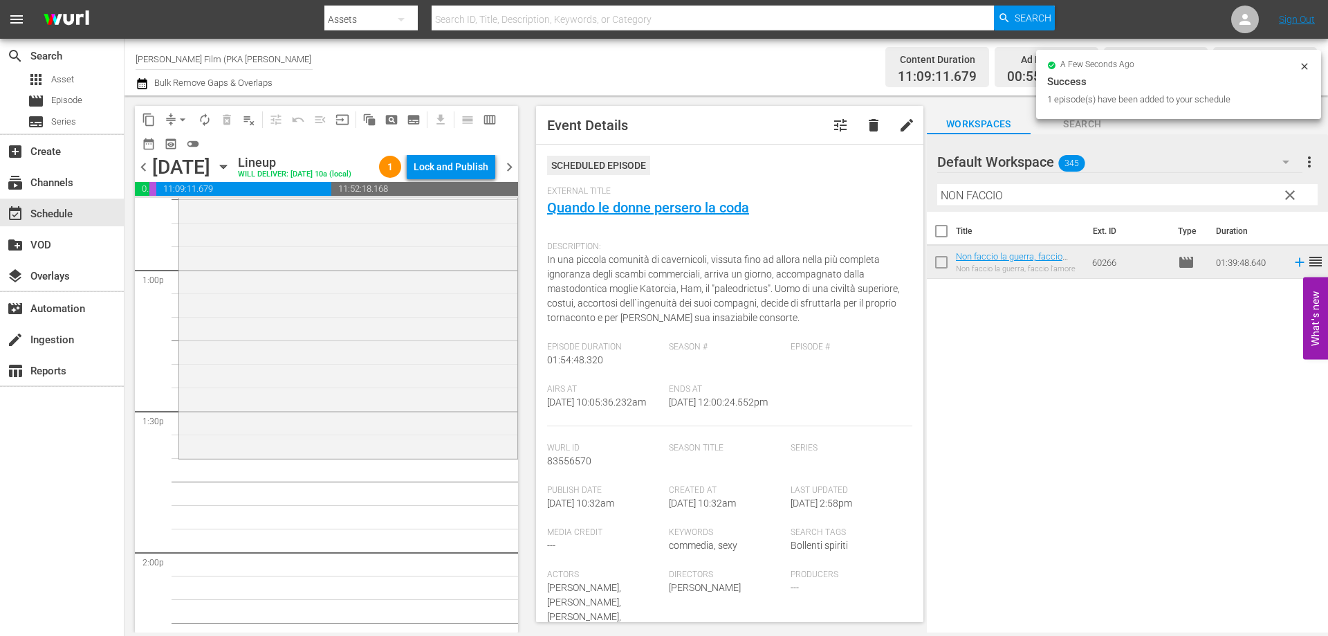
scroll to position [3666, 0]
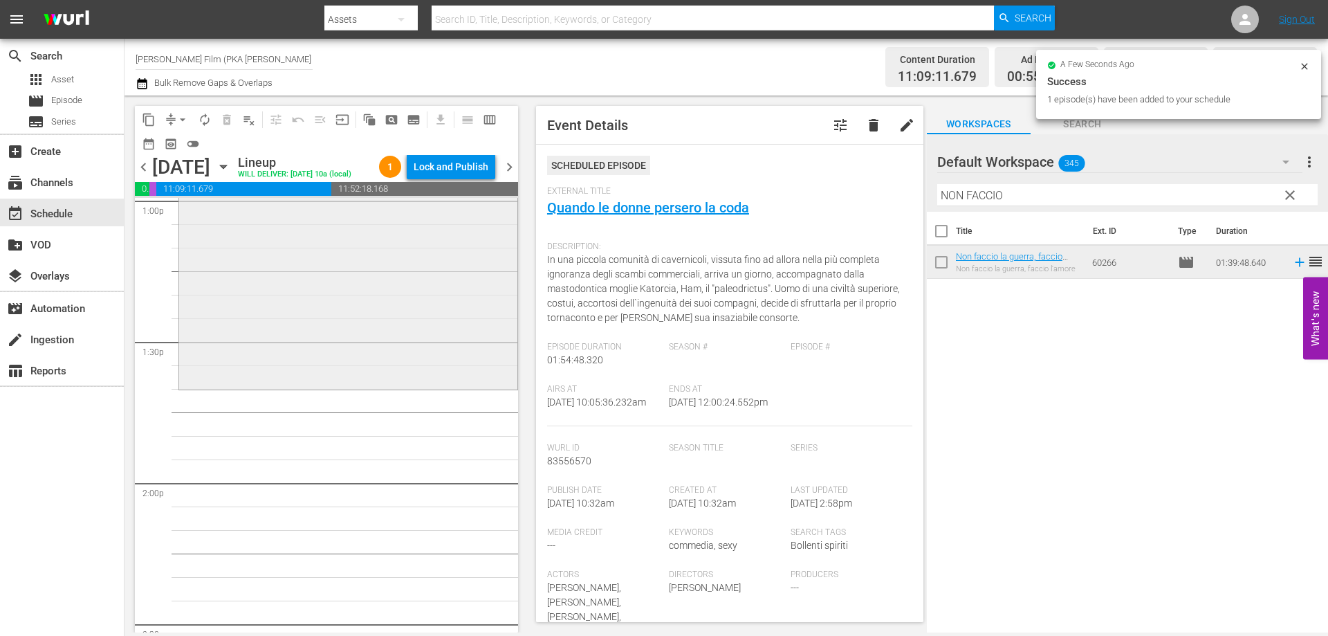
click at [409, 387] on div "Non faccio [PERSON_NAME], [PERSON_NAME] l'amore reorder" at bounding box center [348, 153] width 338 height 465
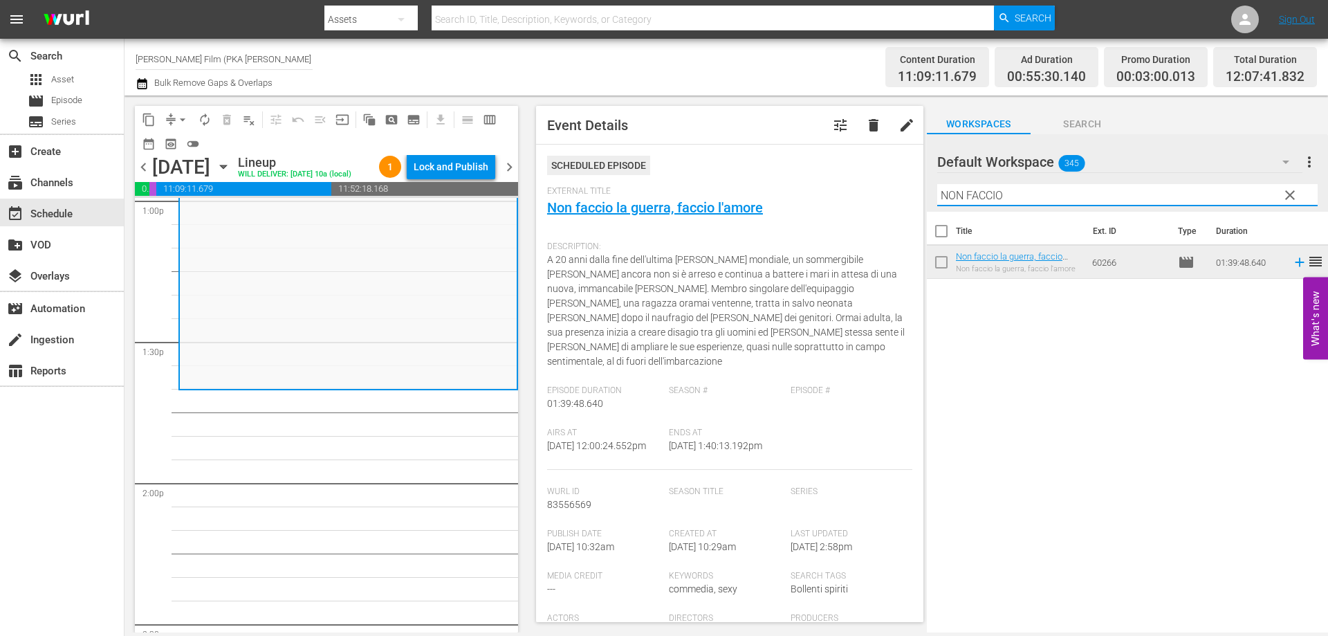
drag, startPoint x: 1004, startPoint y: 194, endPoint x: 804, endPoint y: 181, distance: 200.4
click at [804, 181] on div "content_copy compress arrow_drop_down autorenew_outlined delete_forever_outline…" at bounding box center [725, 363] width 1203 height 537
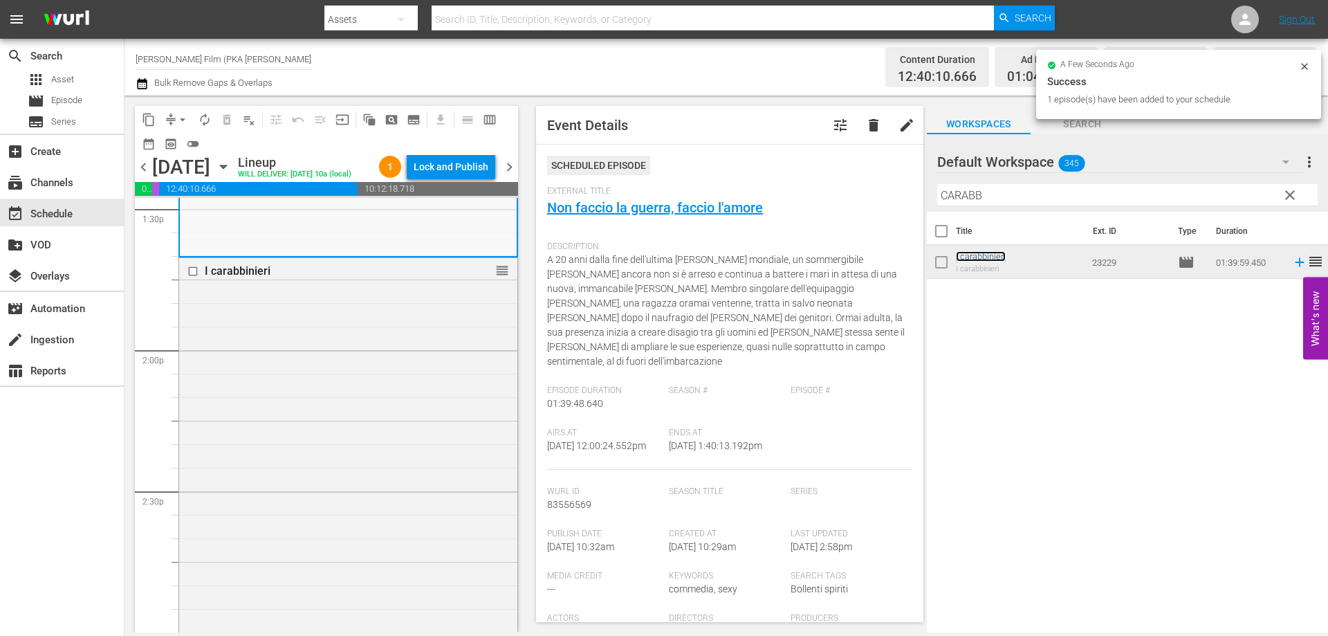
scroll to position [4081, 0]
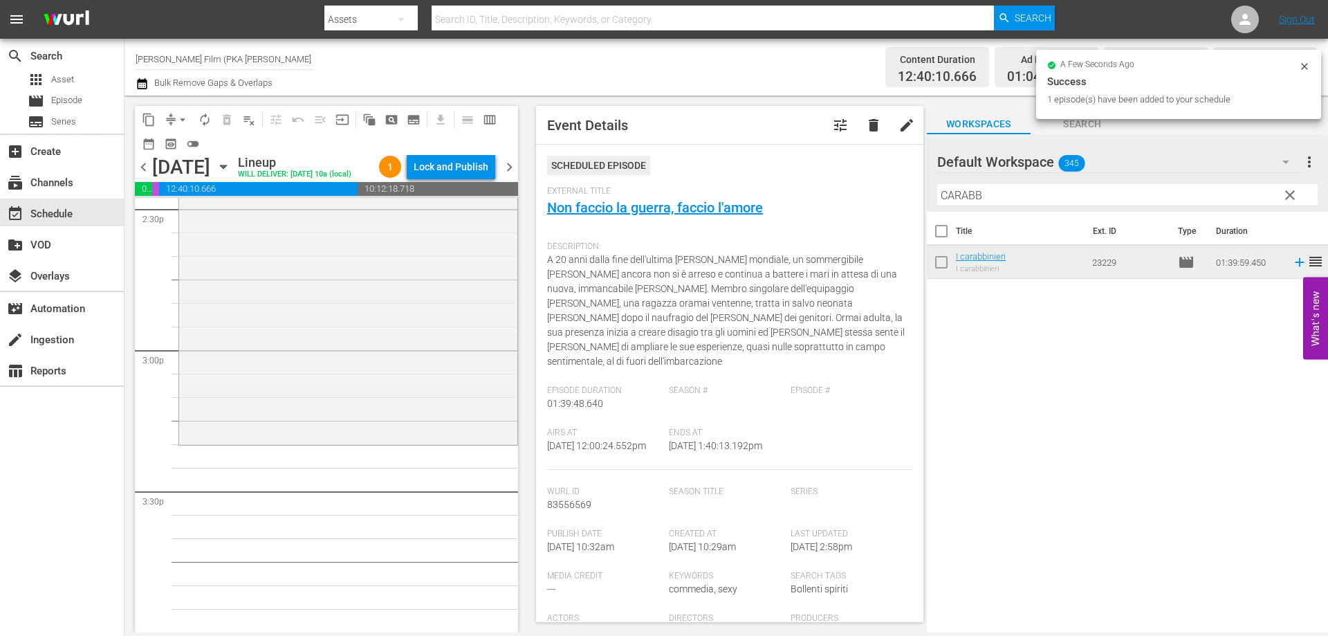
click at [419, 442] on div "I carabbinieri reorder" at bounding box center [348, 209] width 338 height 466
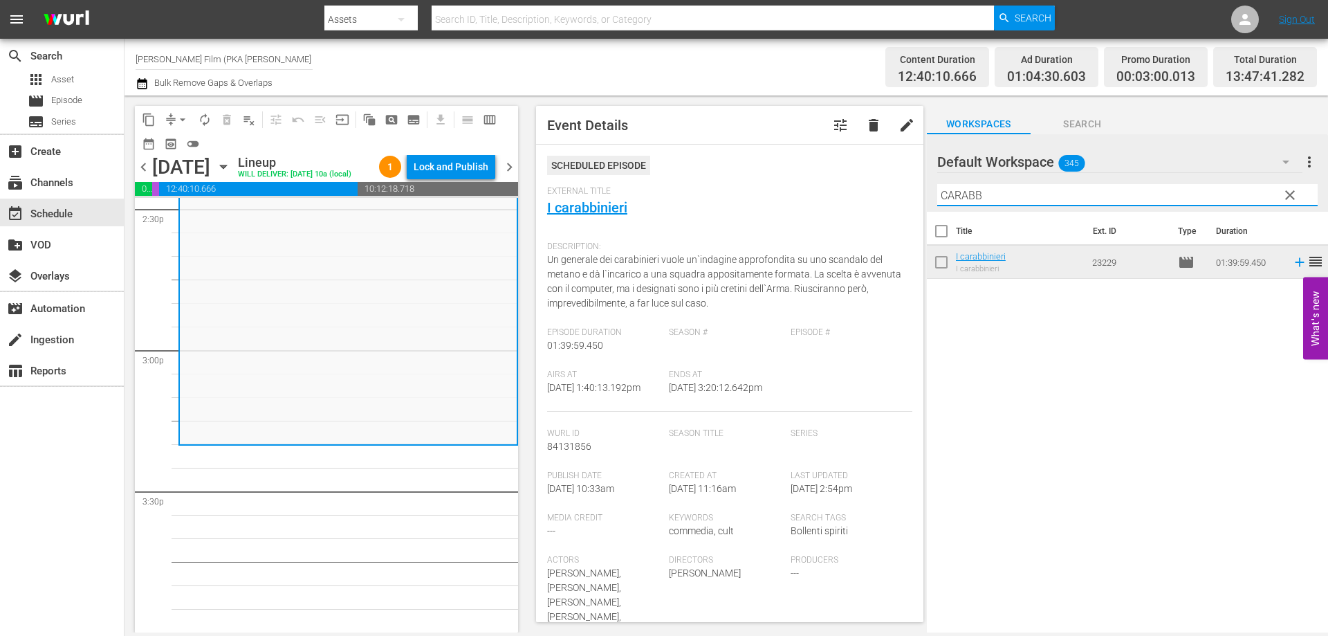
drag, startPoint x: 995, startPoint y: 191, endPoint x: 811, endPoint y: 149, distance: 187.9
click at [820, 159] on div "content_copy compress arrow_drop_down autorenew_outlined delete_forever_outline…" at bounding box center [725, 363] width 1203 height 537
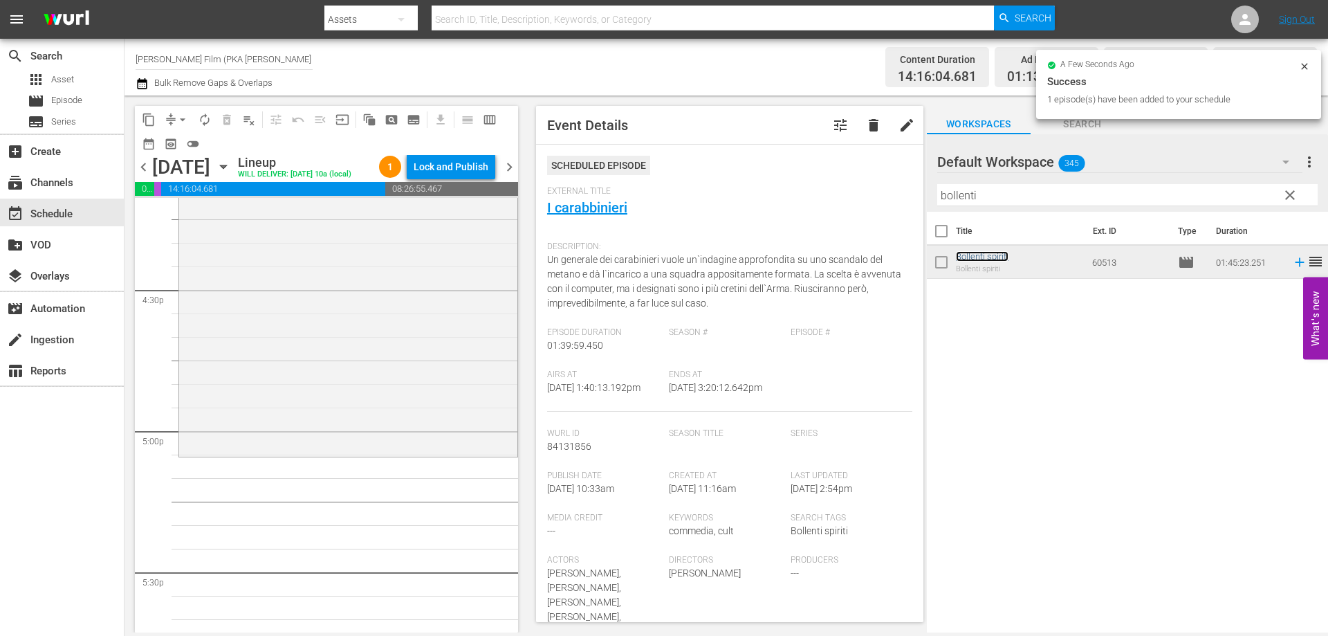
scroll to position [4565, 0]
click at [414, 454] on div "Bollenti spiriti reorder" at bounding box center [348, 208] width 338 height 492
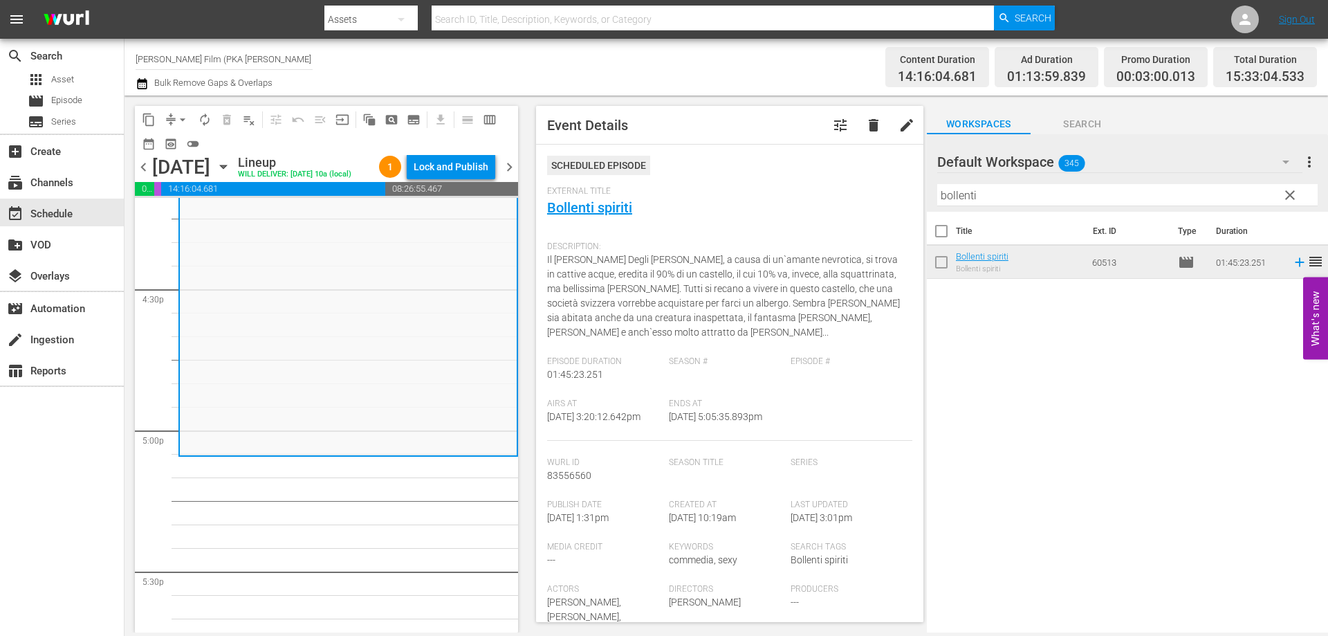
drag, startPoint x: 1037, startPoint y: 192, endPoint x: 908, endPoint y: 194, distance: 129.4
click at [908, 194] on div "content_copy compress arrow_drop_down autorenew_outlined delete_forever_outline…" at bounding box center [725, 363] width 1203 height 537
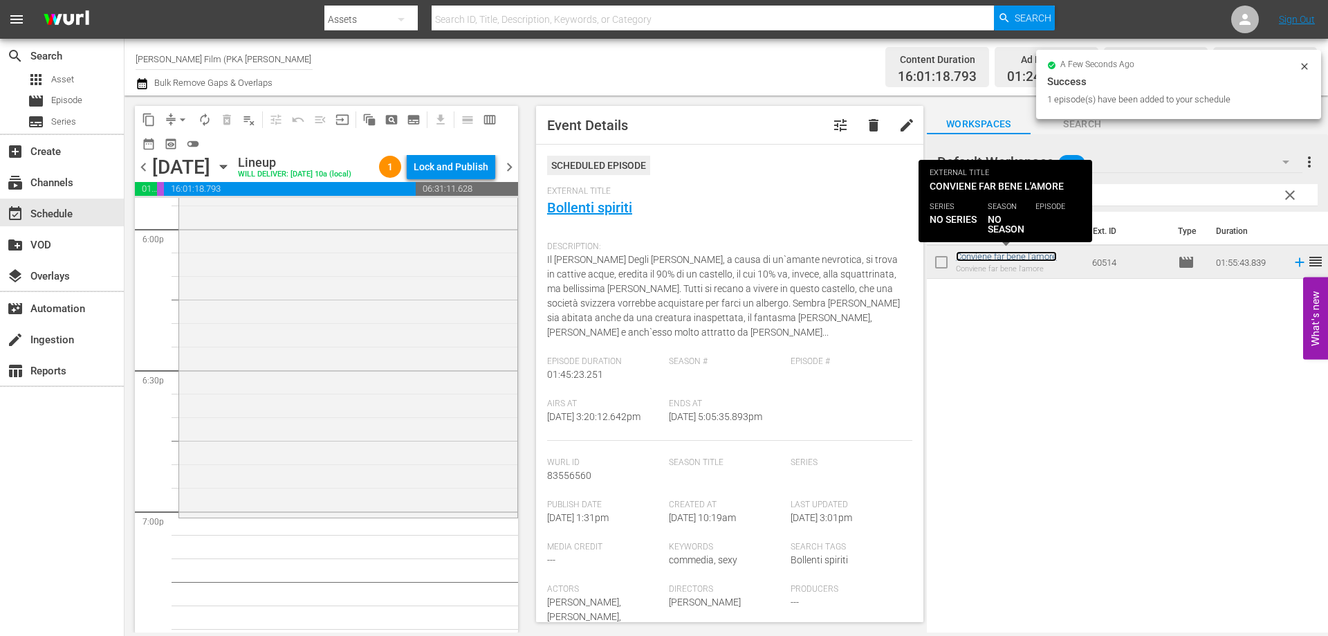
scroll to position [5049, 0]
click at [450, 487] on div "Conviene far bene l'amore reorder" at bounding box center [348, 243] width 338 height 540
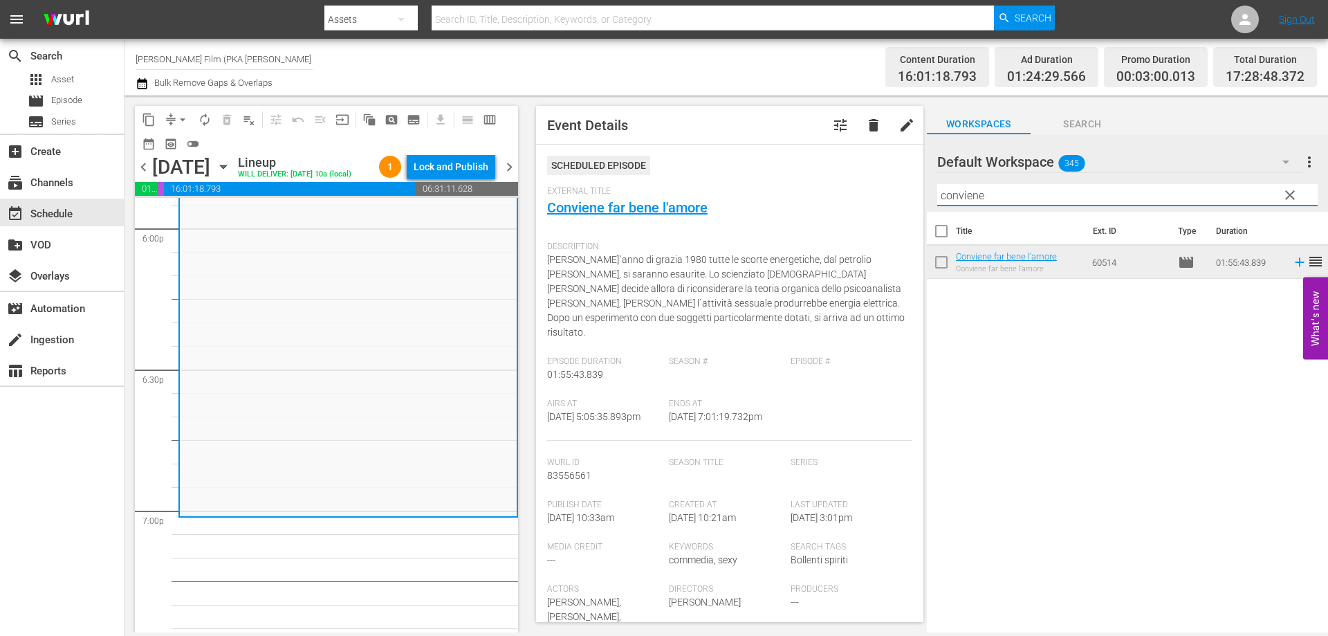
drag, startPoint x: 998, startPoint y: 193, endPoint x: 777, endPoint y: 165, distance: 222.4
click at [777, 165] on div "content_copy compress arrow_drop_down autorenew_outlined delete_forever_outline…" at bounding box center [725, 363] width 1203 height 537
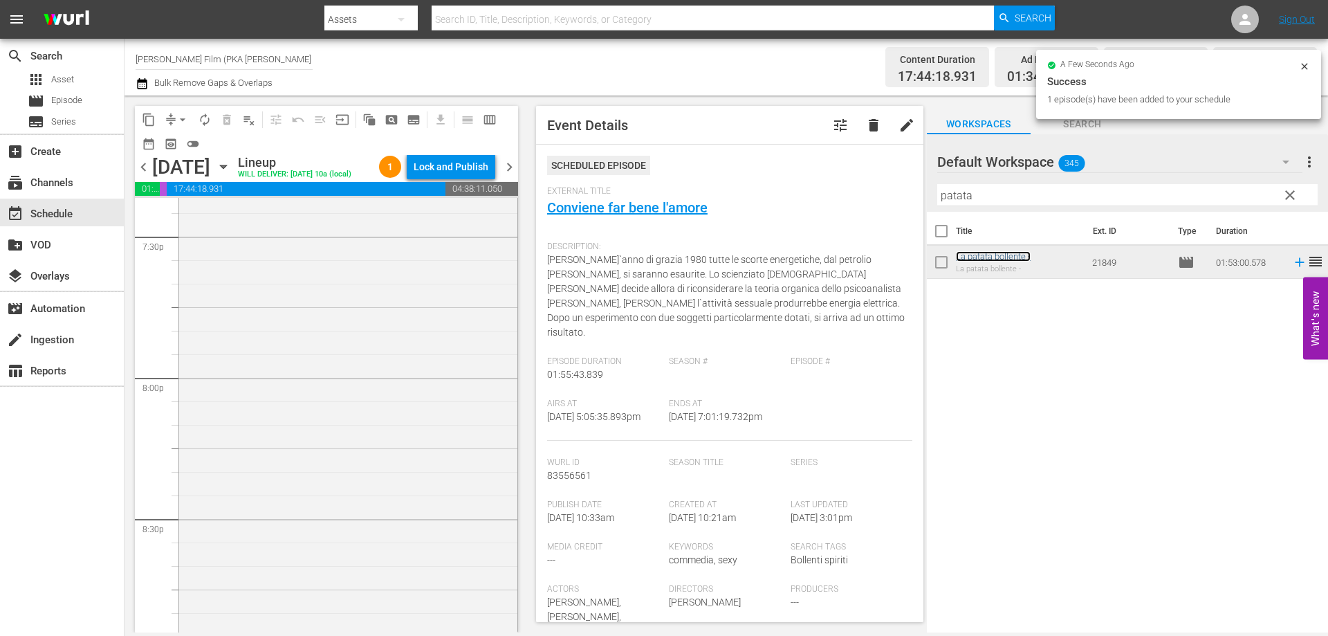
scroll to position [5671, 0]
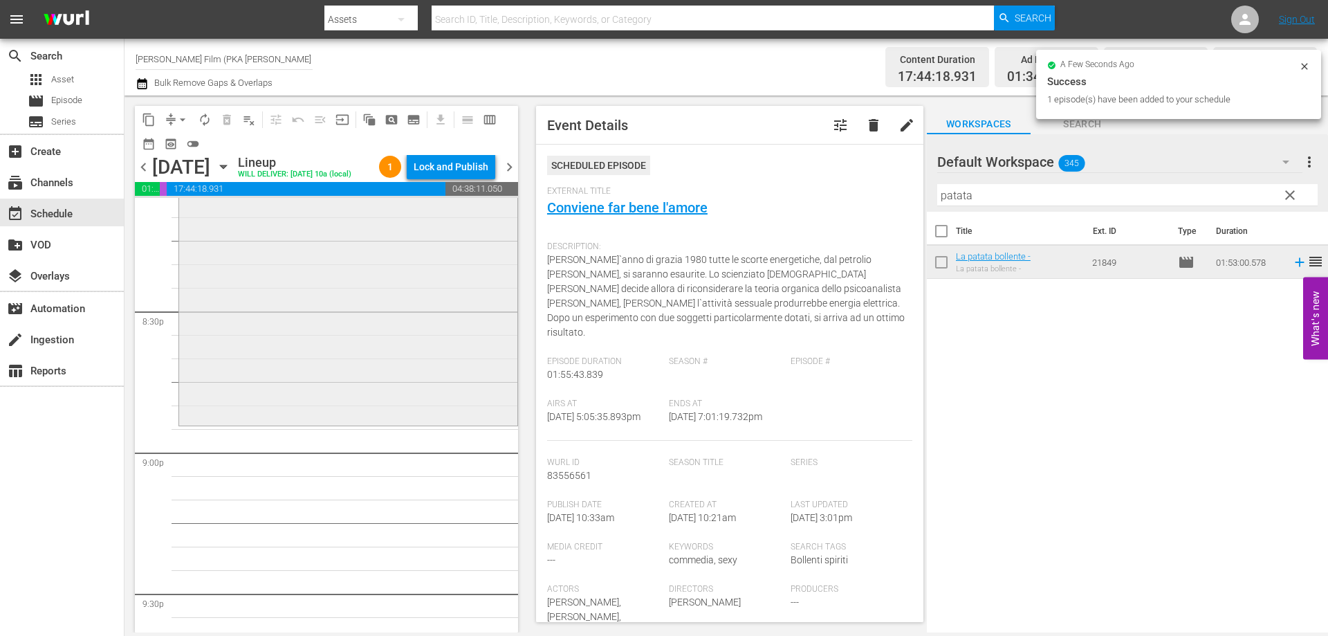
click at [425, 423] on div "La patata bollente - reorder" at bounding box center [348, 159] width 338 height 527
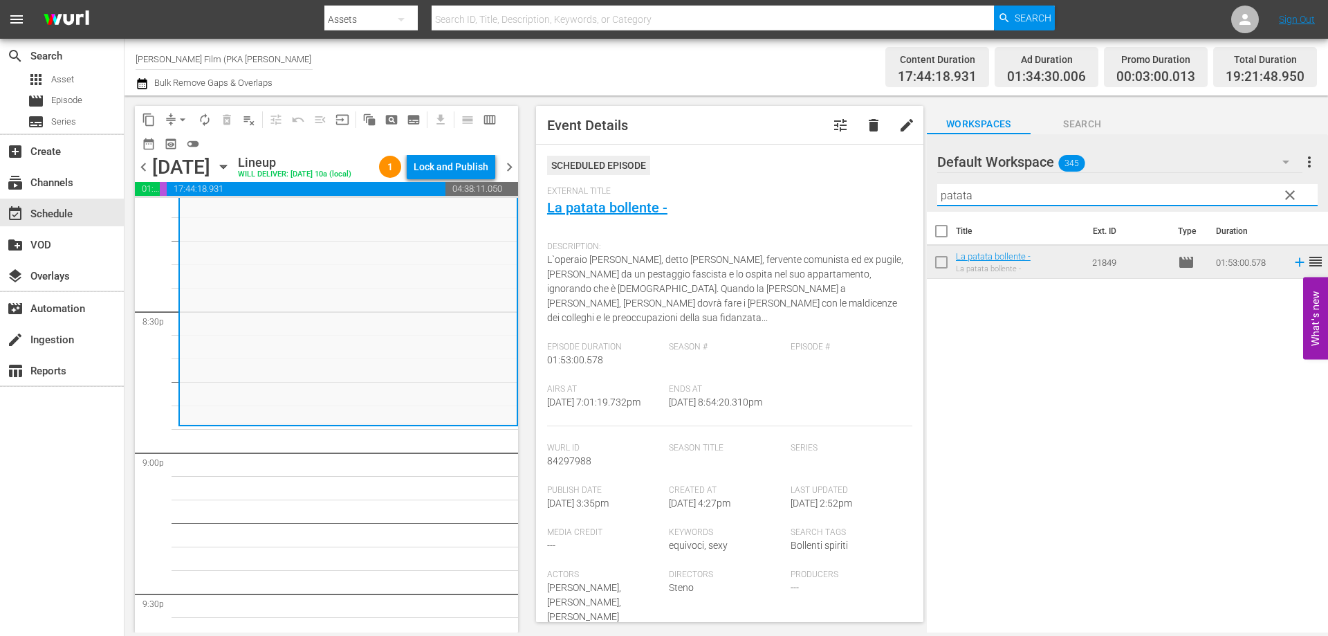
drag, startPoint x: 910, startPoint y: 196, endPoint x: 849, endPoint y: 190, distance: 61.9
click at [849, 190] on div "content_copy compress arrow_drop_down autorenew_outlined delete_forever_outline…" at bounding box center [725, 363] width 1203 height 537
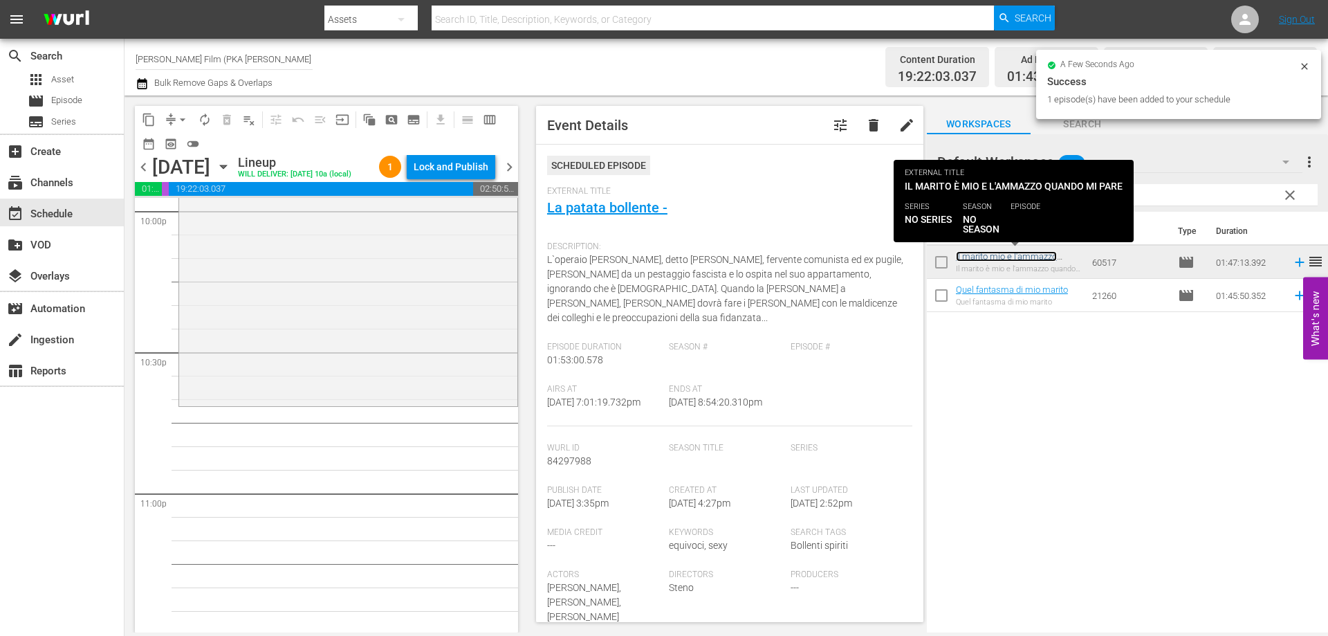
scroll to position [6225, 0]
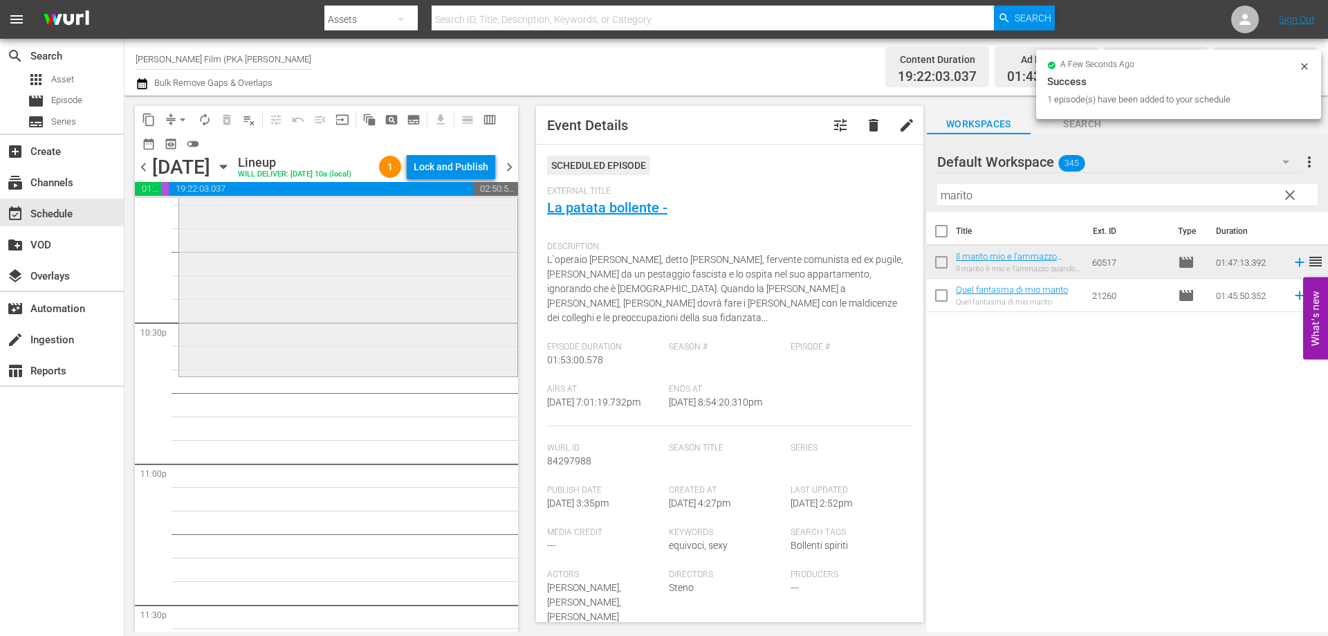
click at [414, 373] on div "Il marito mio e l'ammazzo quando mi pare reorder" at bounding box center [348, 123] width 338 height 500
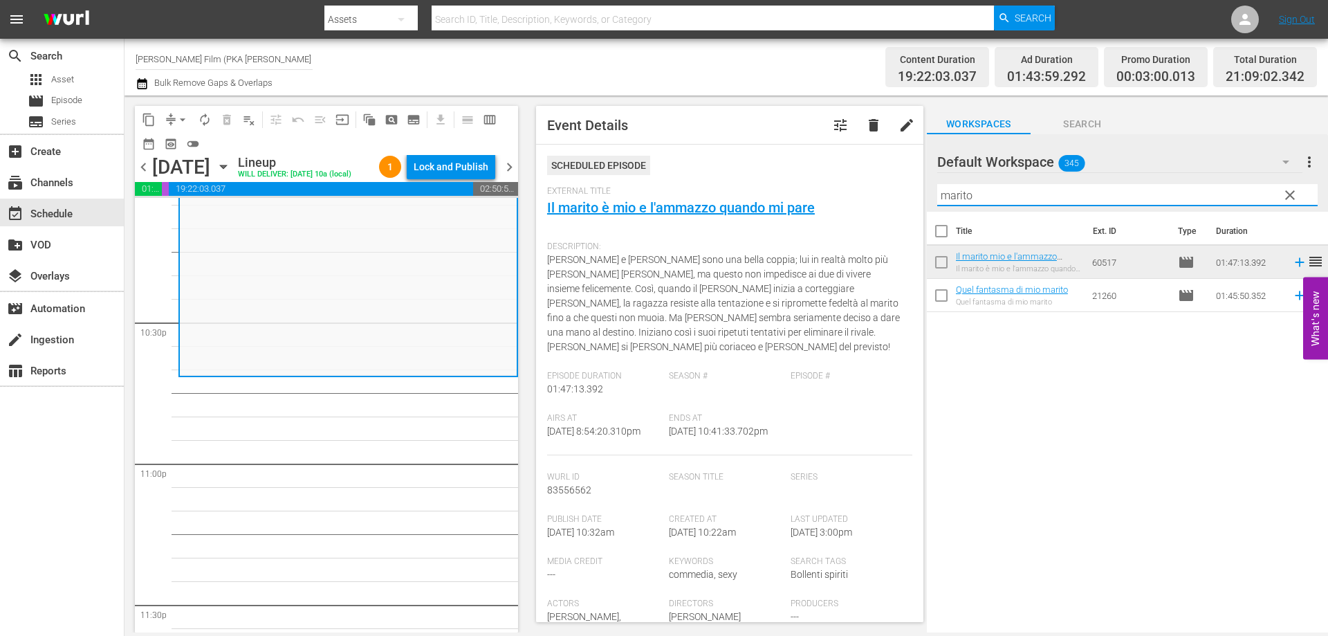
drag, startPoint x: 974, startPoint y: 198, endPoint x: 833, endPoint y: 197, distance: 140.4
click at [833, 197] on div "content_copy compress arrow_drop_down autorenew_outlined delete_forever_outline…" at bounding box center [725, 363] width 1203 height 537
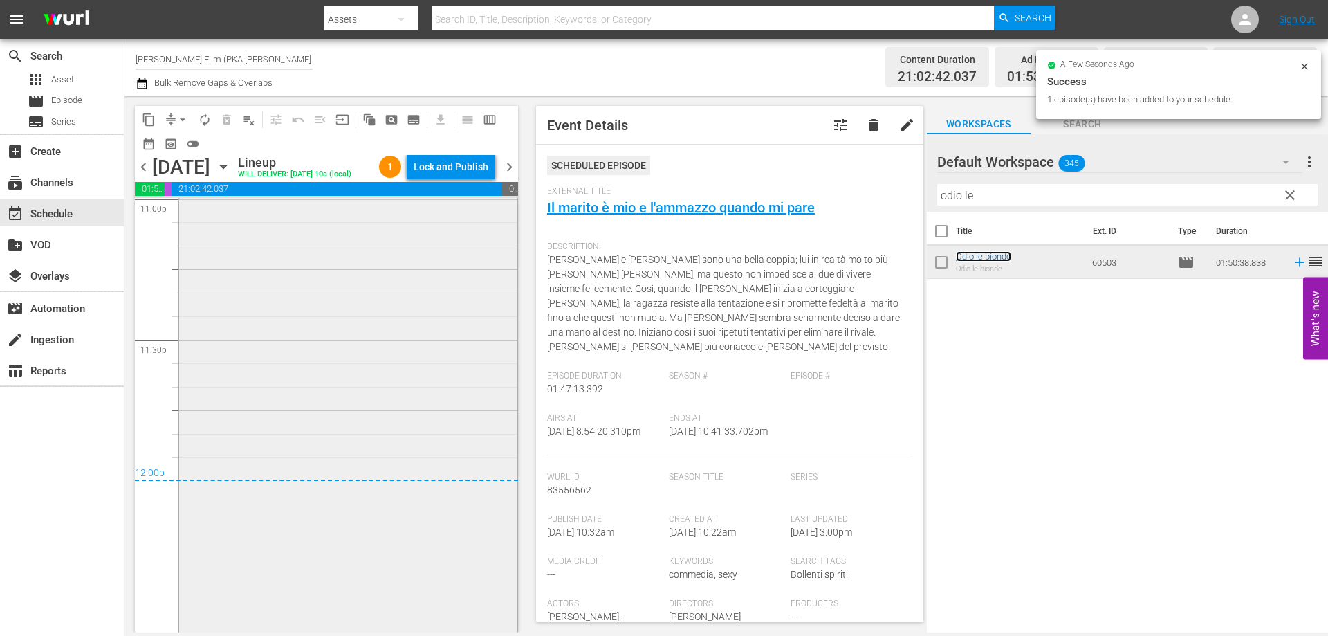
scroll to position [6513, 0]
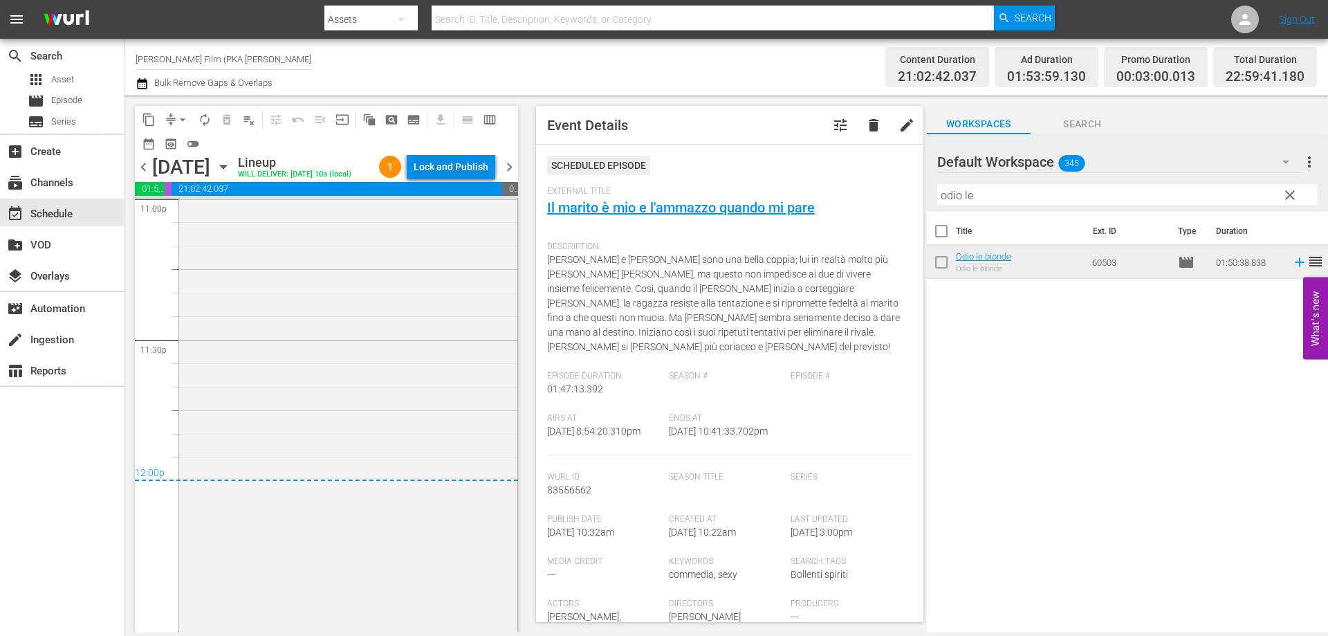
click at [465, 167] on div "Lock and Publish" at bounding box center [451, 166] width 75 height 25
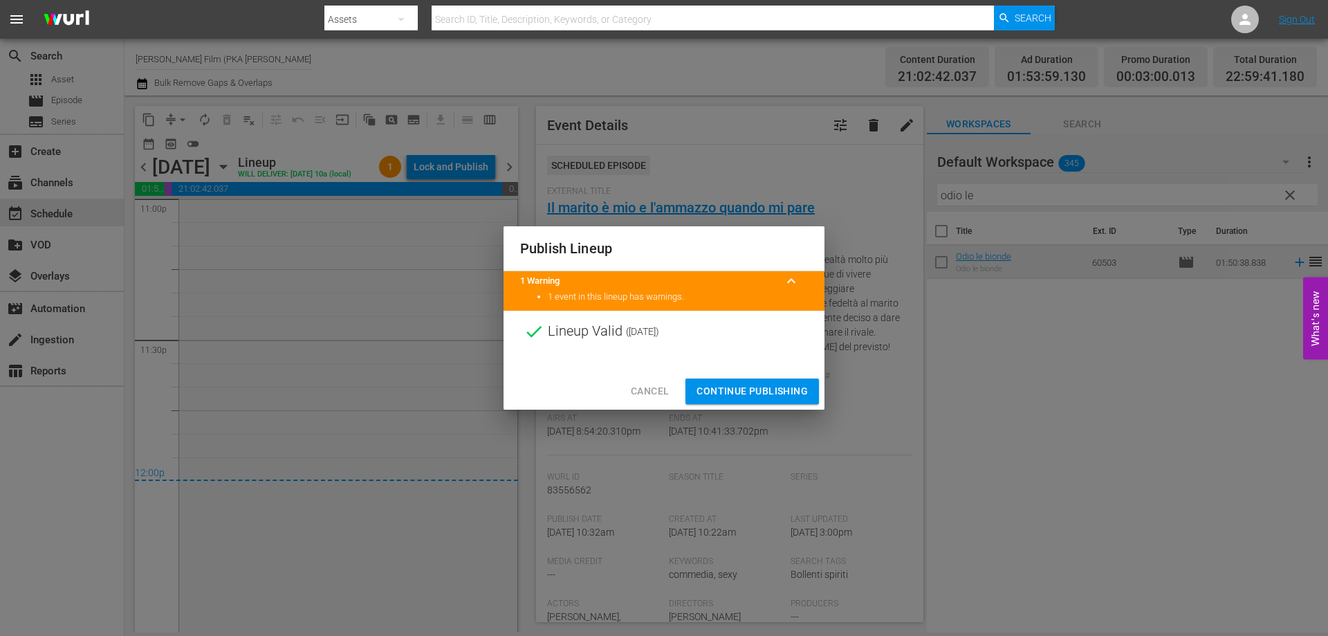
drag, startPoint x: 721, startPoint y: 389, endPoint x: 811, endPoint y: 231, distance: 182.5
click at [721, 389] on span "Continue Publishing" at bounding box center [751, 390] width 111 height 17
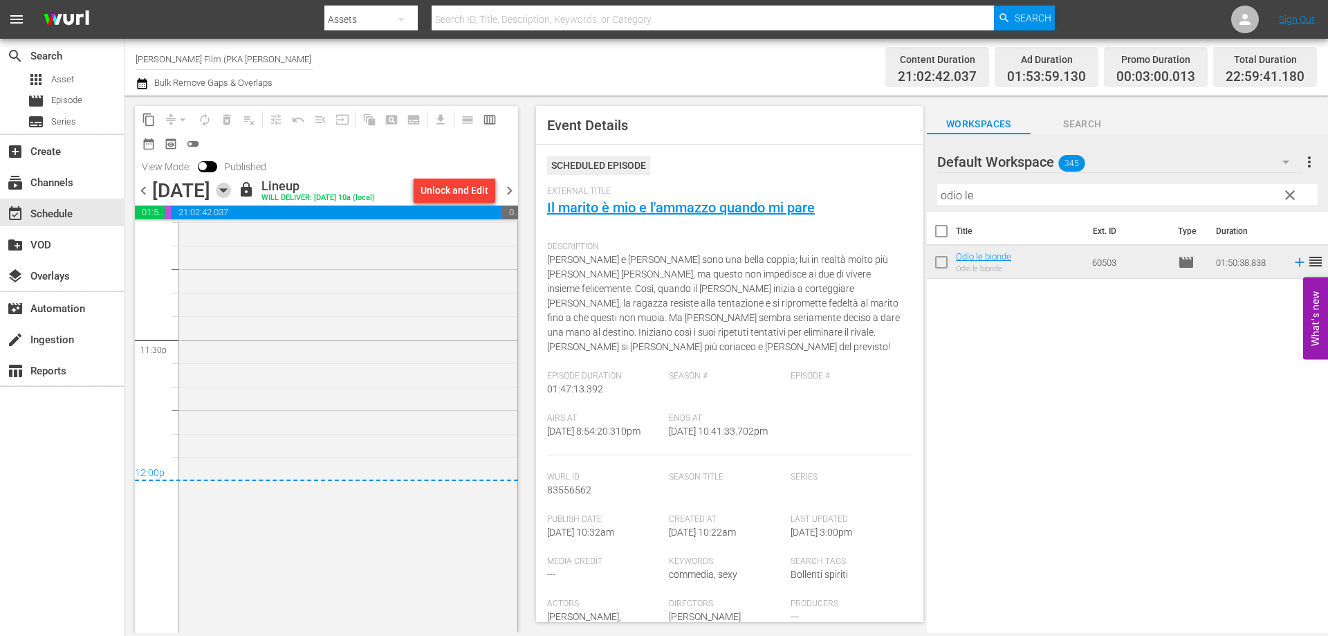
click at [226, 189] on icon "button" at bounding box center [223, 190] width 6 height 3
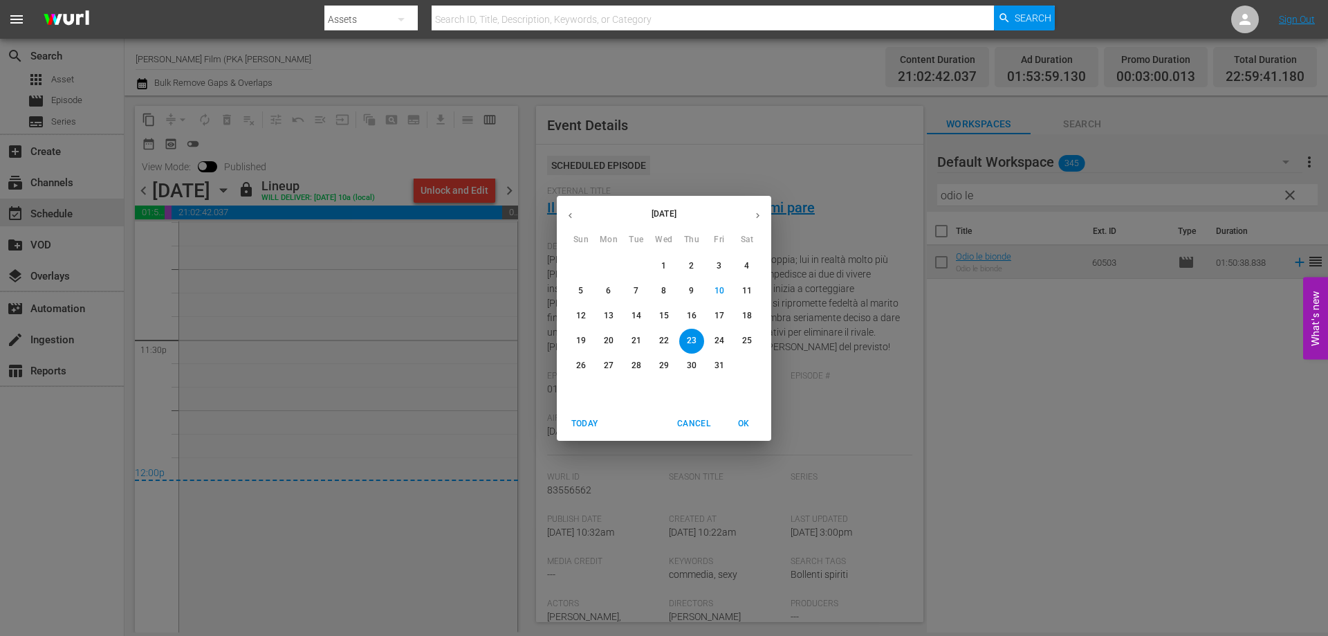
drag, startPoint x: 709, startPoint y: 338, endPoint x: 613, endPoint y: 441, distance: 140.5
click at [710, 338] on span "24" at bounding box center [719, 341] width 25 height 12
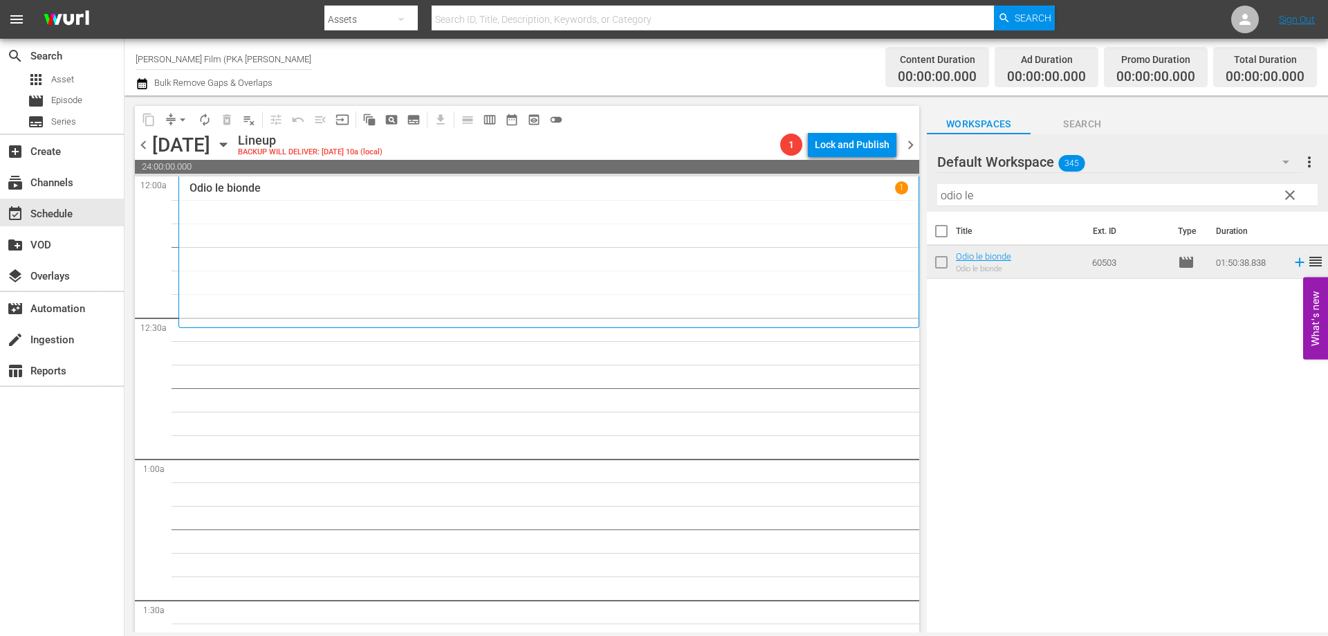
click at [561, 249] on div "Odio le bionde 1" at bounding box center [549, 251] width 719 height 141
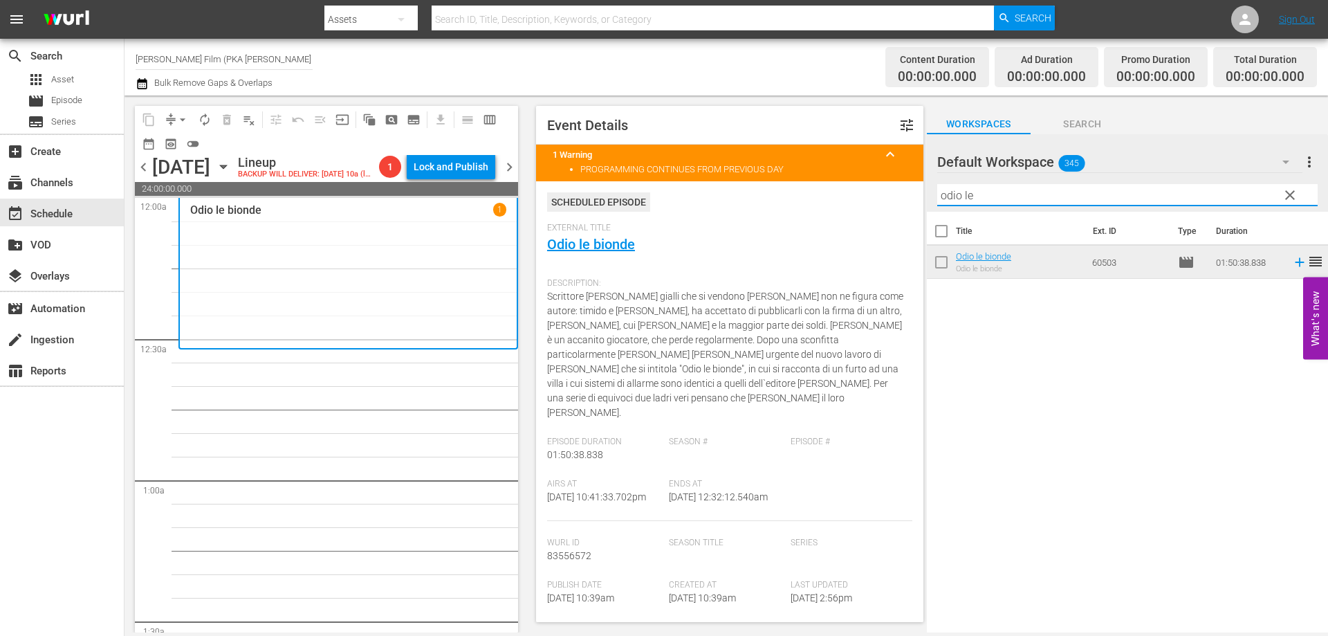
drag, startPoint x: 905, startPoint y: 194, endPoint x: 784, endPoint y: 184, distance: 120.7
click at [784, 184] on div "content_copy compress arrow_drop_down autorenew_outlined delete_forever_outline…" at bounding box center [725, 363] width 1203 height 537
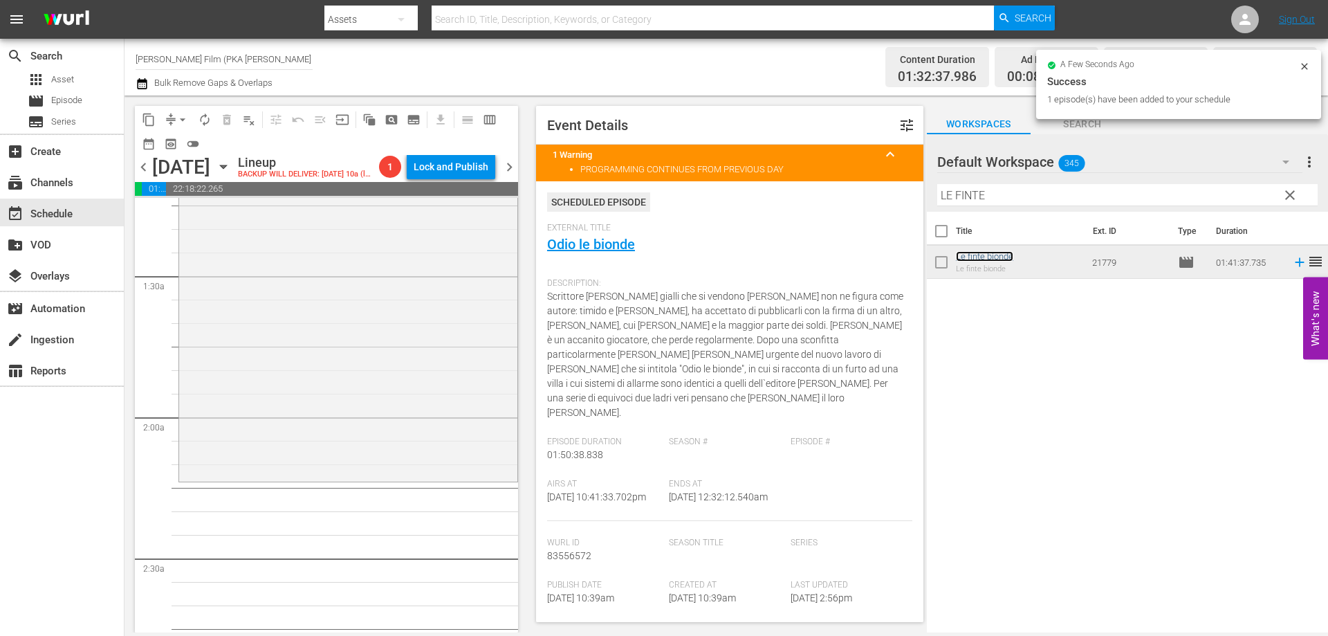
scroll to position [346, 0]
click at [369, 450] on div "Le finte bionde reorder" at bounding box center [348, 242] width 338 height 474
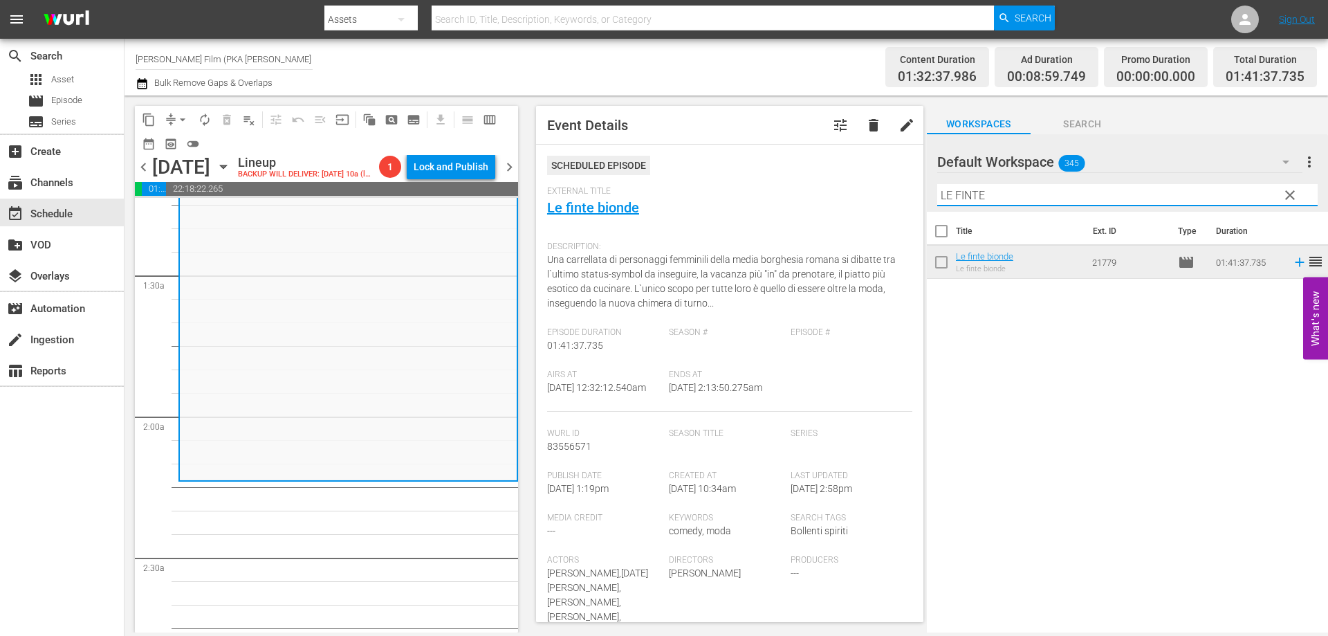
drag, startPoint x: 995, startPoint y: 199, endPoint x: 883, endPoint y: 200, distance: 111.4
click at [883, 200] on div "content_copy compress arrow_drop_down autorenew_outlined delete_forever_outline…" at bounding box center [725, 363] width 1203 height 537
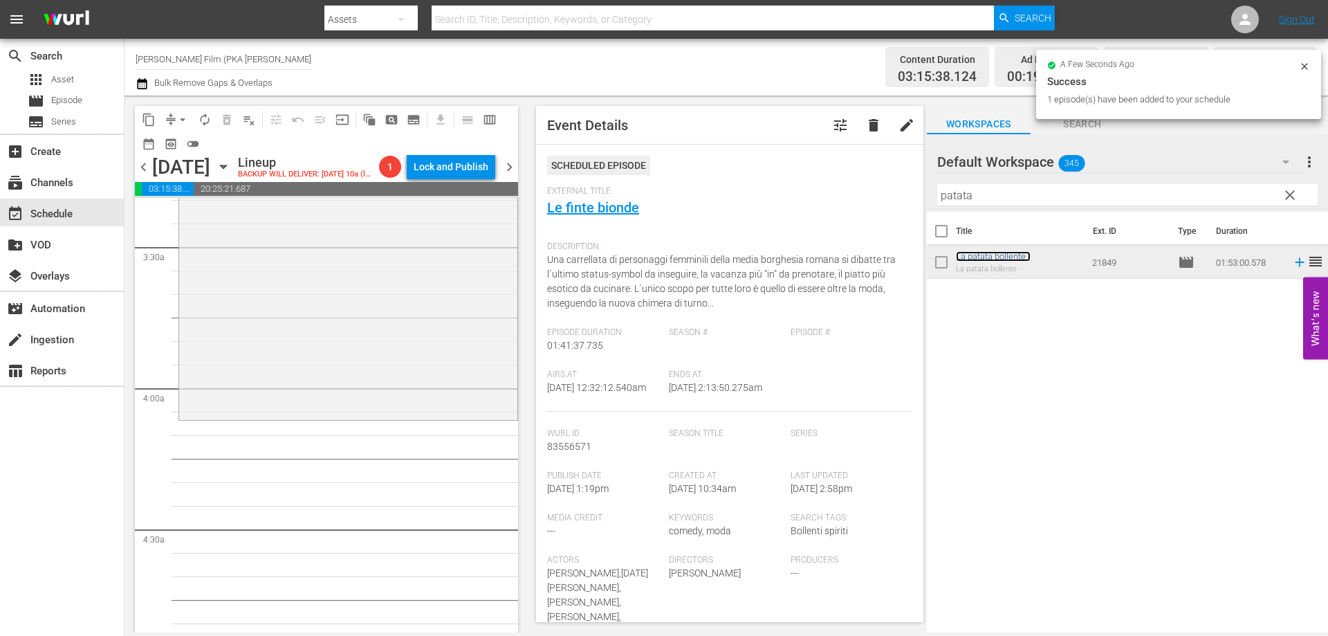
scroll to position [968, 0]
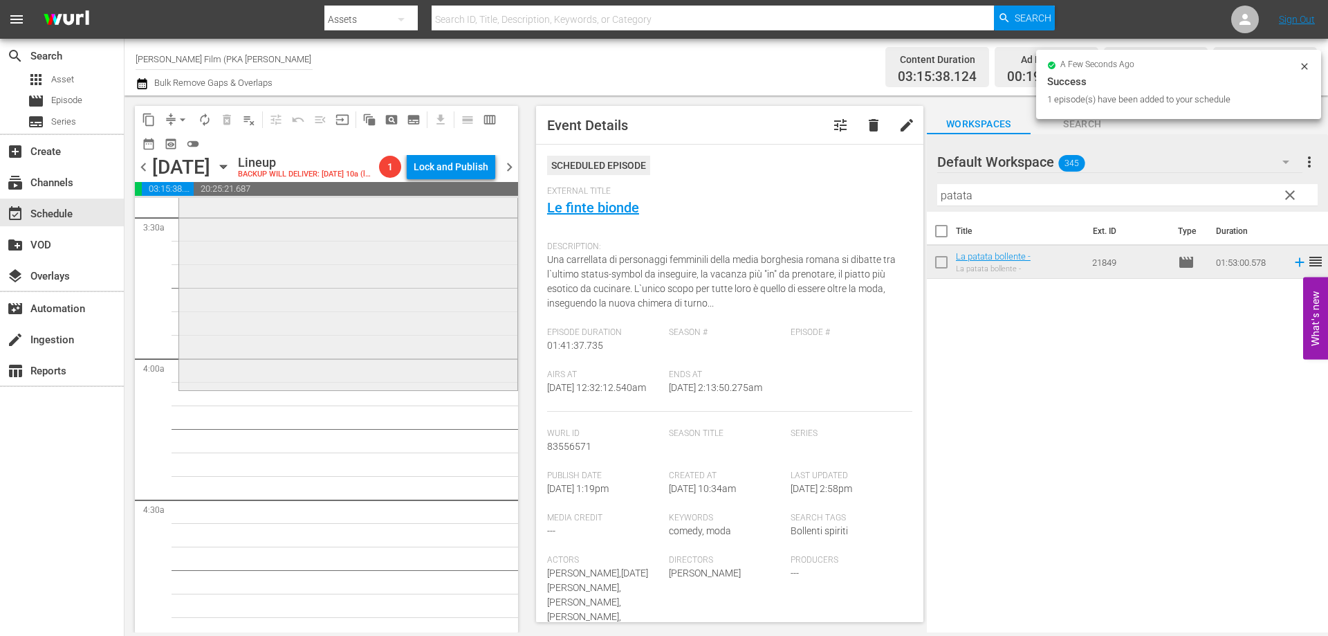
click at [429, 370] on div "La patata bollente - reorder" at bounding box center [348, 123] width 338 height 527
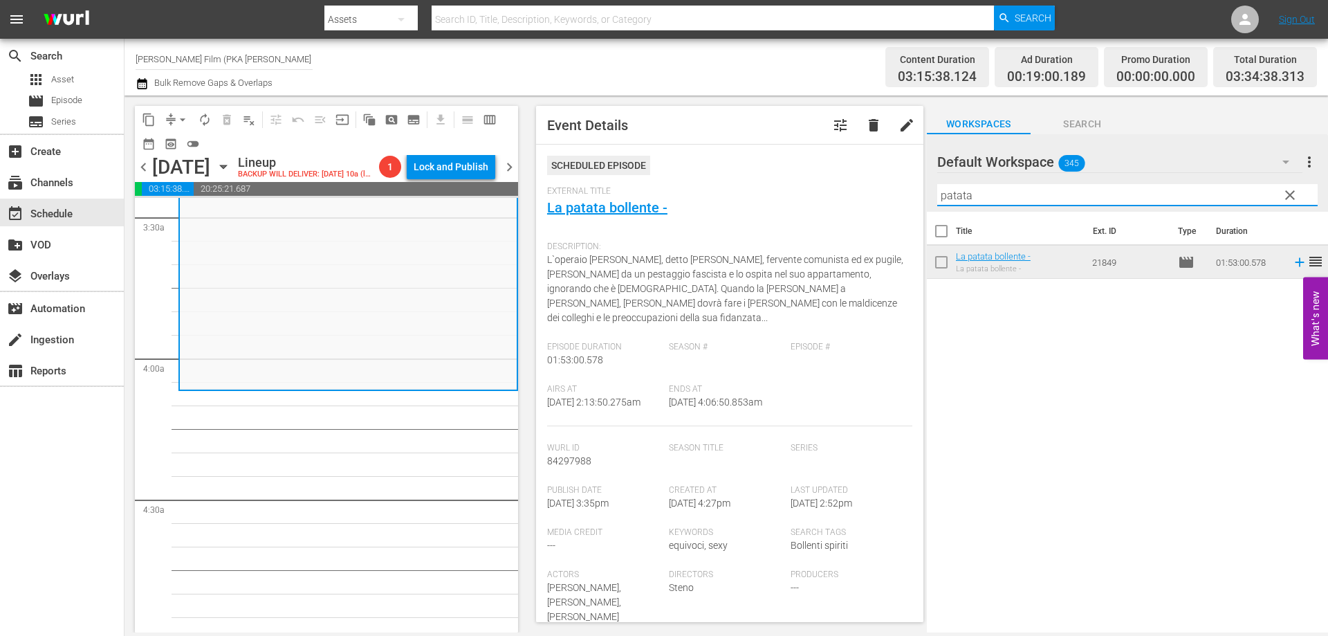
drag, startPoint x: 1002, startPoint y: 201, endPoint x: 791, endPoint y: 183, distance: 212.4
click at [791, 183] on div "content_copy compress arrow_drop_down autorenew_outlined delete_forever_outline…" at bounding box center [725, 363] width 1203 height 537
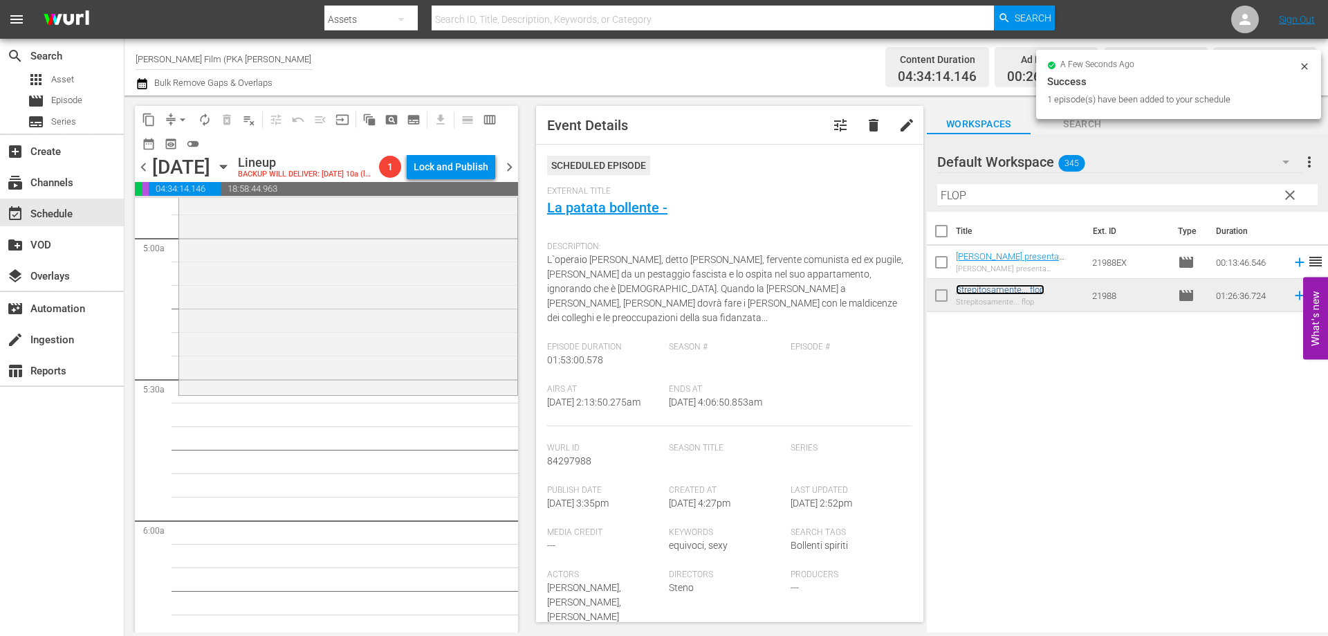
scroll to position [1383, 0]
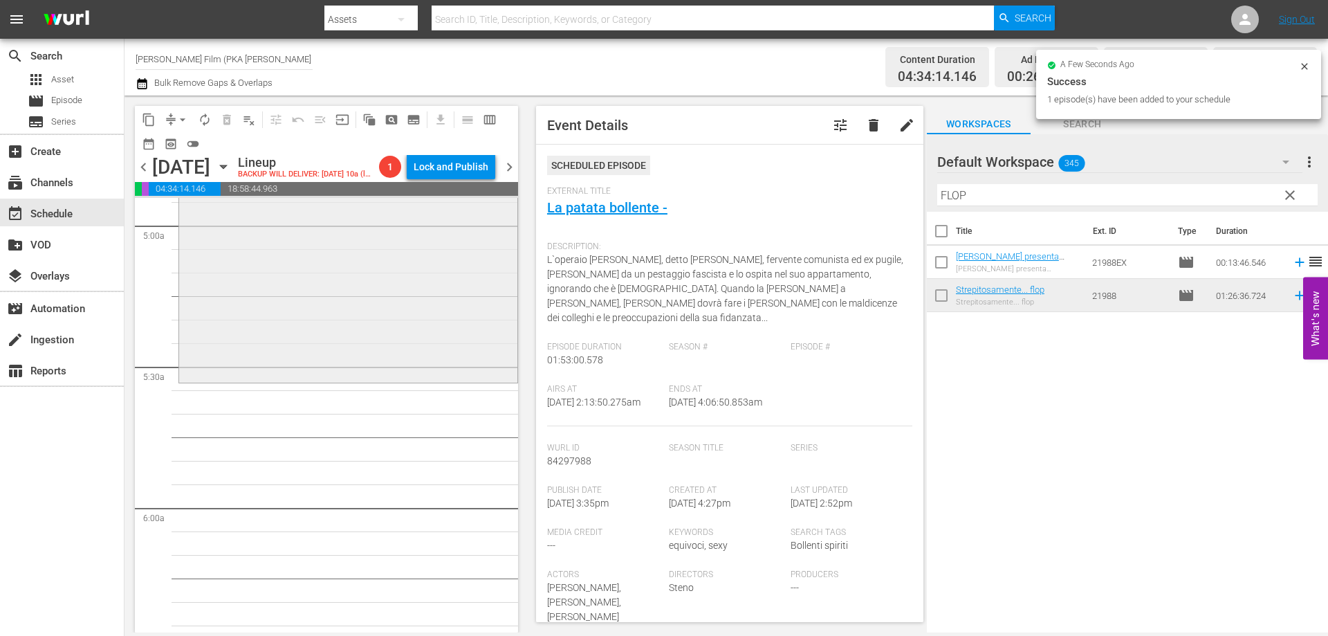
click at [328, 380] on div "Strepitosamente... flop reorder" at bounding box center [348, 179] width 340 height 407
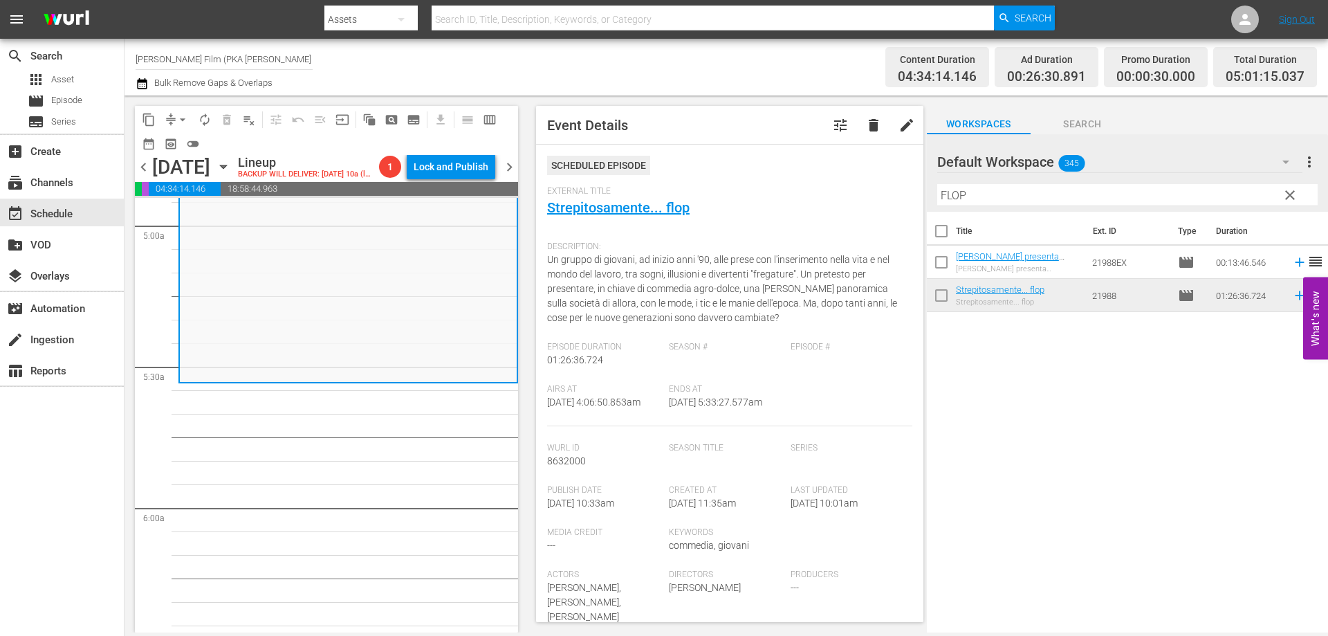
drag, startPoint x: 977, startPoint y: 192, endPoint x: 865, endPoint y: 192, distance: 112.7
click at [865, 192] on div "content_copy compress arrow_drop_down autorenew_outlined delete_forever_outline…" at bounding box center [725, 363] width 1203 height 537
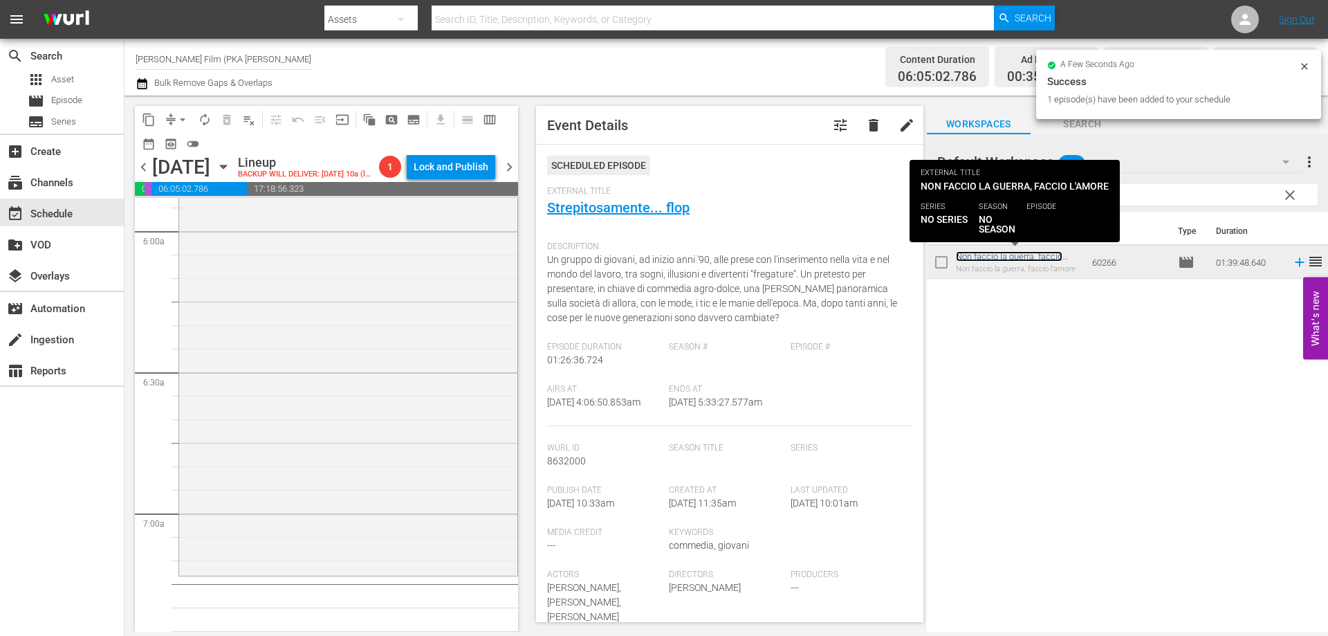
scroll to position [1798, 0]
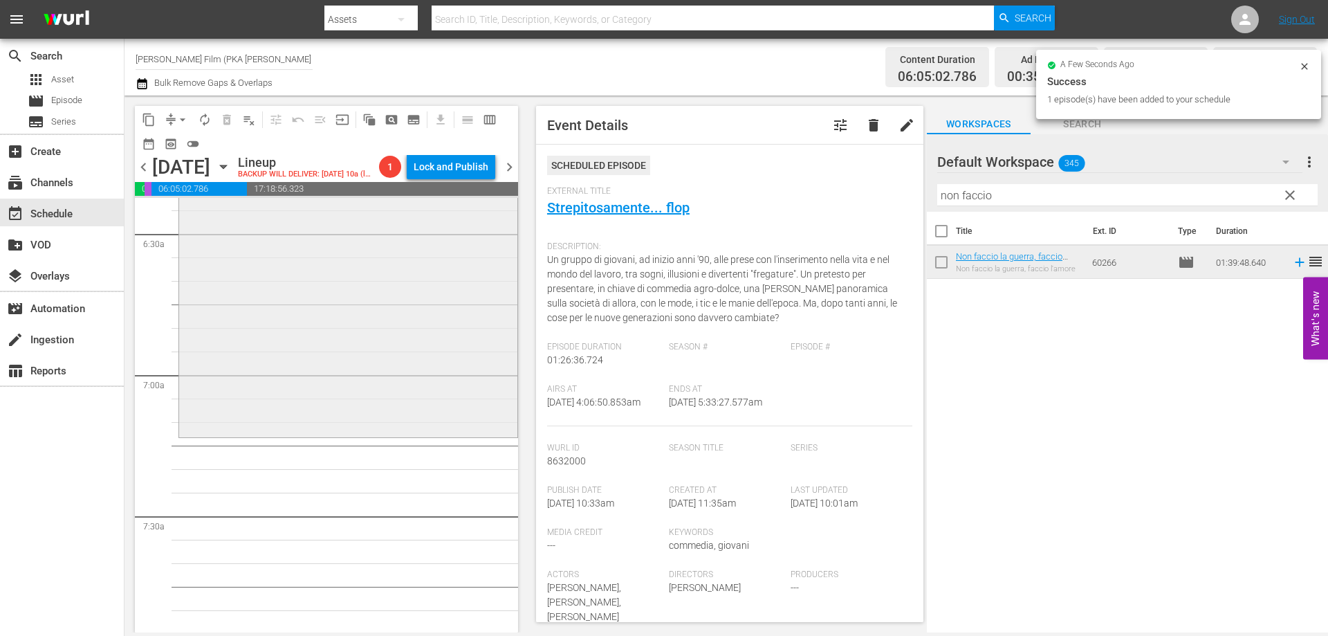
click at [479, 383] on div "Non faccio [PERSON_NAME], [PERSON_NAME] l'amore reorder" at bounding box center [348, 201] width 338 height 465
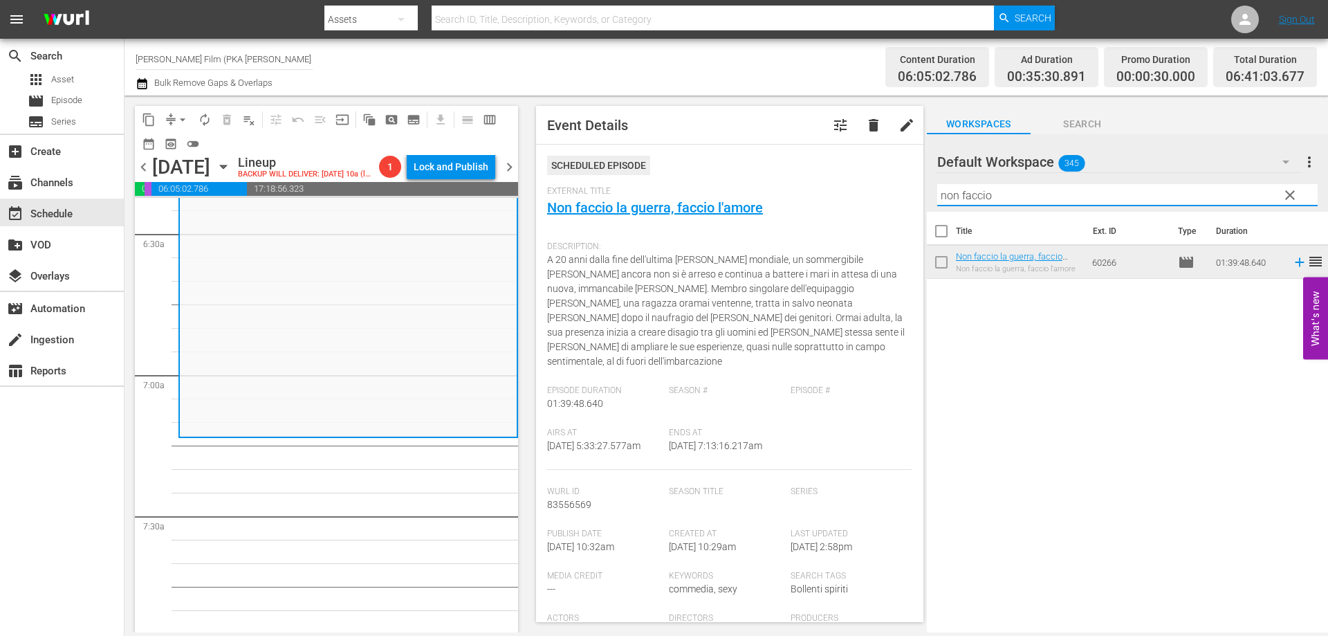
drag, startPoint x: 999, startPoint y: 192, endPoint x: 880, endPoint y: 192, distance: 119.0
click at [880, 192] on div "content_copy compress arrow_drop_down autorenew_outlined delete_forever_outline…" at bounding box center [725, 363] width 1203 height 537
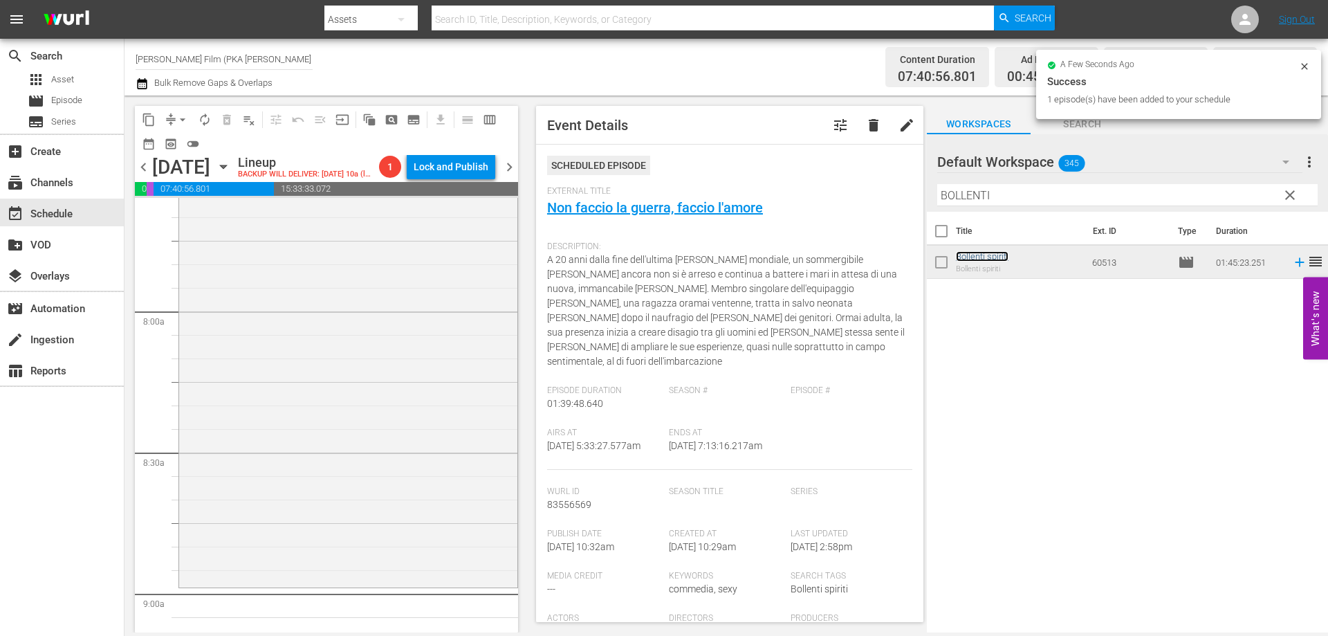
scroll to position [2213, 0]
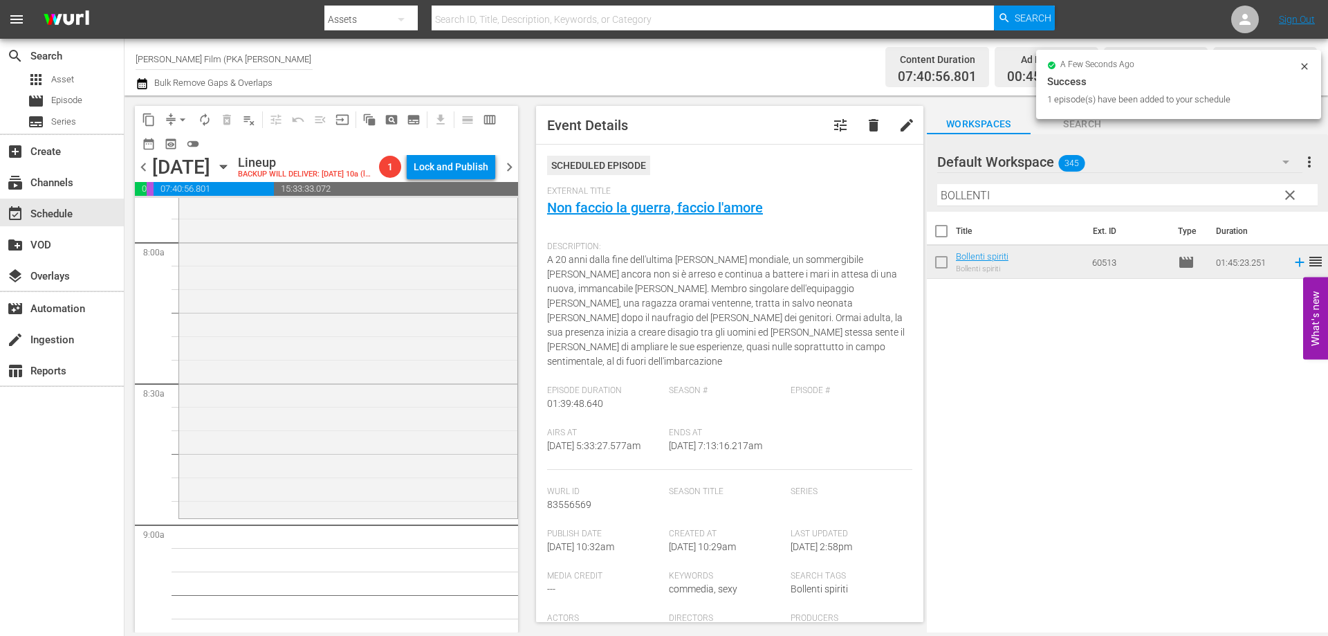
click at [381, 416] on div "Bollenti spiriti reorder" at bounding box center [348, 270] width 338 height 492
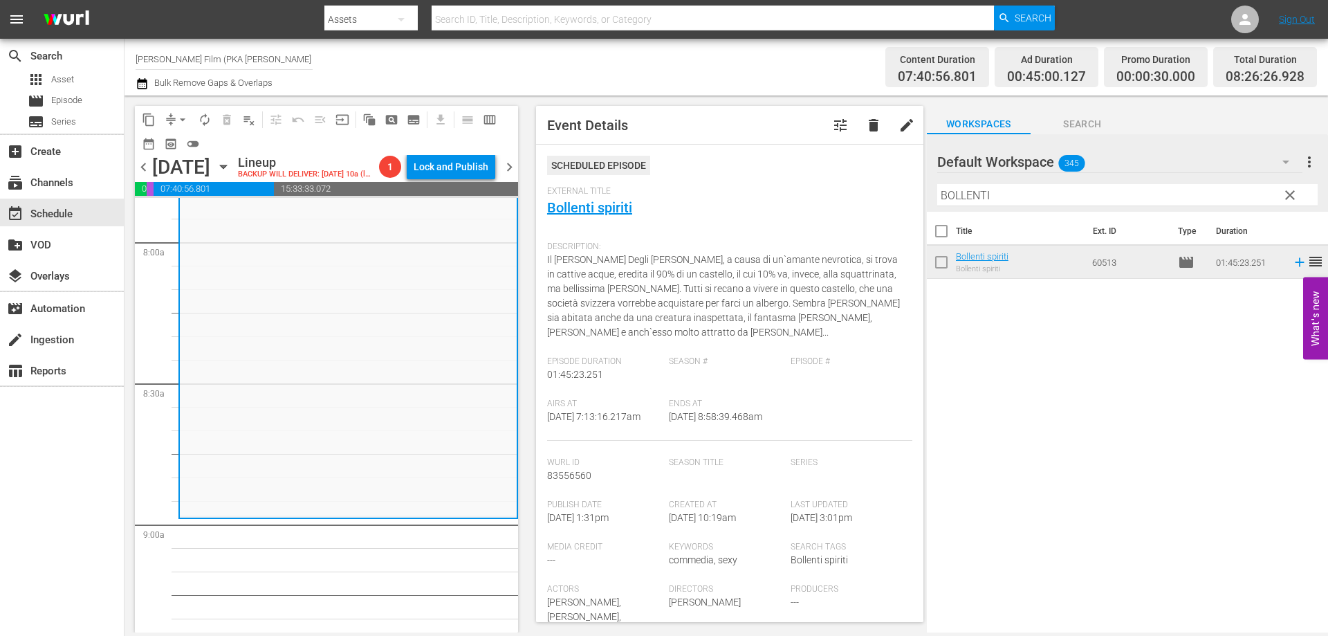
drag, startPoint x: 1006, startPoint y: 189, endPoint x: 908, endPoint y: 194, distance: 97.6
click at [908, 194] on div "content_copy compress arrow_drop_down autorenew_outlined delete_forever_outline…" at bounding box center [725, 363] width 1203 height 537
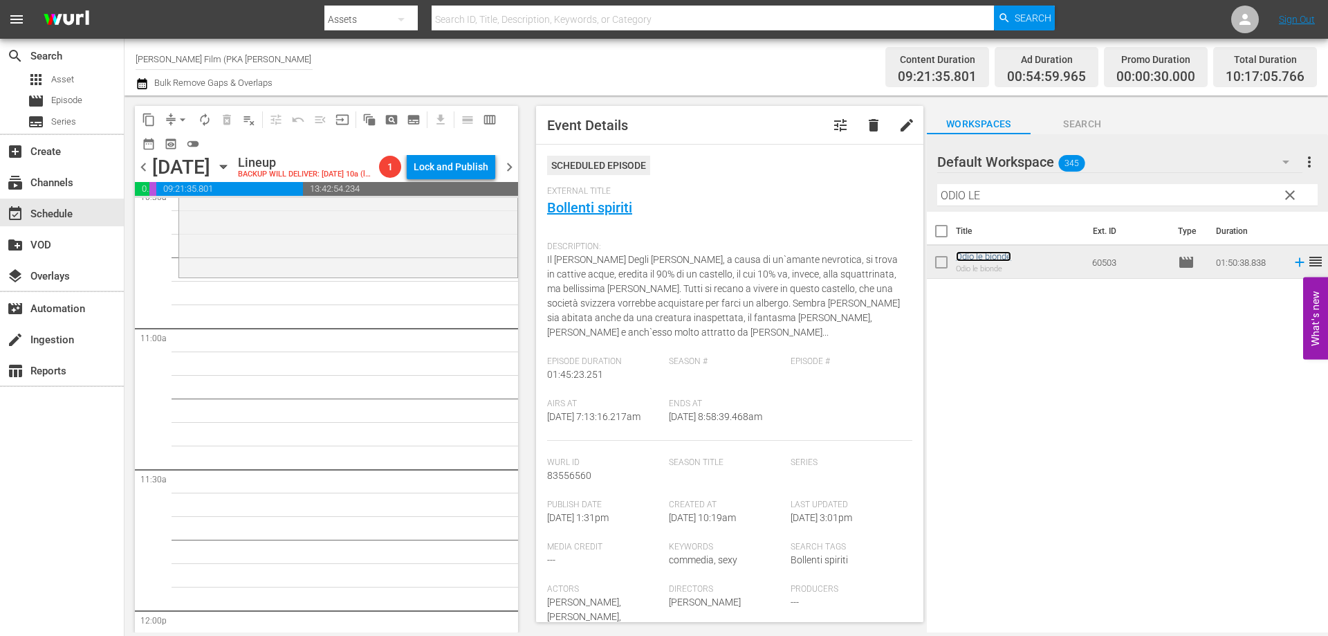
scroll to position [2905, 0]
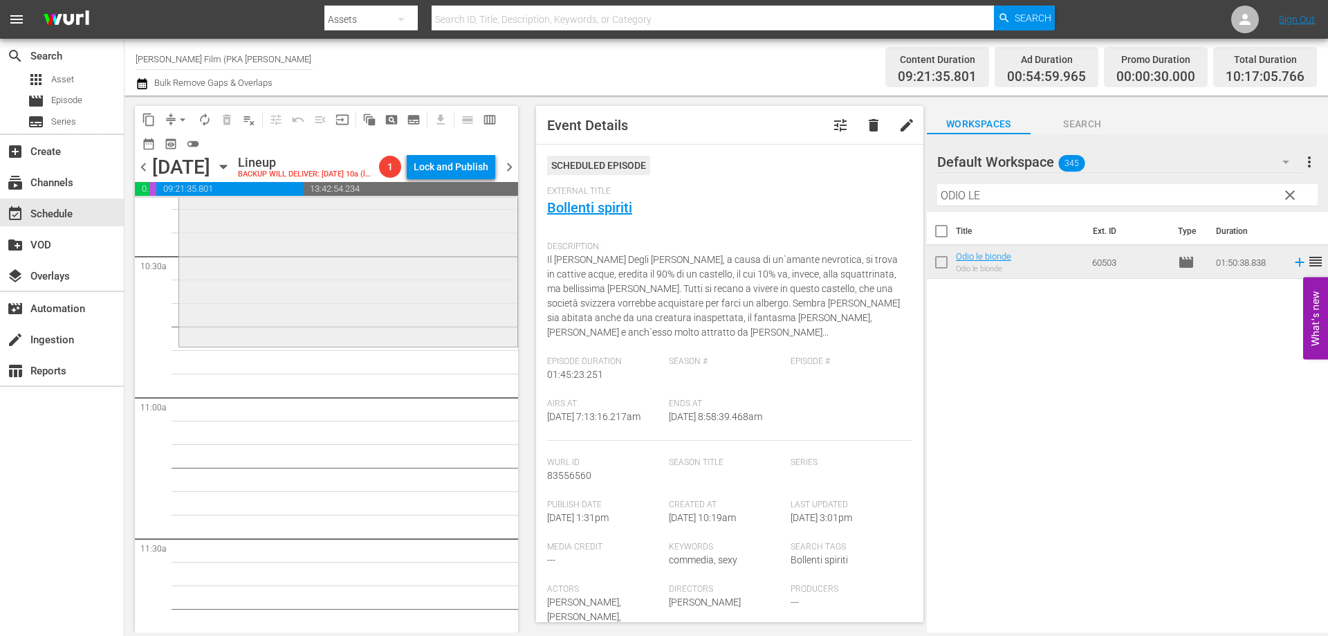
click at [304, 334] on div "Odio le bionde reorder" at bounding box center [348, 86] width 338 height 516
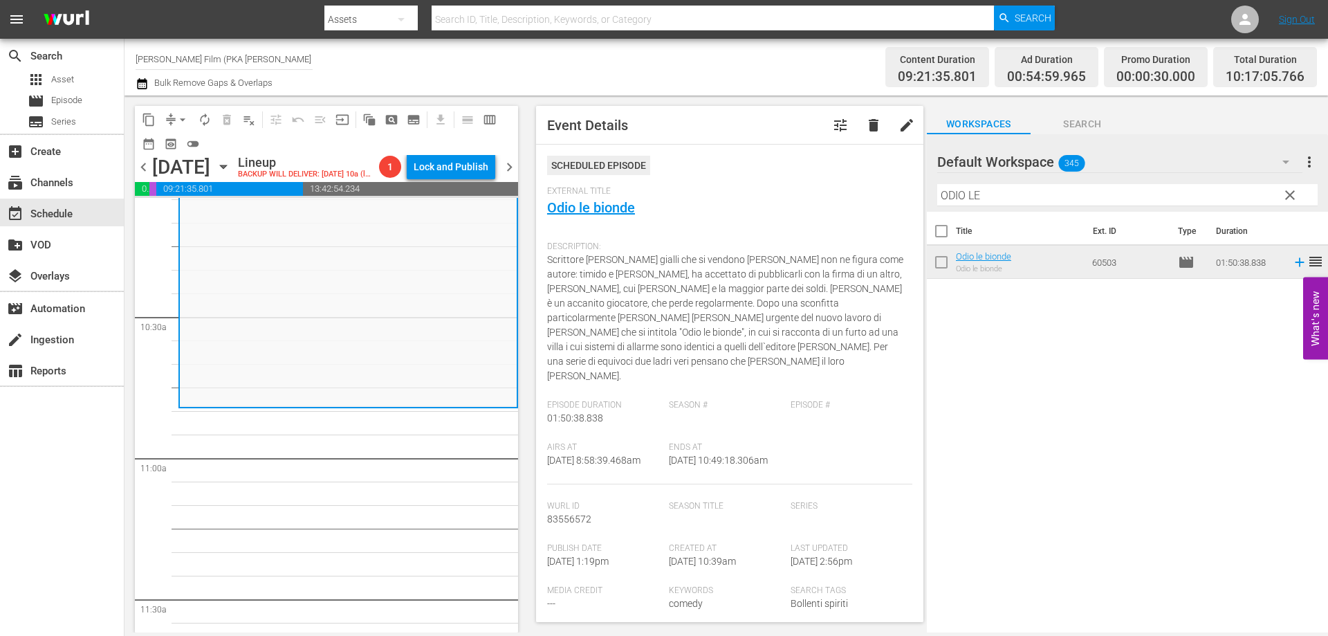
scroll to position [2767, 0]
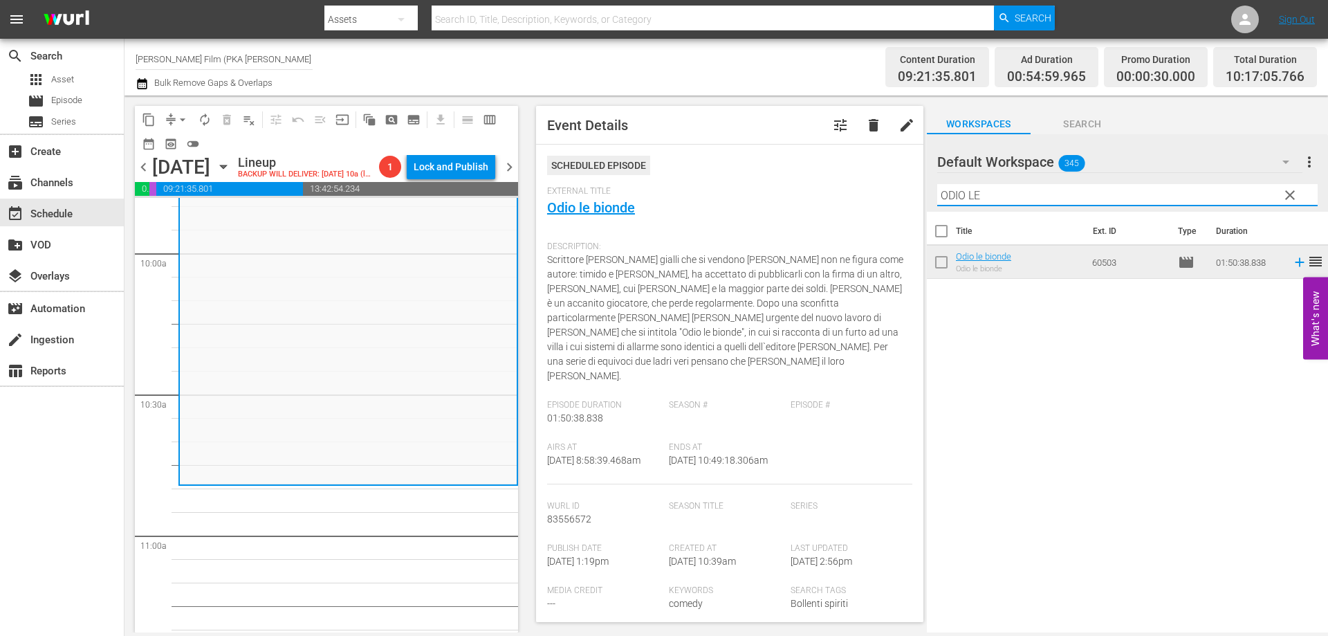
drag, startPoint x: 970, startPoint y: 198, endPoint x: 848, endPoint y: 196, distance: 122.4
click at [849, 196] on div "content_copy compress arrow_drop_down autorenew_outlined delete_forever_outline…" at bounding box center [725, 363] width 1203 height 537
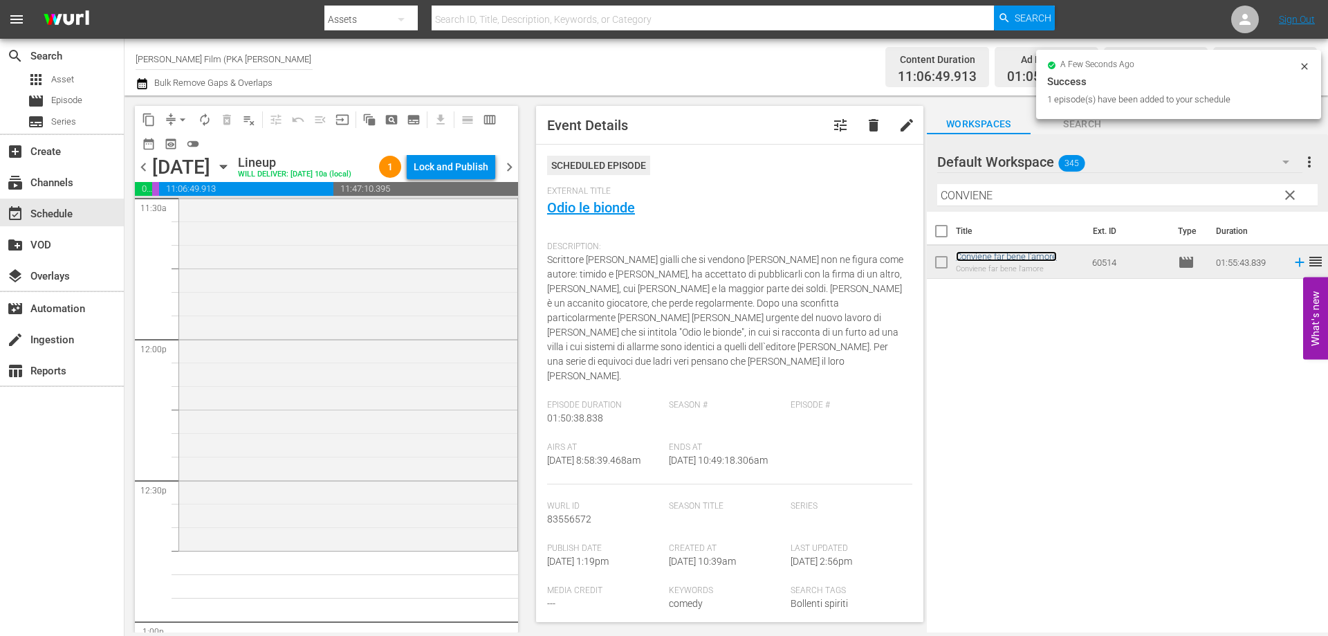
scroll to position [3251, 0]
click at [349, 410] on div "Conviene far bene l'amore reorder" at bounding box center [348, 272] width 338 height 540
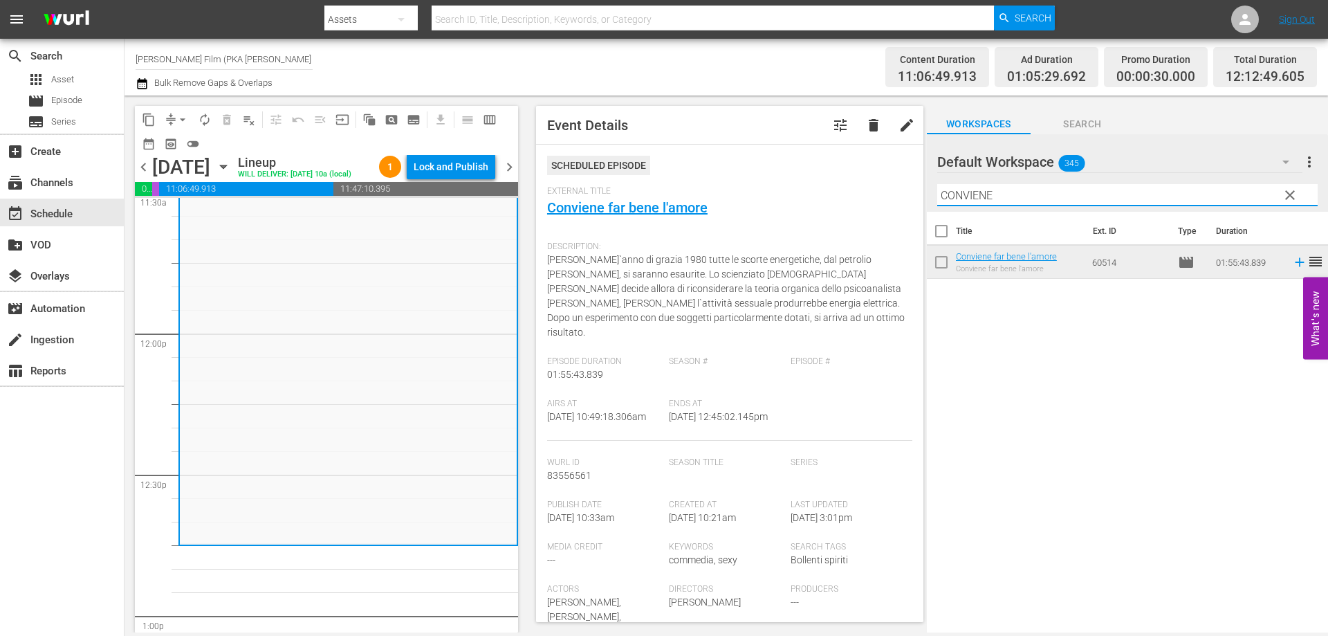
drag, startPoint x: 1002, startPoint y: 196, endPoint x: 817, endPoint y: 175, distance: 186.6
click at [817, 175] on div "content_copy compress arrow_drop_down autorenew_outlined delete_forever_outline…" at bounding box center [725, 363] width 1203 height 537
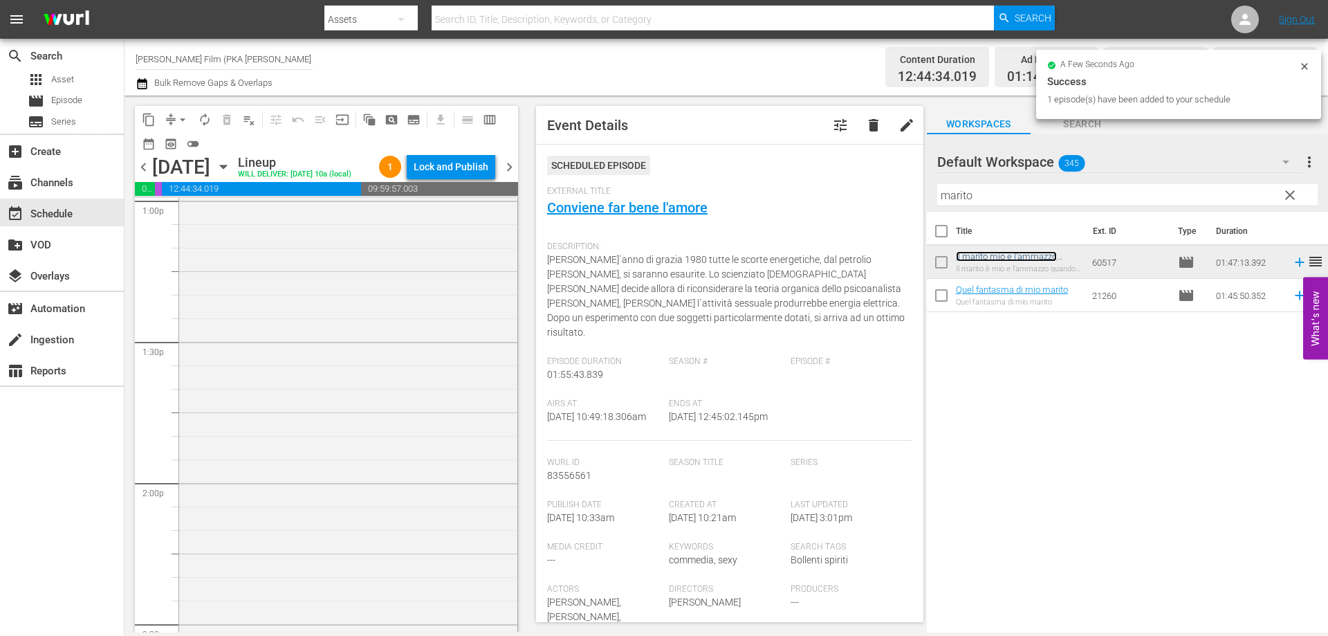
scroll to position [3804, 0]
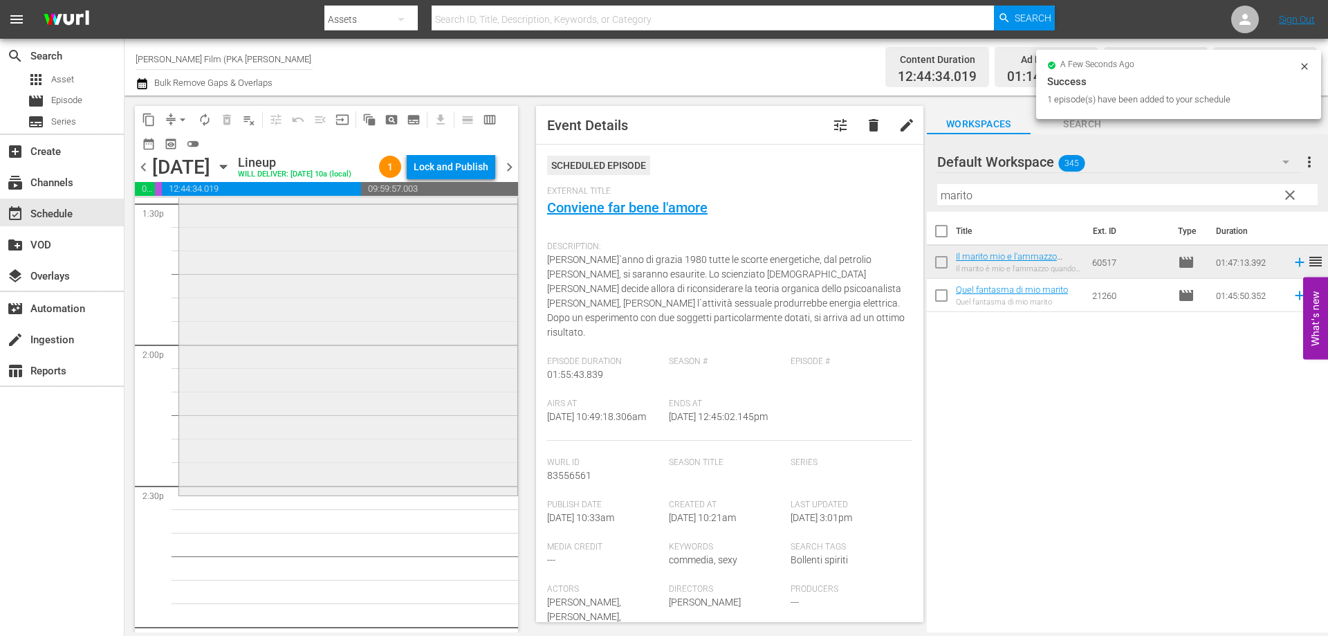
click at [377, 427] on div "Il marito mio e l'ammazzo quando mi pare reorder" at bounding box center [348, 243] width 338 height 500
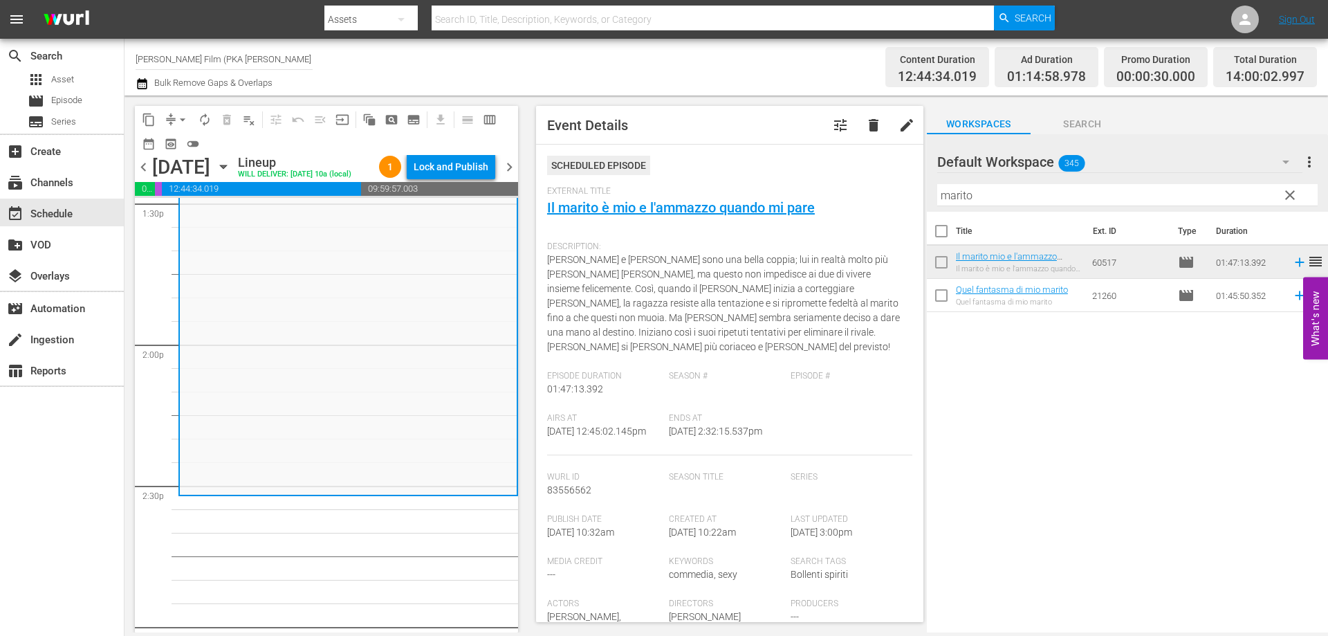
click at [986, 186] on input "marito" at bounding box center [1127, 195] width 380 height 22
drag, startPoint x: 988, startPoint y: 192, endPoint x: 866, endPoint y: 191, distance: 121.7
click at [866, 191] on div "content_copy compress arrow_drop_down autorenew_outlined delete_forever_outline…" at bounding box center [725, 363] width 1203 height 537
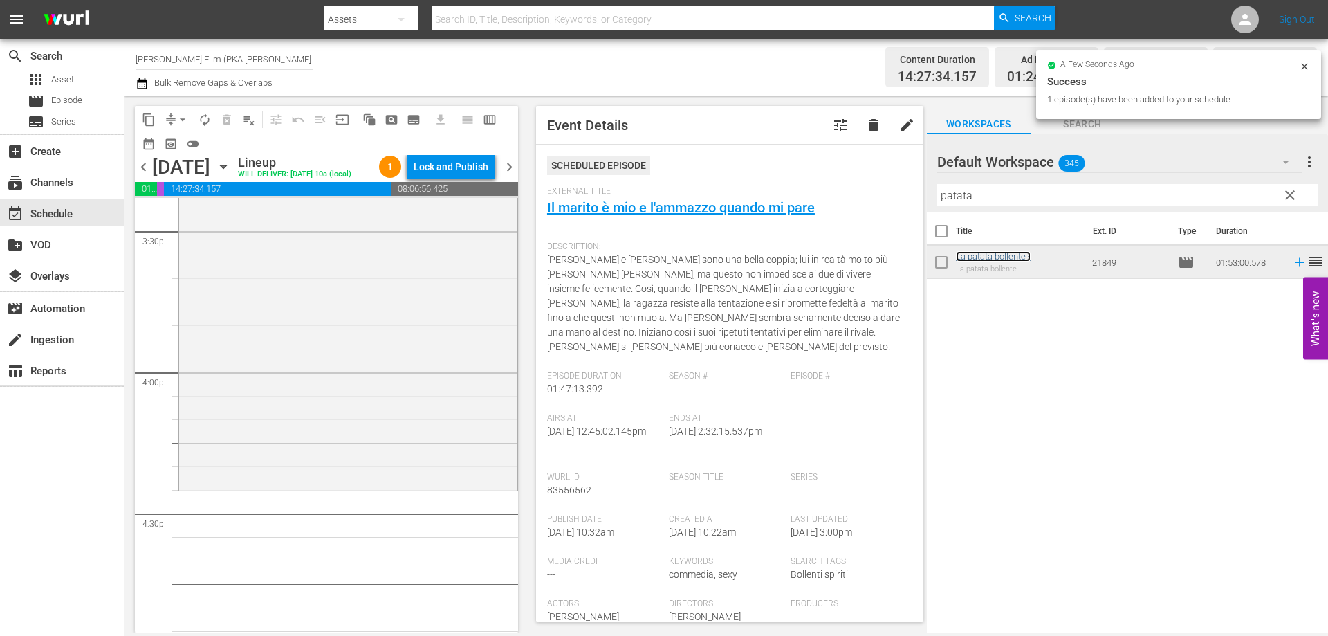
scroll to position [4357, 0]
click at [441, 463] on div "La patata bollente - reorder" at bounding box center [348, 206] width 338 height 527
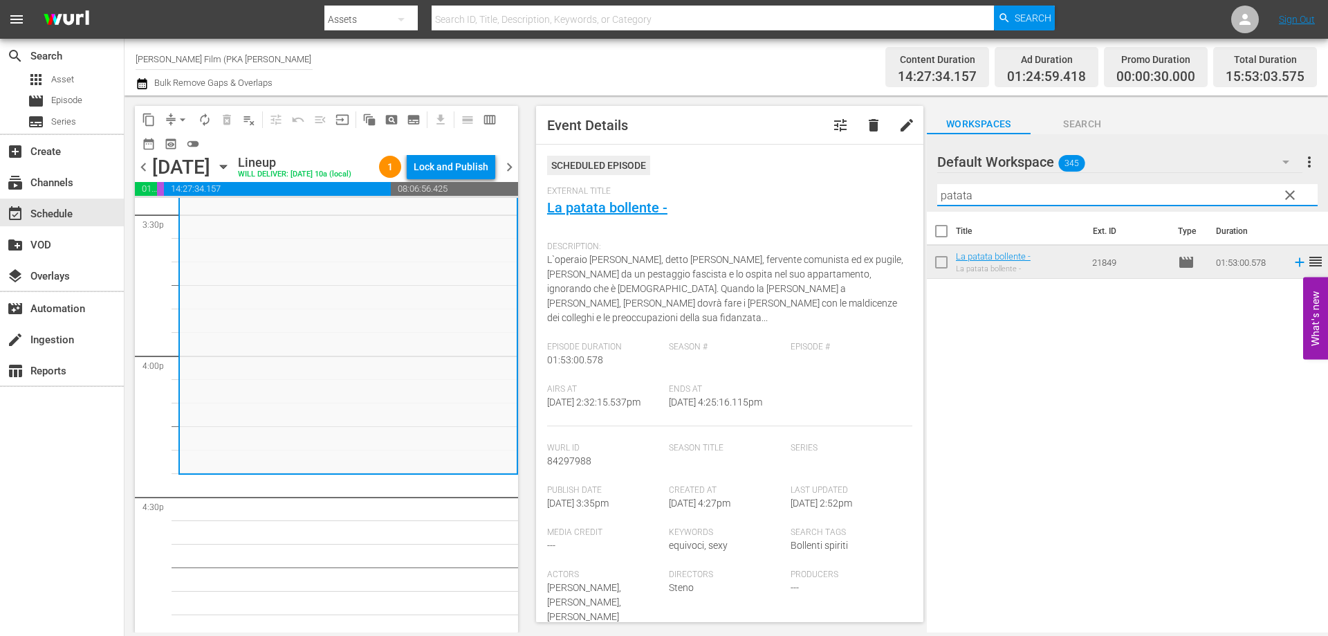
drag, startPoint x: 1009, startPoint y: 203, endPoint x: 898, endPoint y: 188, distance: 111.7
click at [898, 188] on div "content_copy compress arrow_drop_down autorenew_outlined delete_forever_outline…" at bounding box center [725, 363] width 1203 height 537
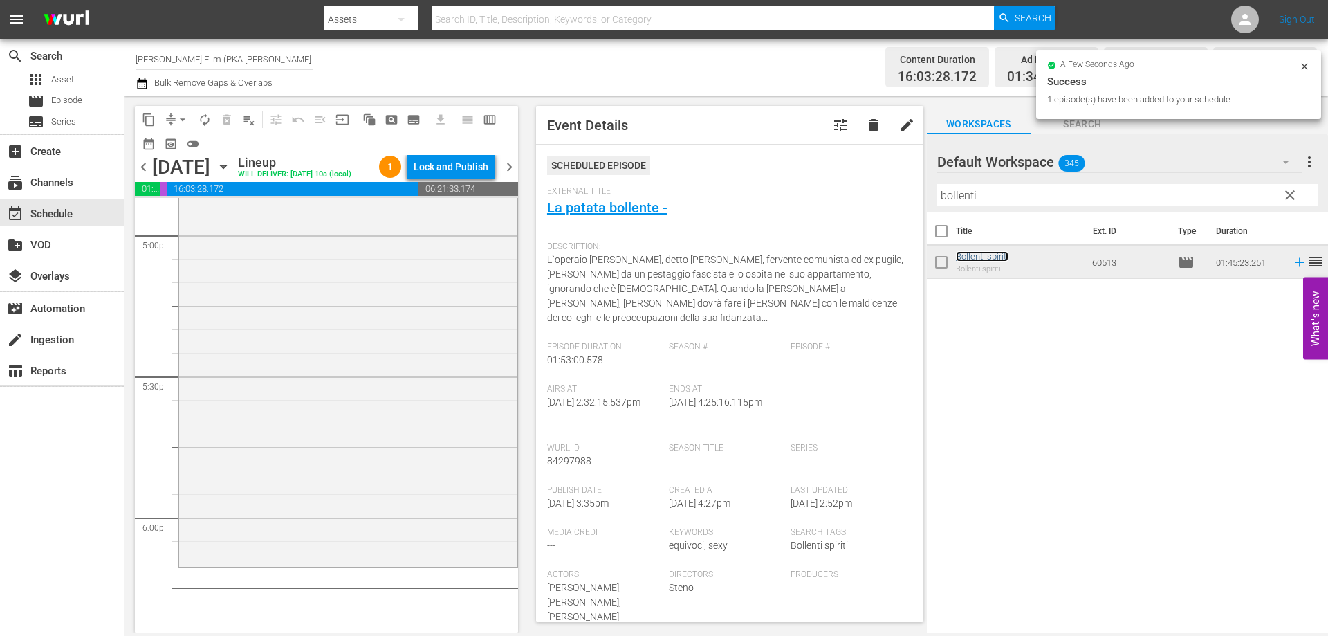
scroll to position [4772, 0]
click at [450, 479] on div "Bollenti spiriti reorder" at bounding box center [348, 306] width 338 height 492
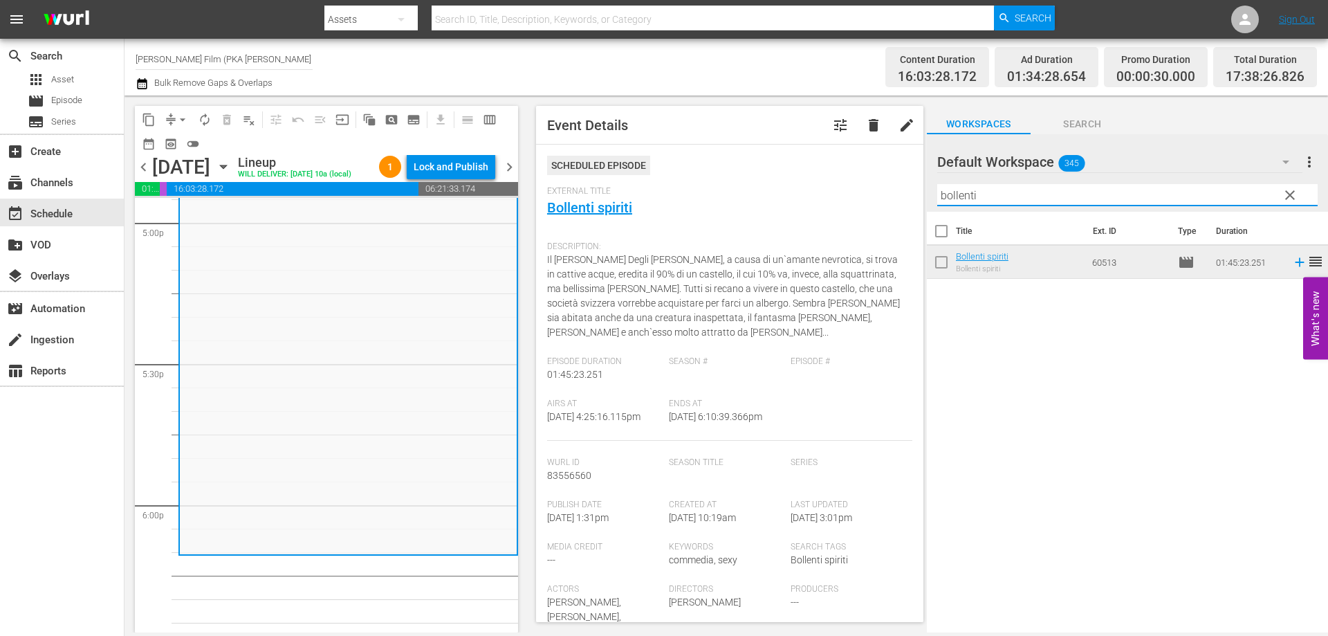
drag, startPoint x: 982, startPoint y: 192, endPoint x: 883, endPoint y: 200, distance: 99.3
click at [883, 200] on div "content_copy compress arrow_drop_down autorenew_outlined delete_forever_outline…" at bounding box center [725, 363] width 1203 height 537
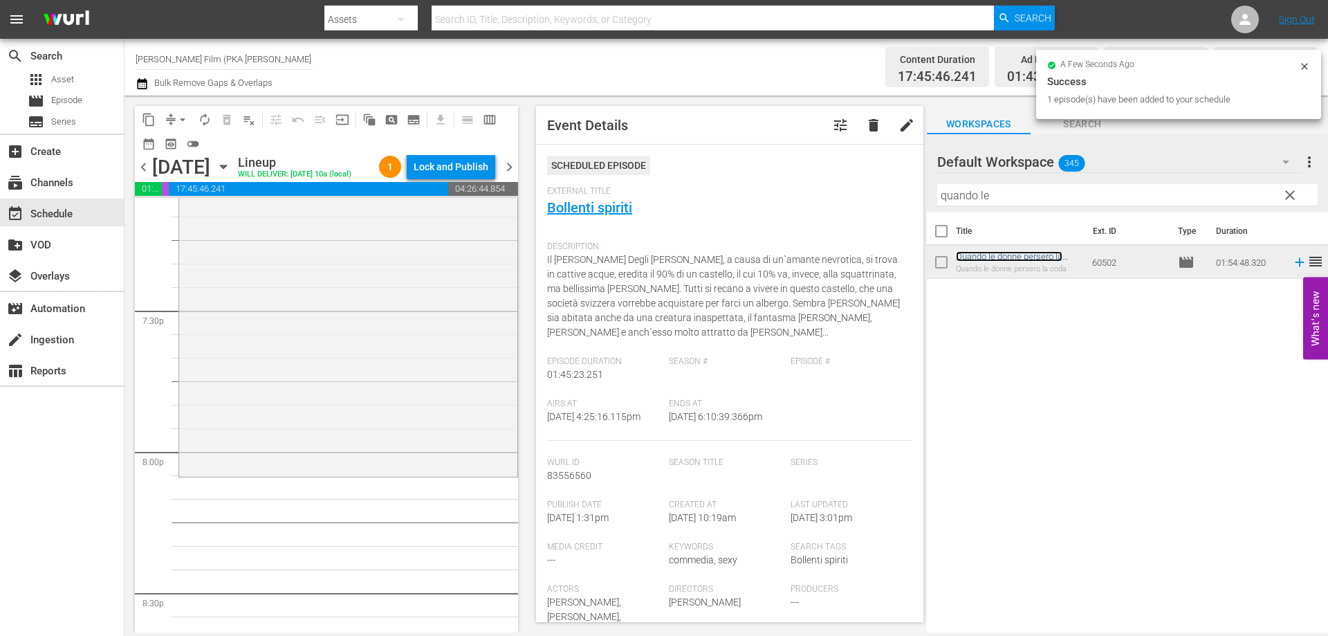
scroll to position [5395, 0]
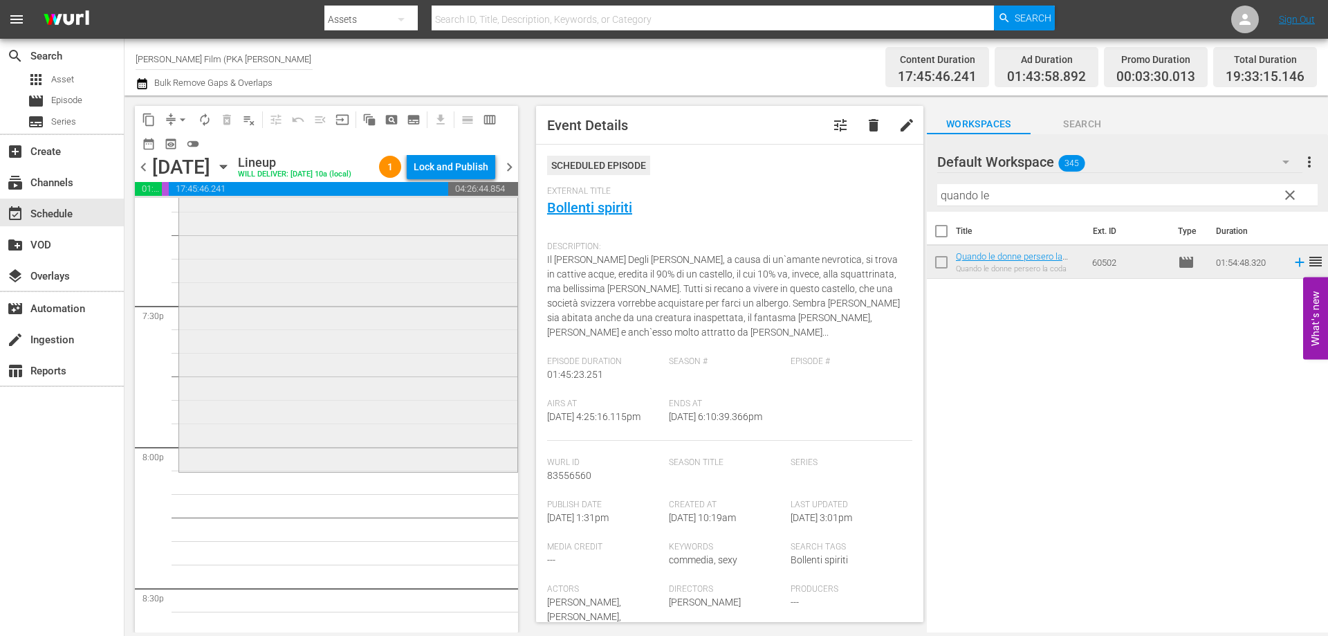
click at [302, 377] on div "Quando le donne persero la coda reorder" at bounding box center [348, 202] width 338 height 536
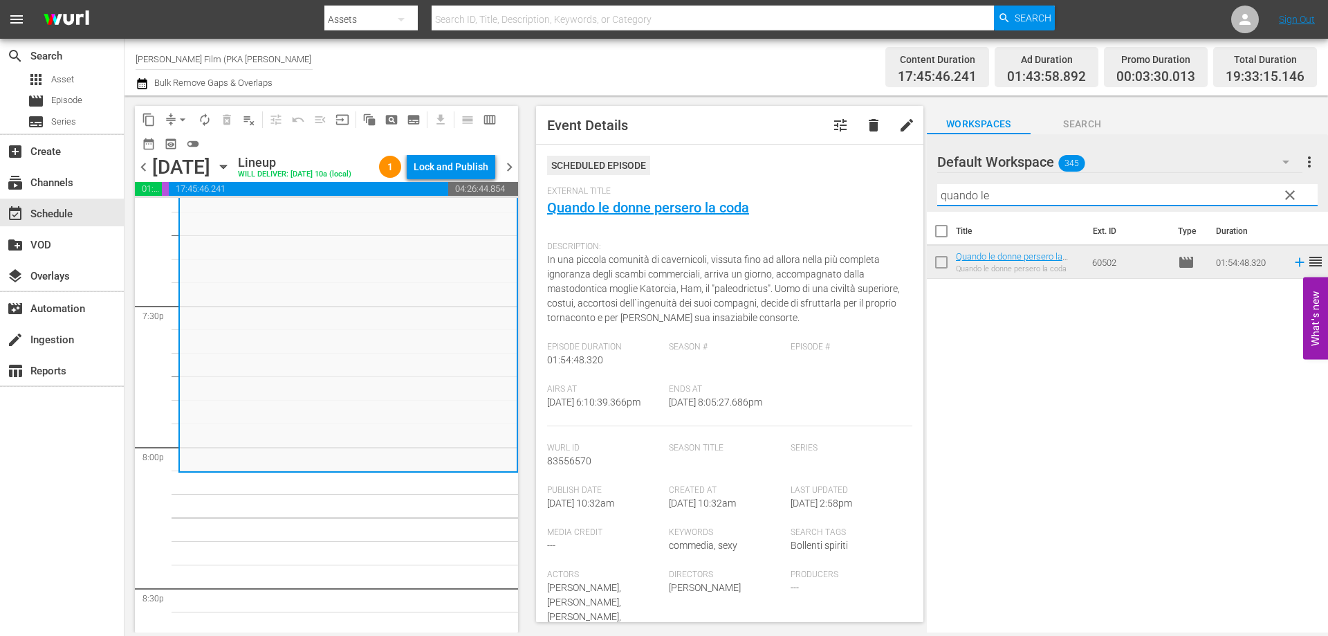
drag, startPoint x: 986, startPoint y: 197, endPoint x: 835, endPoint y: 193, distance: 150.8
click at [835, 193] on div "content_copy compress arrow_drop_down autorenew_outlined delete_forever_outline…" at bounding box center [725, 363] width 1203 height 537
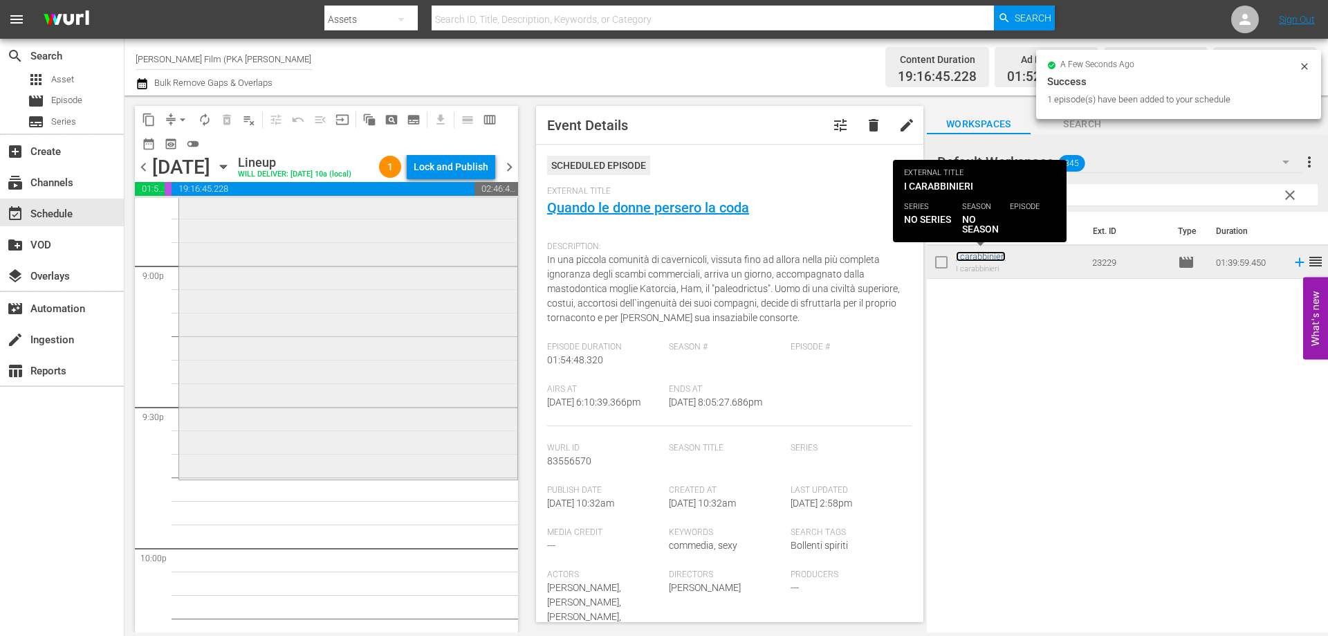
scroll to position [5879, 0]
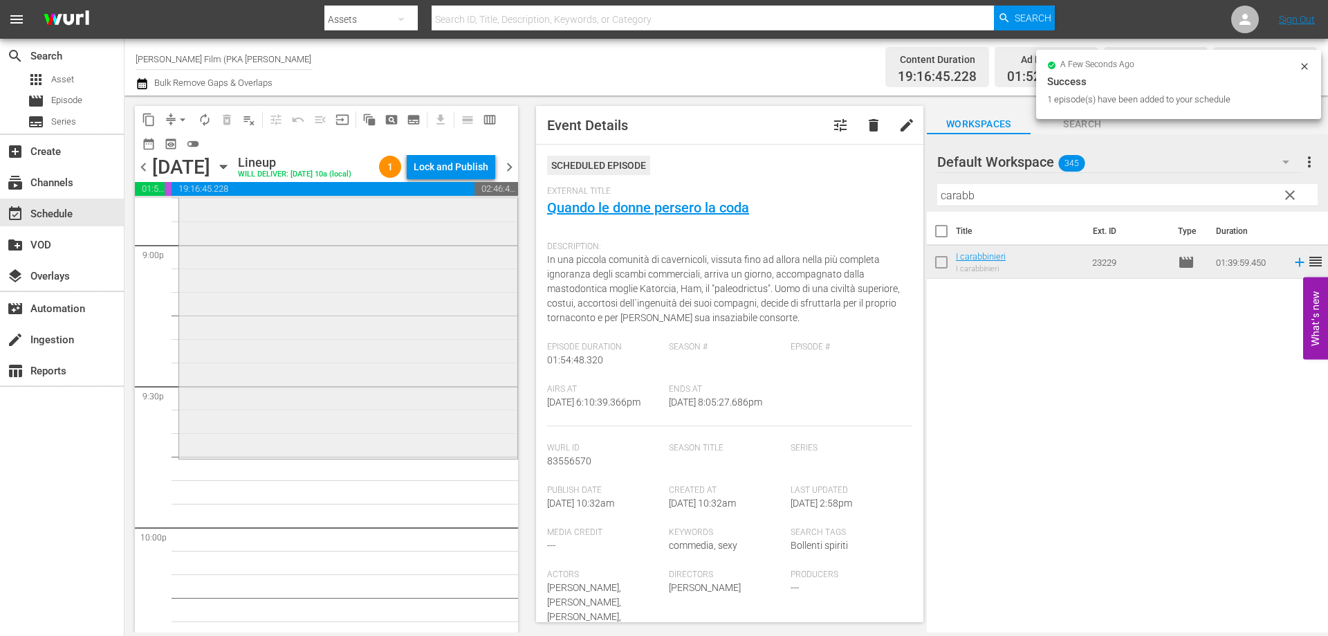
click at [448, 441] on div "I carabbinieri reorder" at bounding box center [348, 222] width 338 height 466
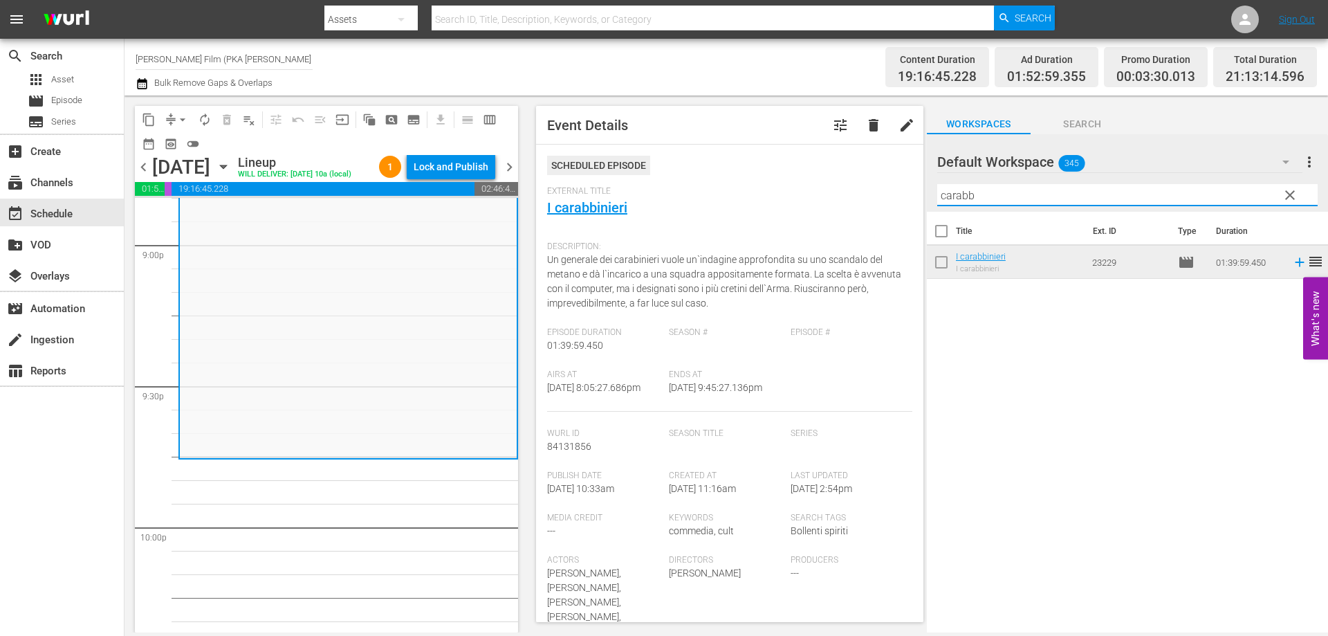
drag, startPoint x: 995, startPoint y: 201, endPoint x: 939, endPoint y: 196, distance: 56.2
click at [939, 196] on input "carabb" at bounding box center [1127, 195] width 380 height 22
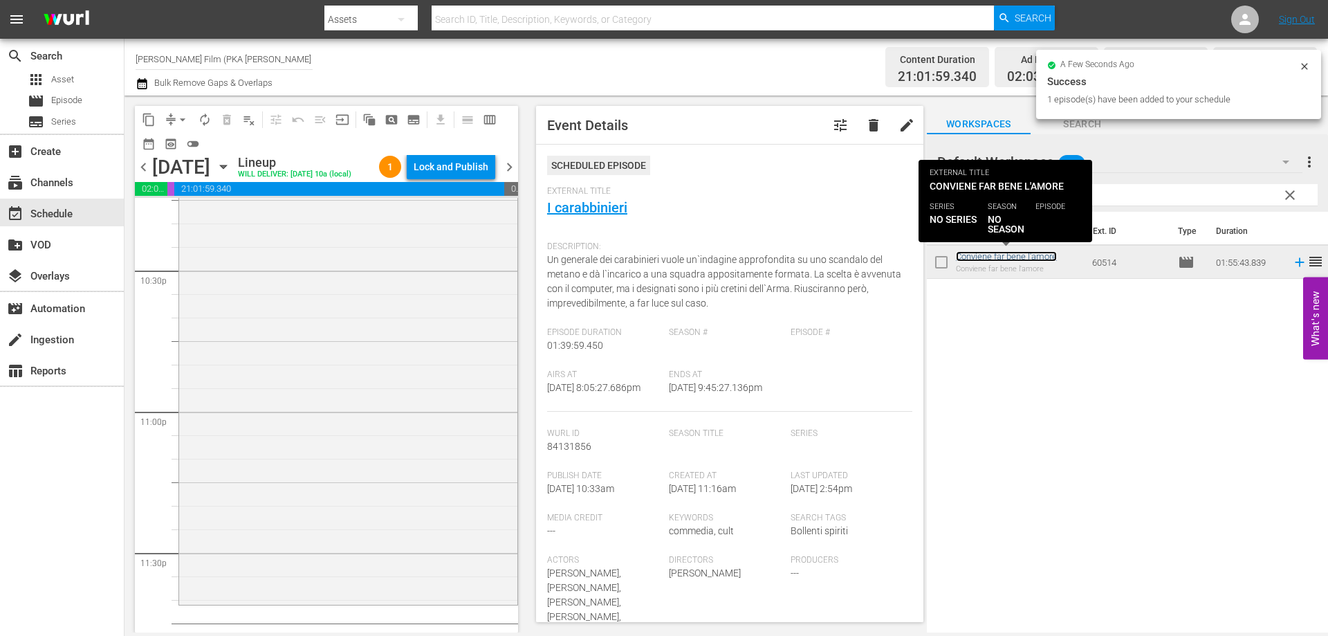
scroll to position [6338, 0]
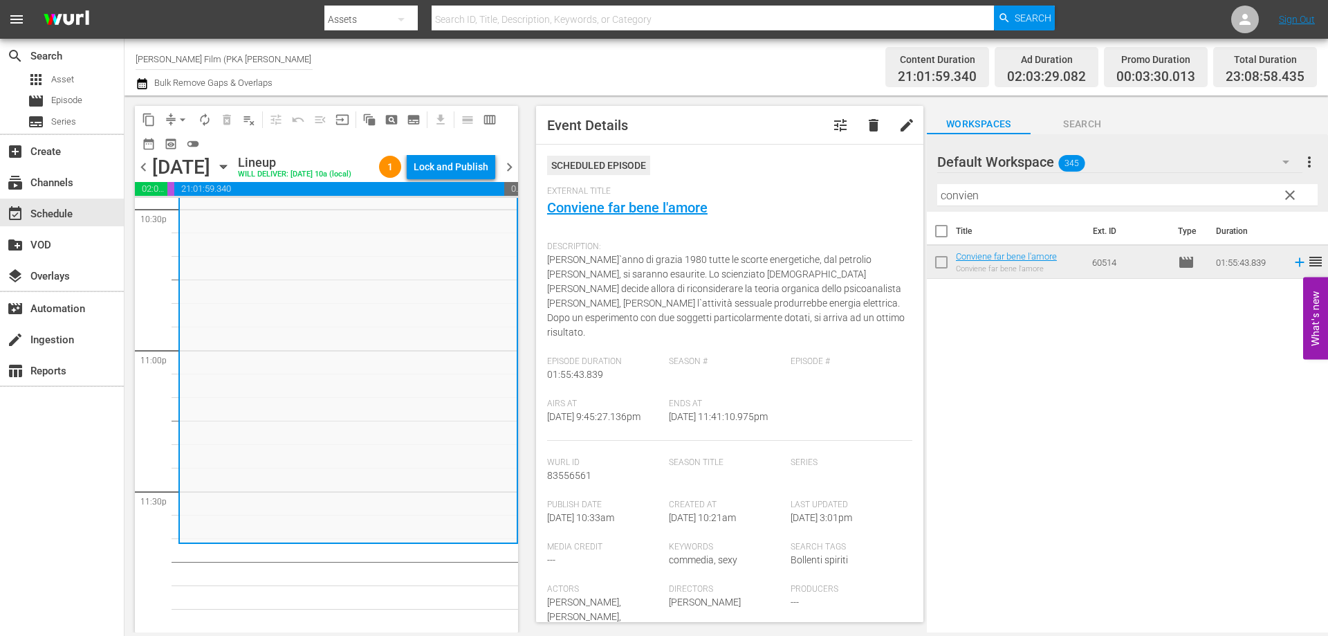
drag, startPoint x: 1008, startPoint y: 203, endPoint x: 877, endPoint y: 191, distance: 132.0
click at [877, 191] on div "content_copy compress arrow_drop_down autorenew_outlined delete_forever_outline…" at bounding box center [725, 363] width 1203 height 537
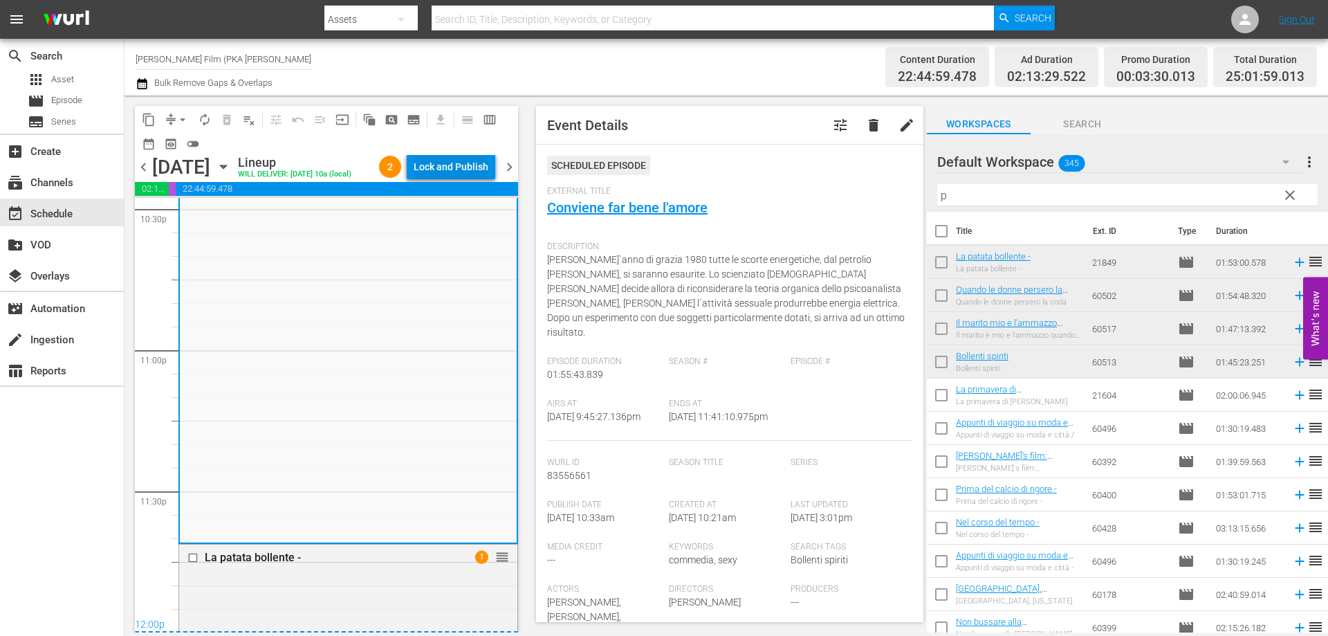
click at [437, 169] on div "Lock and Publish" at bounding box center [451, 166] width 75 height 25
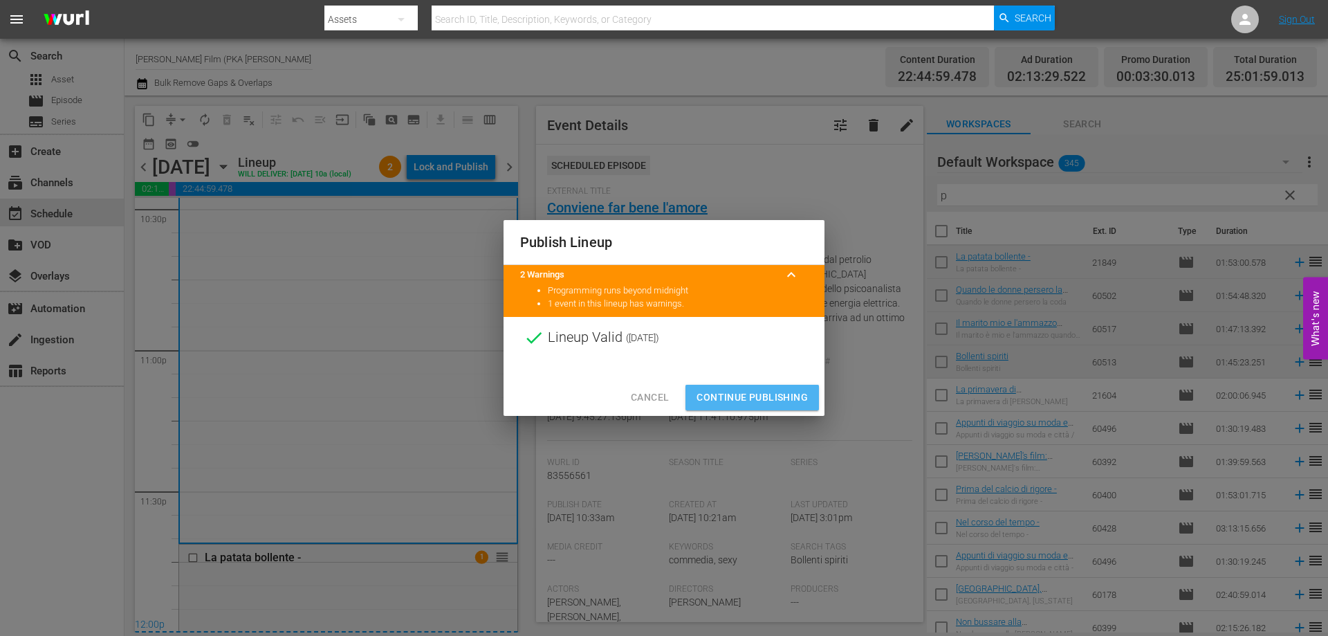
click at [739, 387] on button "Continue Publishing" at bounding box center [751, 398] width 133 height 26
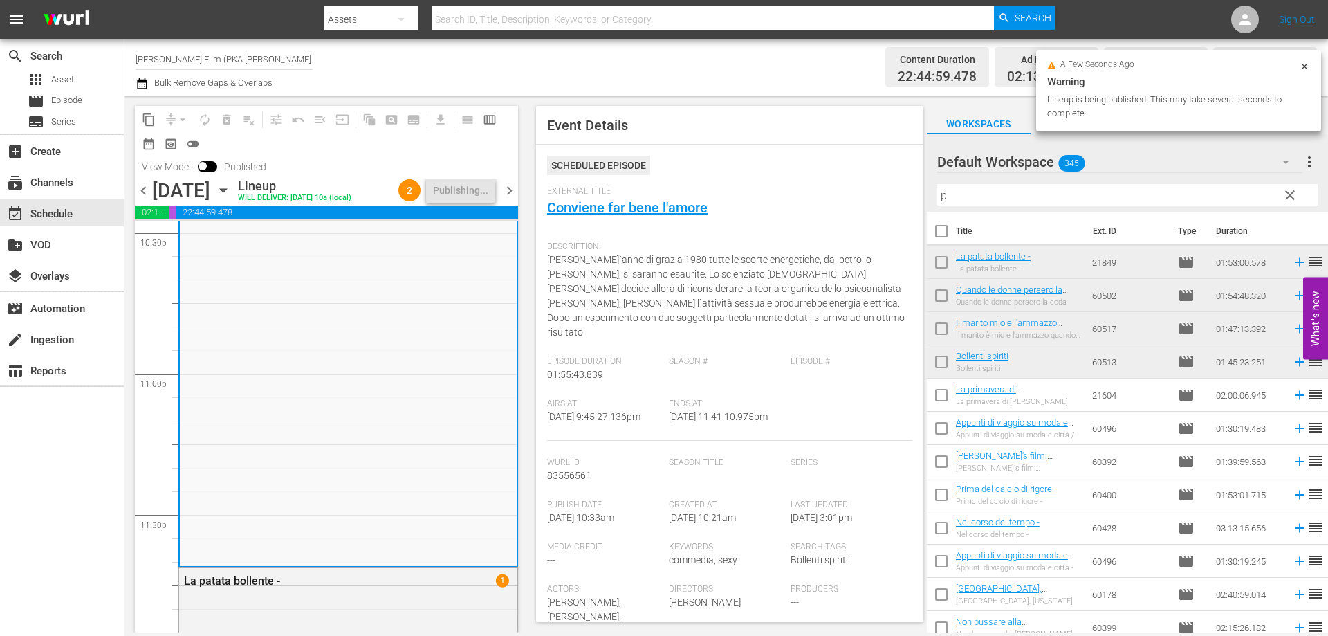
click at [231, 188] on icon "button" at bounding box center [223, 190] width 15 height 15
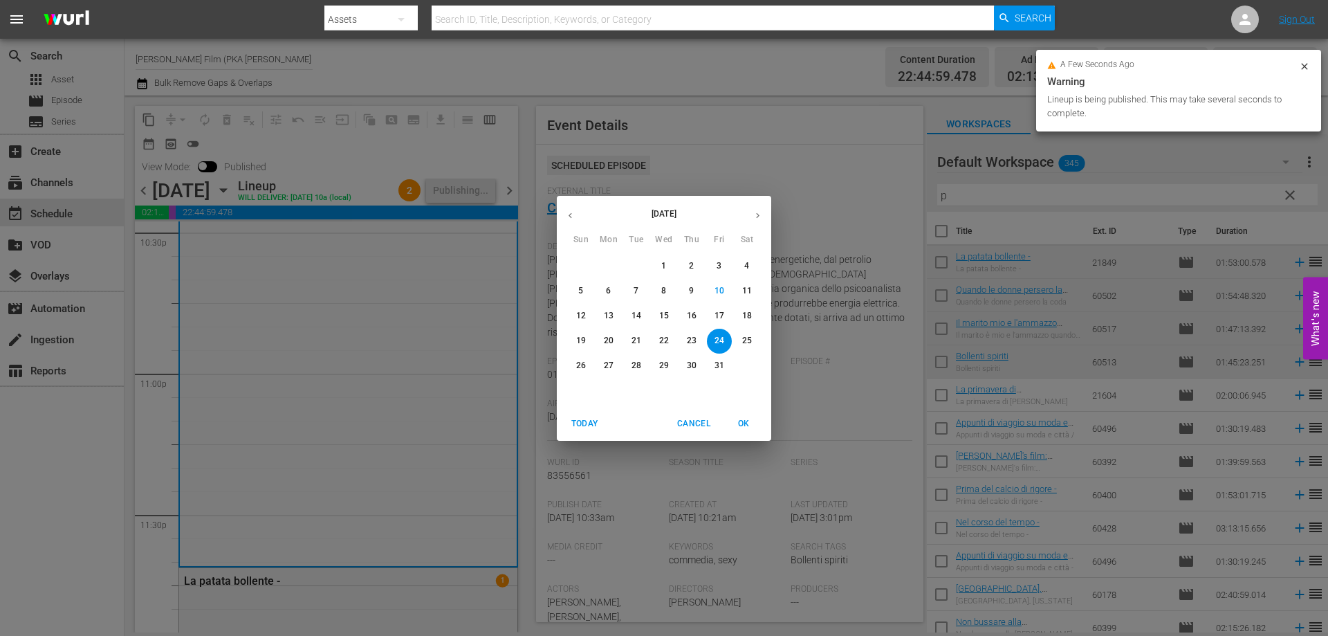
click at [749, 340] on p "25" at bounding box center [747, 341] width 10 height 12
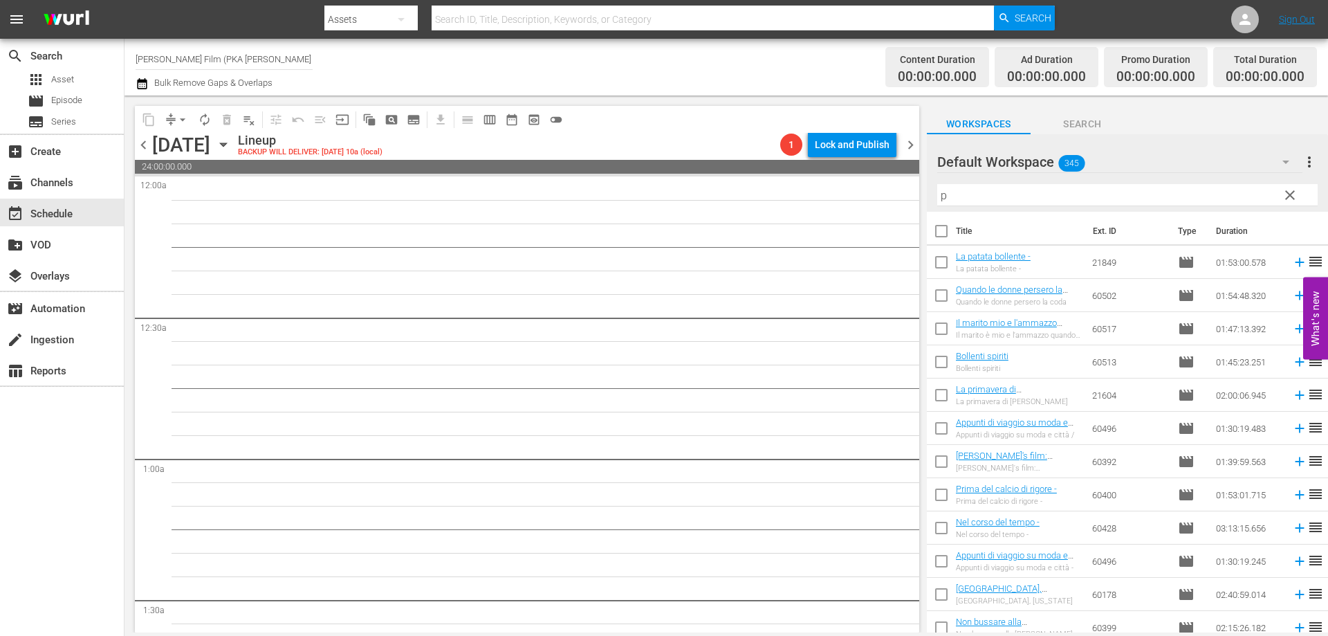
click at [231, 147] on icon "button" at bounding box center [223, 144] width 15 height 15
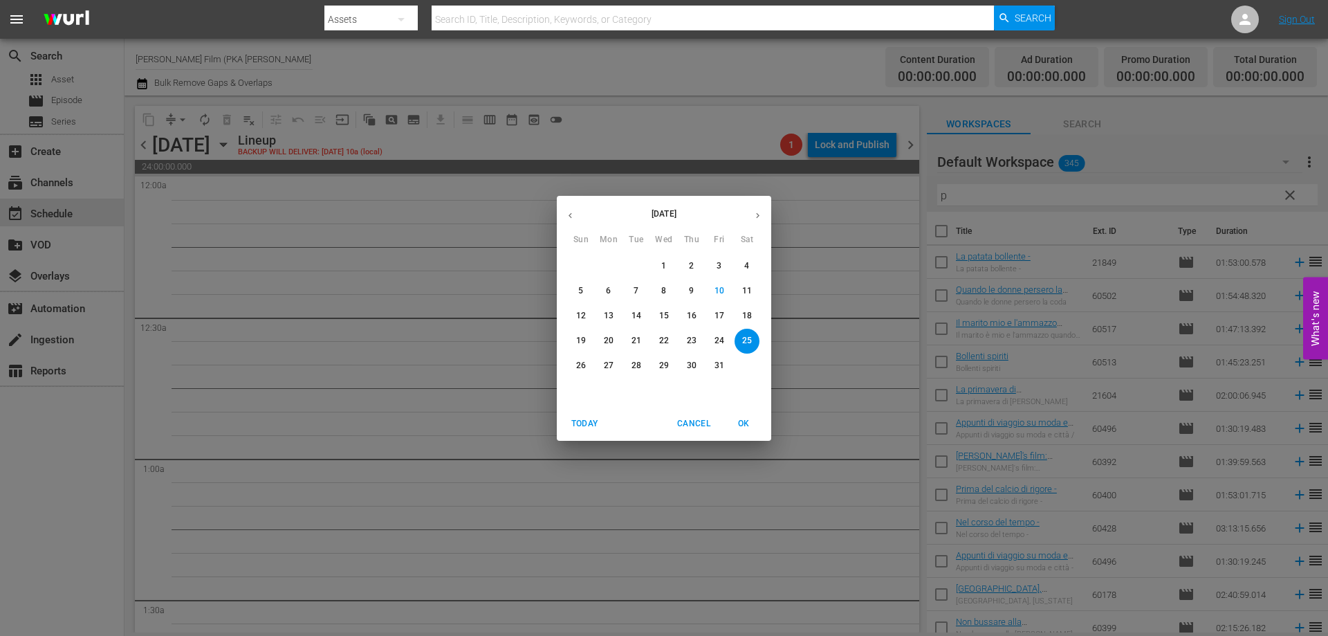
click at [718, 338] on p "24" at bounding box center [719, 341] width 10 height 12
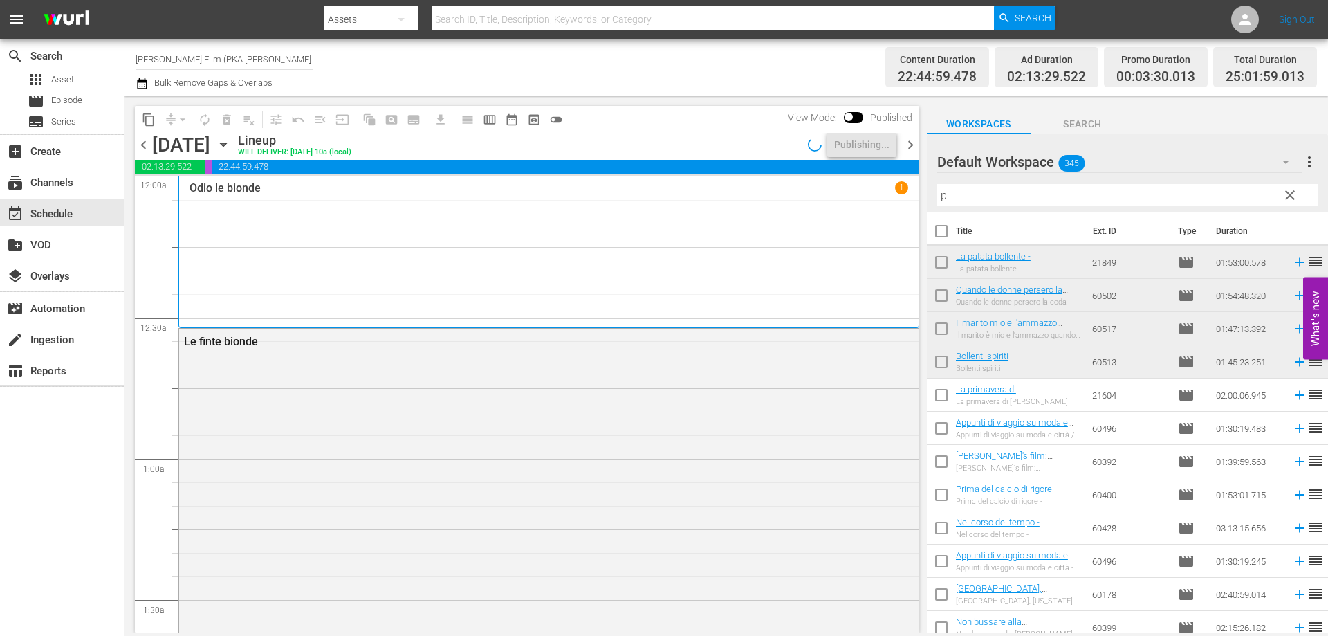
click at [231, 143] on icon "button" at bounding box center [223, 144] width 15 height 15
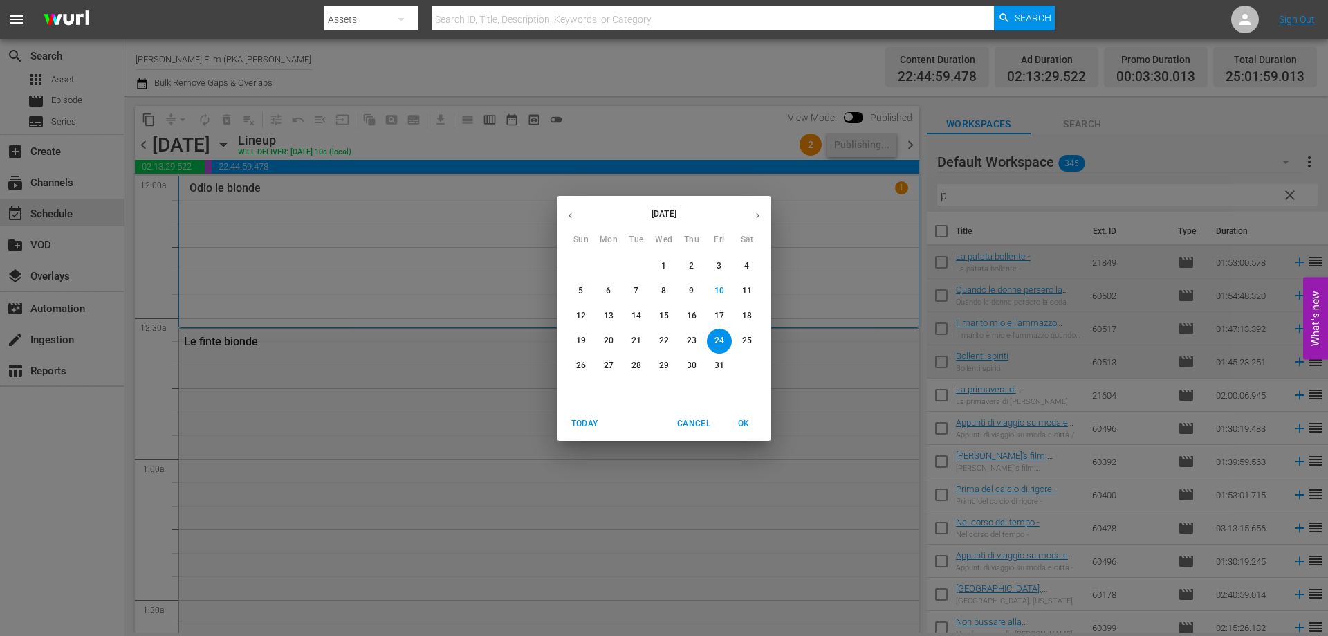
click at [749, 338] on p "25" at bounding box center [747, 341] width 10 height 12
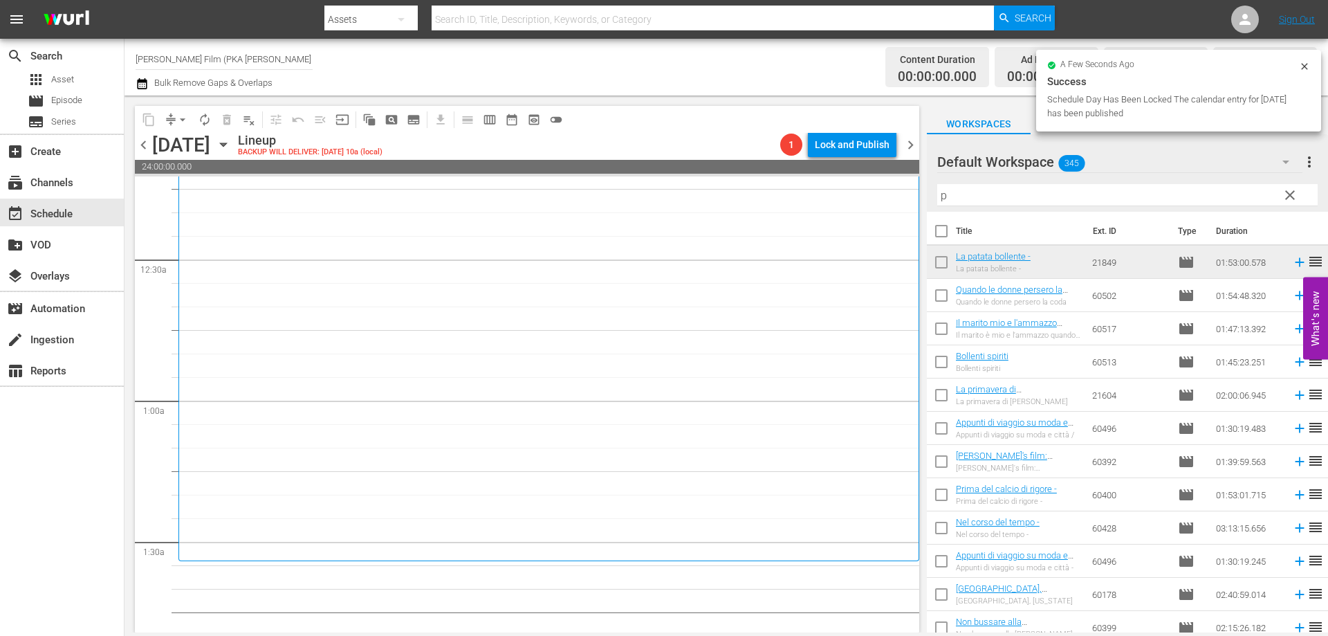
scroll to position [207, 0]
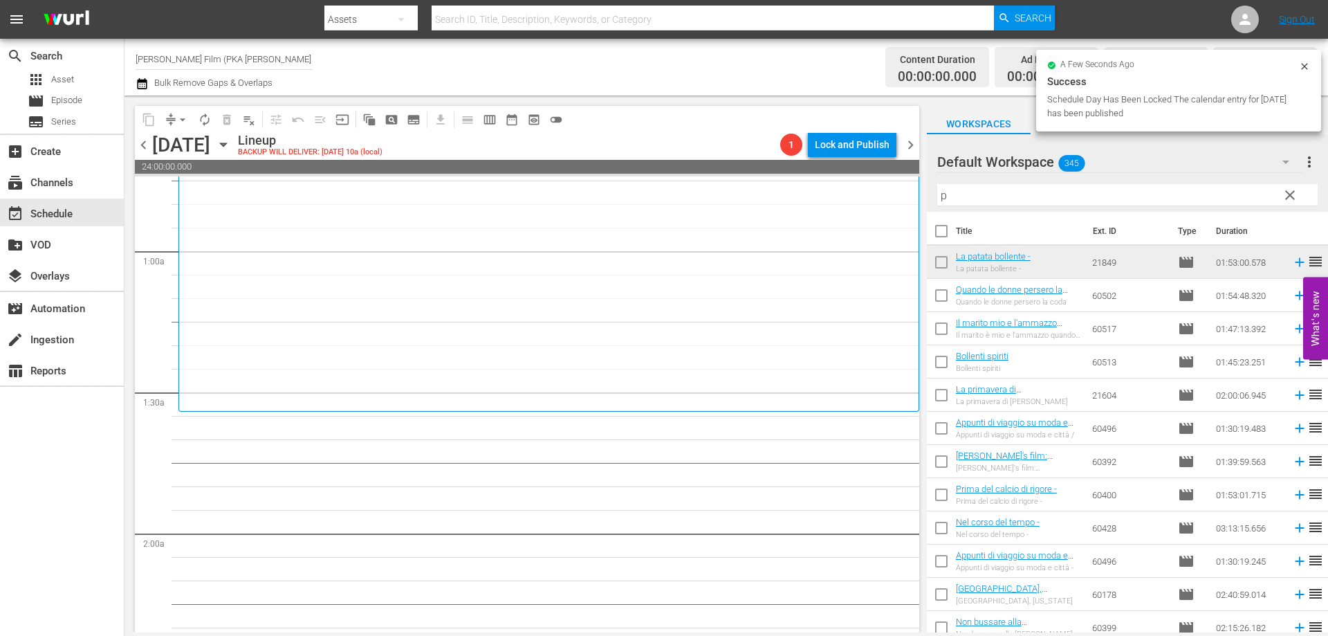
click at [751, 317] on div "La patata bollente - 1" at bounding box center [549, 190] width 719 height 433
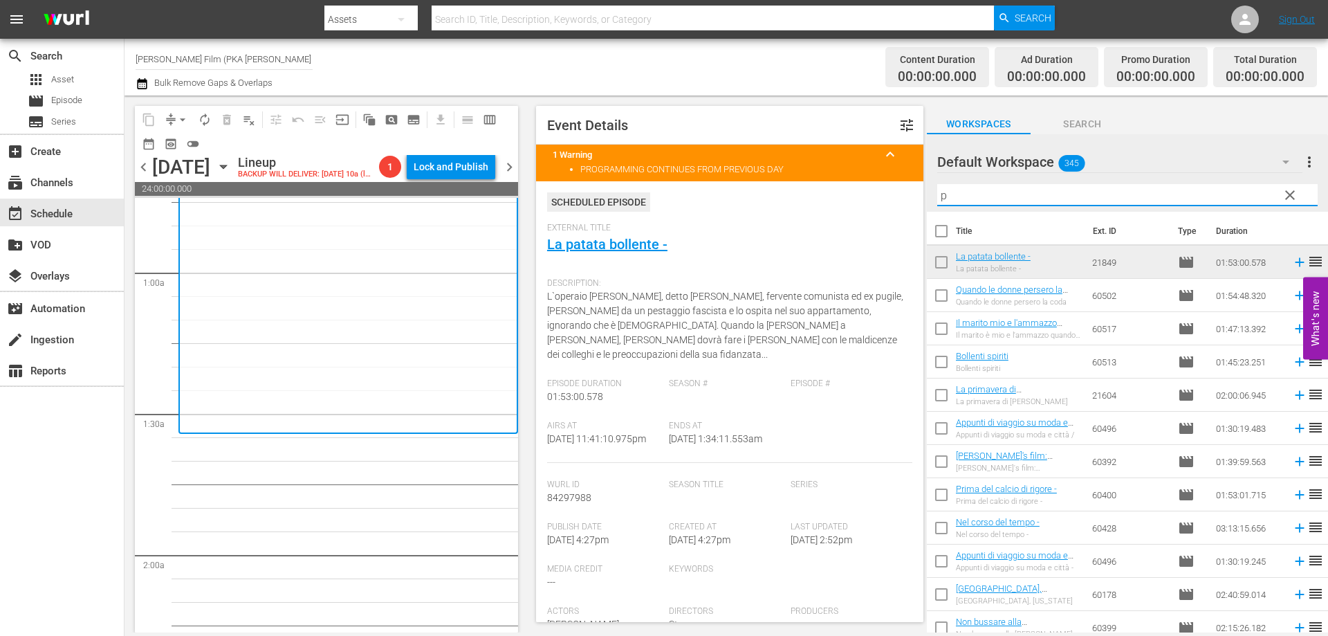
drag, startPoint x: 967, startPoint y: 195, endPoint x: 821, endPoint y: 179, distance: 146.8
click at [824, 179] on div "content_copy compress arrow_drop_down autorenew_outlined delete_forever_outline…" at bounding box center [725, 363] width 1203 height 537
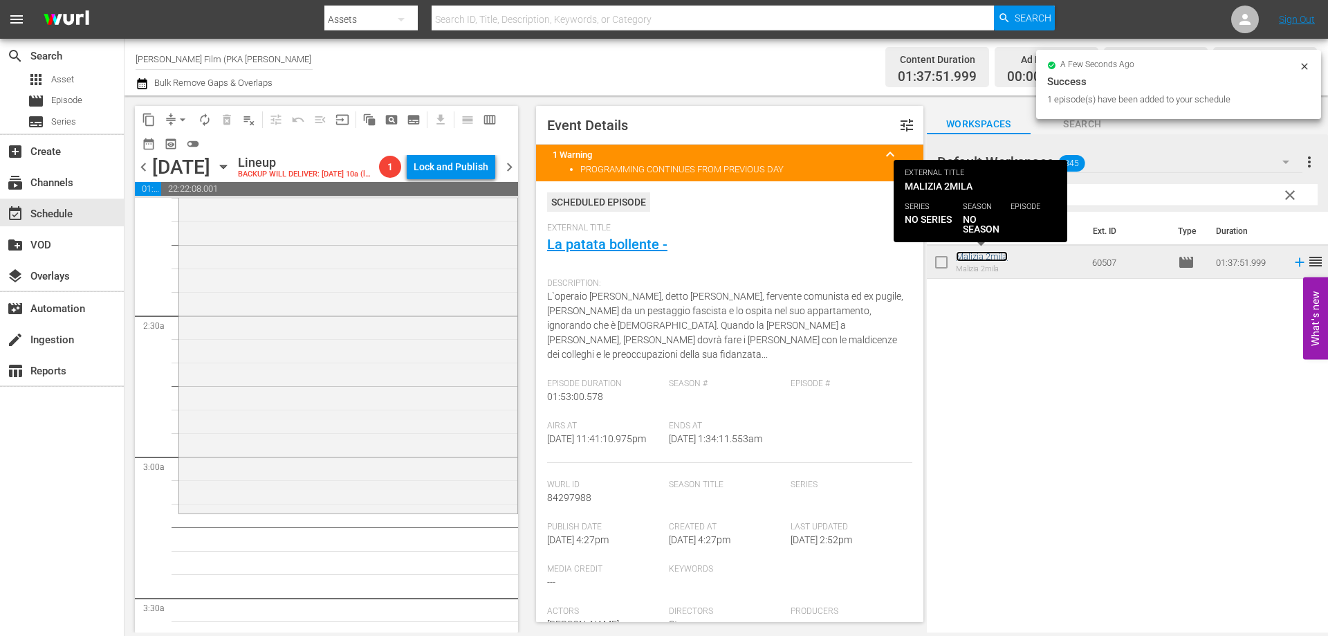
scroll to position [622, 0]
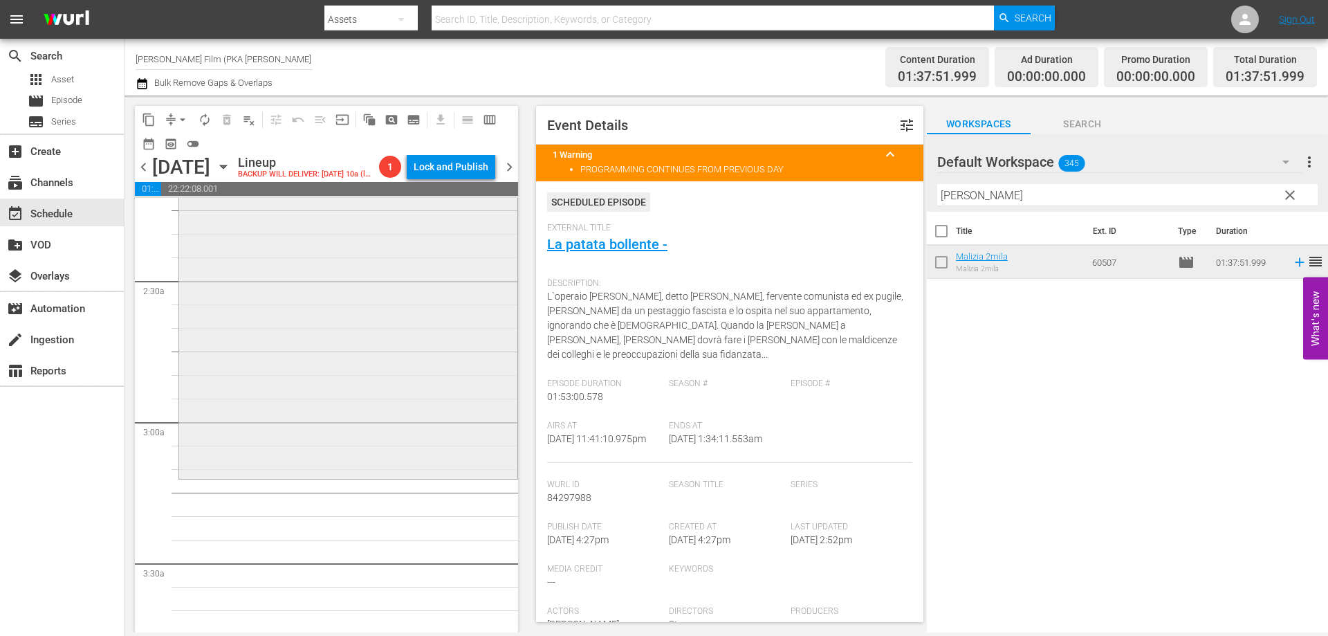
click at [477, 368] on div "[PERSON_NAME] 2mila reorder" at bounding box center [348, 247] width 338 height 456
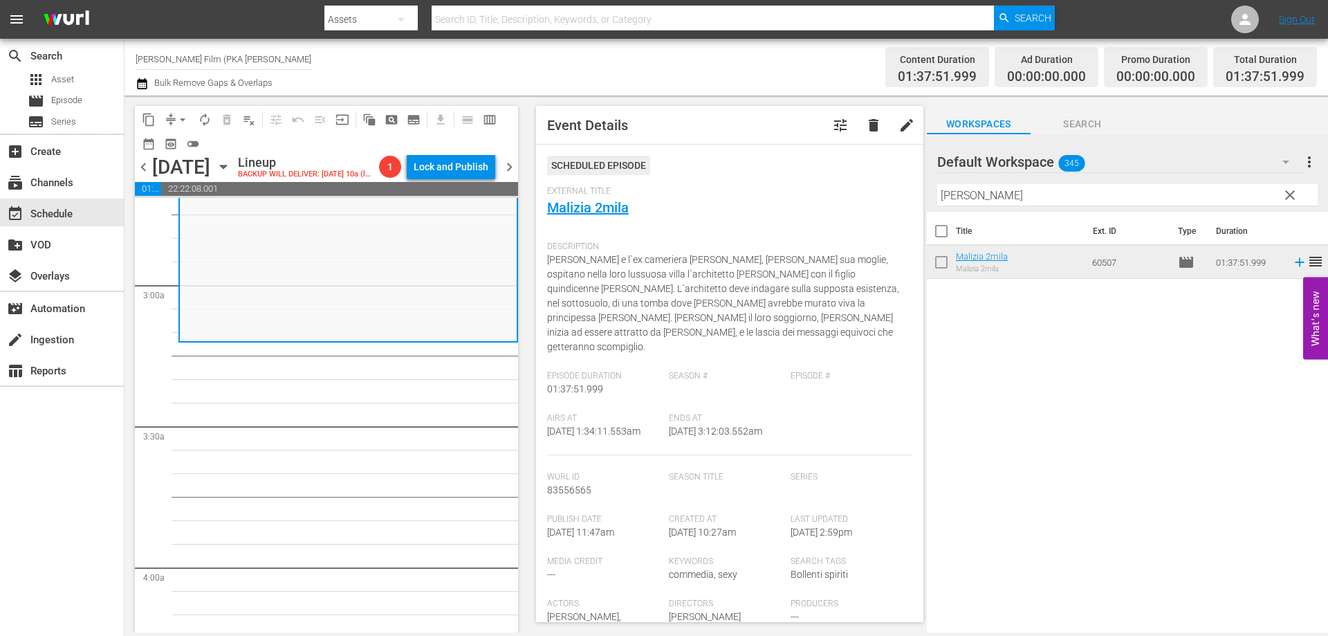
scroll to position [761, 0]
click at [277, 295] on div "[PERSON_NAME] 2mila reorder" at bounding box center [348, 110] width 337 height 456
drag, startPoint x: 989, startPoint y: 190, endPoint x: 879, endPoint y: 194, distance: 110.0
click at [879, 194] on div "content_copy compress arrow_drop_down autorenew_outlined delete_forever_outline…" at bounding box center [725, 363] width 1203 height 537
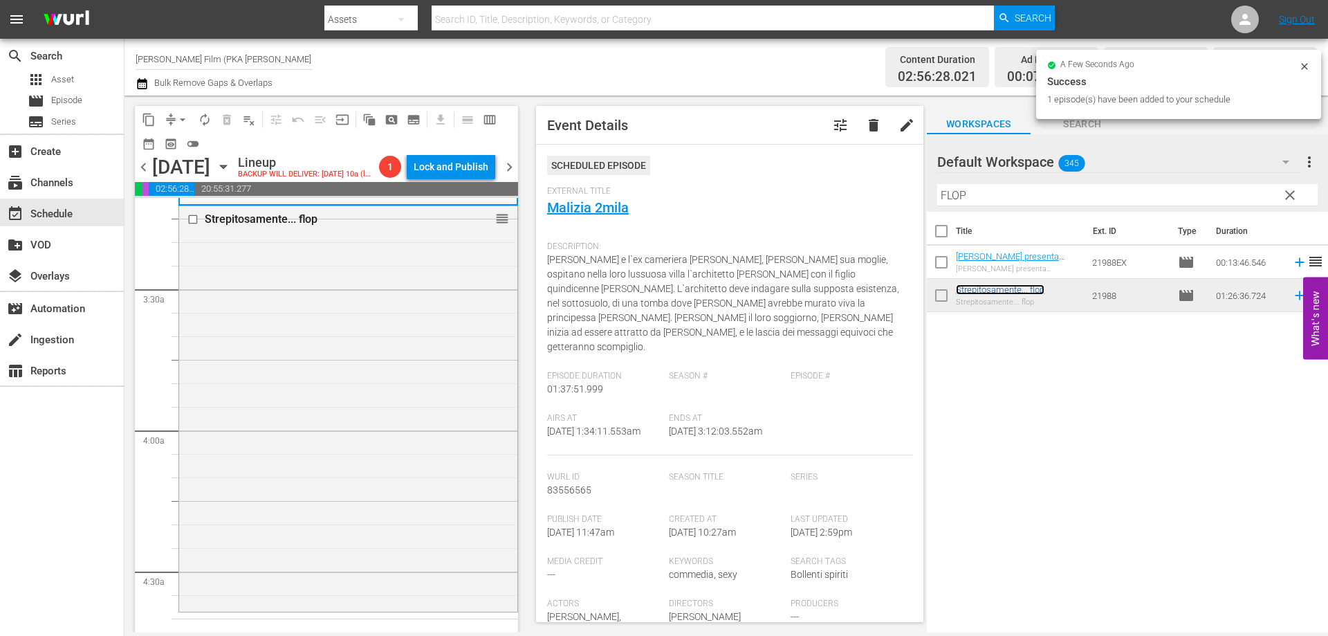
scroll to position [1107, 0]
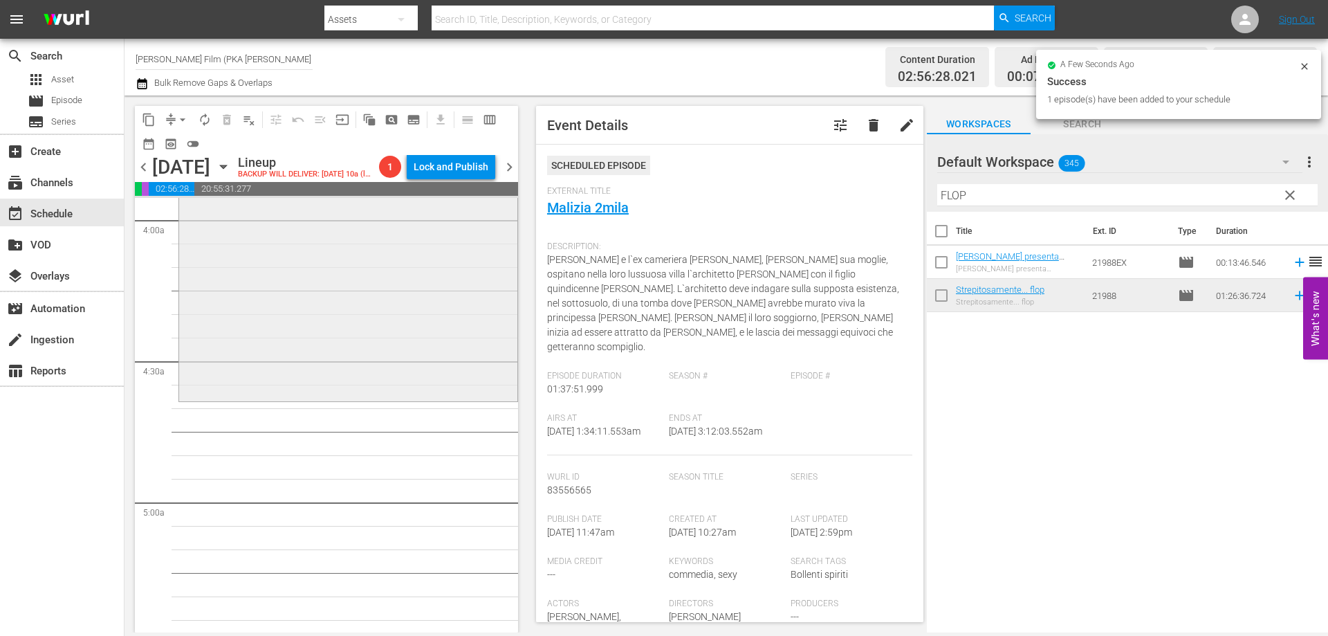
click at [367, 391] on div "Strepitosamente... flop reorder" at bounding box center [348, 197] width 338 height 403
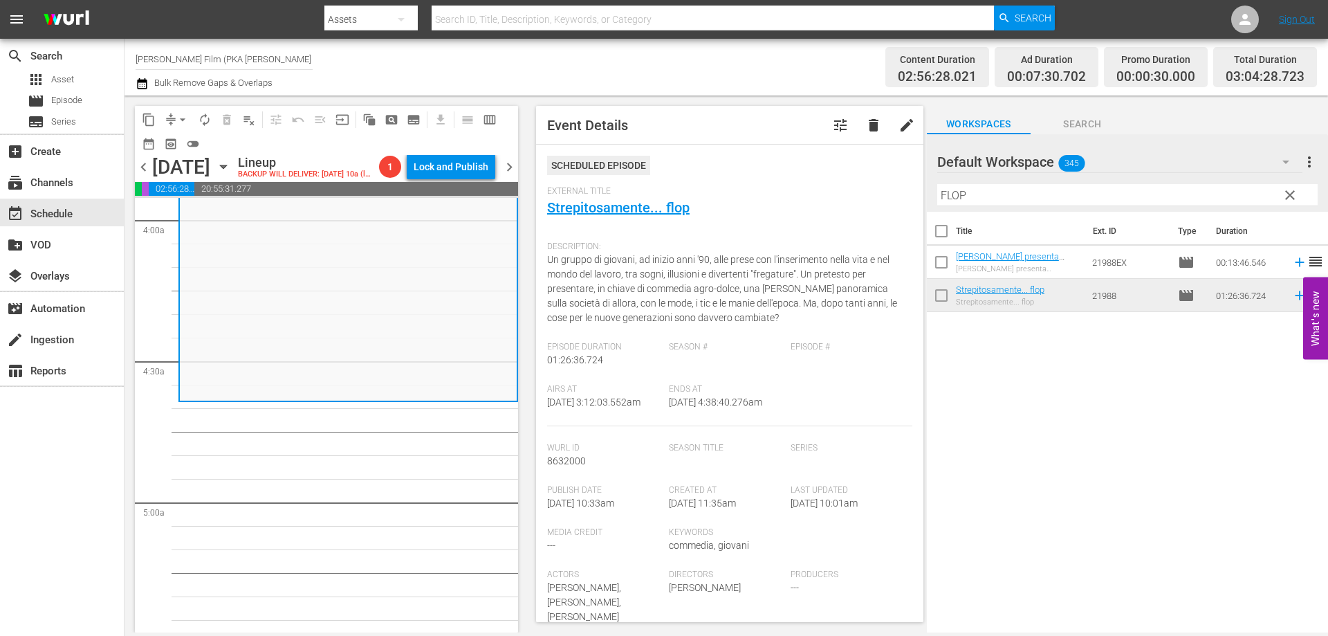
drag, startPoint x: 986, startPoint y: 195, endPoint x: 883, endPoint y: 195, distance: 102.4
click at [883, 195] on div "content_copy compress arrow_drop_down autorenew_outlined delete_forever_outline…" at bounding box center [725, 363] width 1203 height 537
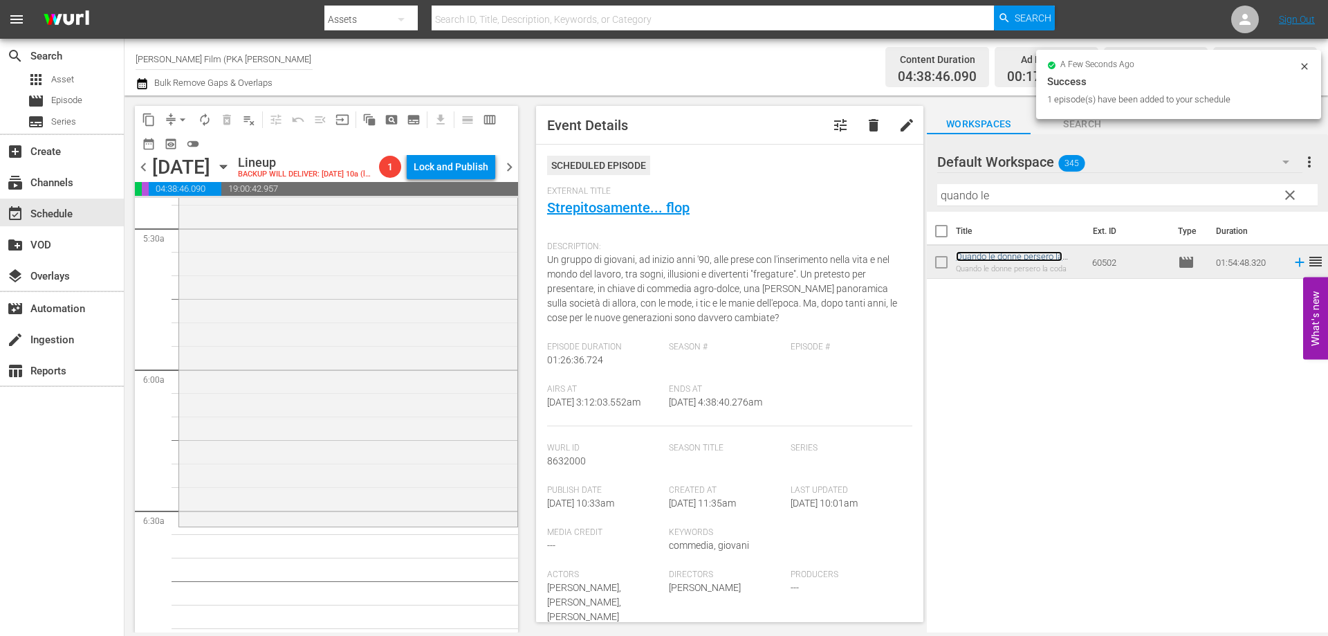
scroll to position [1591, 0]
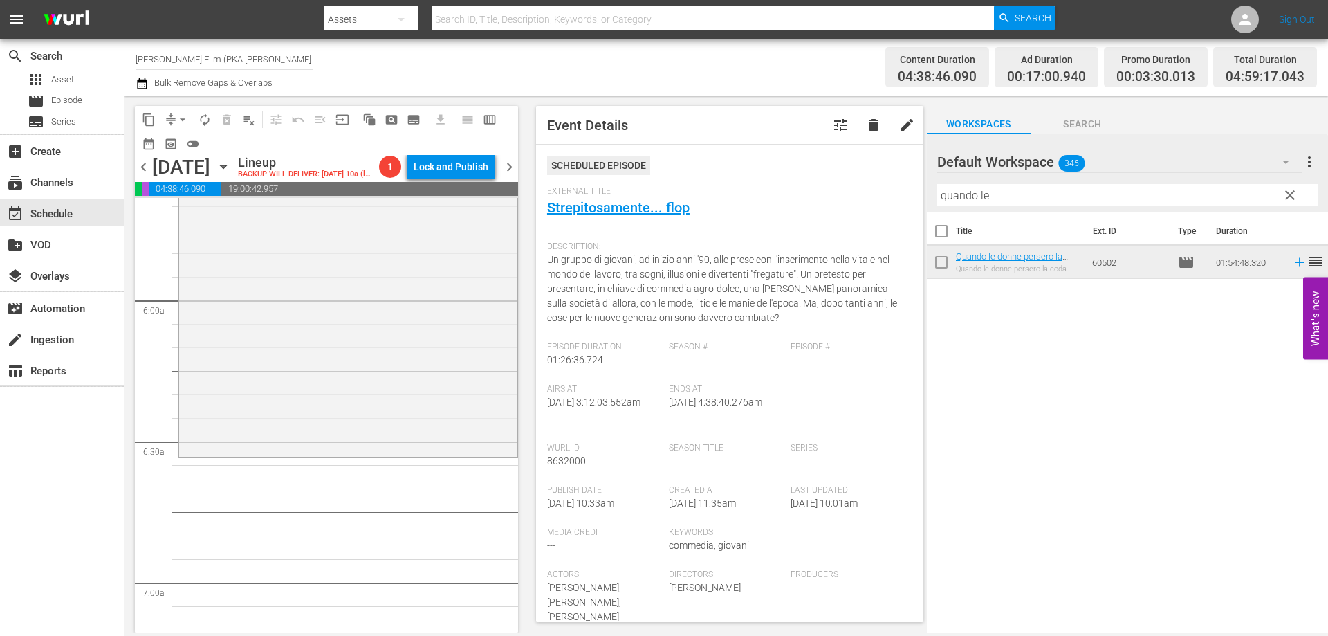
click at [454, 400] on div "Quando le donne persero la coda reorder" at bounding box center [348, 186] width 338 height 536
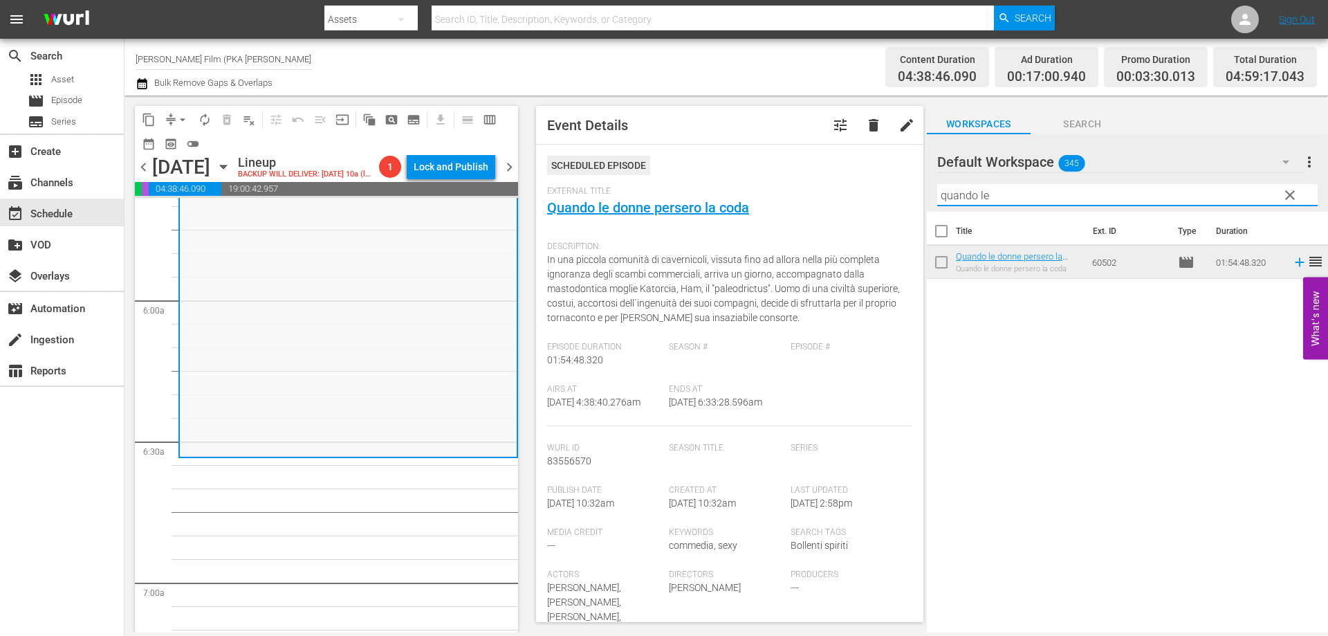
drag, startPoint x: 997, startPoint y: 192, endPoint x: 830, endPoint y: 196, distance: 167.4
click at [830, 196] on div "content_copy compress arrow_drop_down autorenew_outlined delete_forever_outline…" at bounding box center [725, 363] width 1203 height 537
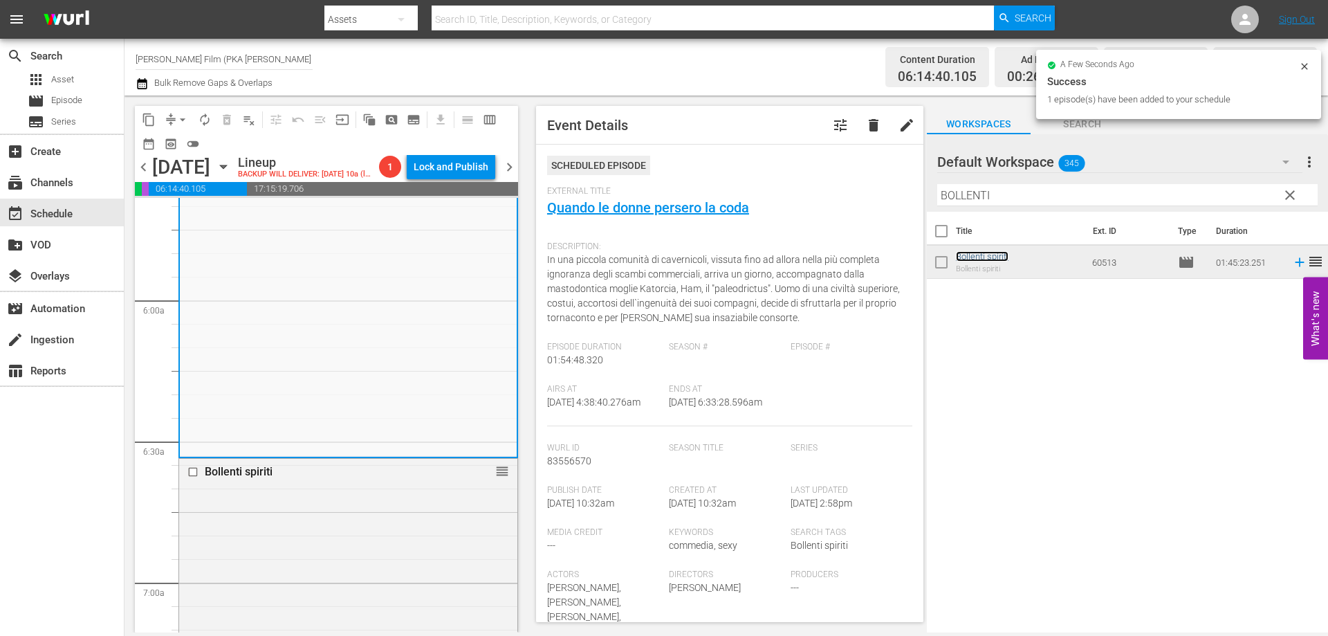
scroll to position [2006, 0]
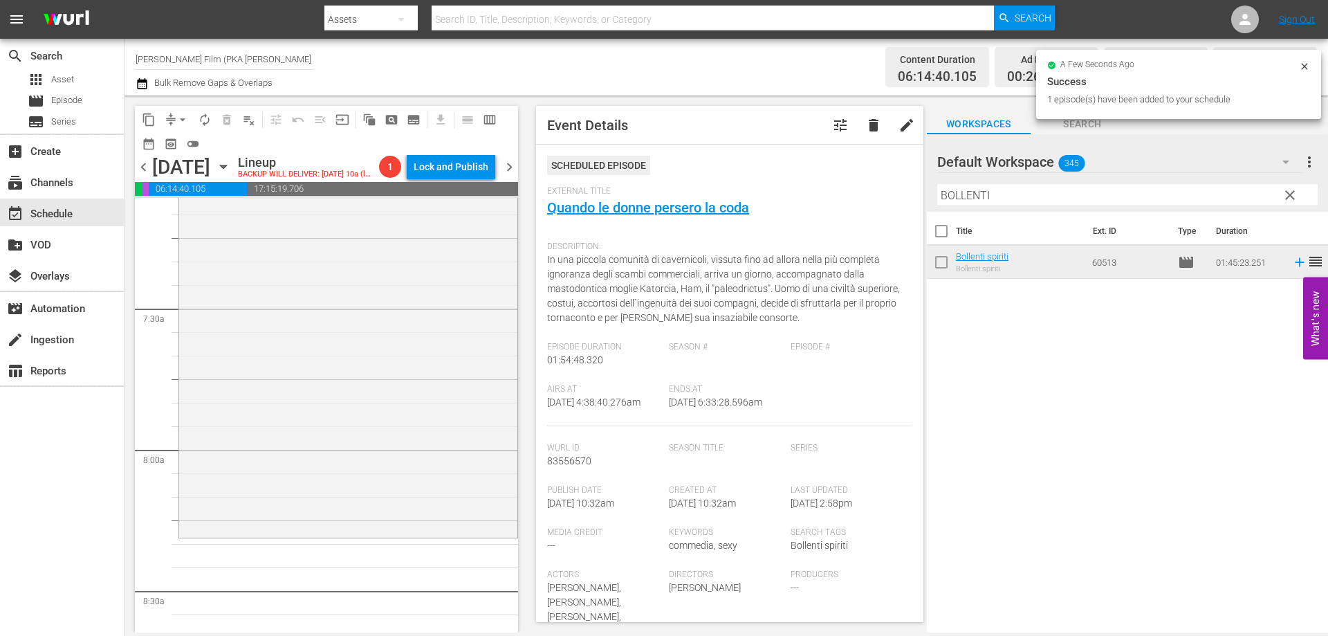
click at [302, 501] on div "Bollenti spiriti reorder" at bounding box center [348, 290] width 338 height 492
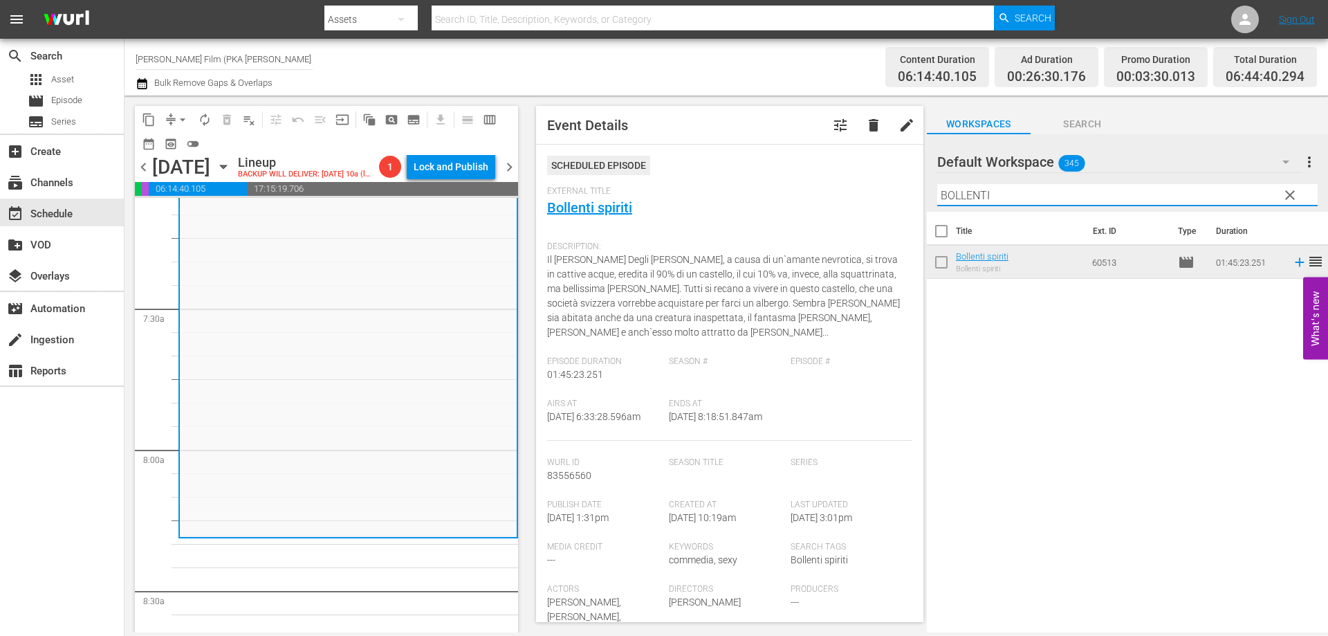
drag, startPoint x: 897, startPoint y: 197, endPoint x: 843, endPoint y: 187, distance: 54.9
click at [843, 187] on div "content_copy compress arrow_drop_down autorenew_outlined delete_forever_outline…" at bounding box center [725, 363] width 1203 height 537
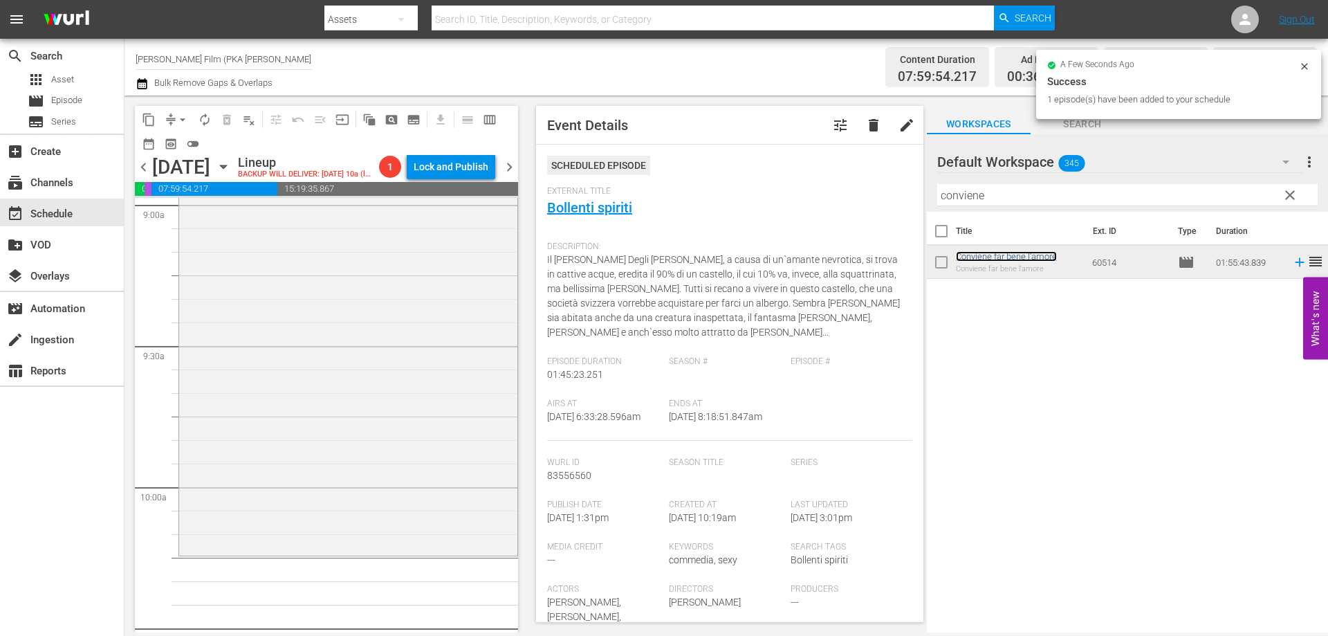
scroll to position [2559, 0]
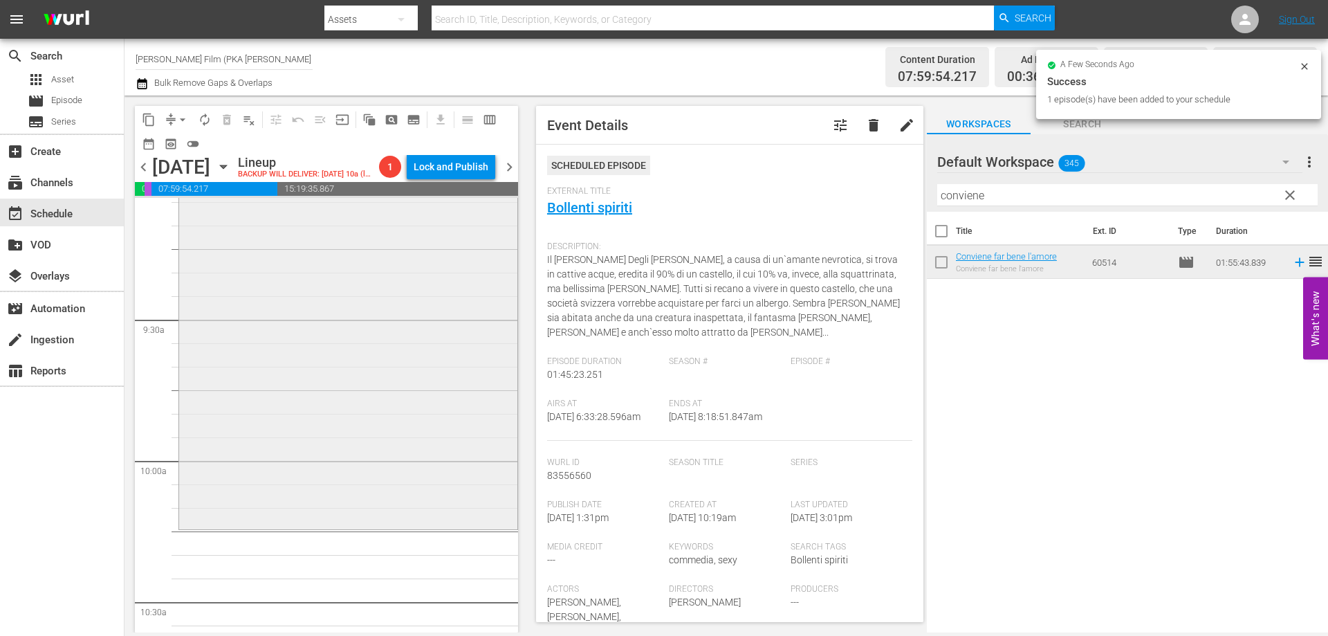
click at [461, 521] on div "Conviene far bene l'amore reorder" at bounding box center [348, 255] width 338 height 540
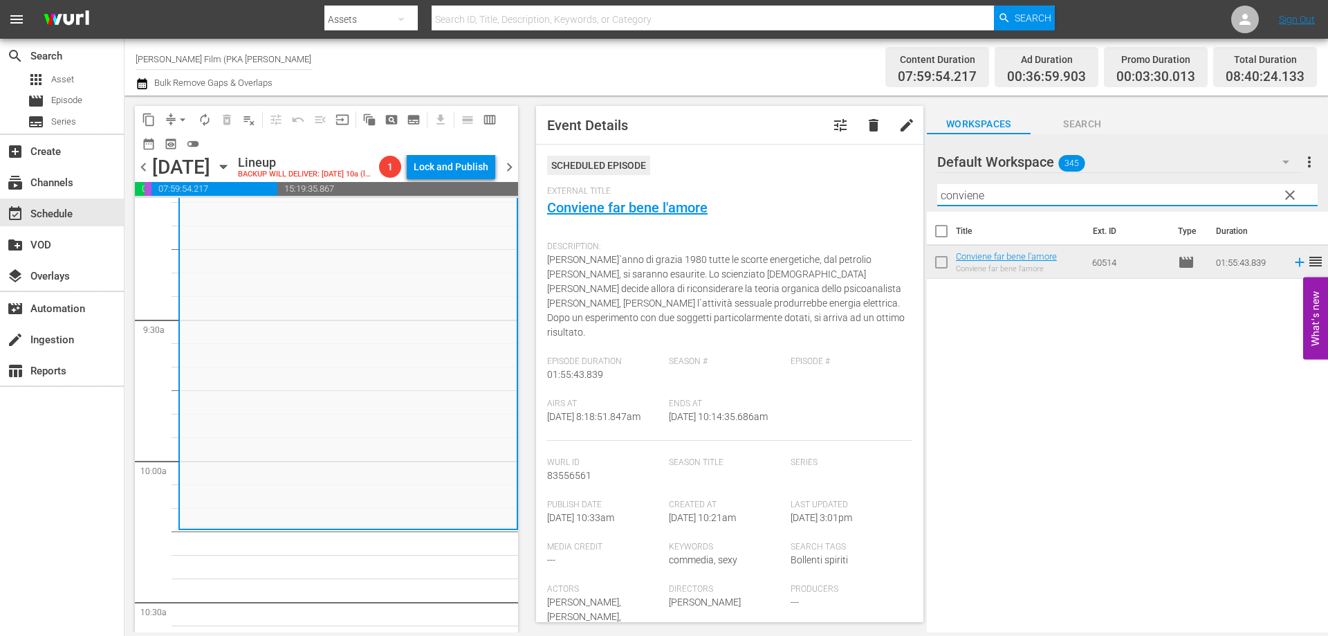
drag, startPoint x: 990, startPoint y: 198, endPoint x: 831, endPoint y: 196, distance: 159.1
click at [831, 196] on div "content_copy compress arrow_drop_down autorenew_outlined delete_forever_outline…" at bounding box center [725, 363] width 1203 height 537
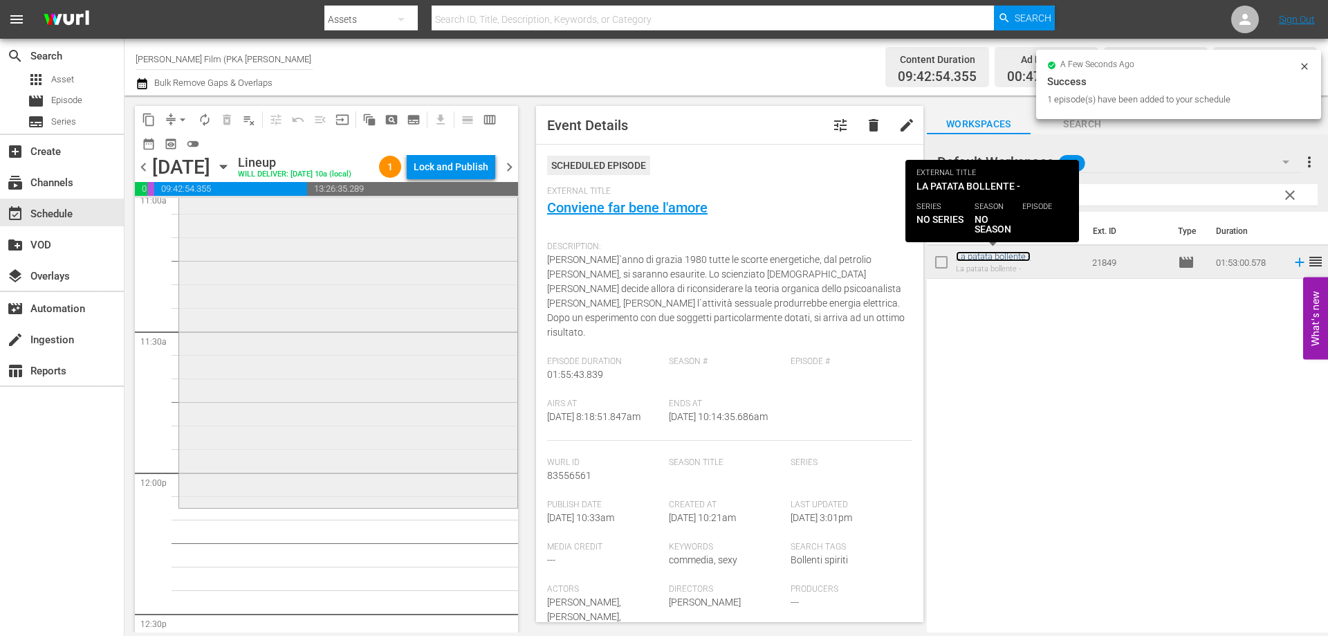
scroll to position [3112, 0]
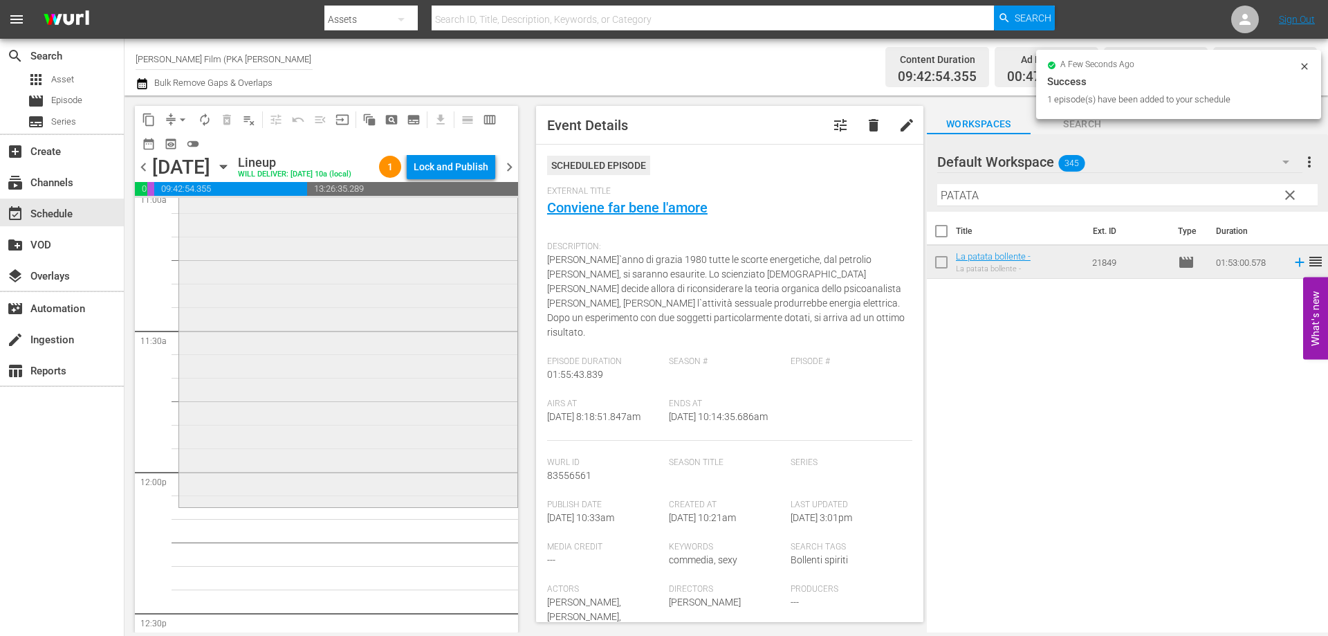
click at [460, 504] on div "La patata bollente - reorder" at bounding box center [348, 240] width 338 height 527
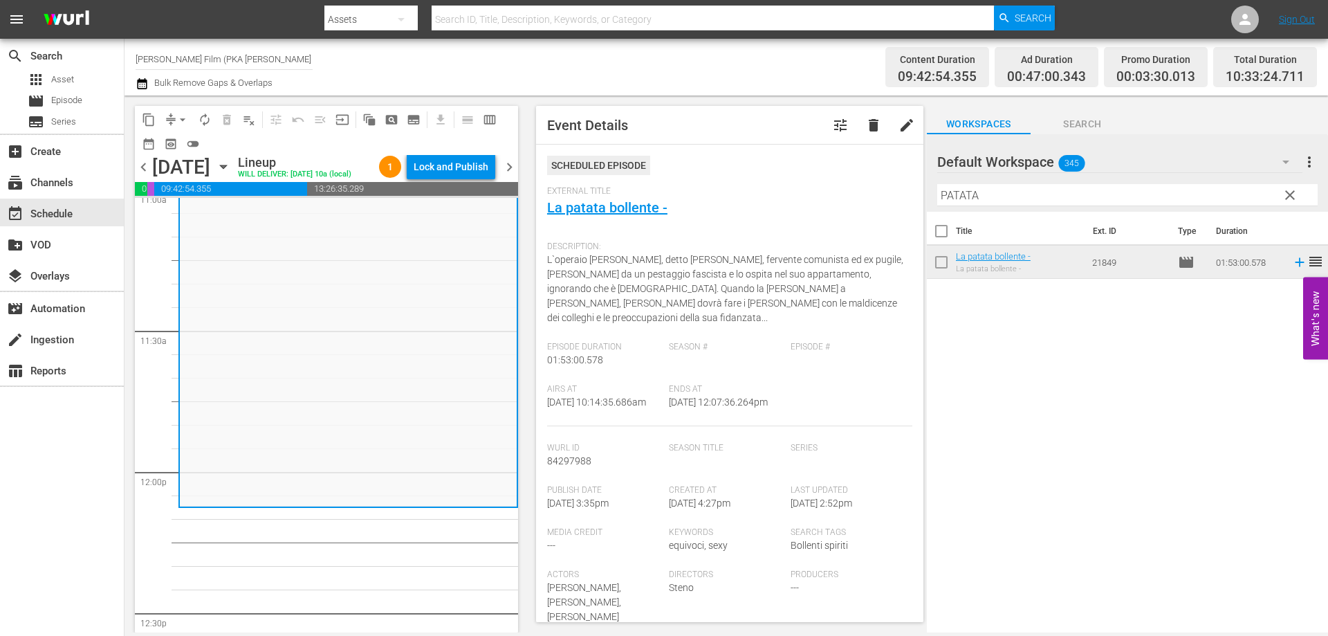
drag, startPoint x: 977, startPoint y: 191, endPoint x: 891, endPoint y: 203, distance: 87.2
click at [891, 203] on div "content_copy compress arrow_drop_down autorenew_outlined delete_forever_outline…" at bounding box center [725, 363] width 1203 height 537
type input "p"
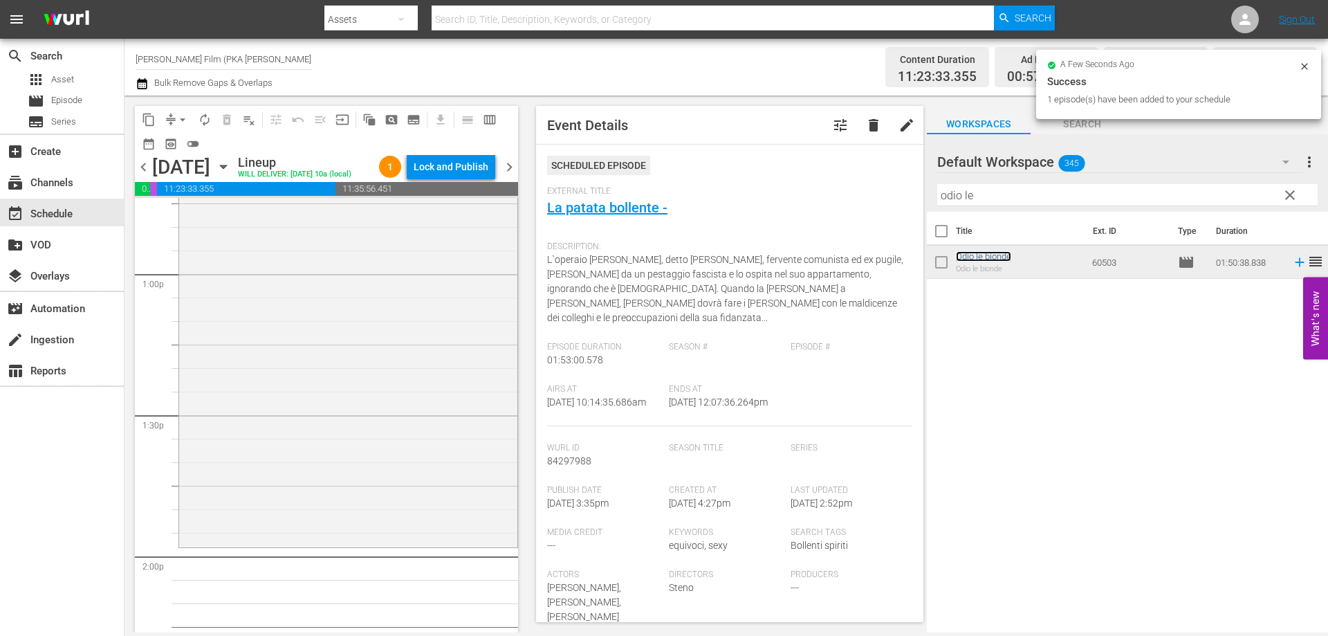
scroll to position [3666, 0]
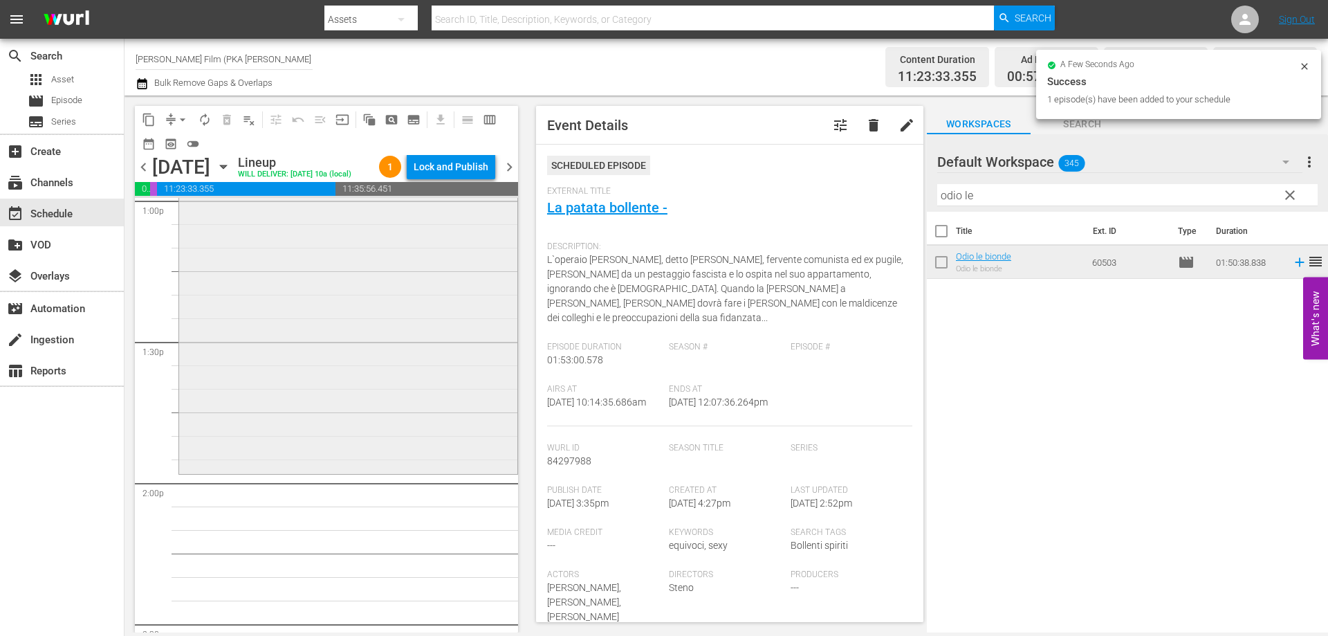
click at [468, 471] on div "Odio le bionde reorder" at bounding box center [348, 213] width 338 height 516
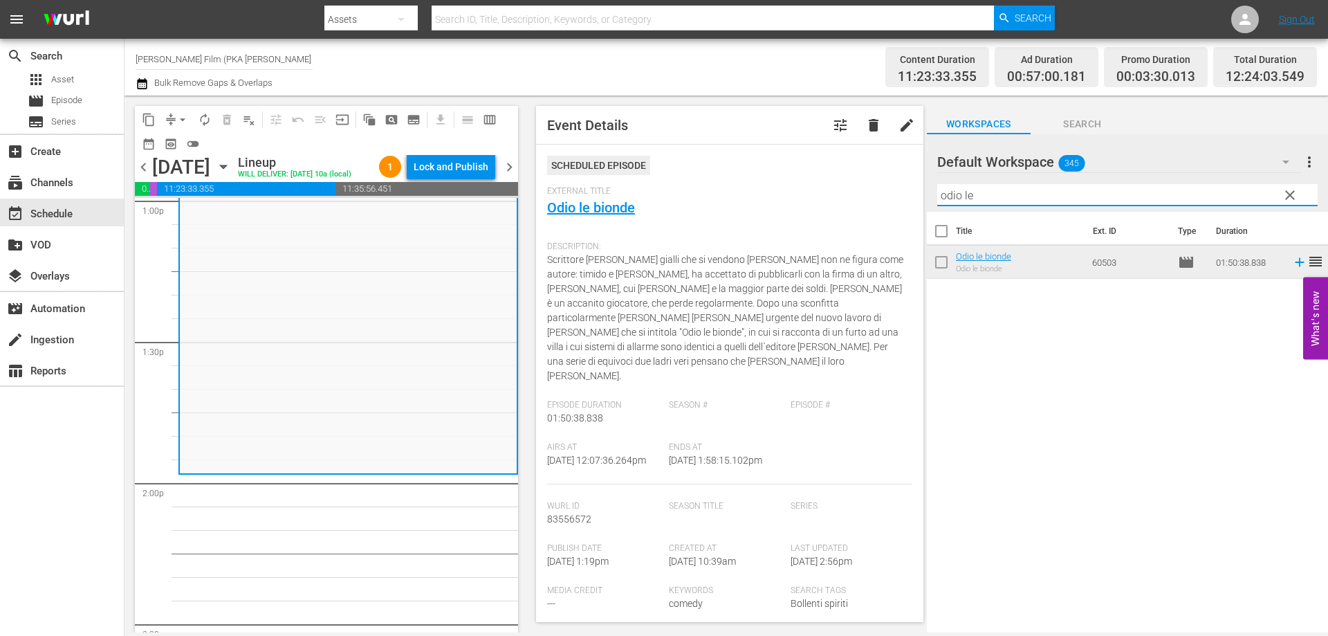
drag, startPoint x: 967, startPoint y: 198, endPoint x: 840, endPoint y: 178, distance: 128.7
click at [853, 183] on div "content_copy compress arrow_drop_down autorenew_outlined delete_forever_outline…" at bounding box center [725, 363] width 1203 height 537
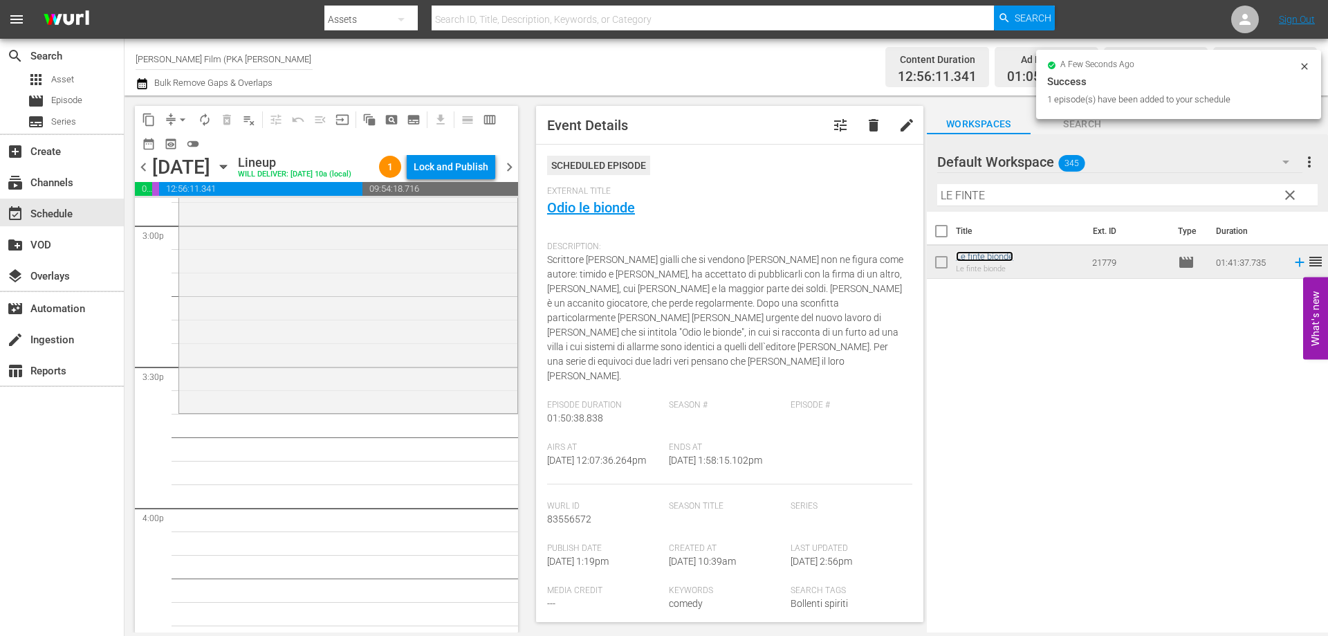
scroll to position [4219, 0]
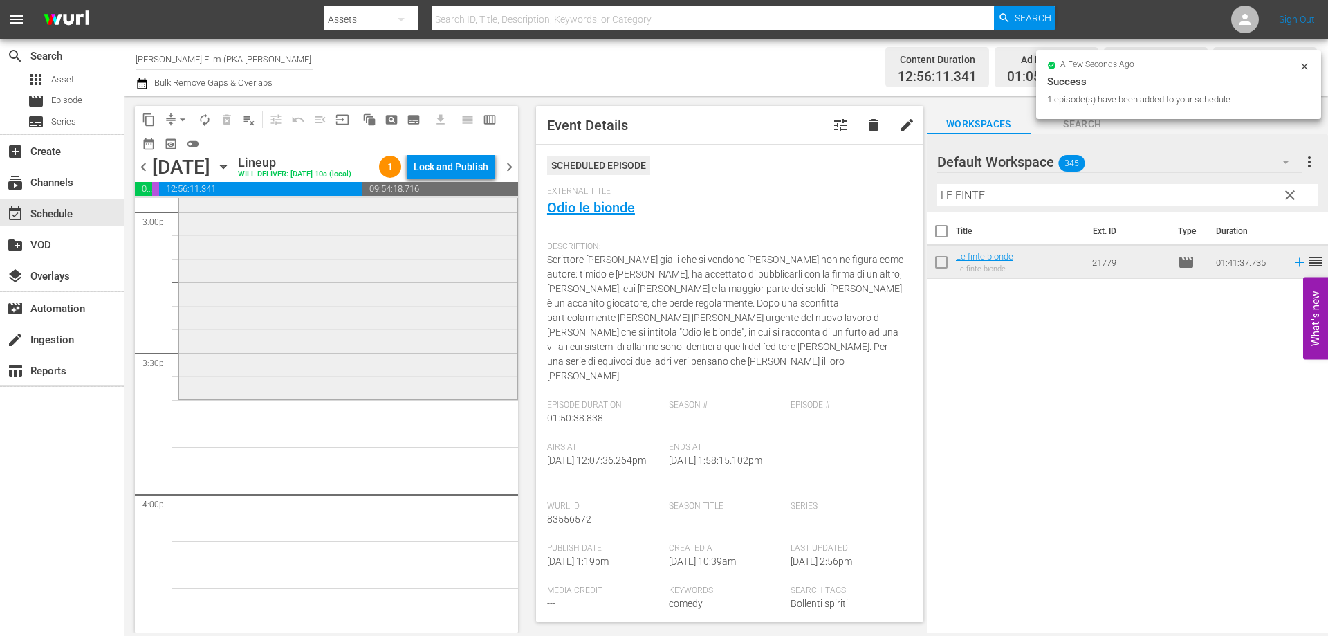
click at [367, 396] on div "Le finte bionde reorder" at bounding box center [348, 159] width 338 height 474
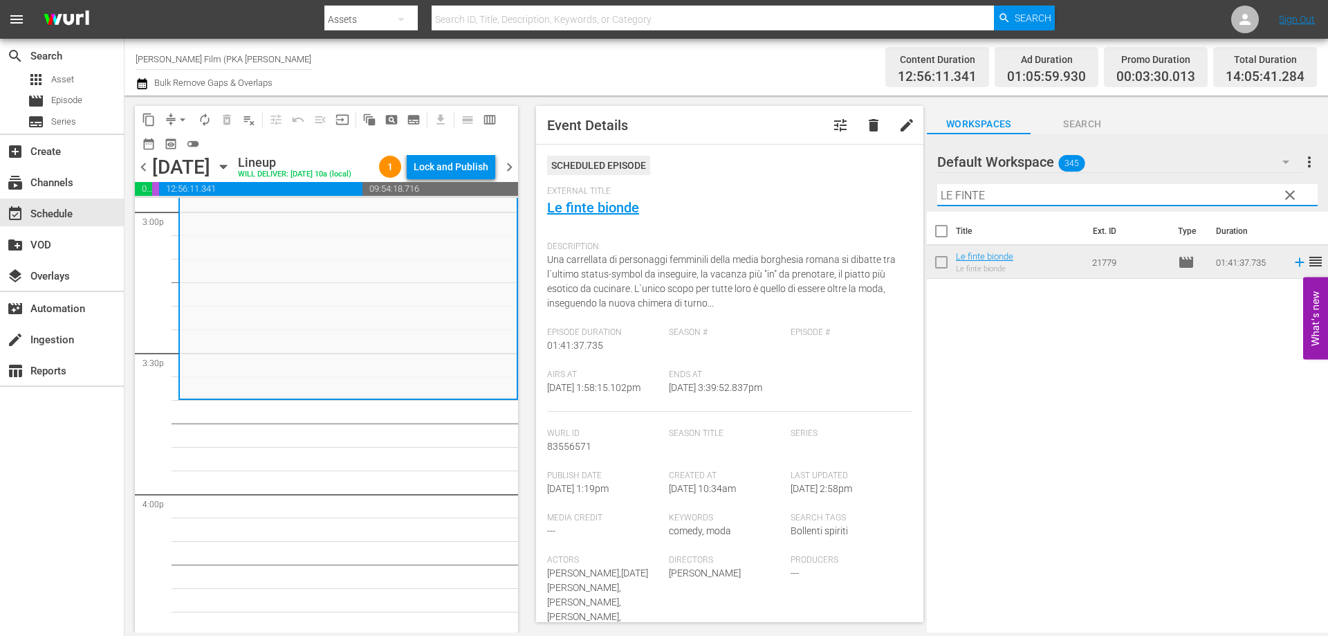
drag, startPoint x: 988, startPoint y: 201, endPoint x: 835, endPoint y: 175, distance: 155.0
click at [838, 178] on div "content_copy compress arrow_drop_down autorenew_outlined delete_forever_outline…" at bounding box center [725, 363] width 1203 height 537
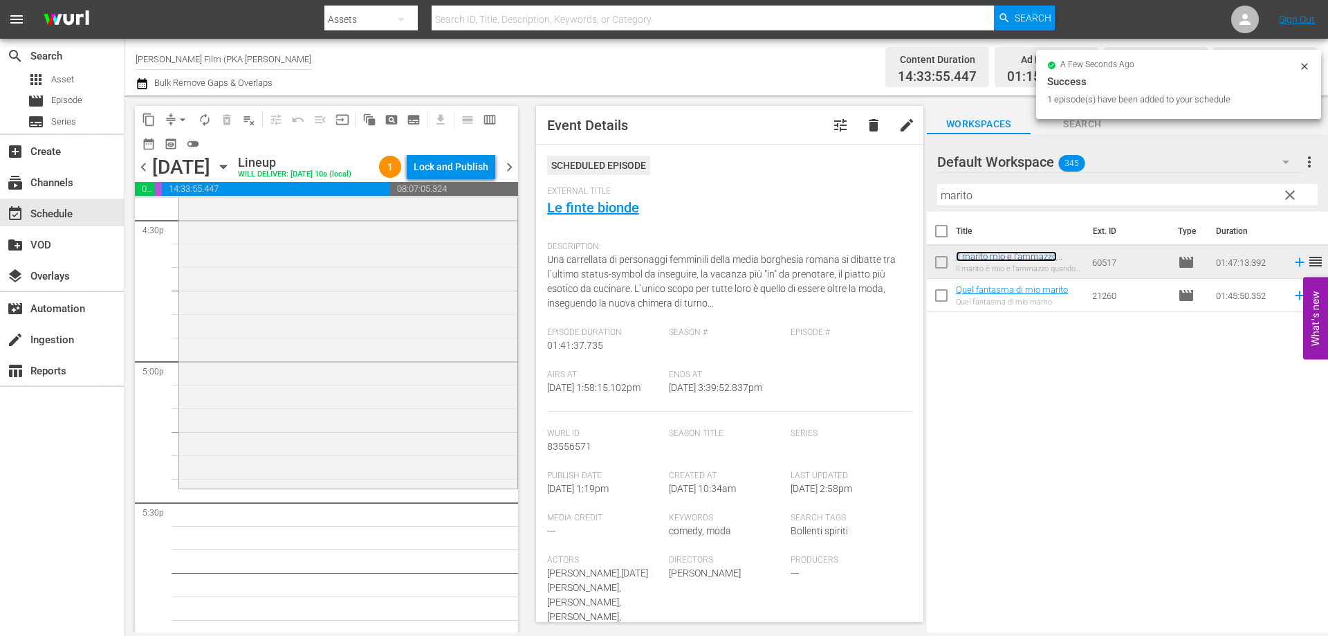
scroll to position [4703, 0]
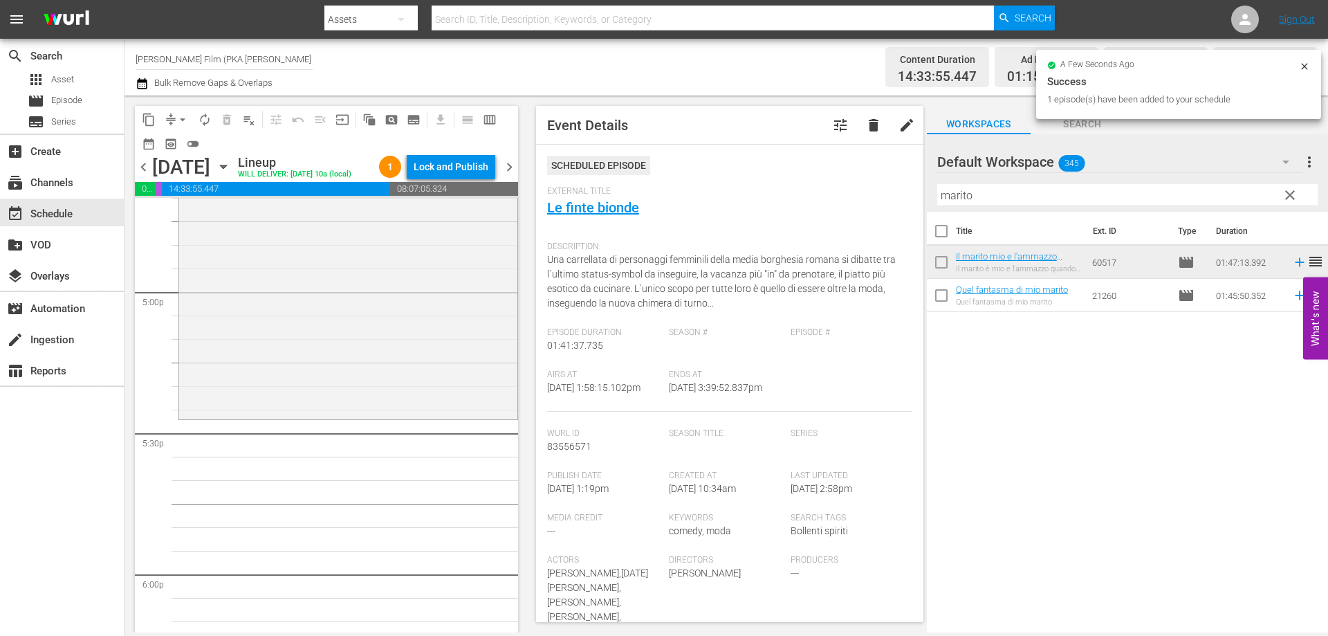
click at [412, 416] on div "Il marito mio e l'ammazzo quando mi pare reorder" at bounding box center [348, 166] width 338 height 500
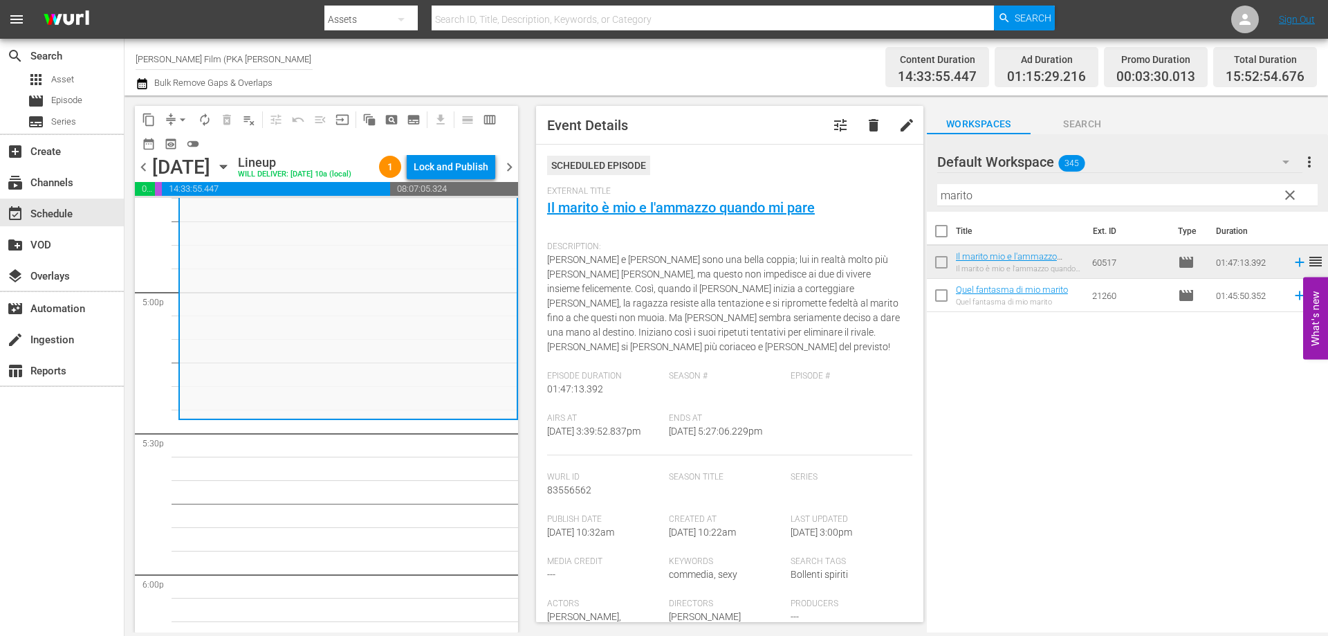
drag, startPoint x: 981, startPoint y: 192, endPoint x: 843, endPoint y: 196, distance: 137.7
click at [843, 196] on div "content_copy compress arrow_drop_down autorenew_outlined delete_forever_outline…" at bounding box center [725, 363] width 1203 height 537
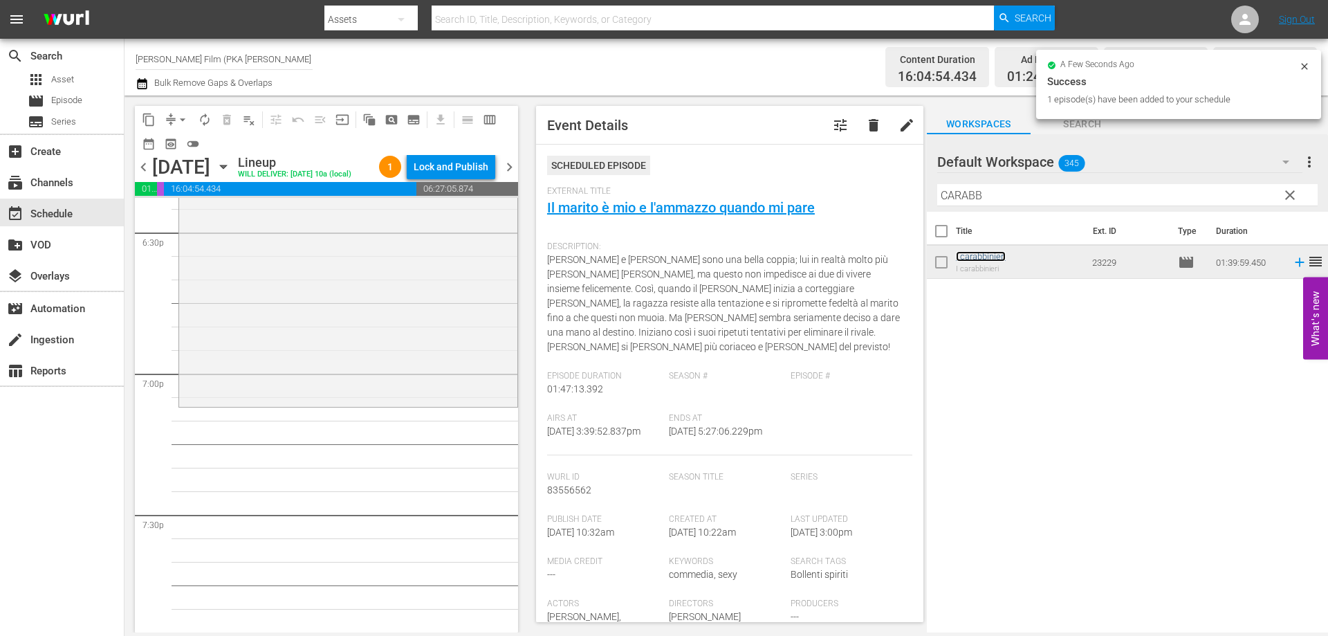
scroll to position [5187, 0]
click at [448, 403] on div "I carabbinieri reorder" at bounding box center [348, 169] width 338 height 466
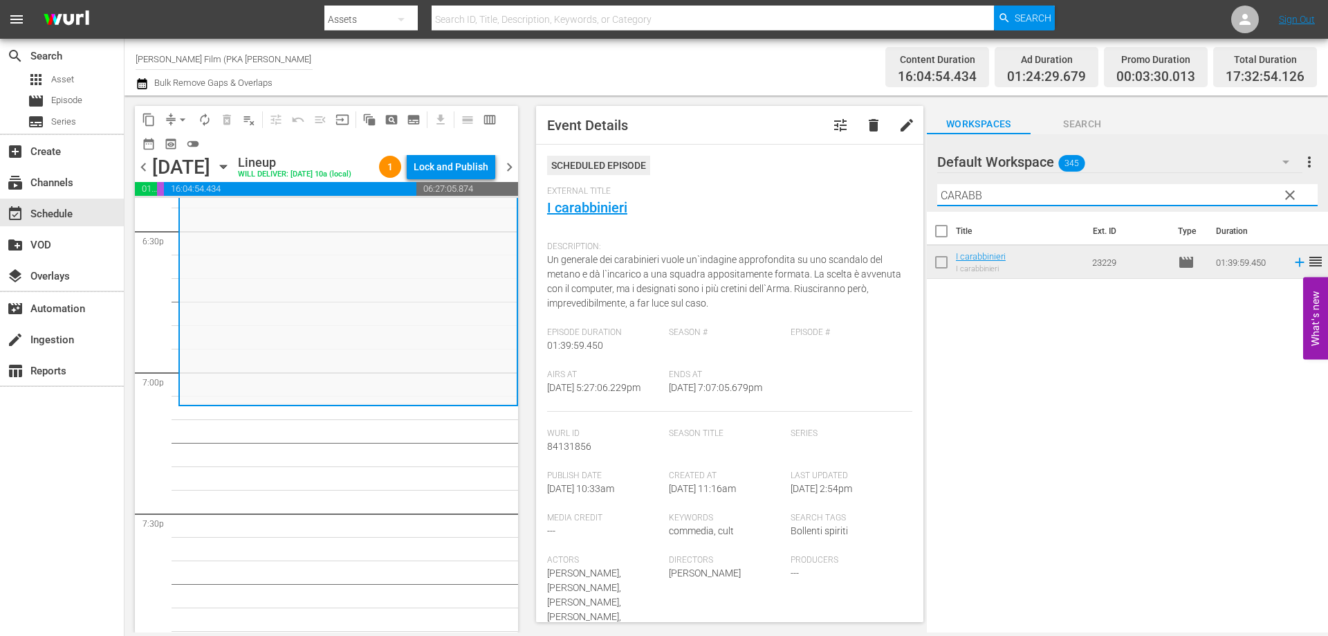
drag, startPoint x: 994, startPoint y: 202, endPoint x: 784, endPoint y: 172, distance: 212.3
click at [785, 176] on div "content_copy compress arrow_drop_down autorenew_outlined delete_forever_outline…" at bounding box center [725, 363] width 1203 height 537
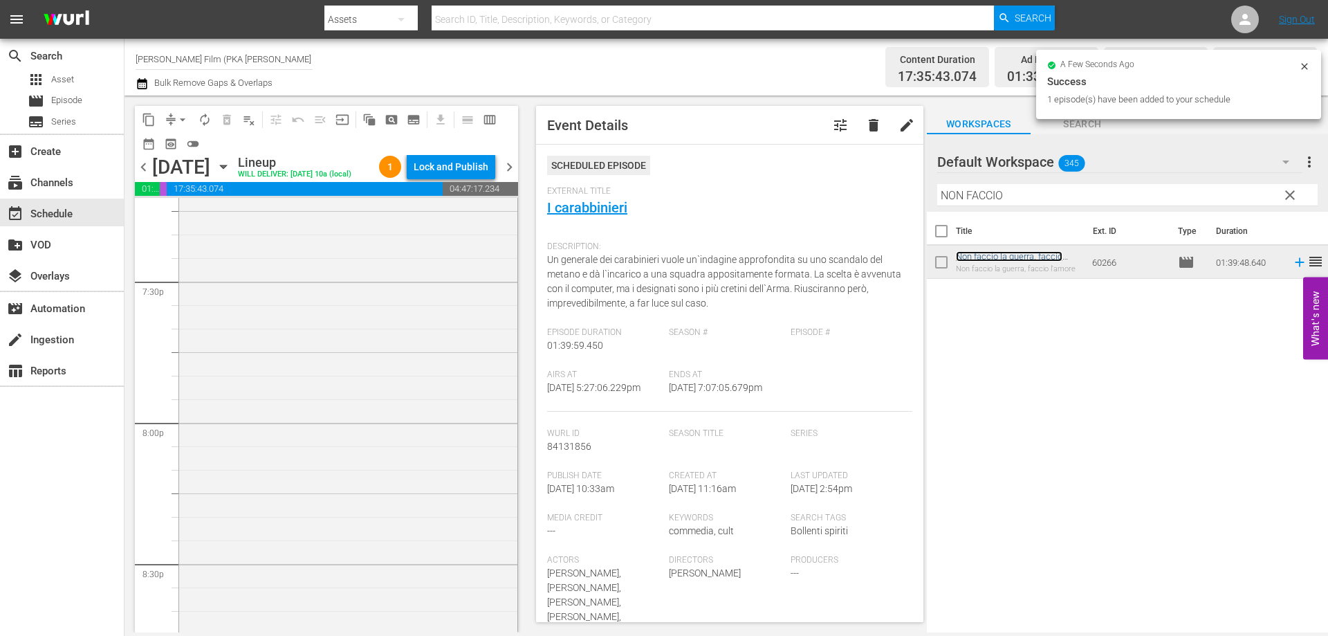
scroll to position [5602, 0]
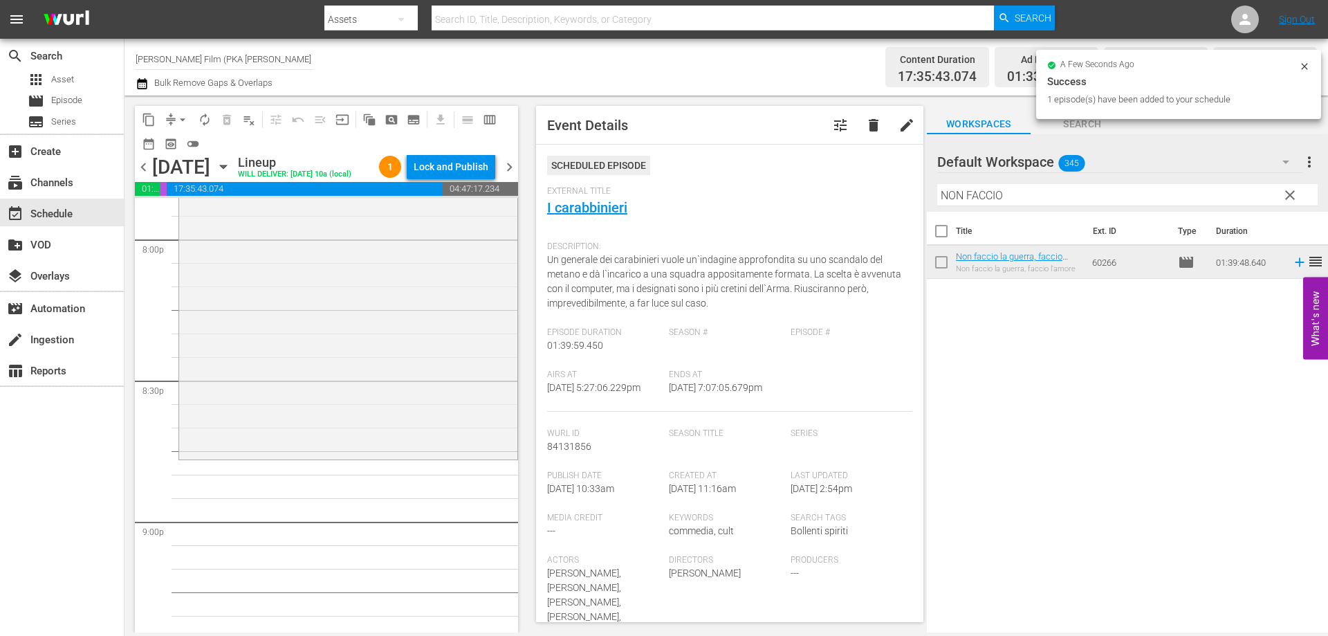
click at [463, 413] on div "Non faccio [PERSON_NAME], [PERSON_NAME] l'amore reorder" at bounding box center [348, 224] width 338 height 465
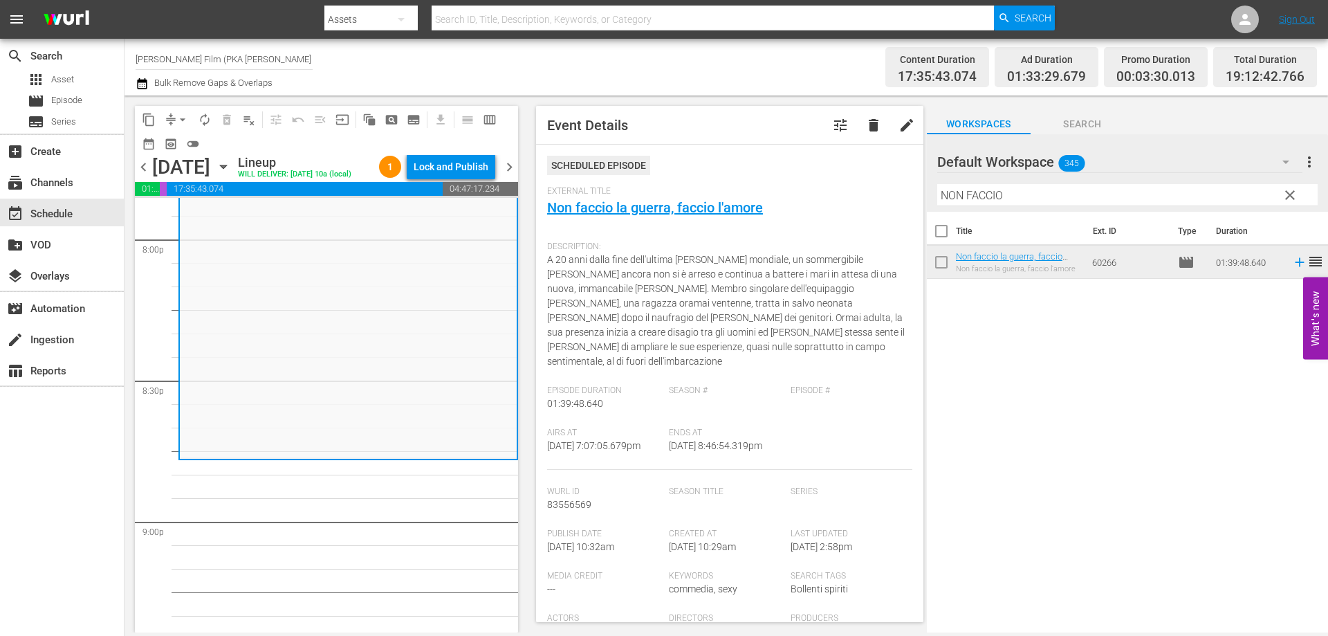
drag, startPoint x: 1019, startPoint y: 192, endPoint x: 842, endPoint y: 169, distance: 178.5
click at [842, 169] on div "content_copy compress arrow_drop_down autorenew_outlined delete_forever_outline…" at bounding box center [725, 363] width 1203 height 537
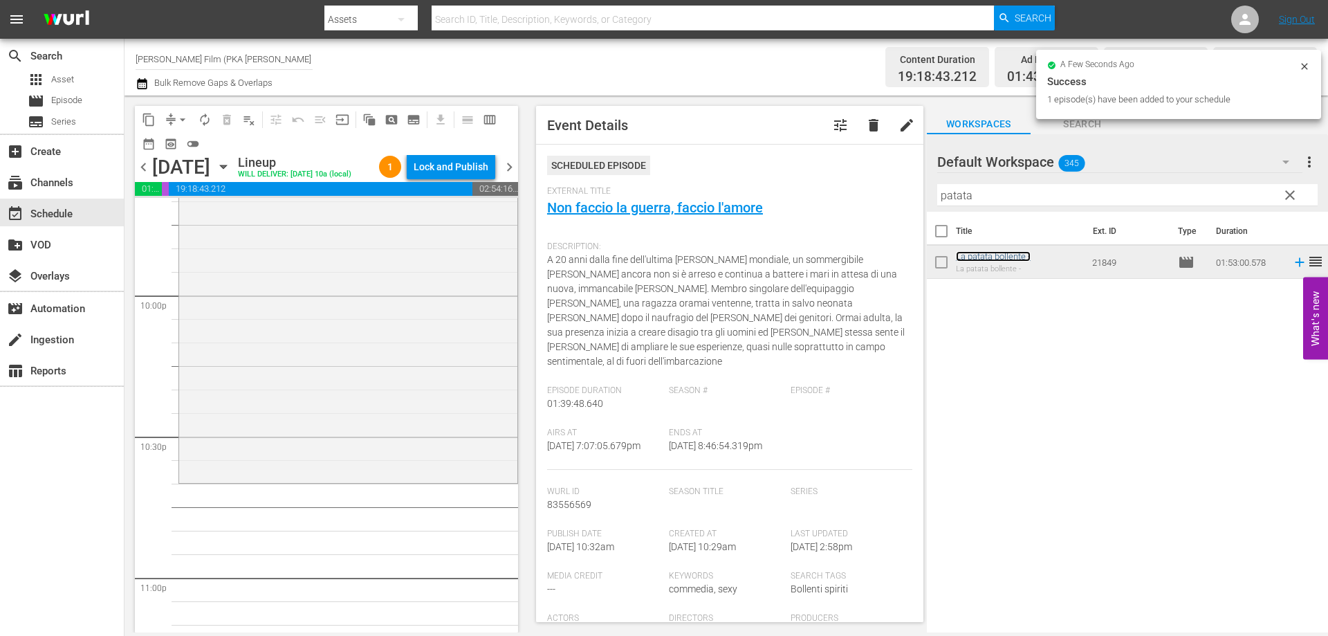
scroll to position [6156, 0]
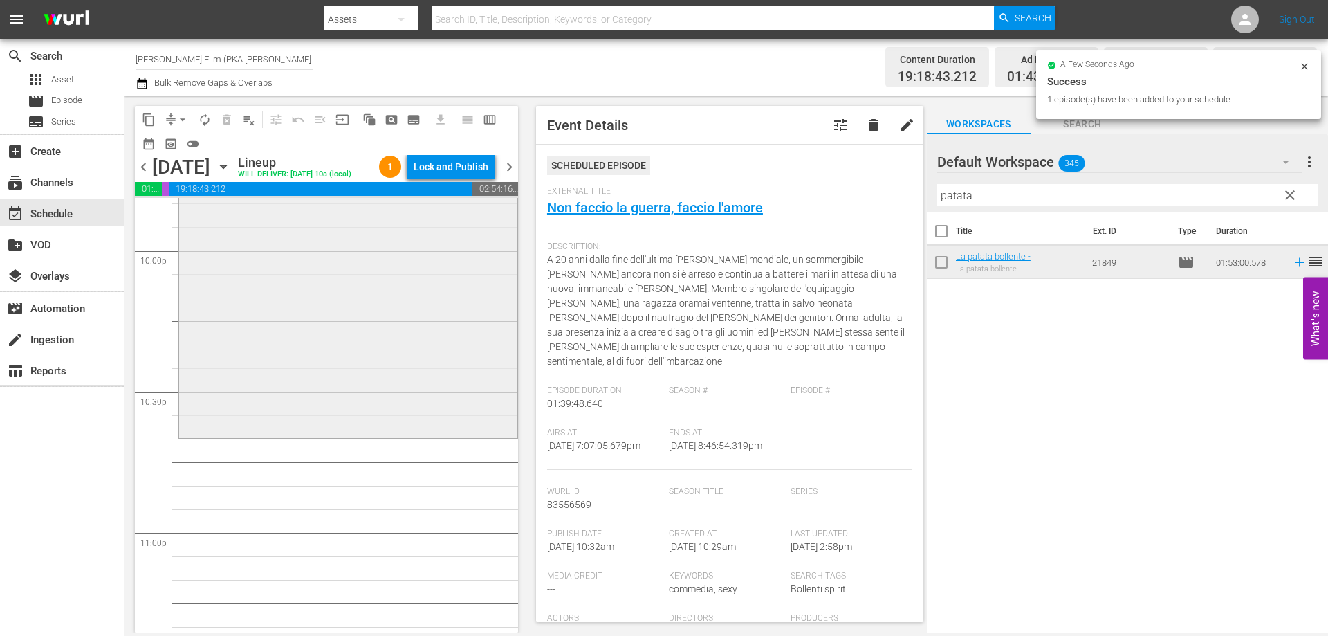
click at [455, 434] on div "La patata bollente - reorder" at bounding box center [348, 170] width 338 height 527
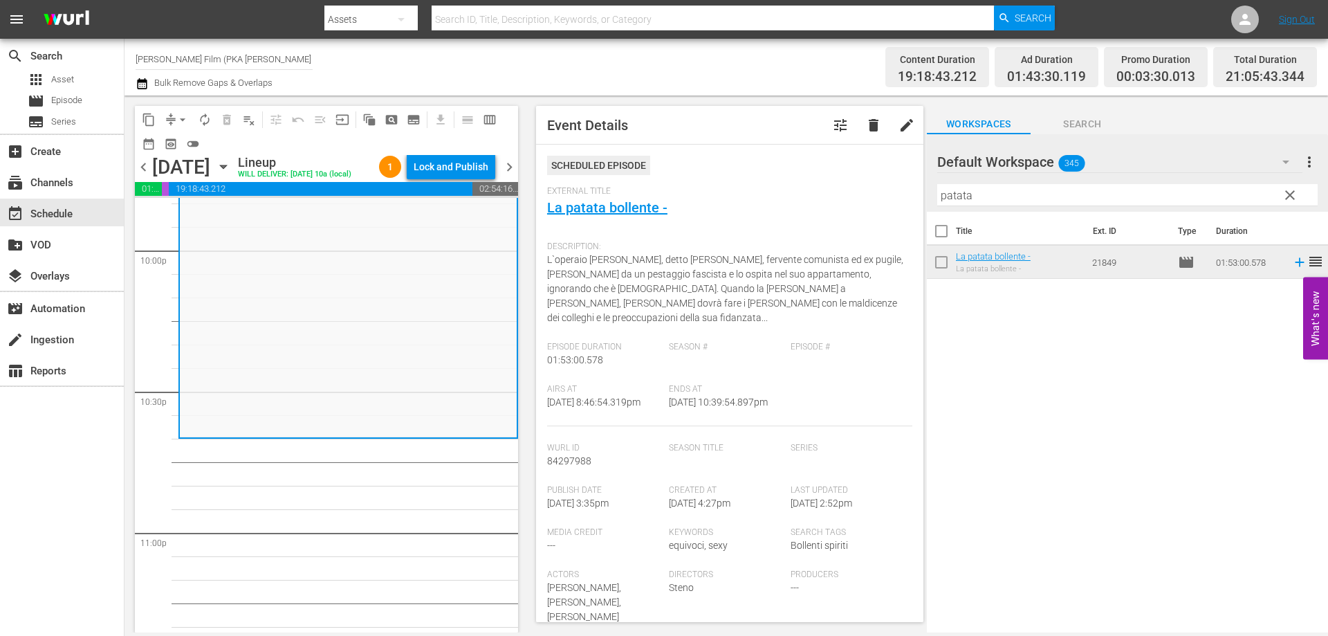
drag, startPoint x: 1004, startPoint y: 188, endPoint x: 918, endPoint y: 195, distance: 85.4
click at [918, 195] on div "content_copy compress arrow_drop_down autorenew_outlined delete_forever_outline…" at bounding box center [725, 363] width 1203 height 537
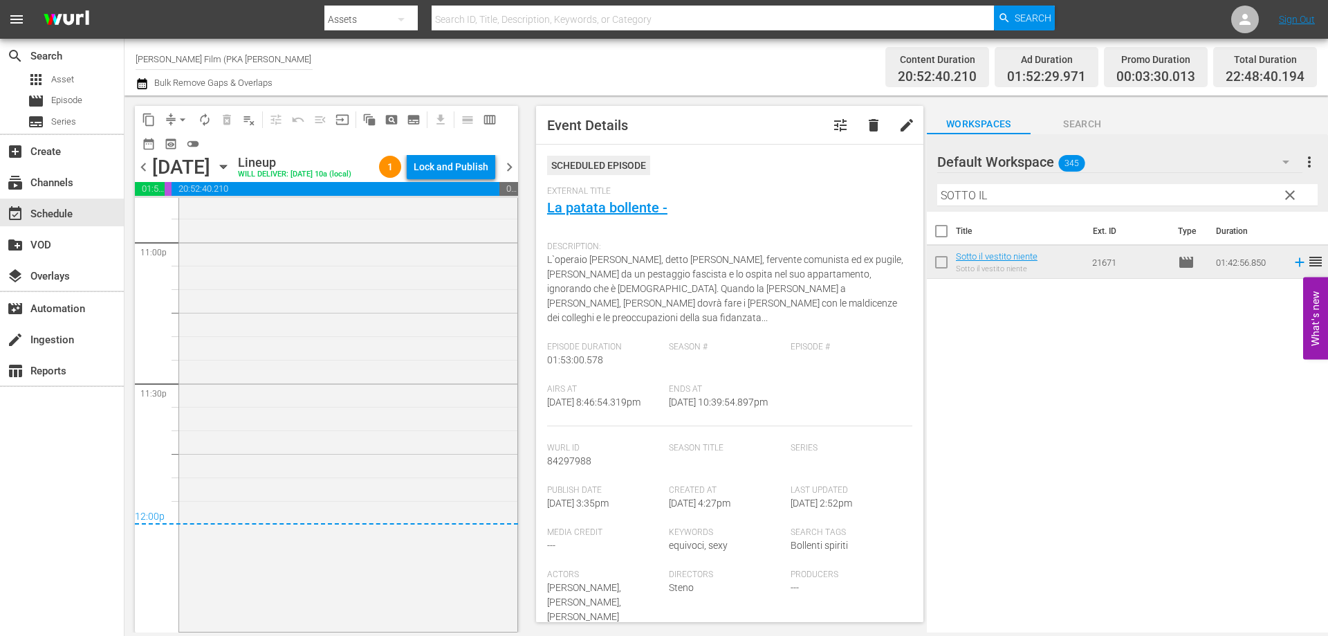
scroll to position [6470, 0]
click at [464, 172] on div "Lock and Publish" at bounding box center [451, 166] width 75 height 25
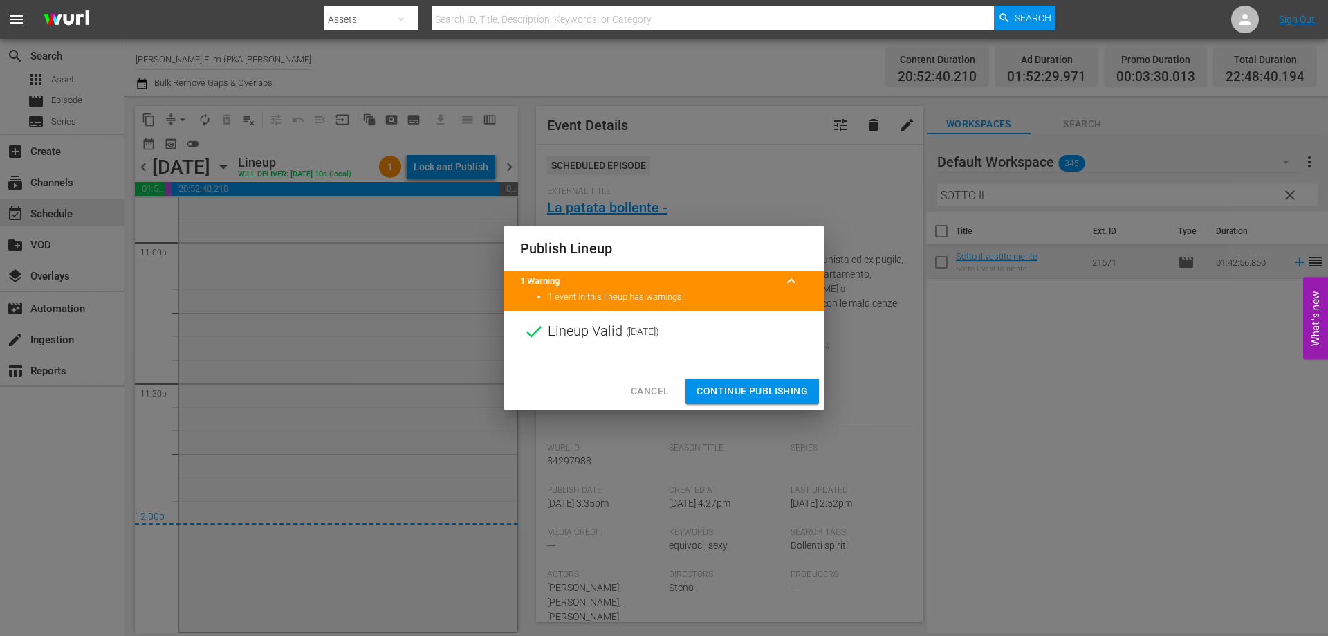
click at [729, 383] on span "Continue Publishing" at bounding box center [751, 390] width 111 height 17
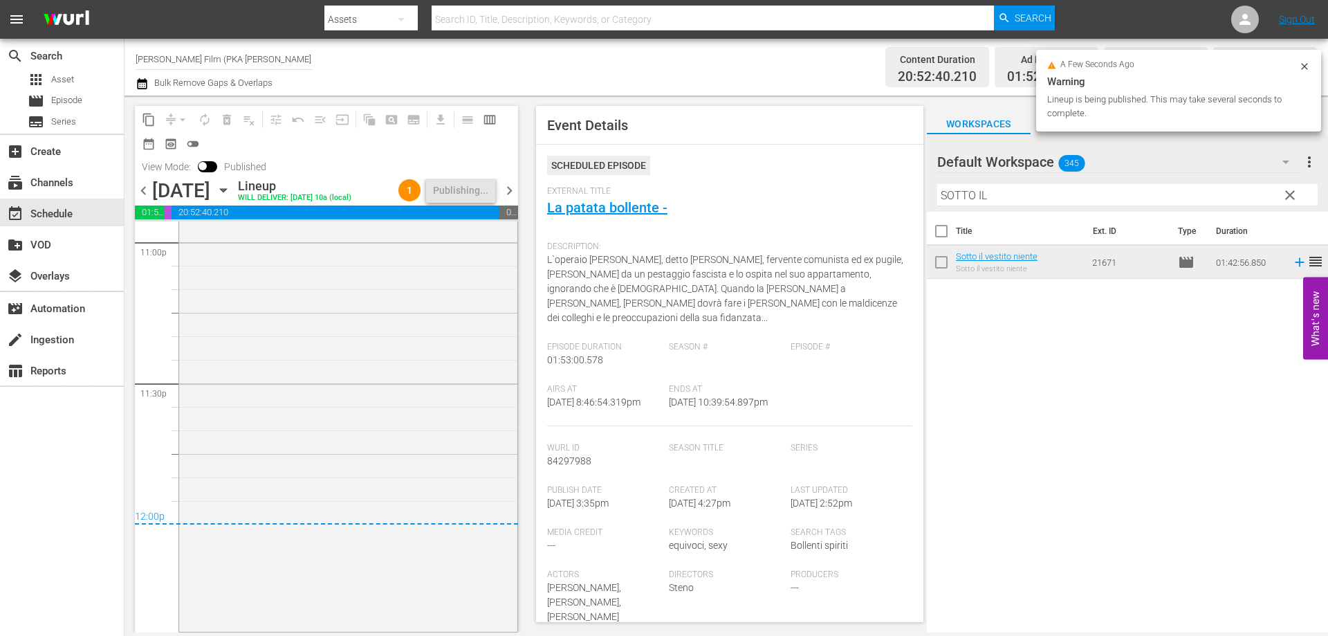
click at [231, 186] on icon "button" at bounding box center [223, 190] width 15 height 15
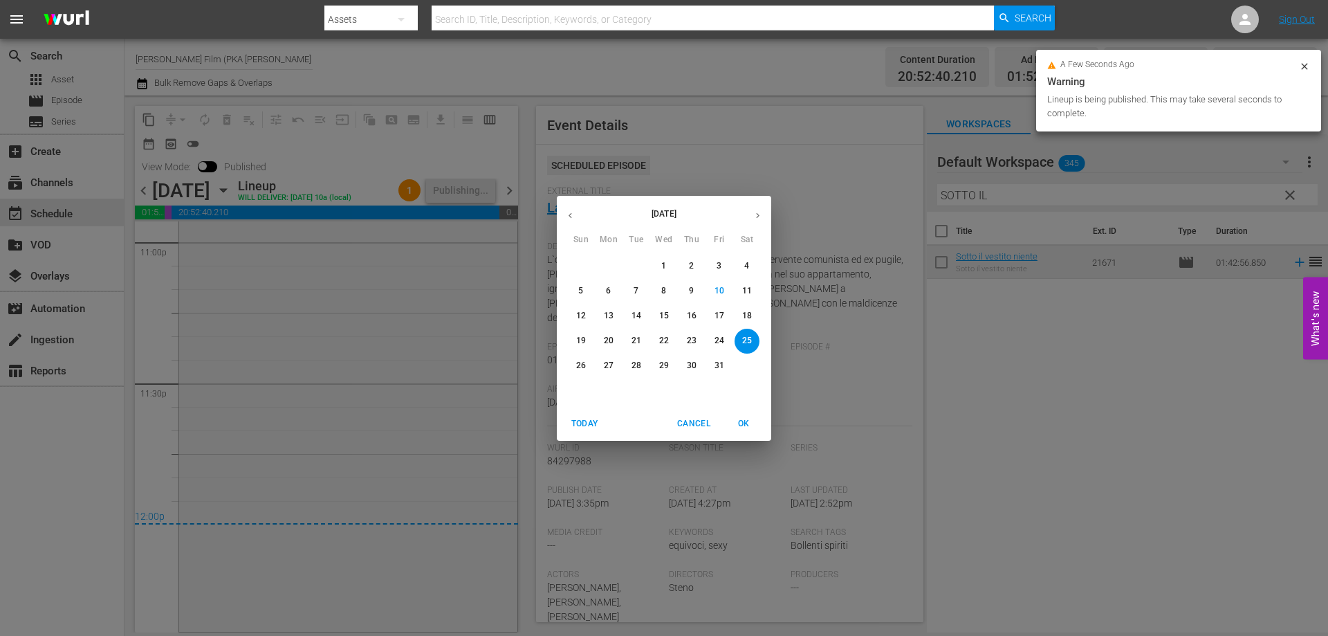
click at [576, 363] on p "26" at bounding box center [581, 366] width 10 height 12
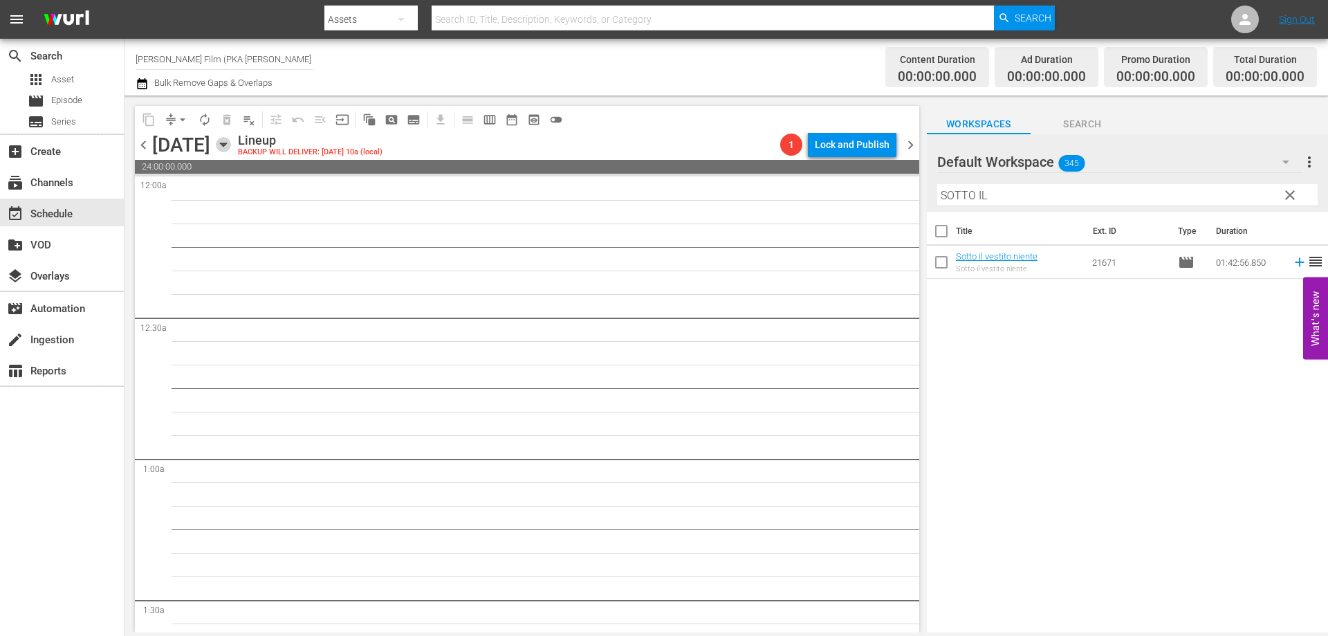
click at [231, 145] on icon "button" at bounding box center [223, 144] width 15 height 15
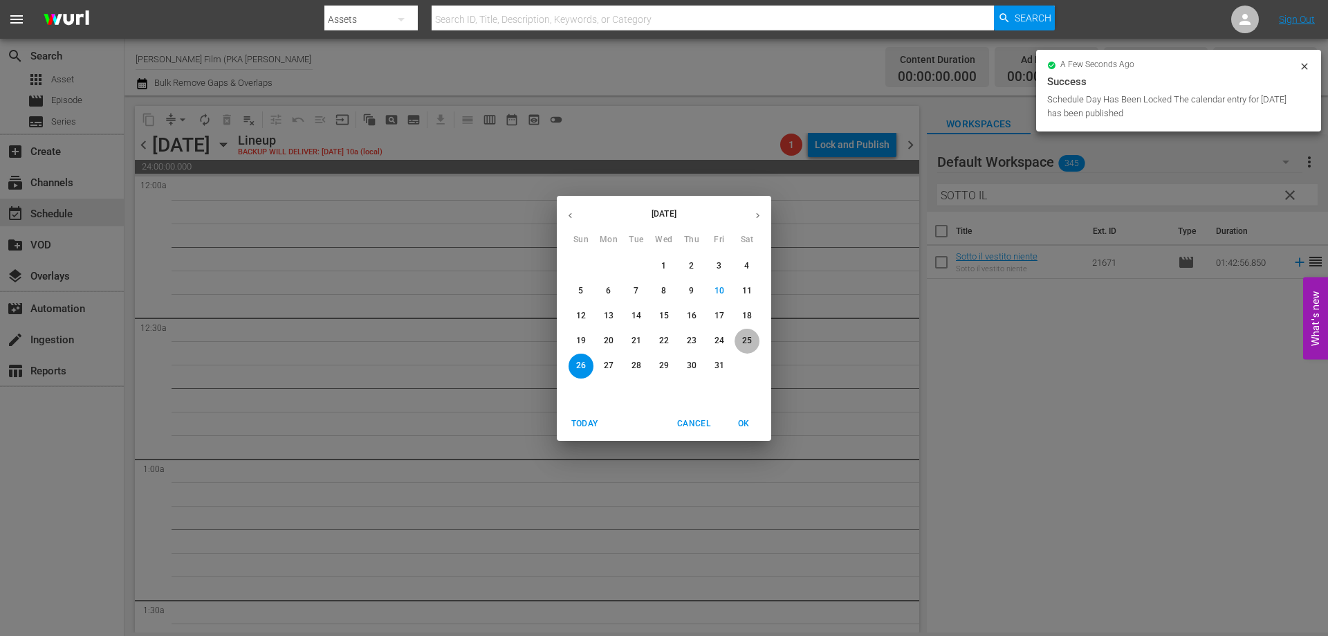
click at [749, 339] on p "25" at bounding box center [747, 341] width 10 height 12
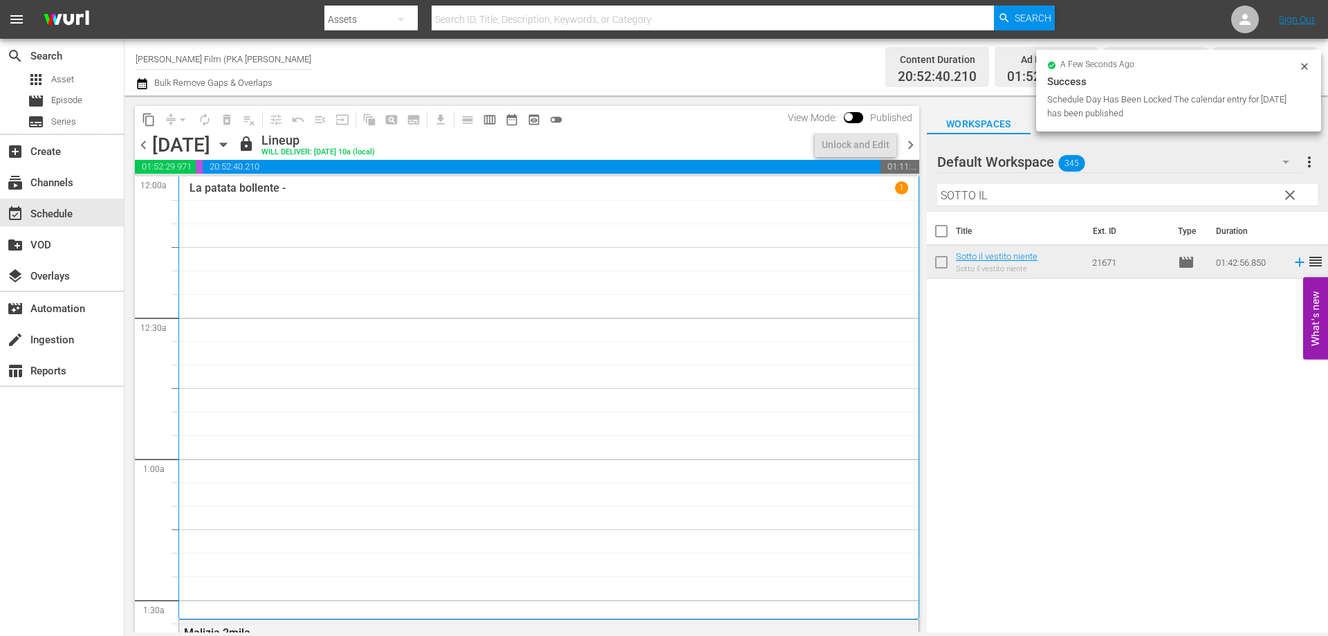
click at [226, 145] on icon "button" at bounding box center [223, 144] width 6 height 3
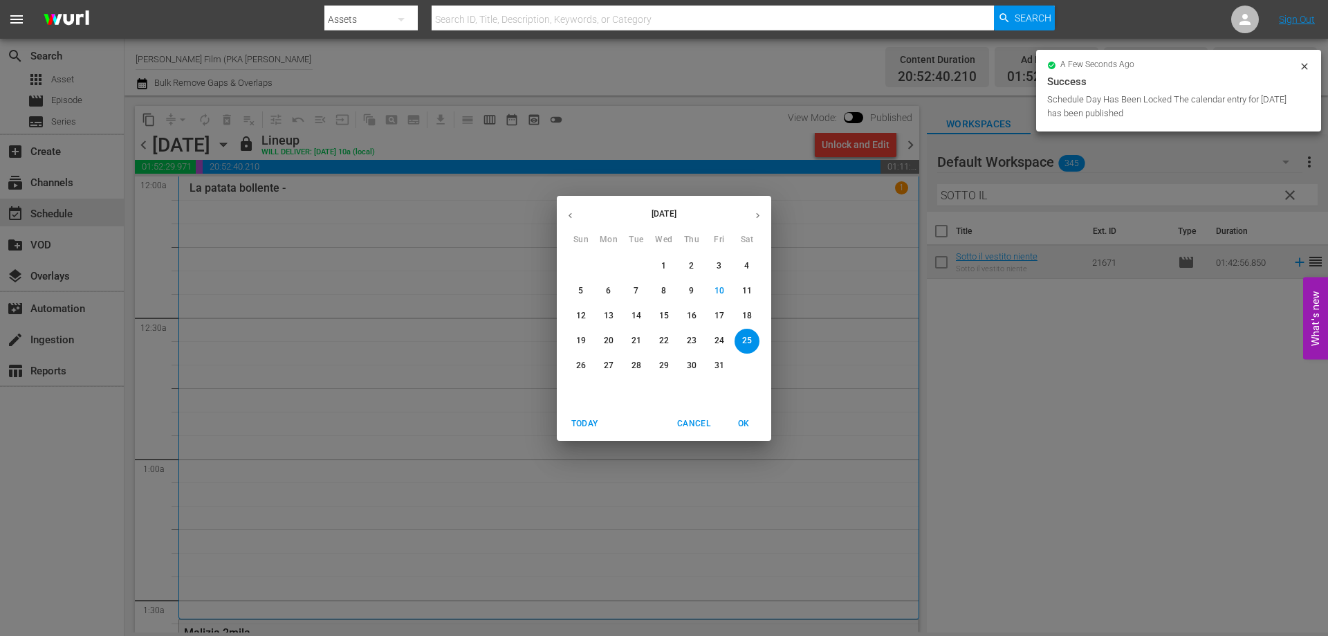
click at [578, 358] on button "26" at bounding box center [581, 365] width 25 height 25
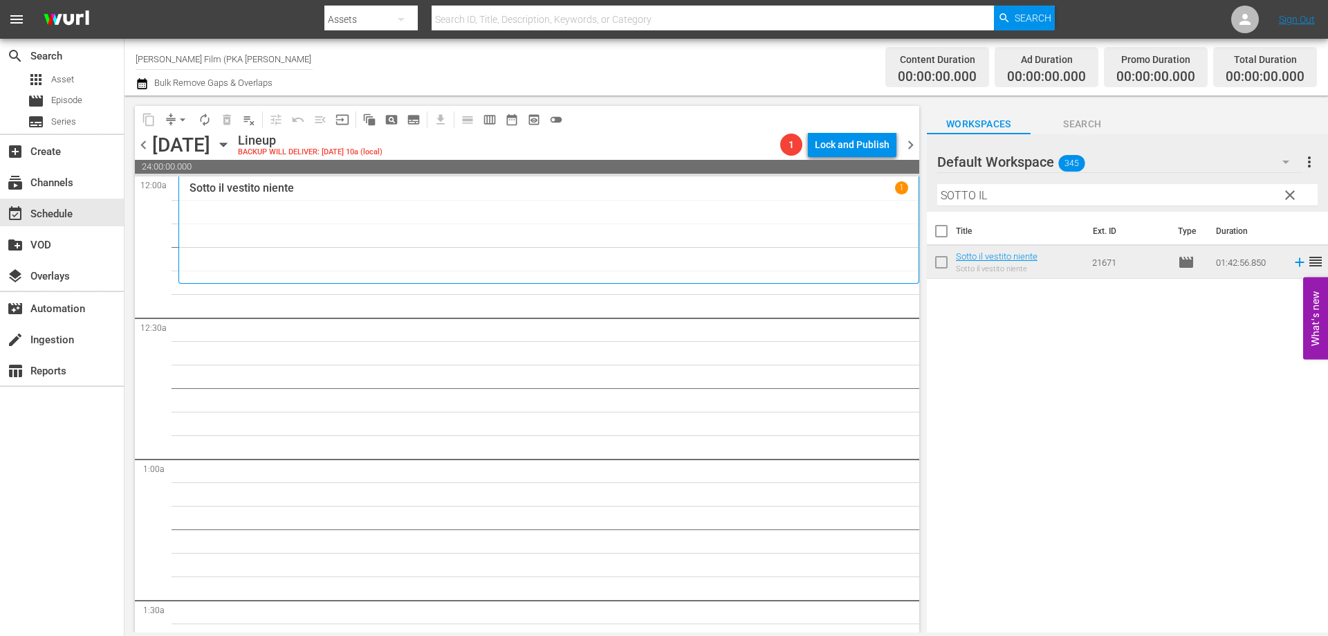
click at [667, 265] on div "Sotto il vestito niente 1" at bounding box center [549, 229] width 719 height 97
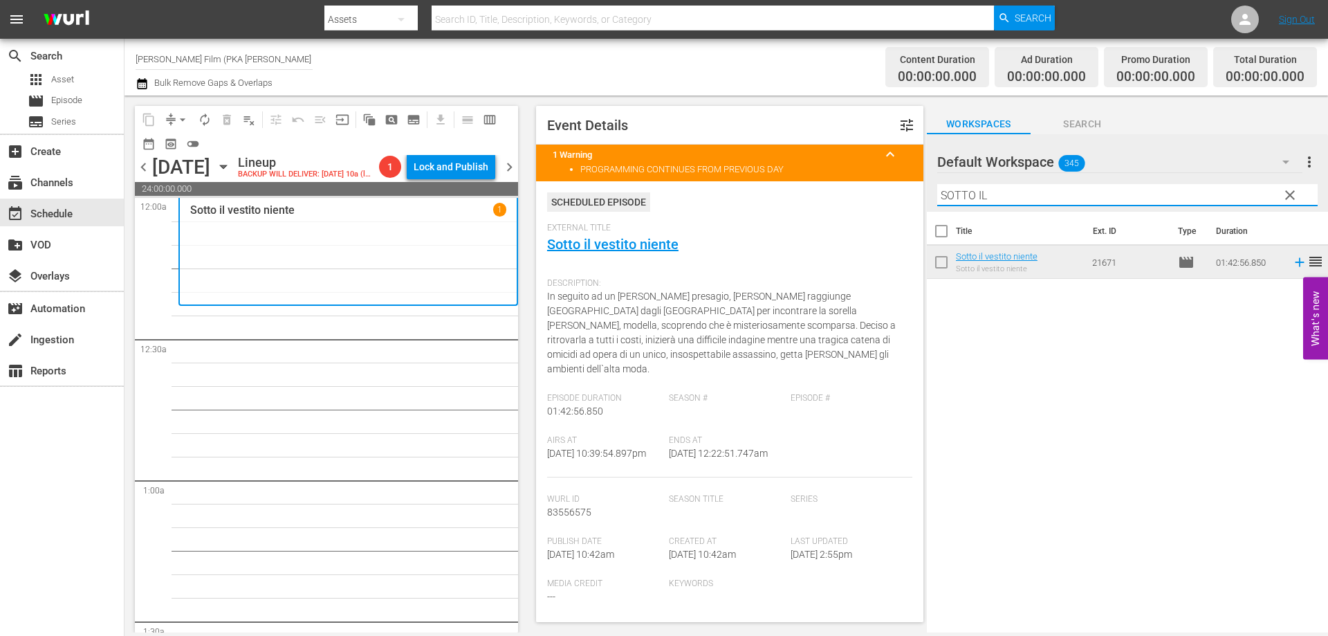
drag, startPoint x: 1022, startPoint y: 203, endPoint x: 872, endPoint y: 178, distance: 152.1
click at [872, 178] on div "content_copy compress arrow_drop_down autorenew_outlined delete_forever_outline…" at bounding box center [725, 363] width 1203 height 537
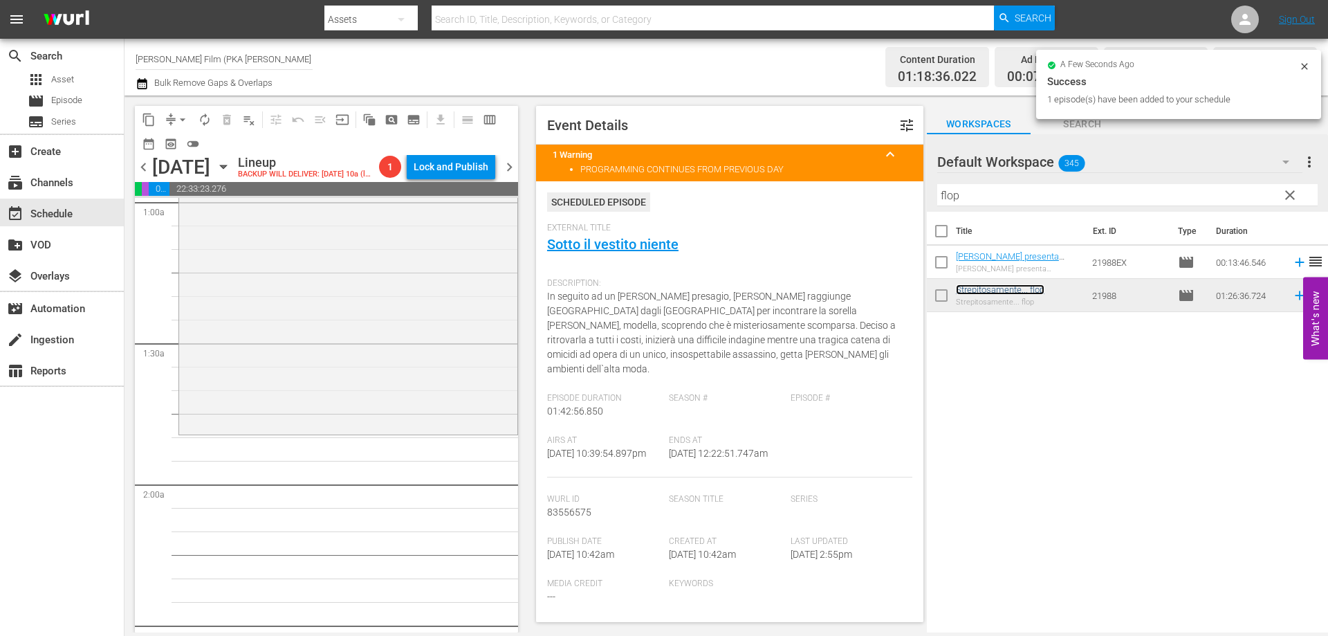
scroll to position [277, 0]
click at [402, 342] on div "Strepitosamente... flop reorder" at bounding box center [348, 231] width 338 height 403
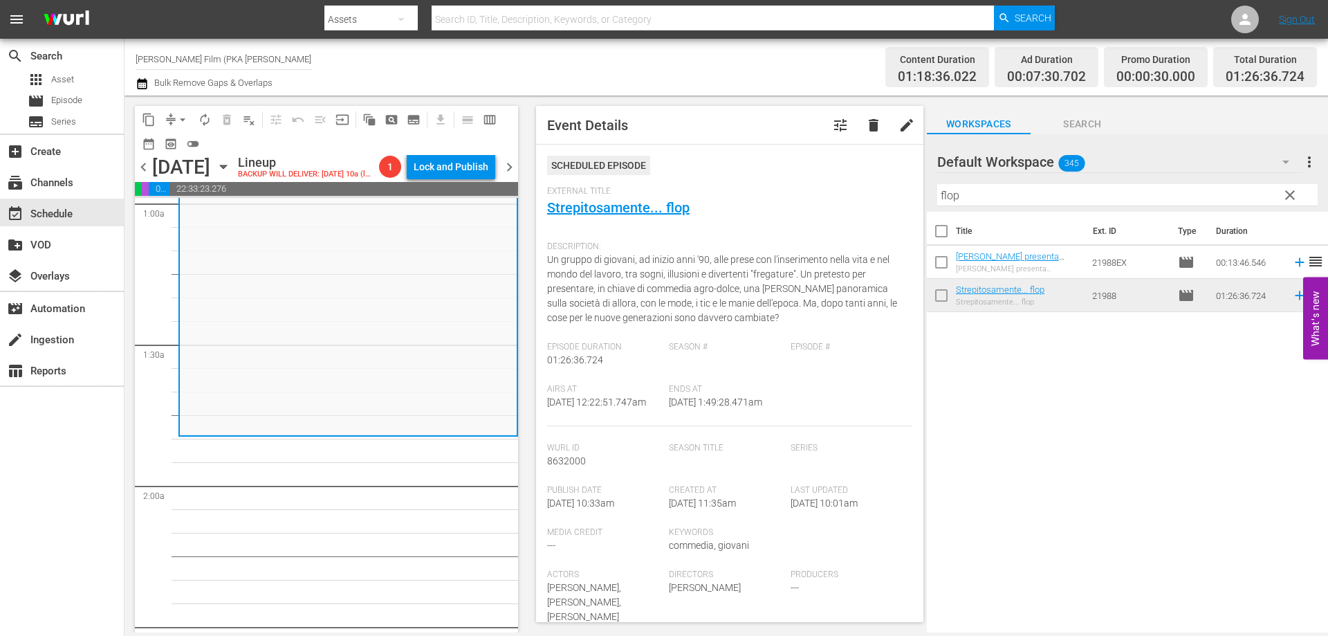
drag, startPoint x: 968, startPoint y: 192, endPoint x: 901, endPoint y: 193, distance: 67.1
click at [901, 193] on div "content_copy compress arrow_drop_down autorenew_outlined delete_forever_outline…" at bounding box center [725, 363] width 1203 height 537
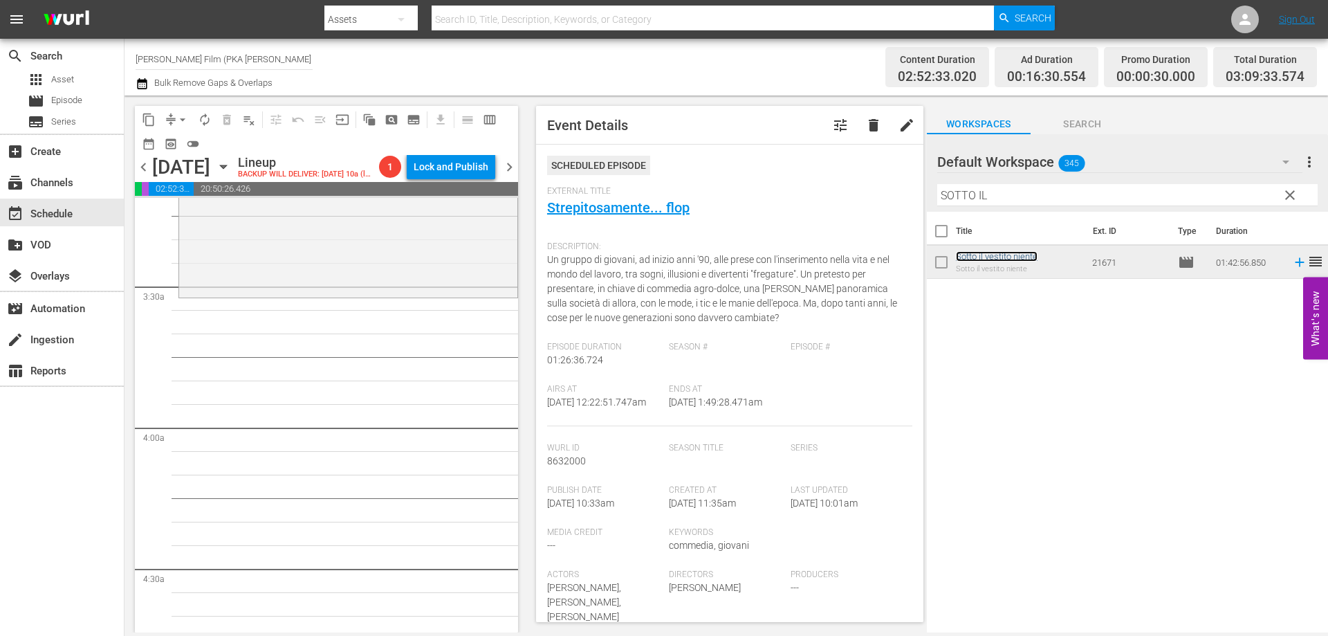
scroll to position [692, 0]
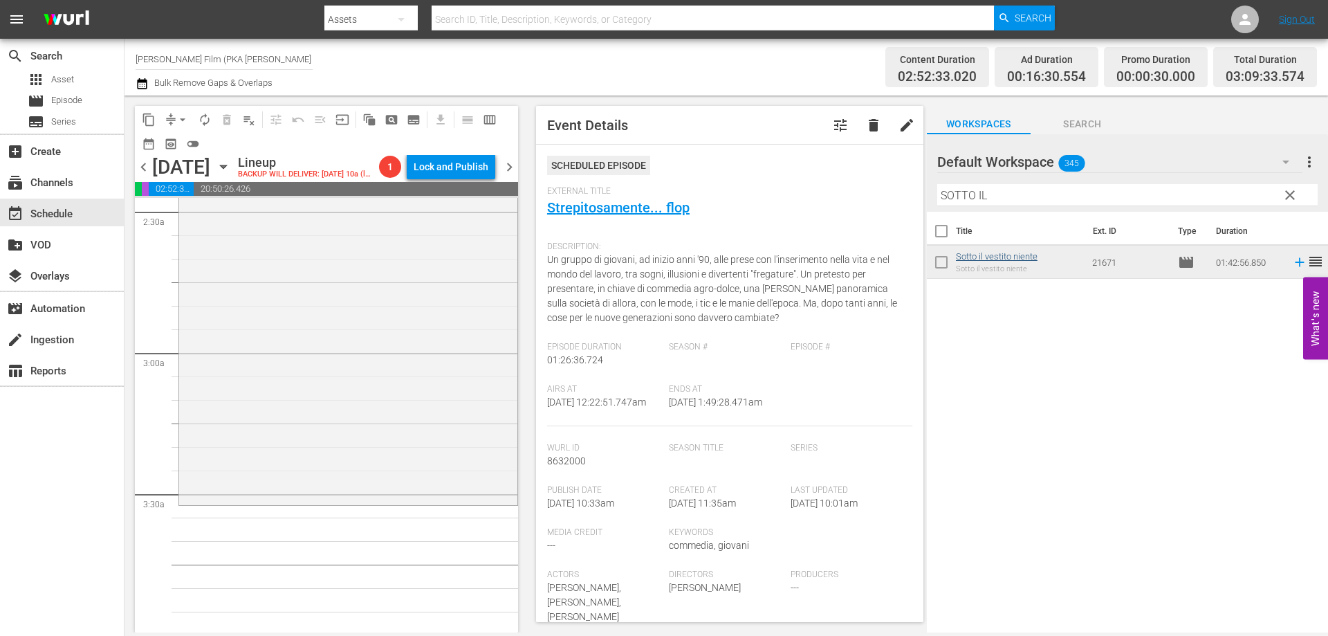
click at [391, 400] on div "Sotto il vestito niente reorder" at bounding box center [348, 262] width 338 height 480
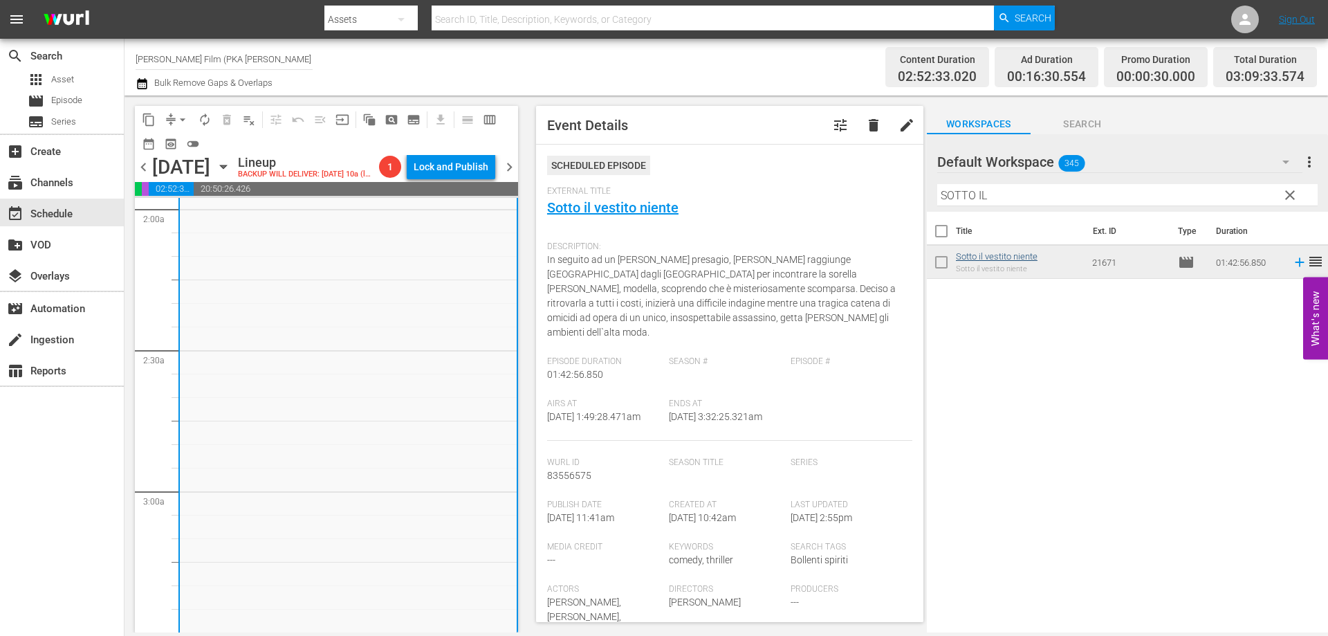
scroll to position [622, 0]
click at [896, 178] on div "content_copy compress arrow_drop_down autorenew_outlined delete_forever_outline…" at bounding box center [725, 363] width 1203 height 537
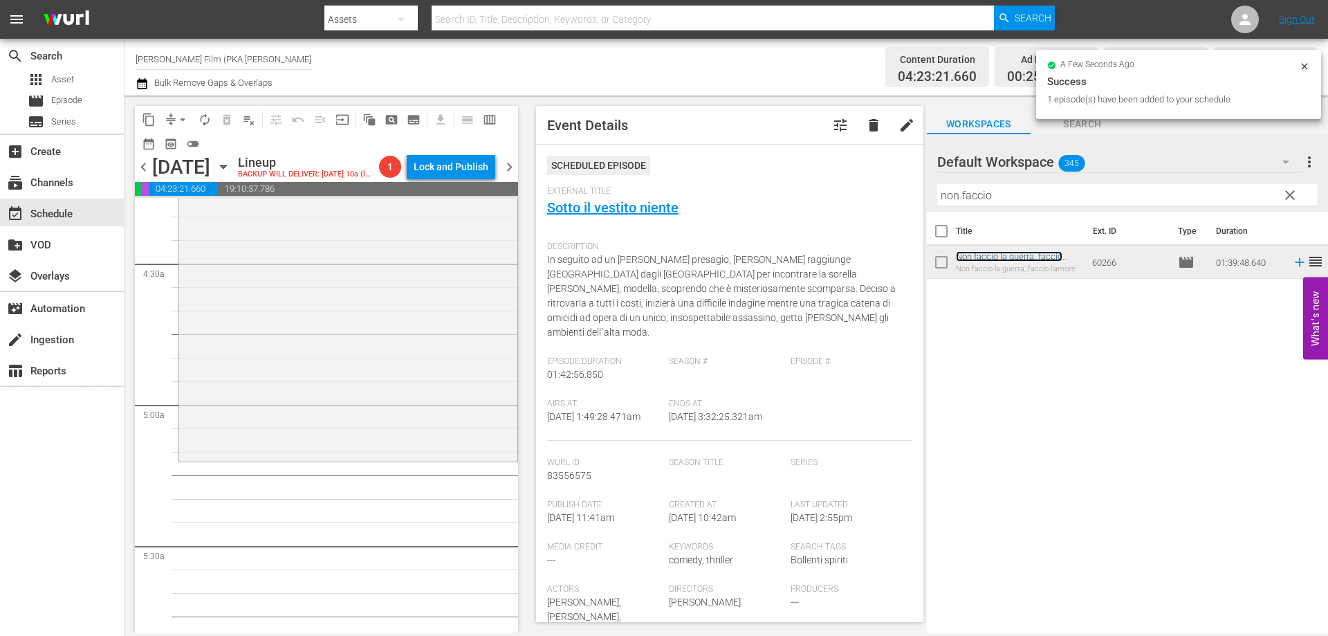
scroll to position [1245, 0]
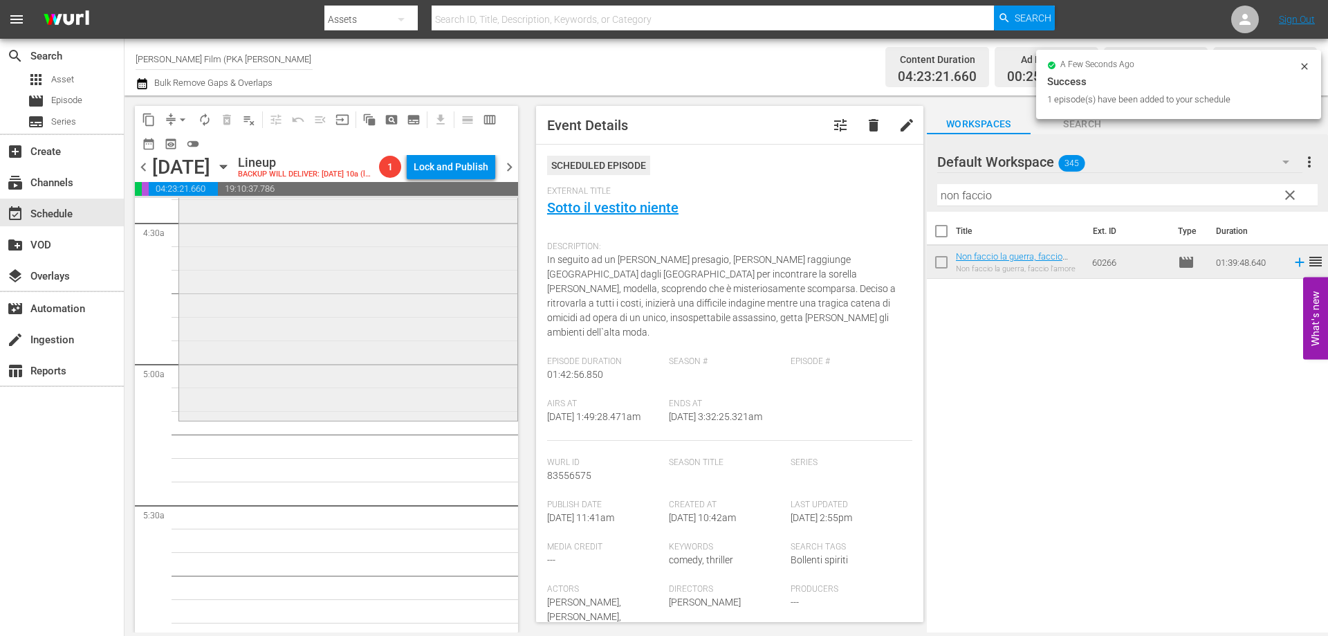
click at [403, 411] on div "Non faccio [PERSON_NAME], [PERSON_NAME] l'amore reorder" at bounding box center [348, 185] width 338 height 465
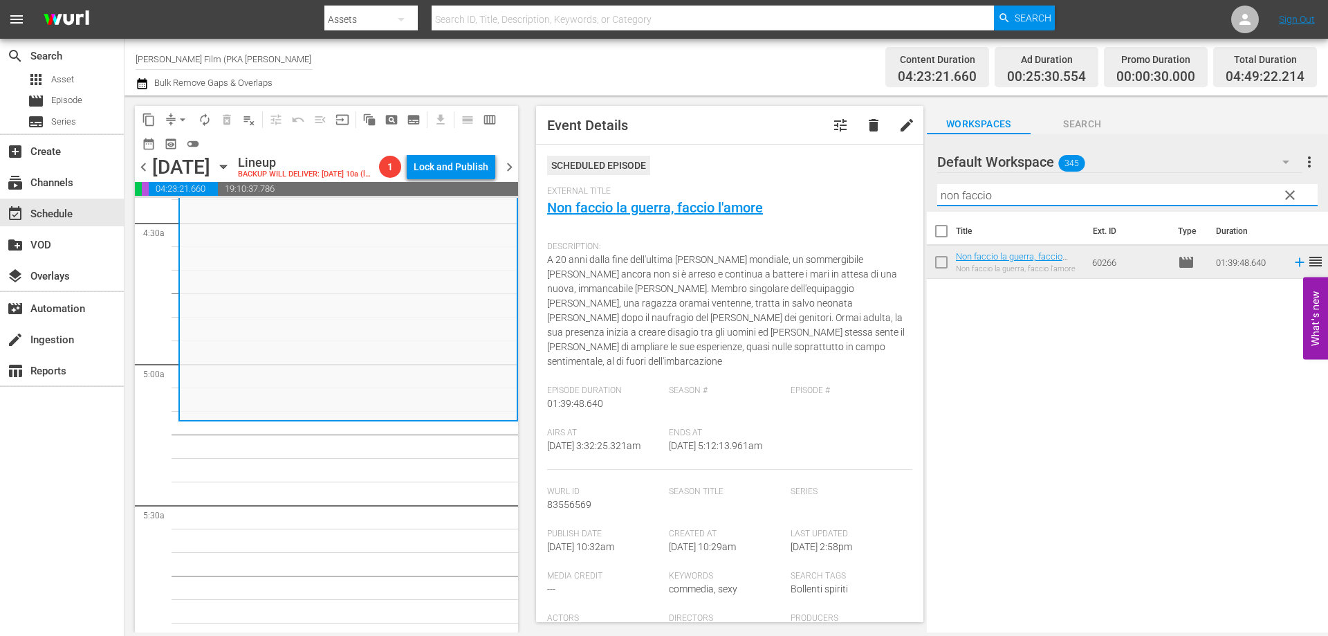
drag, startPoint x: 997, startPoint y: 192, endPoint x: 885, endPoint y: 192, distance: 112.0
click at [885, 192] on div "content_copy compress arrow_drop_down autorenew_outlined delete_forever_outline…" at bounding box center [725, 363] width 1203 height 537
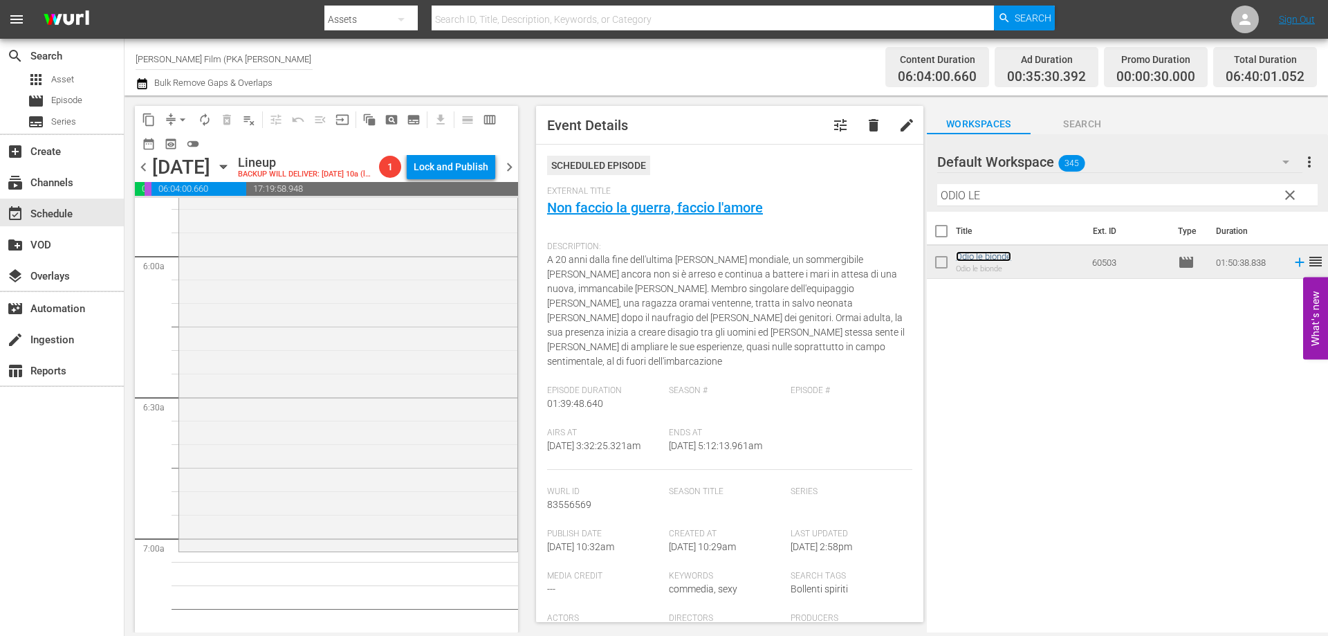
scroll to position [1660, 0]
click at [436, 469] on div "Odio le bionde reorder" at bounding box center [348, 265] width 338 height 516
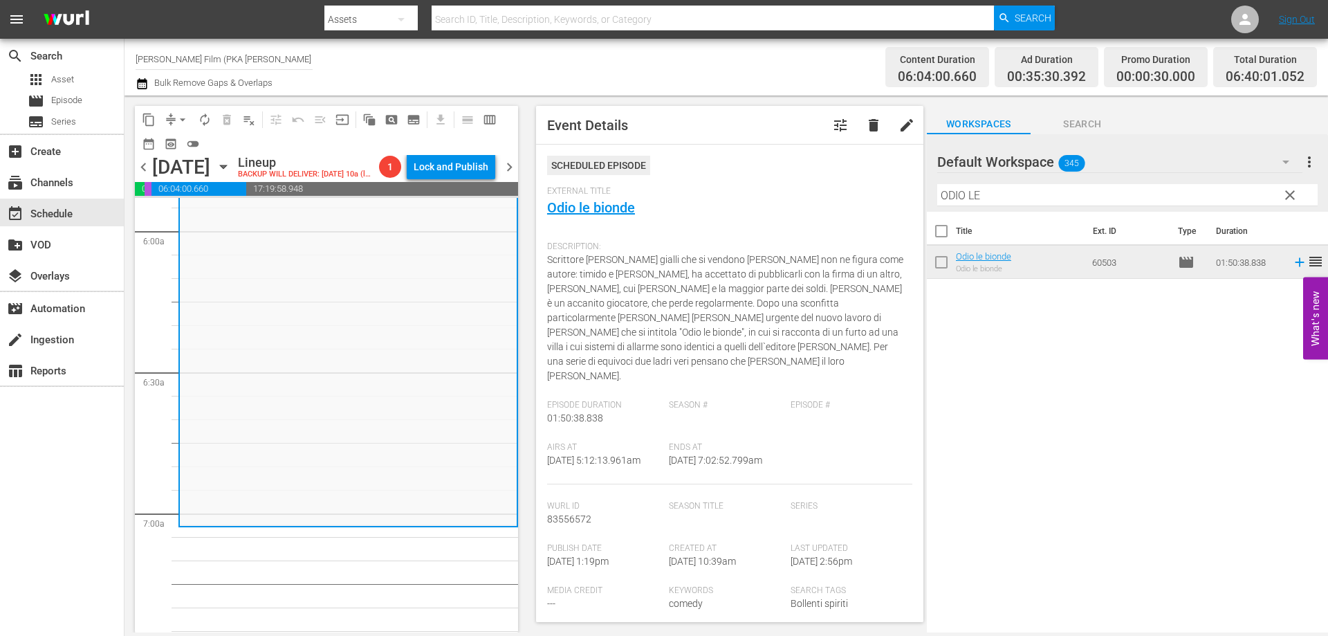
drag, startPoint x: 987, startPoint y: 191, endPoint x: 730, endPoint y: 155, distance: 259.1
click at [730, 155] on div "content_copy compress arrow_drop_down autorenew_outlined delete_forever_outline…" at bounding box center [725, 363] width 1203 height 537
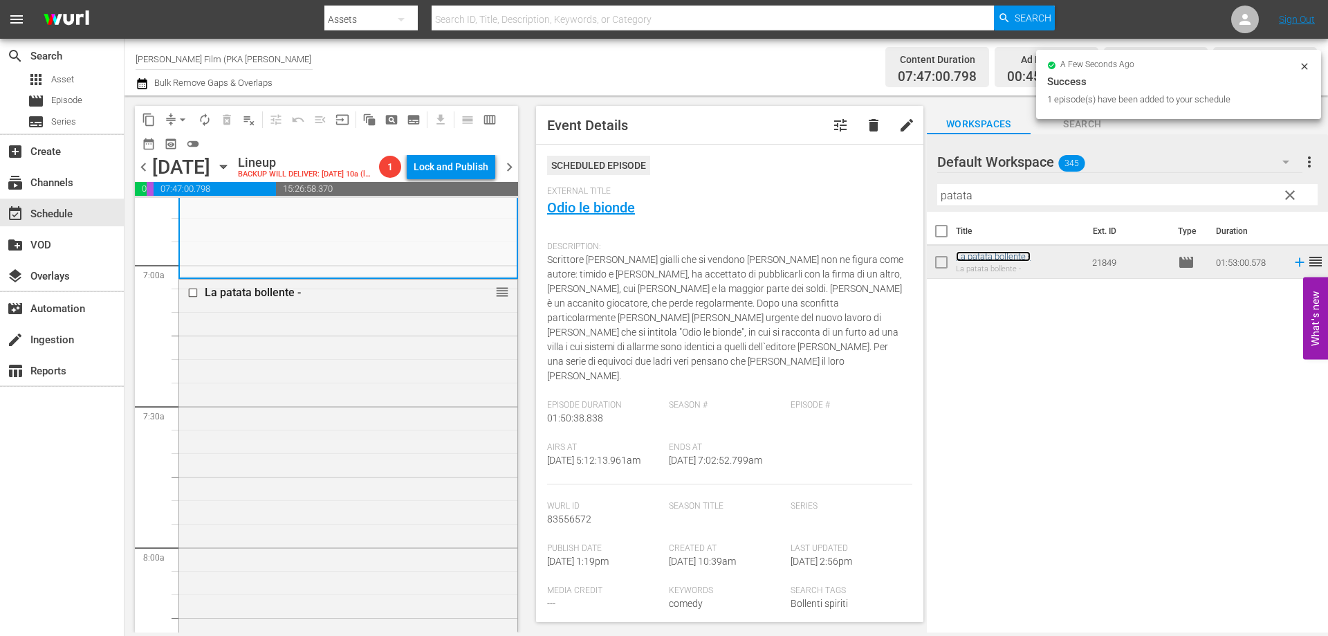
scroll to position [2144, 0]
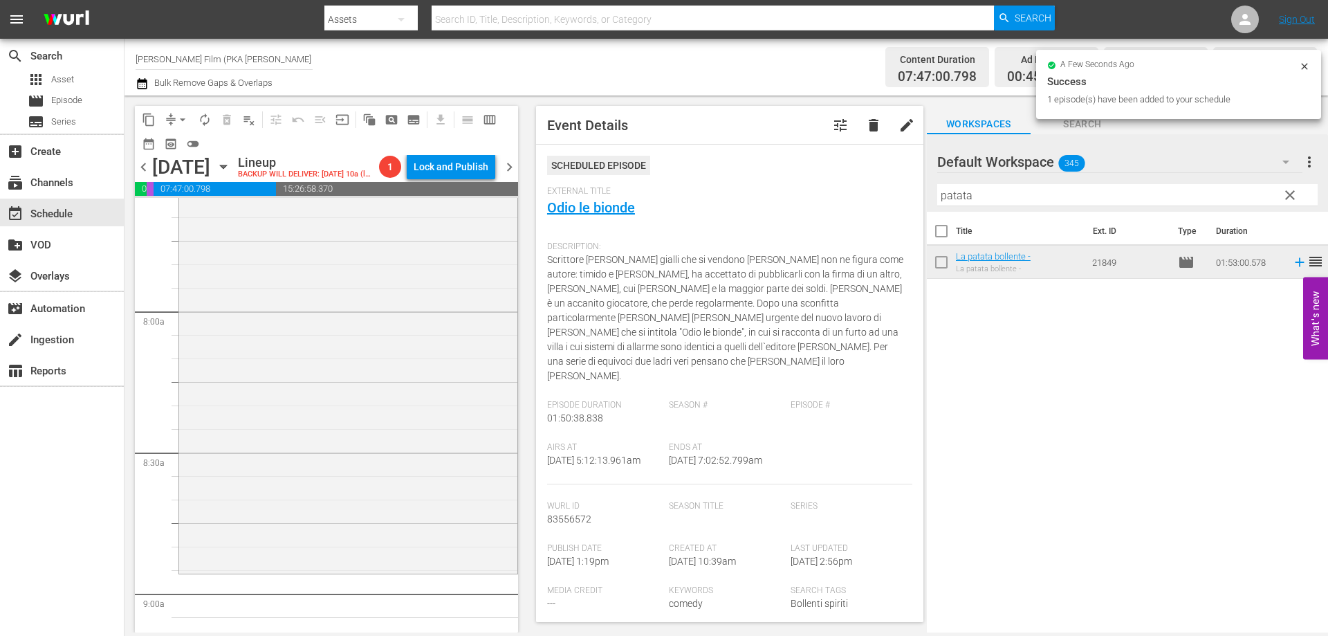
click at [423, 475] on div "La patata bollente - reorder" at bounding box center [348, 307] width 338 height 527
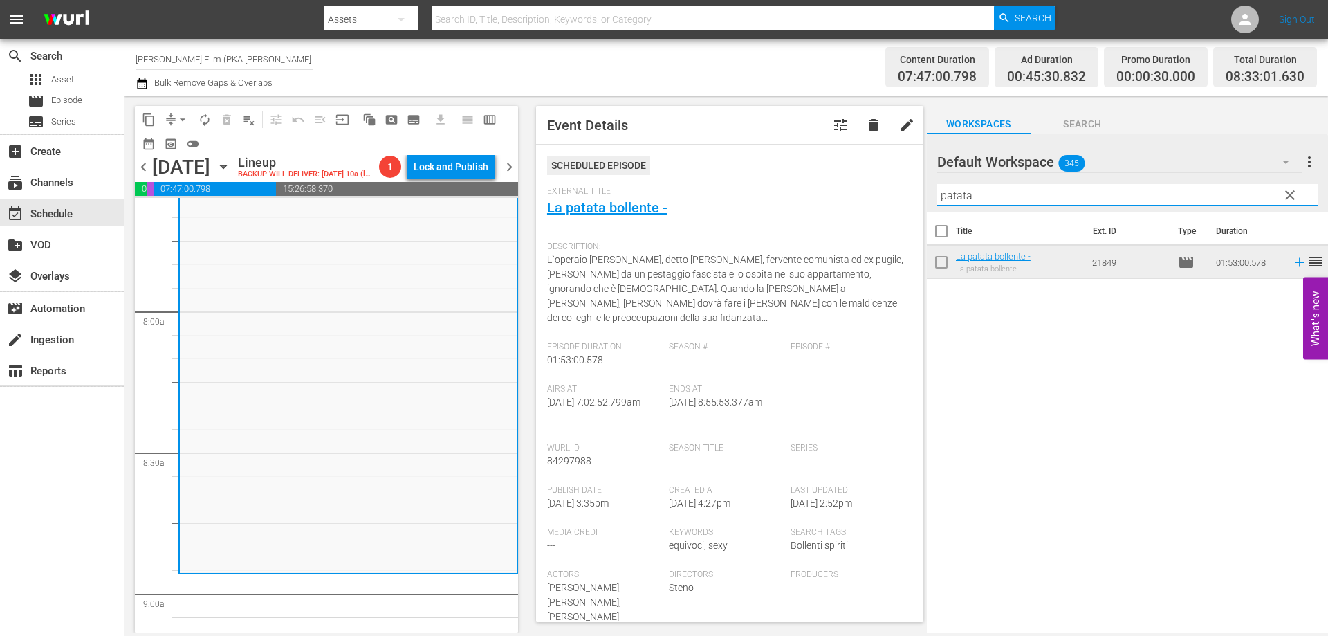
drag, startPoint x: 963, startPoint y: 197, endPoint x: 878, endPoint y: 185, distance: 85.2
click at [885, 188] on div "content_copy compress arrow_drop_down autorenew_outlined delete_forever_outline…" at bounding box center [725, 363] width 1203 height 537
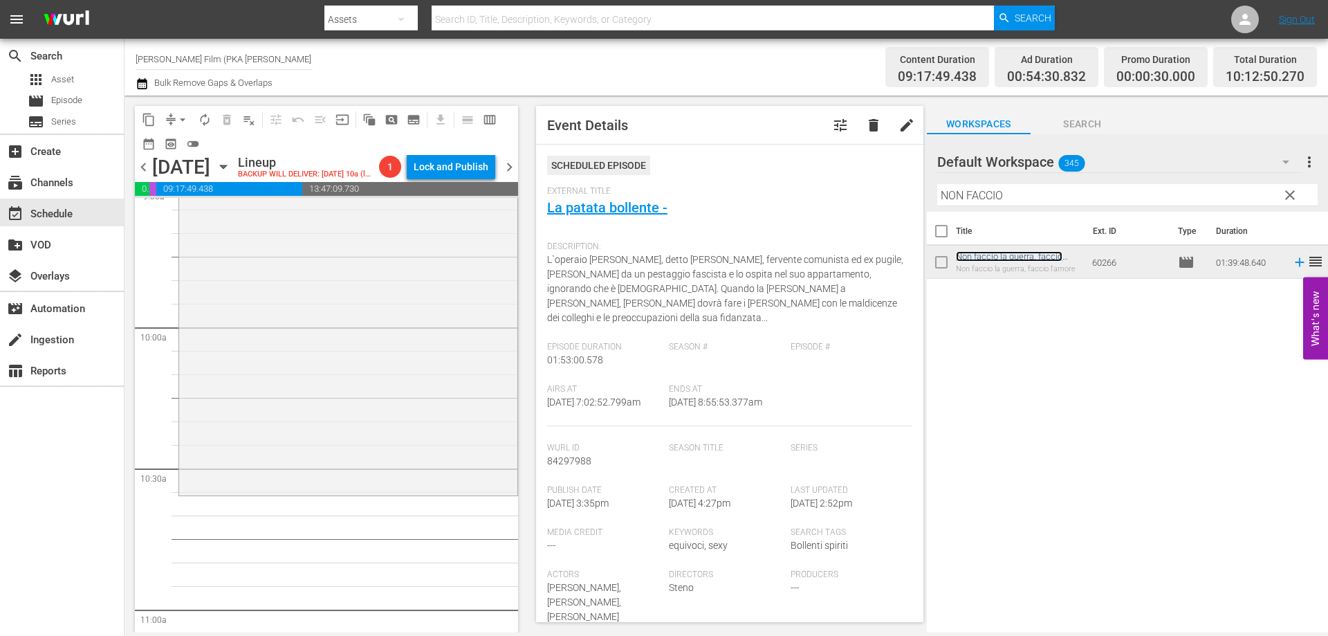
scroll to position [2697, 0]
click at [393, 420] on div "Non faccio [PERSON_NAME], [PERSON_NAME] l'amore reorder" at bounding box center [348, 253] width 338 height 465
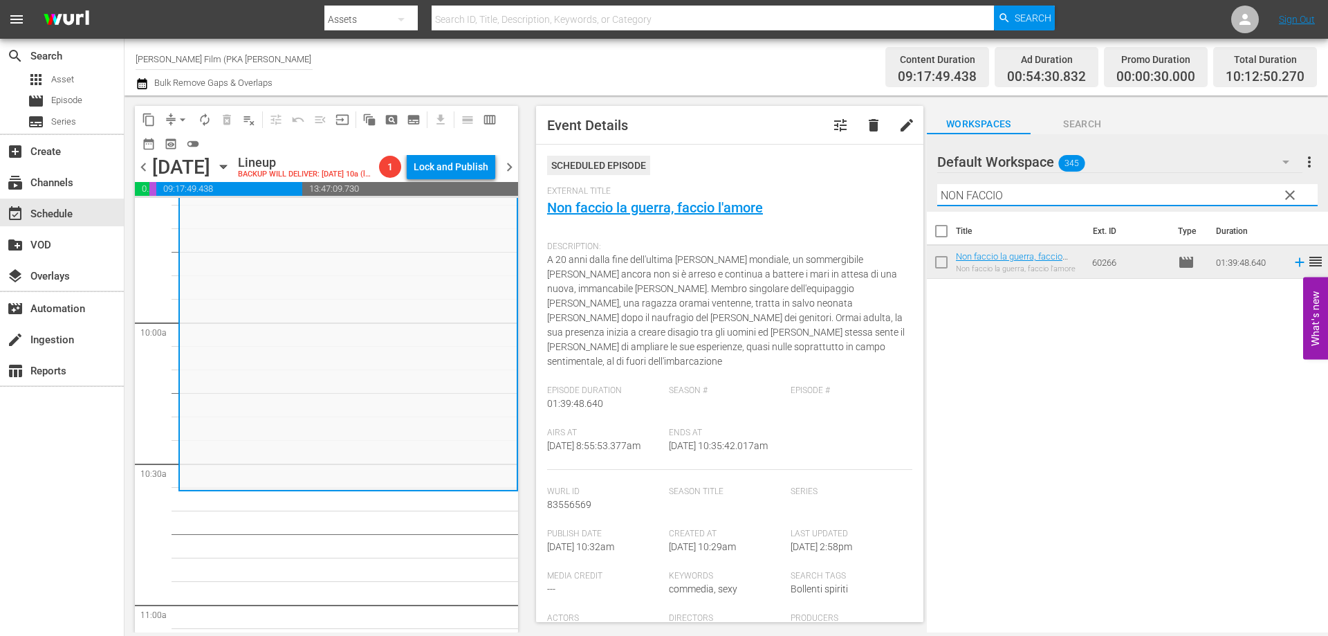
drag, startPoint x: 1010, startPoint y: 192, endPoint x: 879, endPoint y: 192, distance: 131.4
click at [879, 192] on div "content_copy compress arrow_drop_down autorenew_outlined delete_forever_outline…" at bounding box center [725, 363] width 1203 height 537
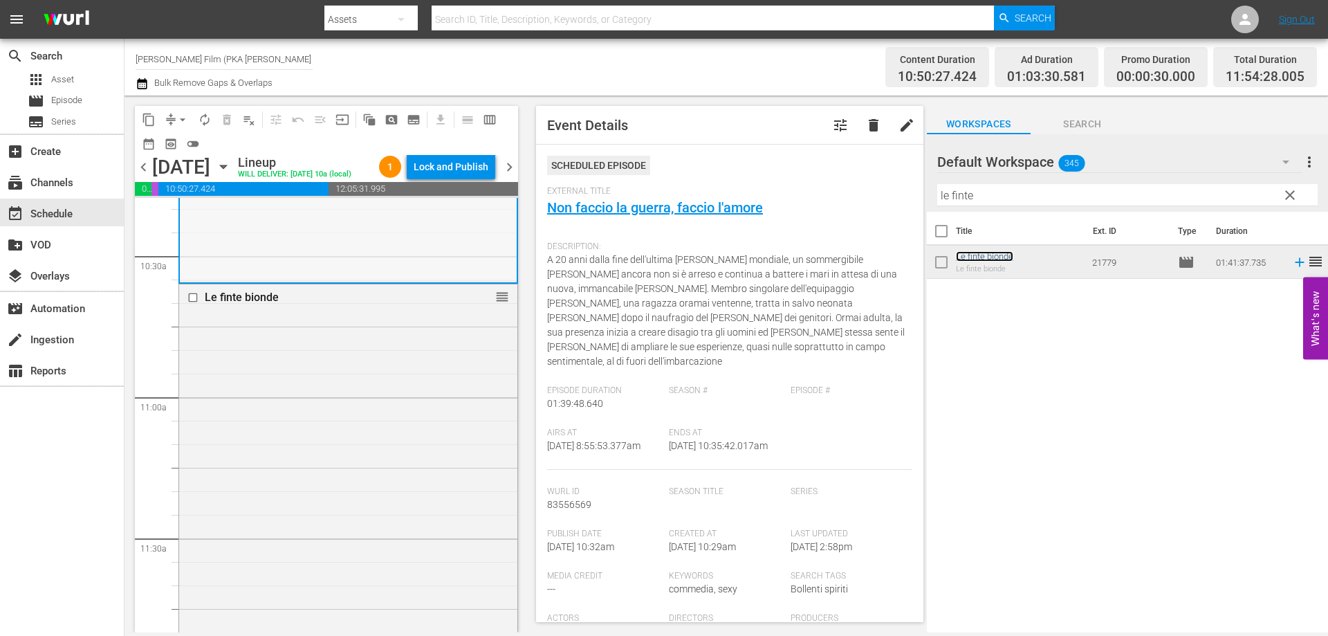
scroll to position [3182, 0]
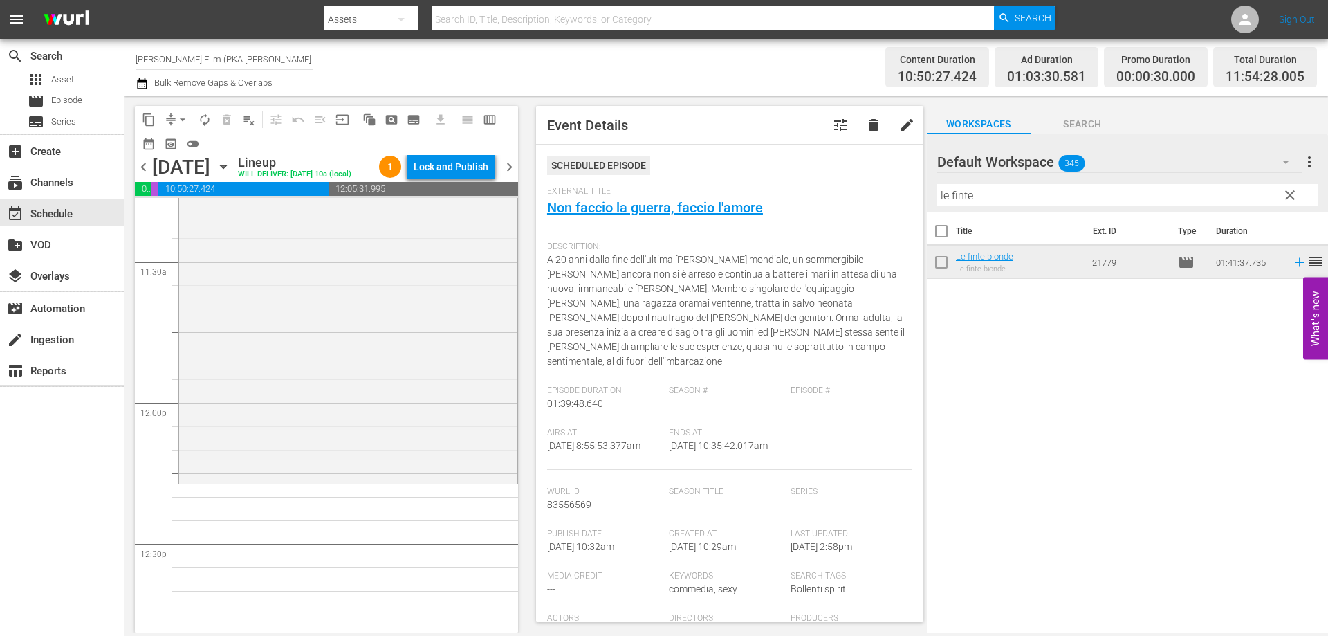
click at [340, 384] on div "Le finte bionde reorder" at bounding box center [348, 245] width 338 height 474
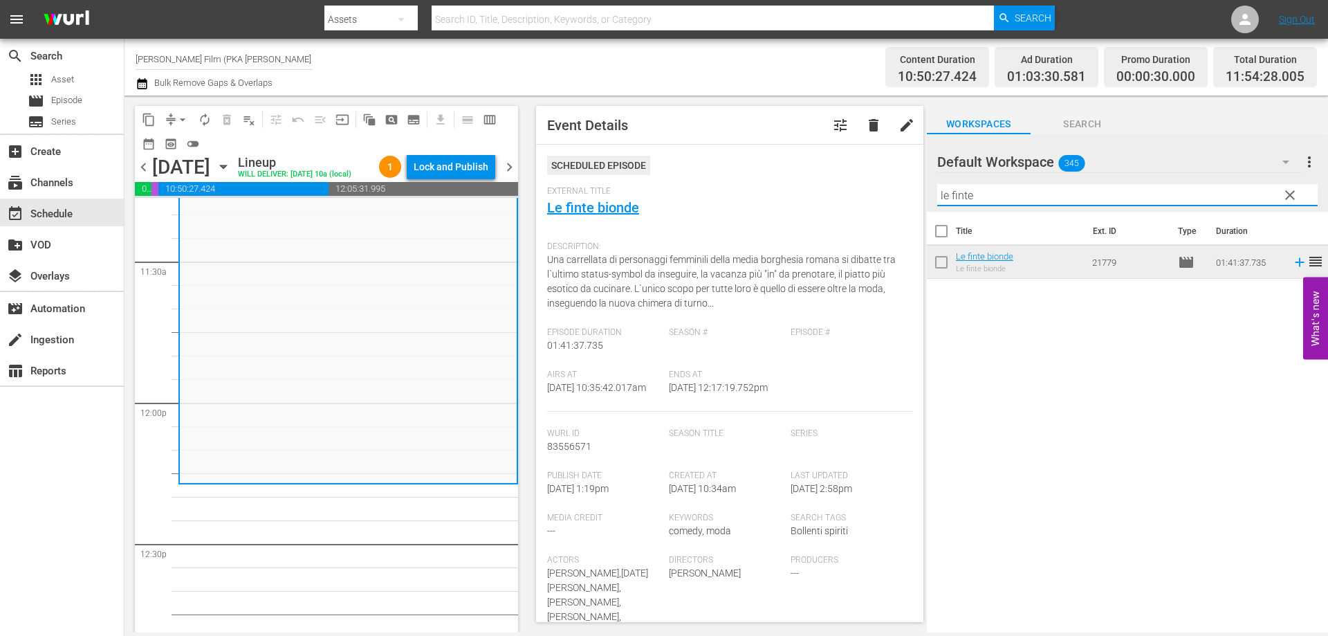
drag, startPoint x: 1013, startPoint y: 200, endPoint x: 880, endPoint y: 189, distance: 133.9
click at [880, 189] on div "content_copy compress arrow_drop_down autorenew_outlined delete_forever_outline…" at bounding box center [725, 363] width 1203 height 537
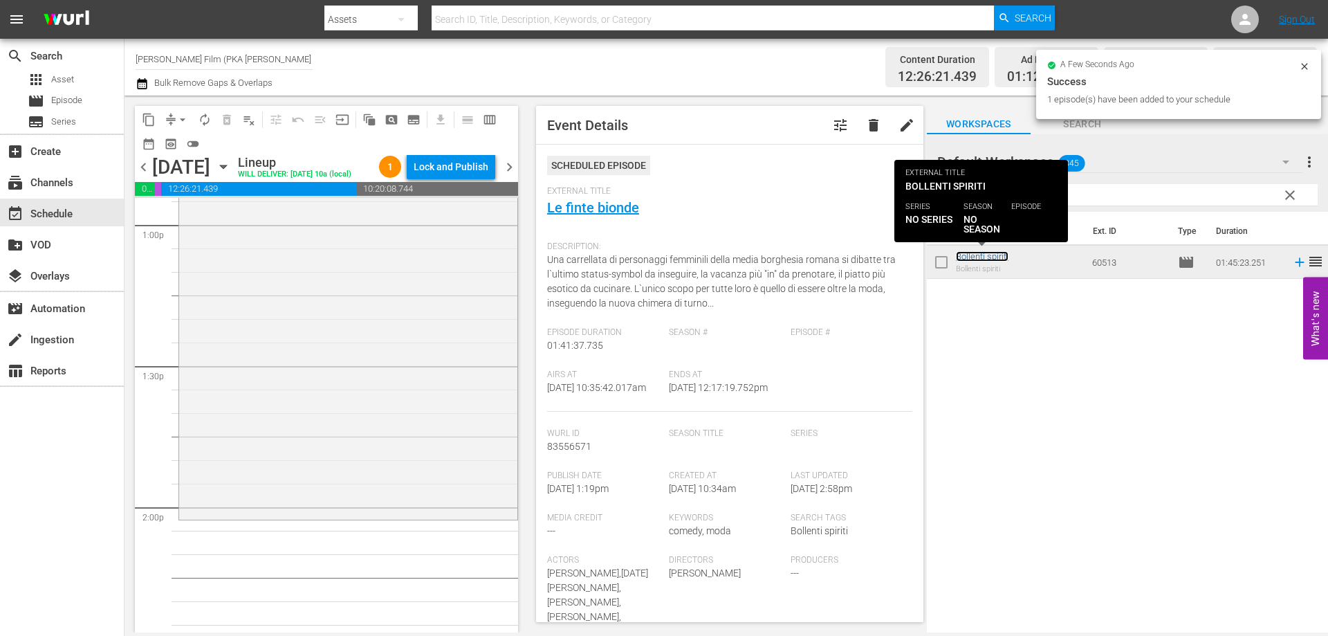
scroll to position [3666, 0]
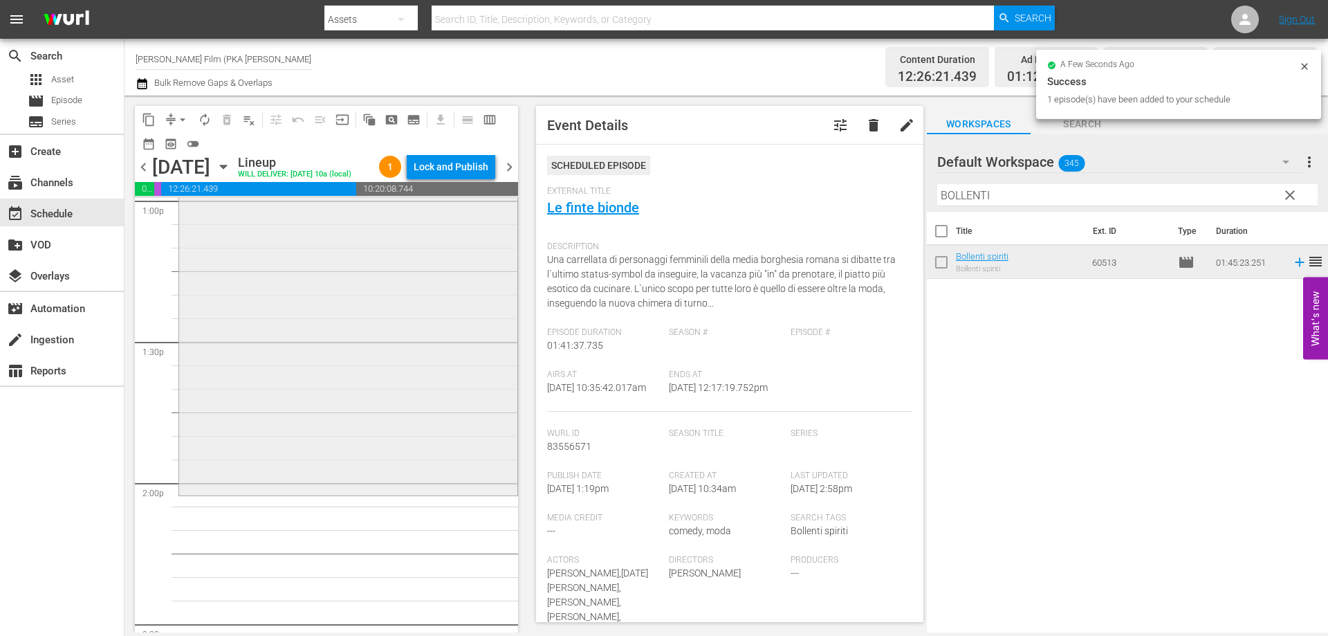
click at [445, 463] on div "Bollenti spiriti reorder" at bounding box center [348, 247] width 338 height 492
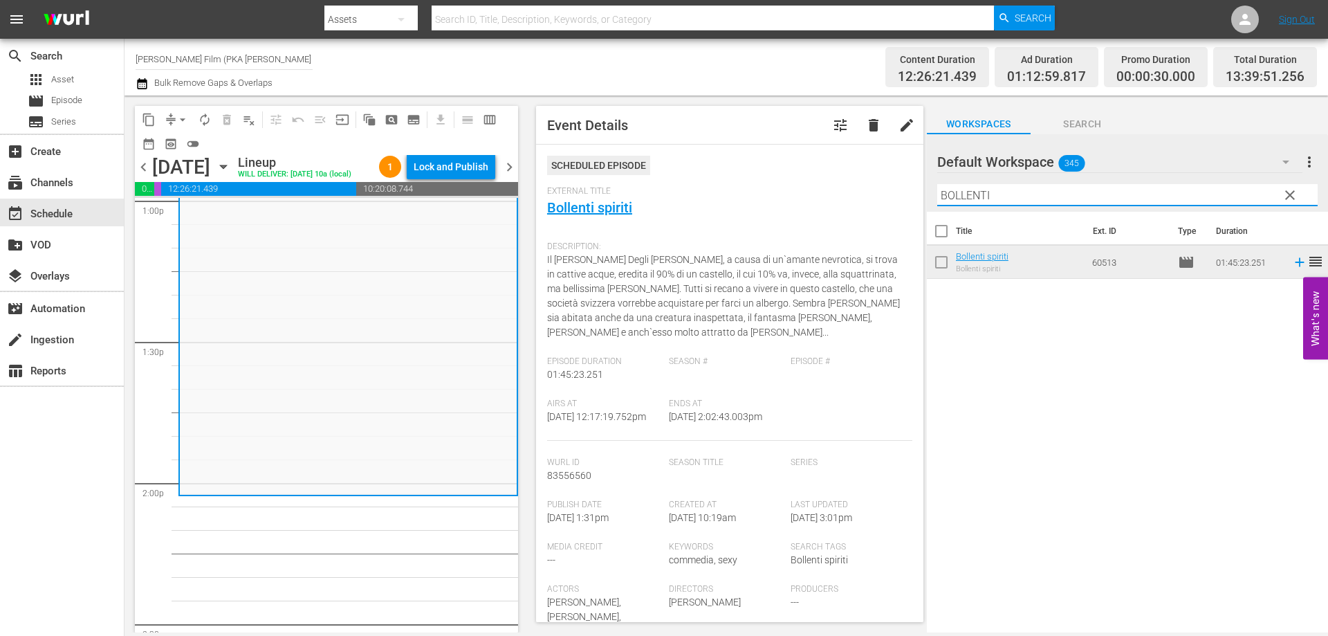
drag, startPoint x: 1011, startPoint y: 201, endPoint x: 792, endPoint y: 174, distance: 220.9
click at [792, 174] on div "content_copy compress arrow_drop_down autorenew_outlined delete_forever_outline…" at bounding box center [725, 363] width 1203 height 537
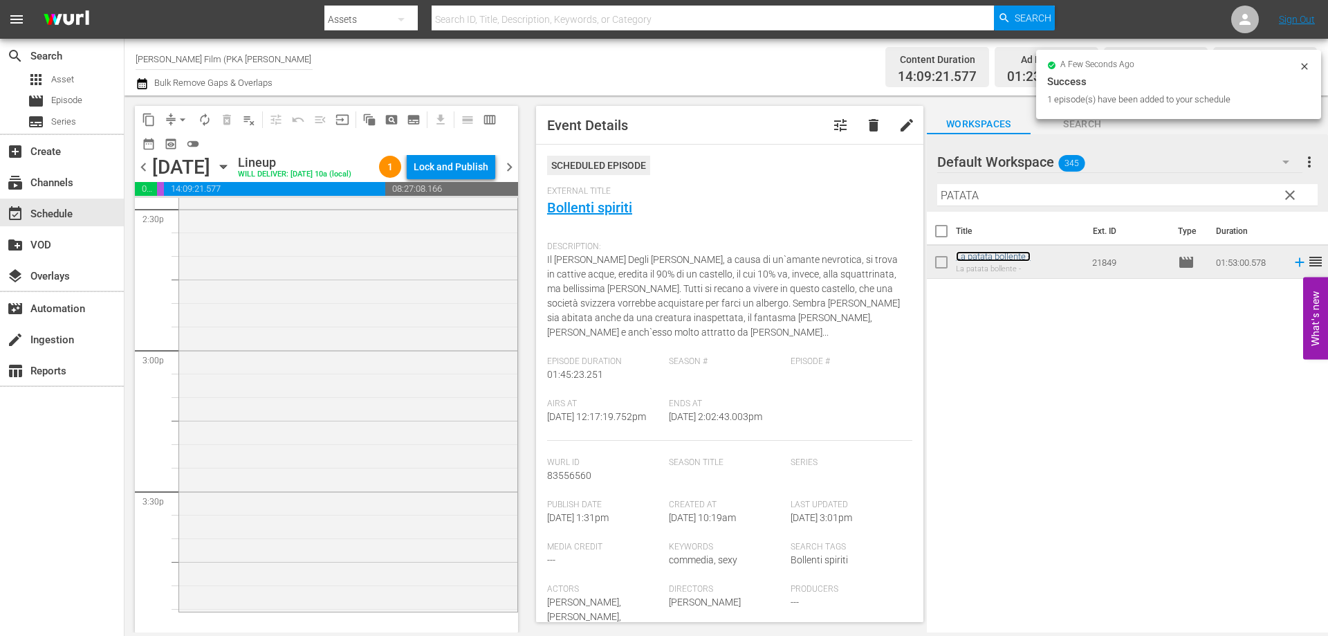
scroll to position [4150, 0]
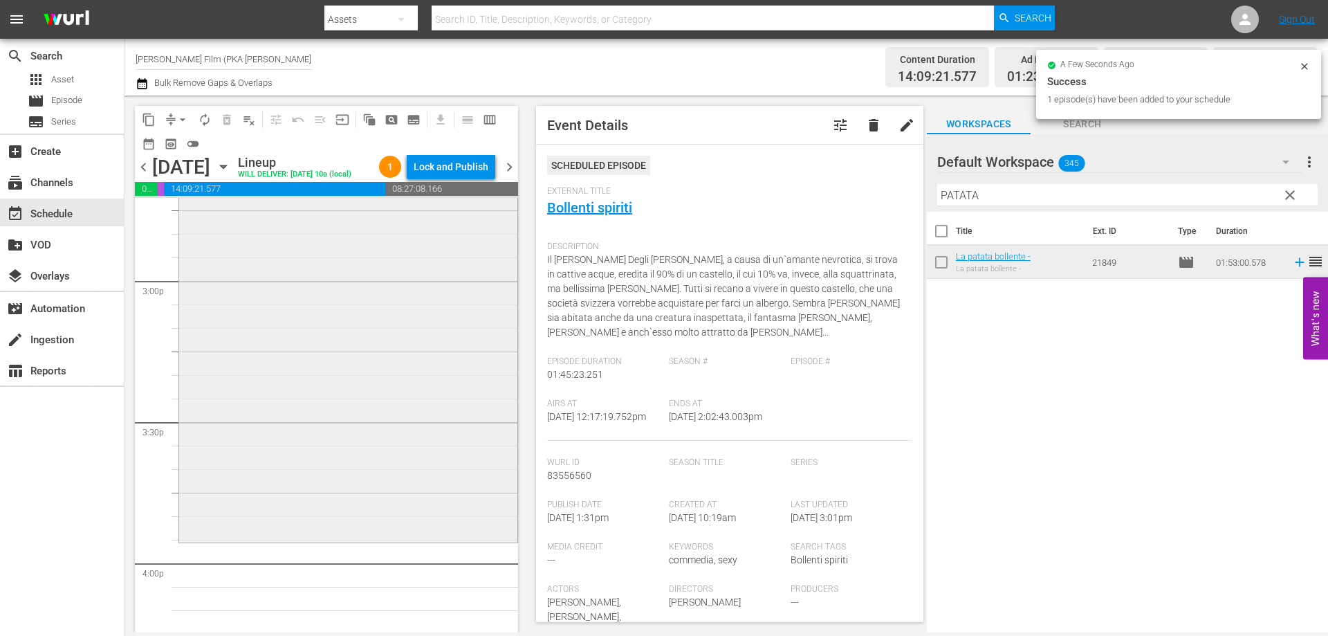
click at [413, 494] on div "La patata bollente - reorder" at bounding box center [348, 275] width 338 height 527
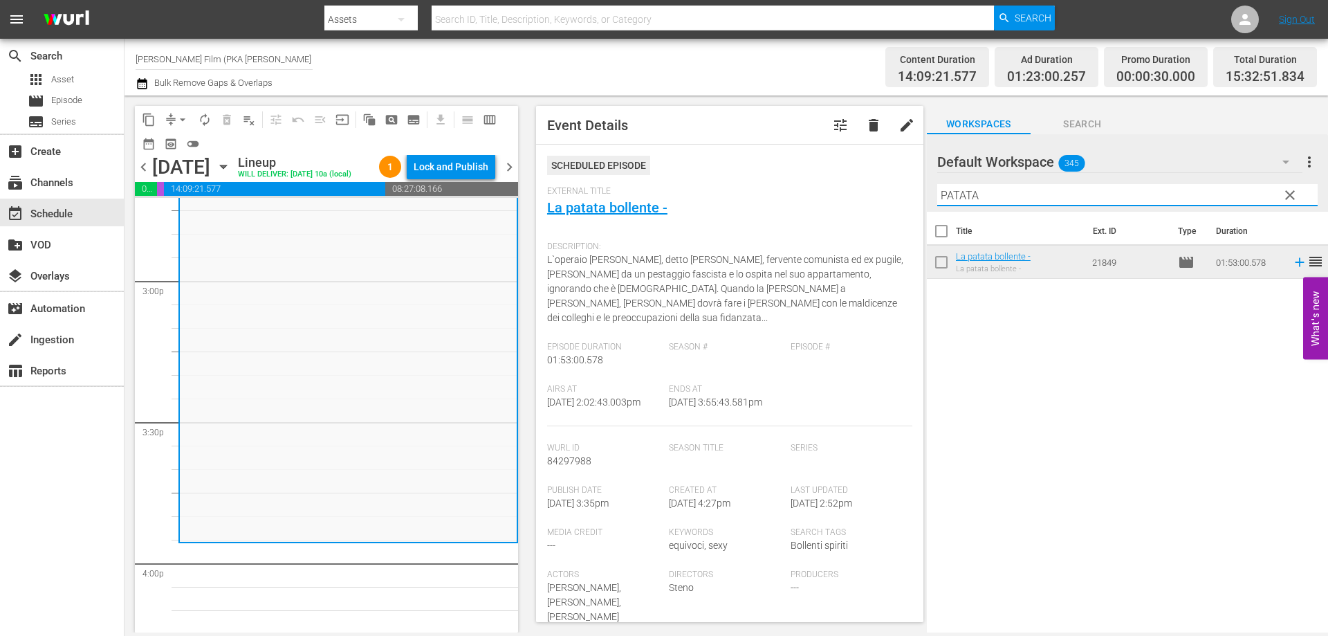
drag, startPoint x: 991, startPoint y: 193, endPoint x: 842, endPoint y: 177, distance: 150.2
click at [842, 177] on div "content_copy compress arrow_drop_down autorenew_outlined delete_forever_outline…" at bounding box center [725, 363] width 1203 height 537
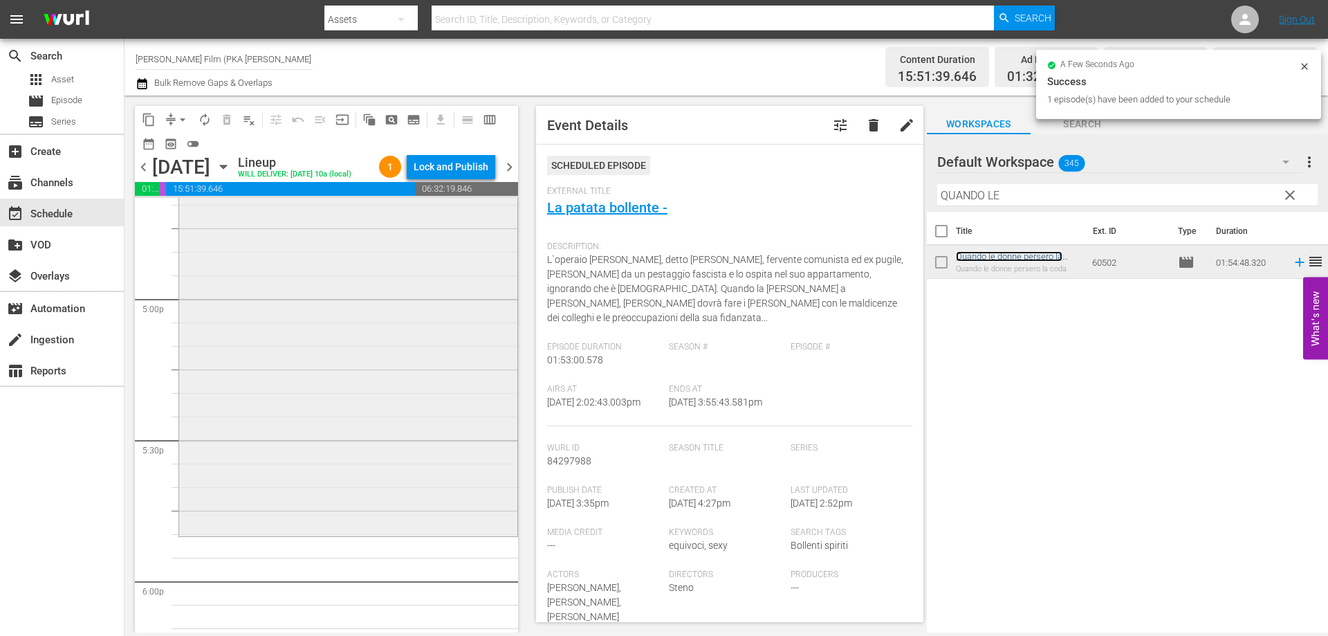
scroll to position [4703, 0]
click at [376, 494] on div "Quando le donne persero la coda reorder" at bounding box center [348, 258] width 338 height 536
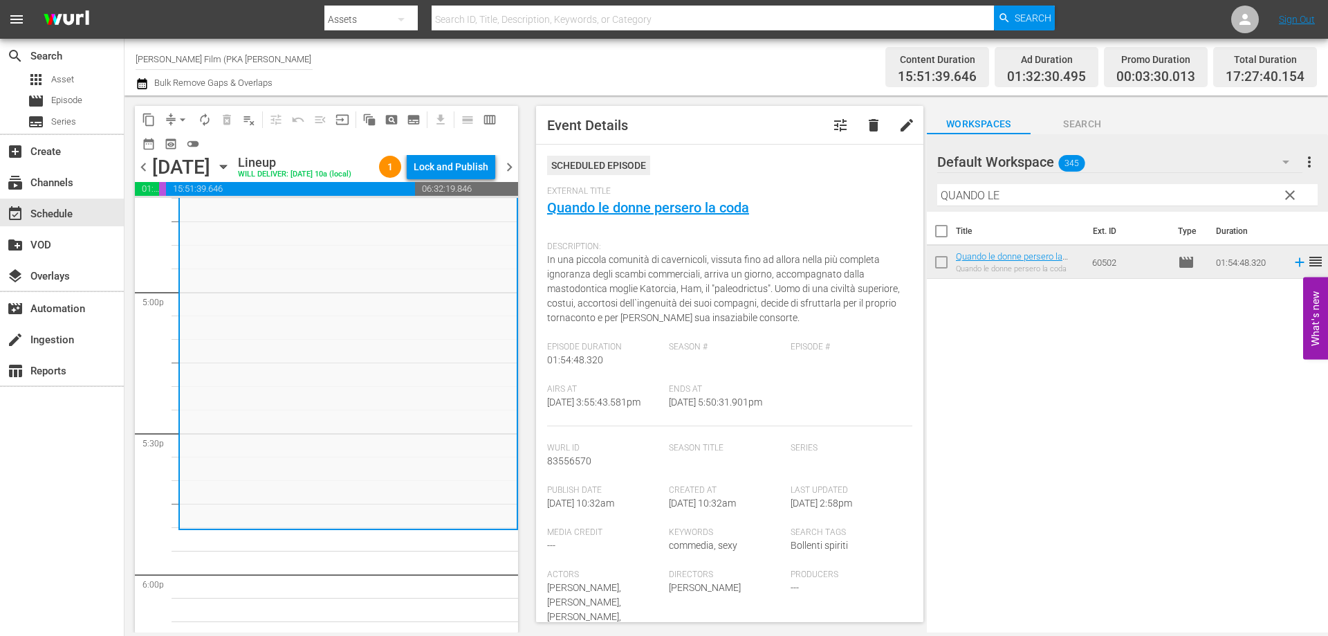
drag, startPoint x: 1008, startPoint y: 192, endPoint x: 878, endPoint y: 192, distance: 130.0
click at [878, 192] on div "content_copy compress arrow_drop_down autorenew_outlined delete_forever_outline…" at bounding box center [725, 363] width 1203 height 537
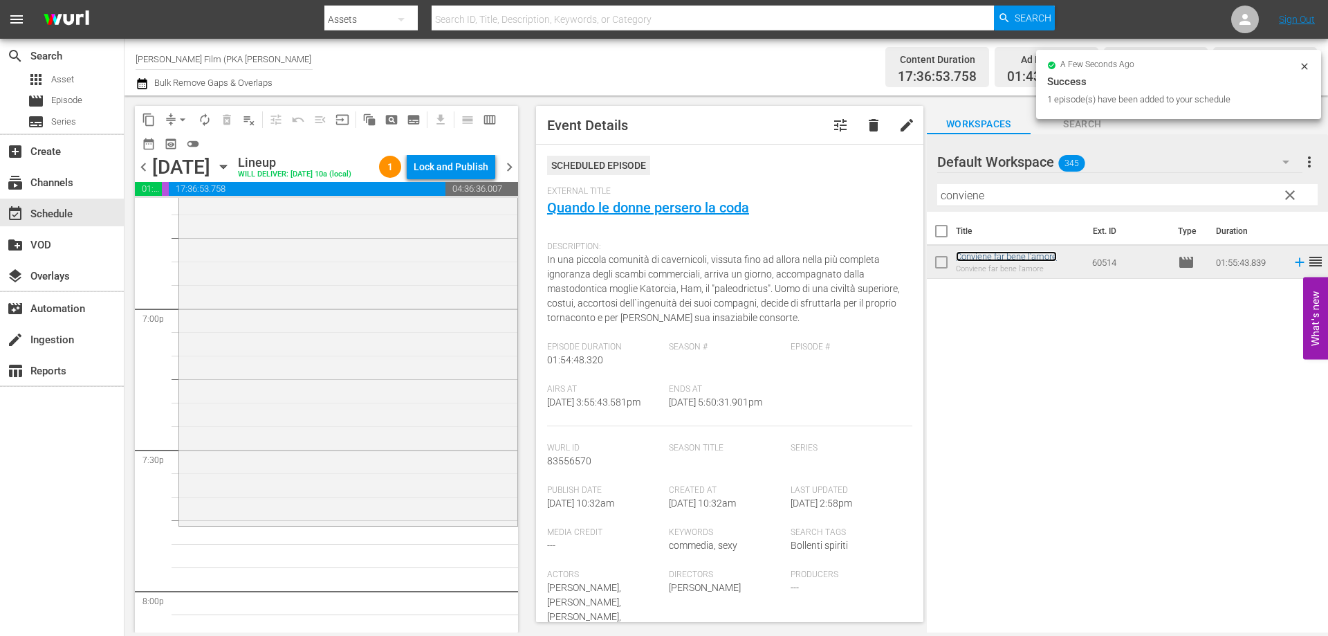
scroll to position [5326, 0]
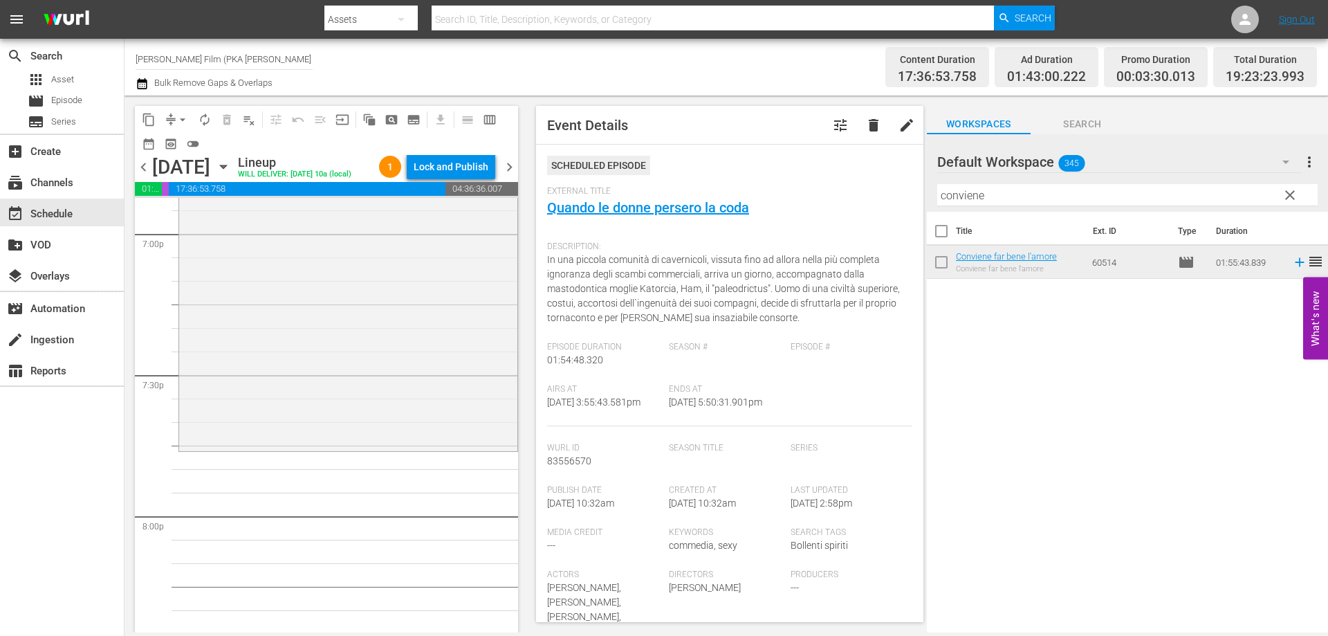
click at [407, 434] on div "Conviene far bene l'amore reorder" at bounding box center [348, 178] width 338 height 540
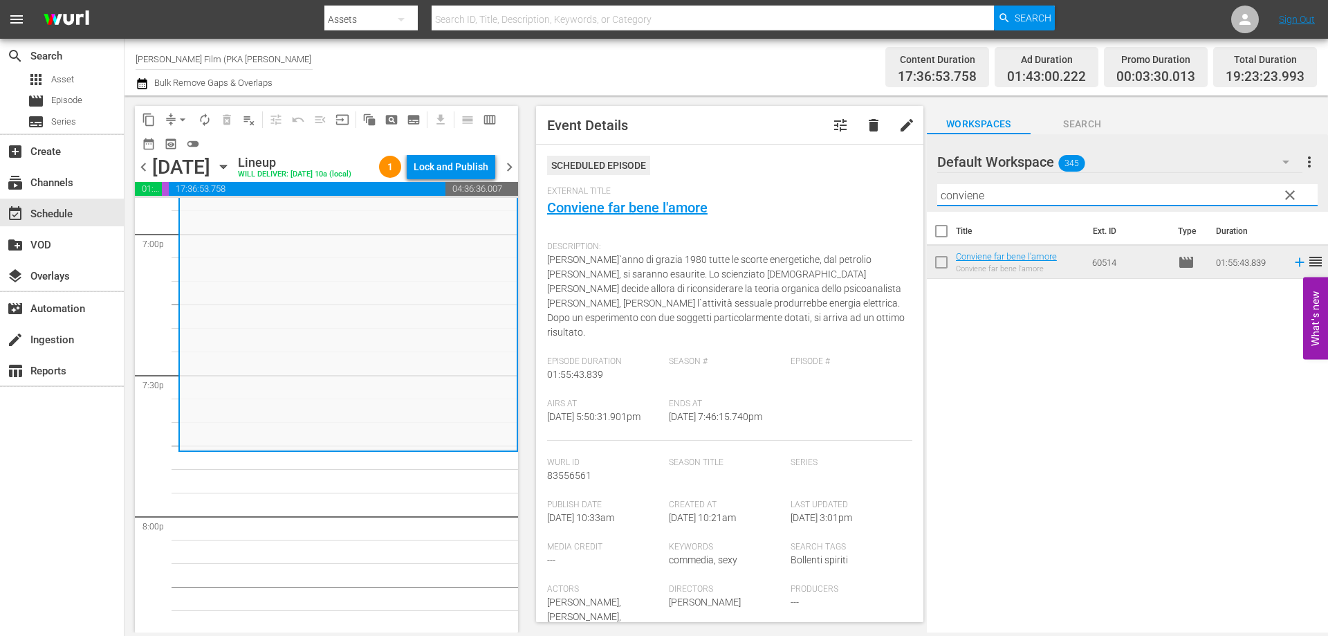
drag, startPoint x: 995, startPoint y: 196, endPoint x: 750, endPoint y: 172, distance: 246.1
click at [750, 172] on div "content_copy compress arrow_drop_down autorenew_outlined delete_forever_outline…" at bounding box center [725, 363] width 1203 height 537
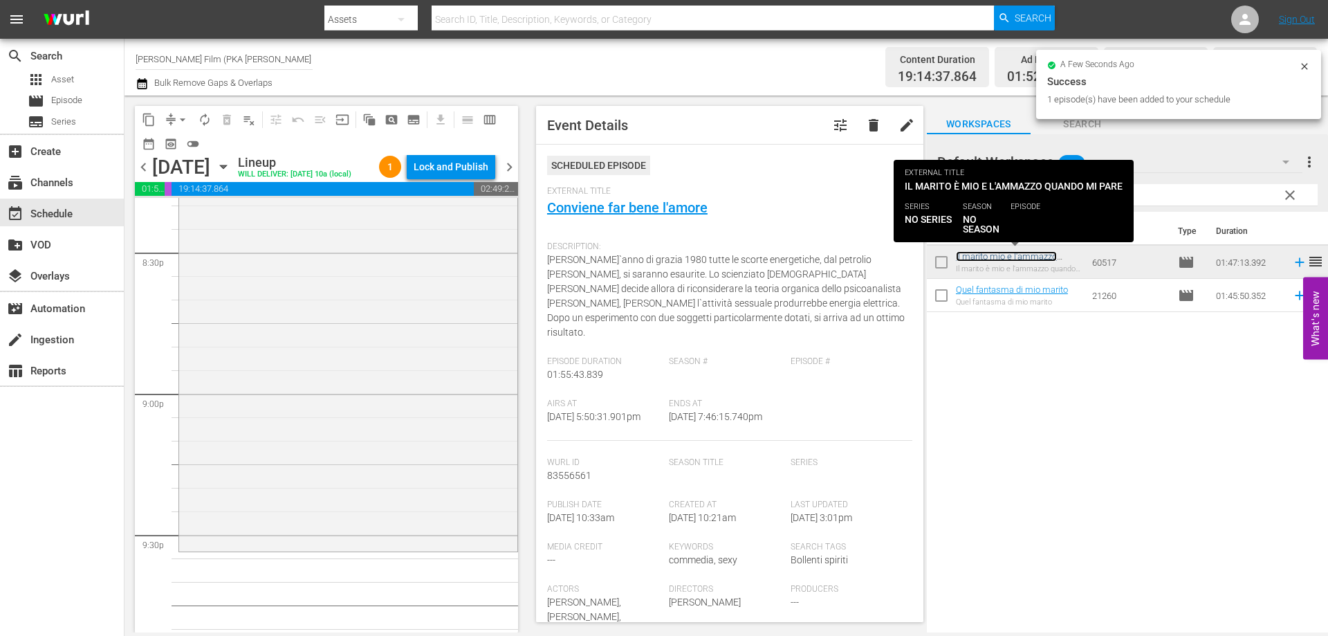
scroll to position [5810, 0]
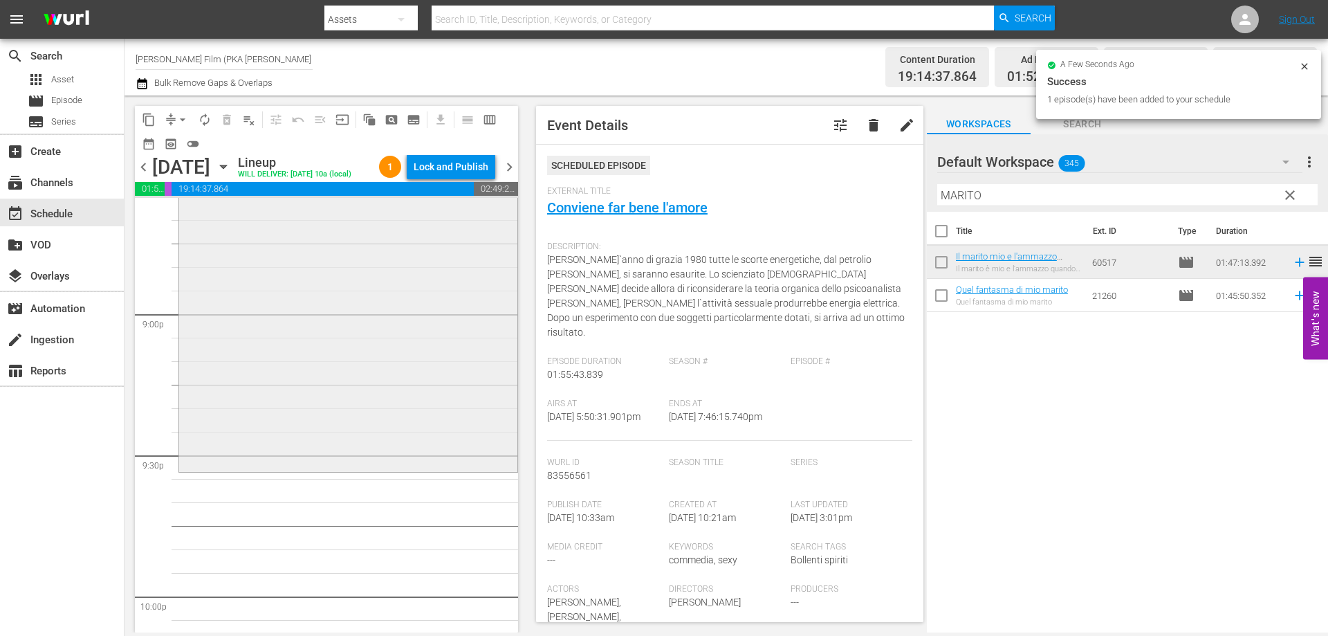
click at [445, 433] on div "Il marito mio e l'ammazzo quando mi pare reorder" at bounding box center [348, 218] width 338 height 500
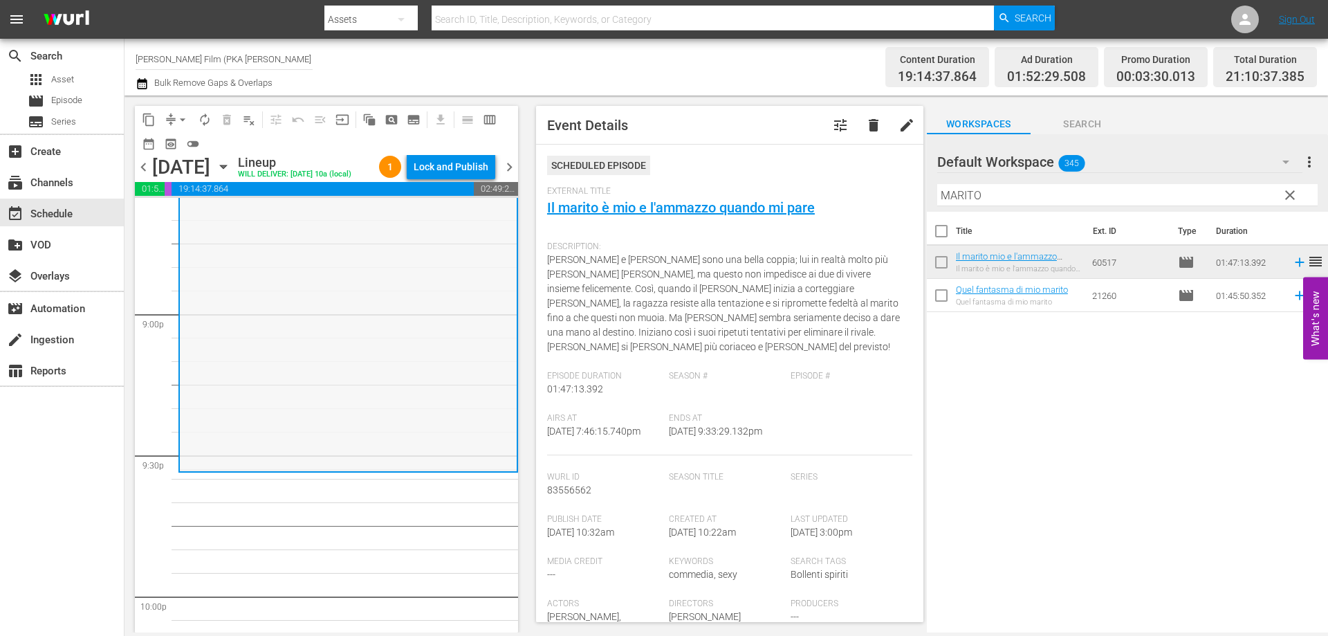
click at [370, 392] on div "Il marito mio e l'ammazzo quando mi pare reorder" at bounding box center [348, 219] width 337 height 500
drag, startPoint x: 998, startPoint y: 198, endPoint x: 799, endPoint y: 177, distance: 200.3
click at [804, 177] on div "content_copy compress arrow_drop_down autorenew_outlined delete_forever_outline…" at bounding box center [725, 363] width 1203 height 537
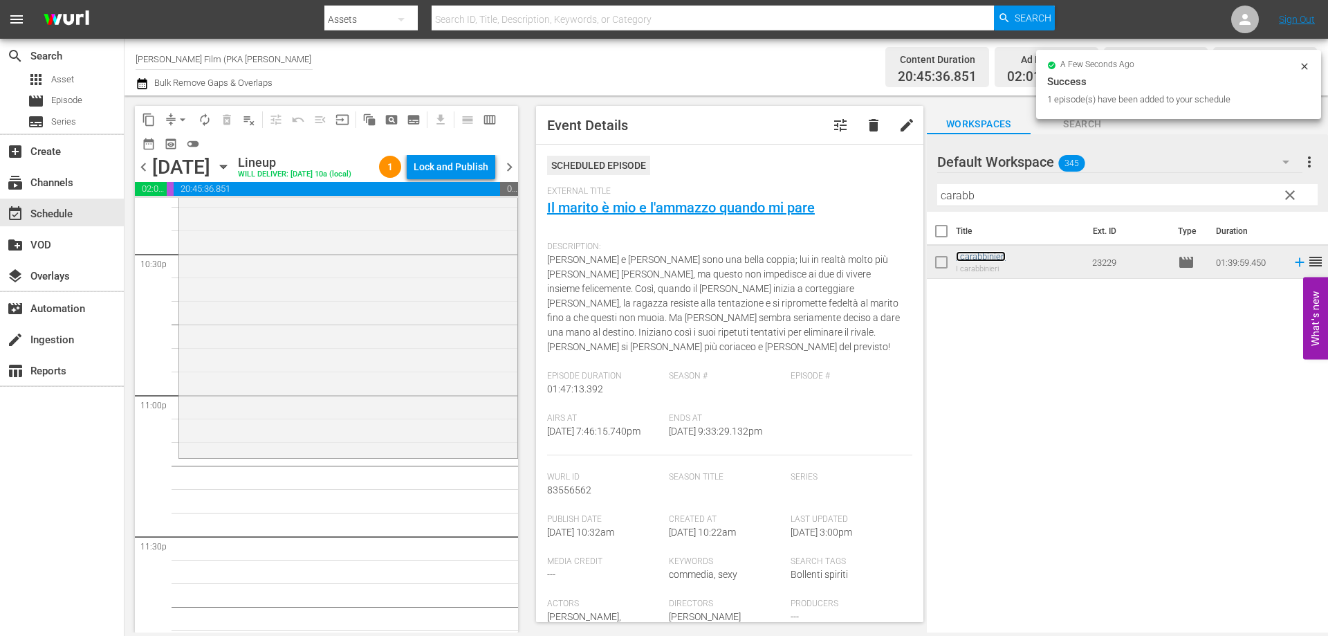
scroll to position [6294, 0]
click at [452, 430] on div "I carabbinieri reorder" at bounding box center [348, 222] width 338 height 466
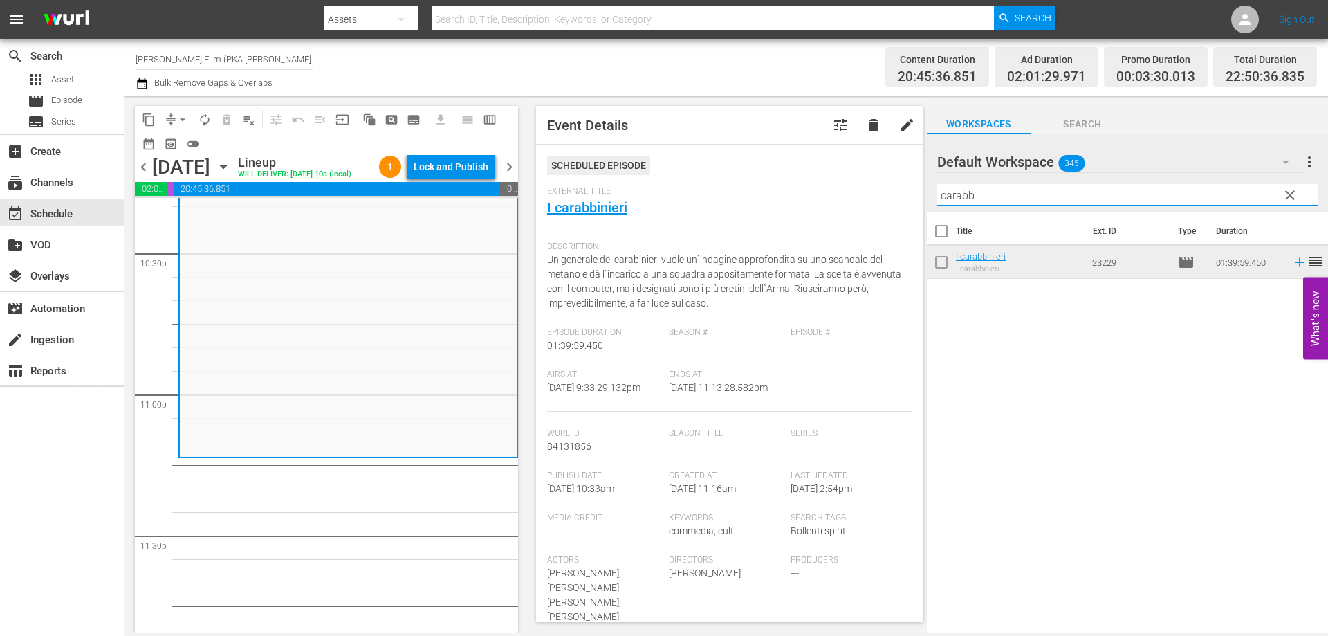
drag, startPoint x: 961, startPoint y: 195, endPoint x: 829, endPoint y: 178, distance: 132.5
click at [832, 179] on div "content_copy compress arrow_drop_down autorenew_outlined delete_forever_outline…" at bounding box center [725, 363] width 1203 height 537
type input "malizia"
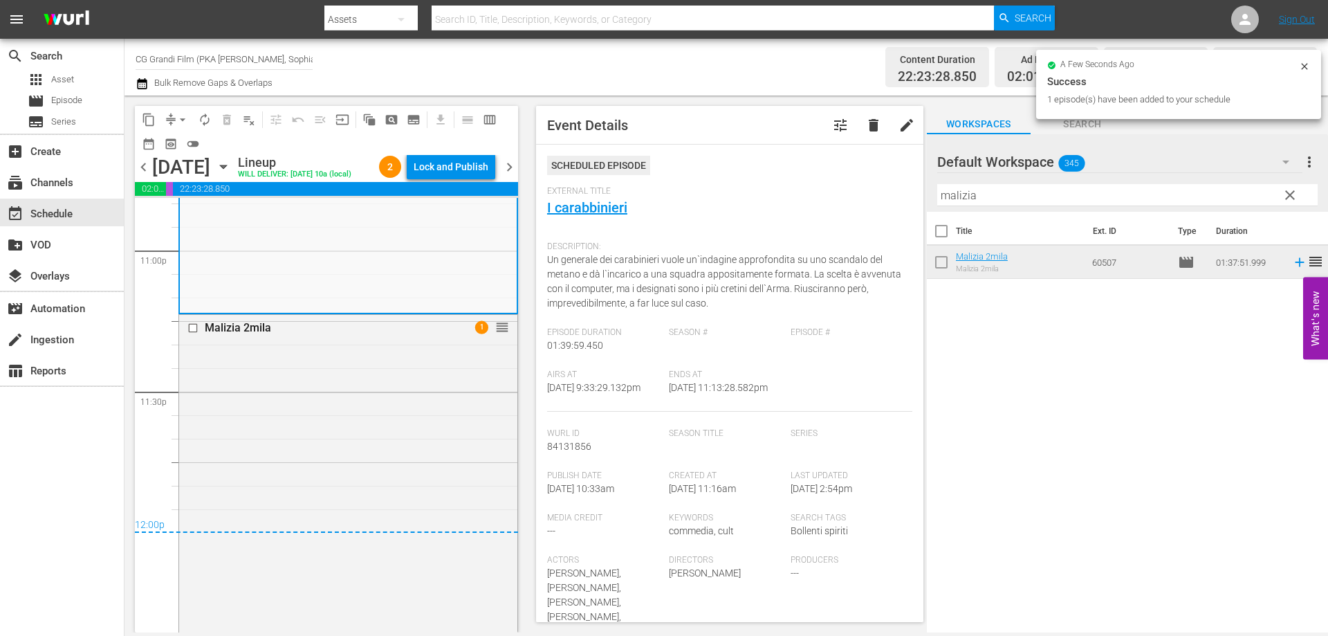
scroll to position [6620, 0]
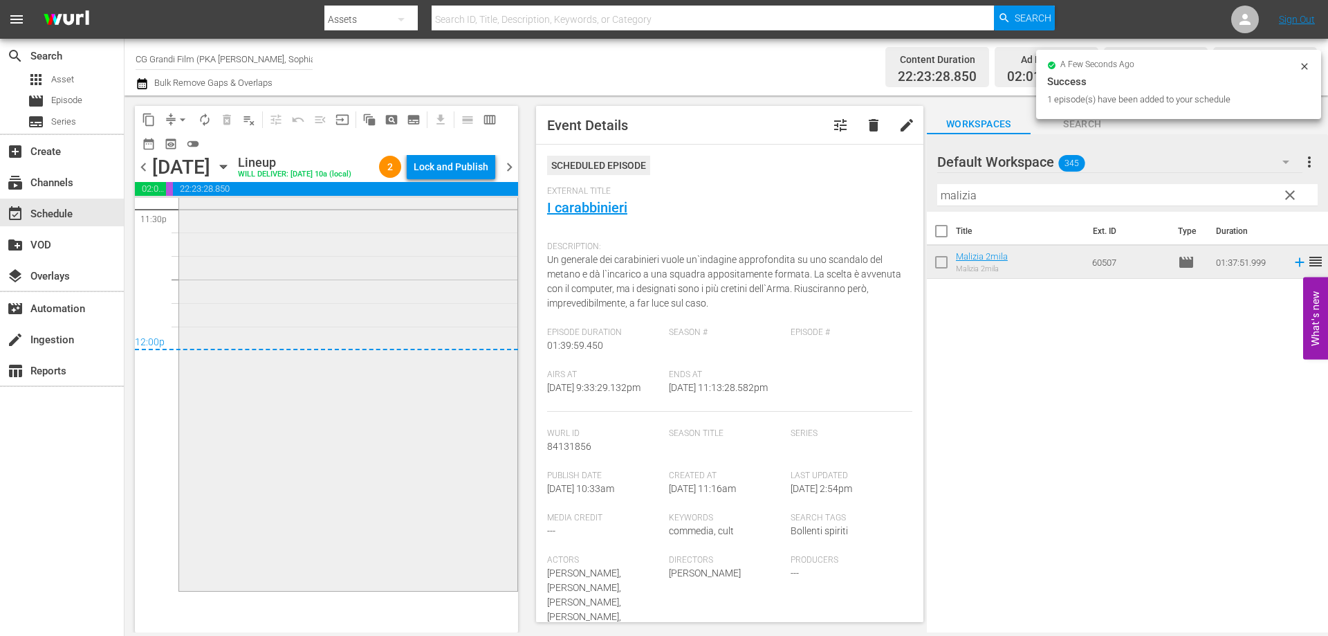
click at [471, 429] on div "Malizia 2mila 1 reorder" at bounding box center [348, 360] width 338 height 456
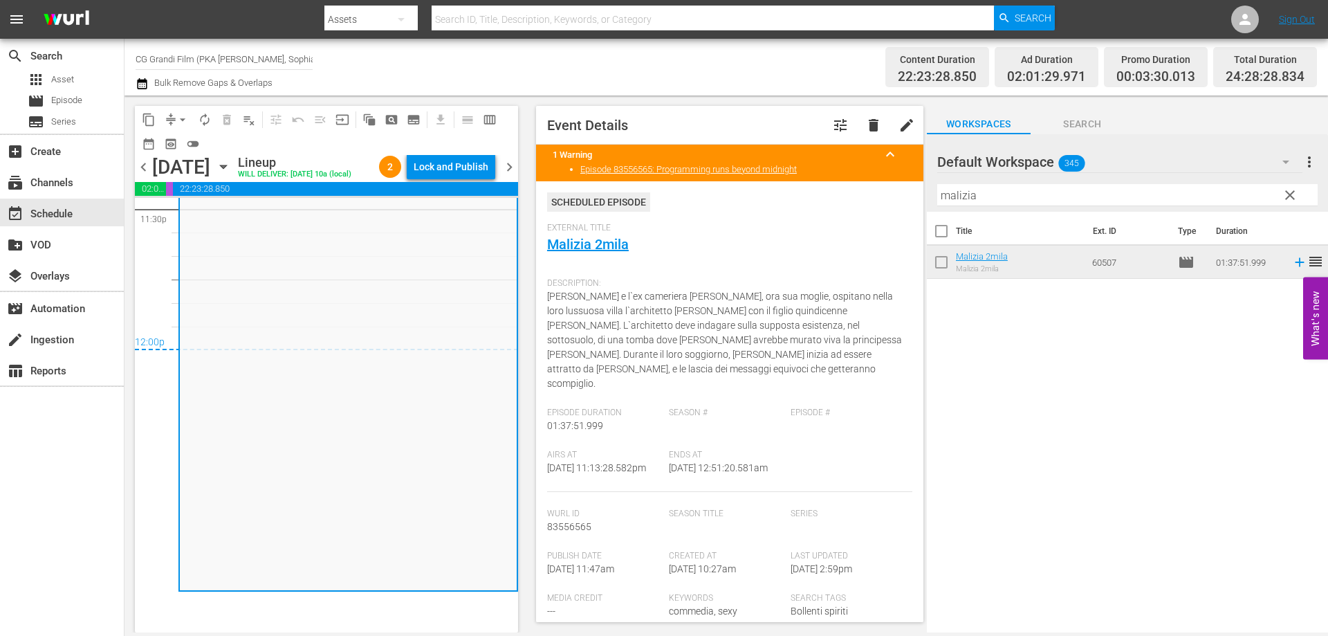
drag, startPoint x: 1015, startPoint y: 200, endPoint x: 818, endPoint y: 193, distance: 197.2
click at [818, 193] on div "content_copy compress arrow_drop_down autorenew_outlined delete_forever_outline…" at bounding box center [725, 363] width 1203 height 537
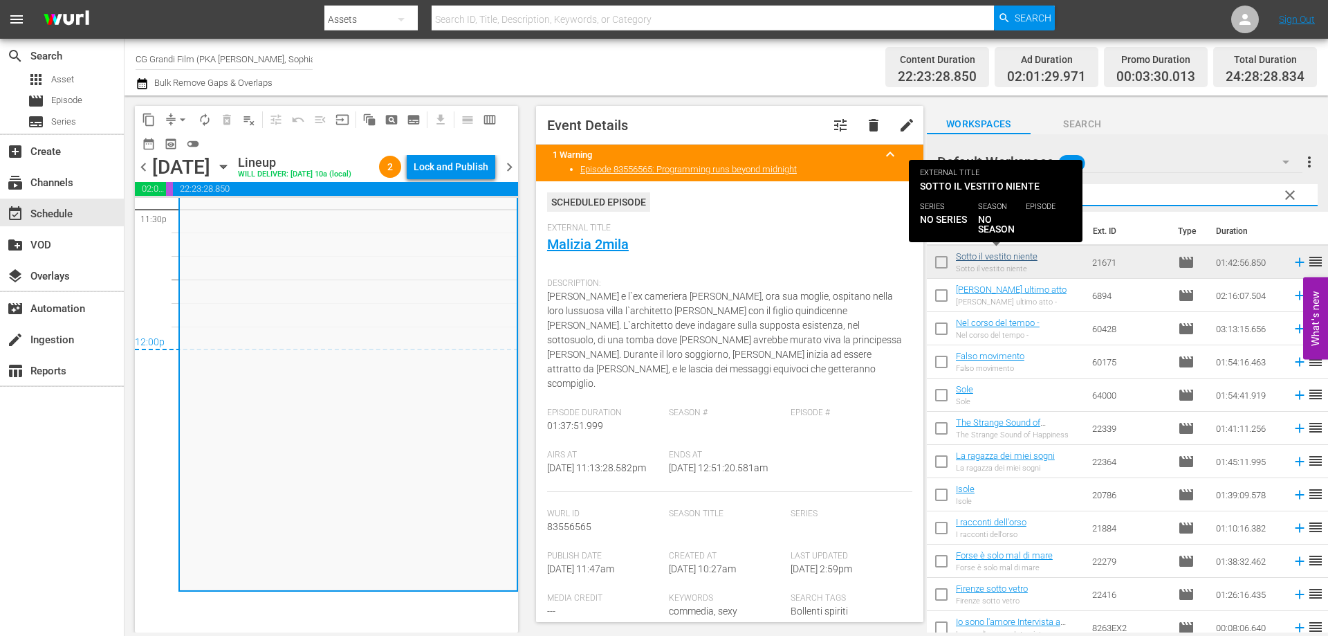
type input "so"
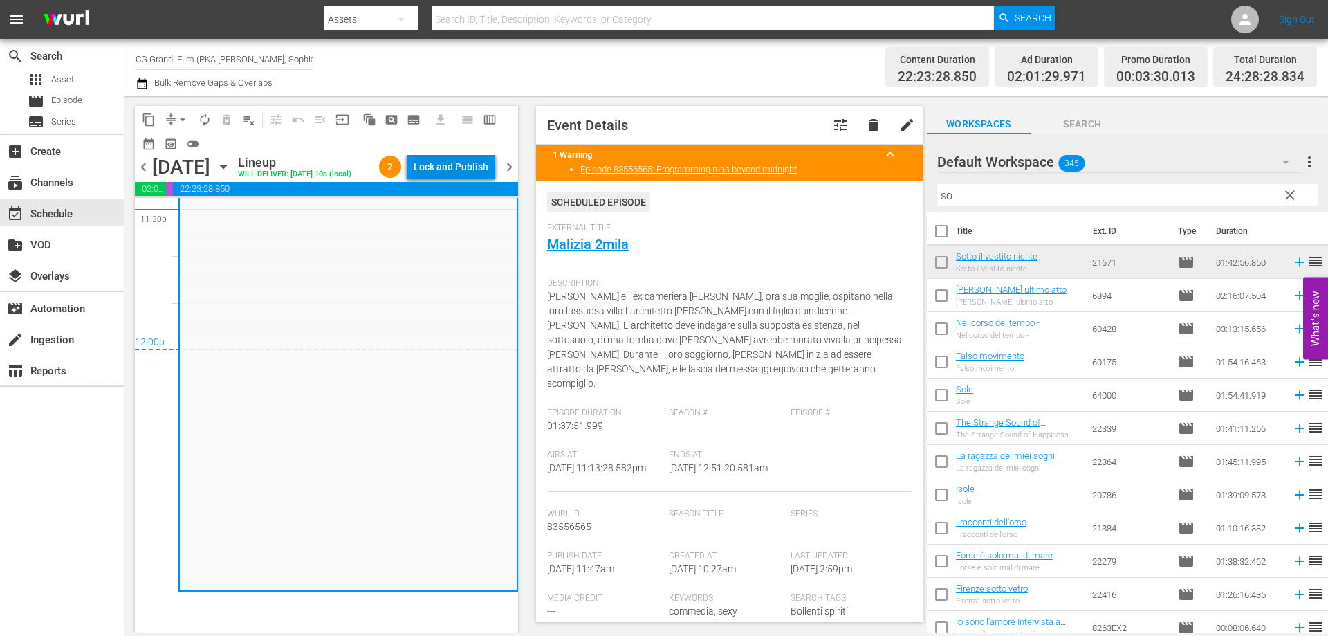
click at [444, 165] on div "Lock and Publish" at bounding box center [451, 166] width 75 height 25
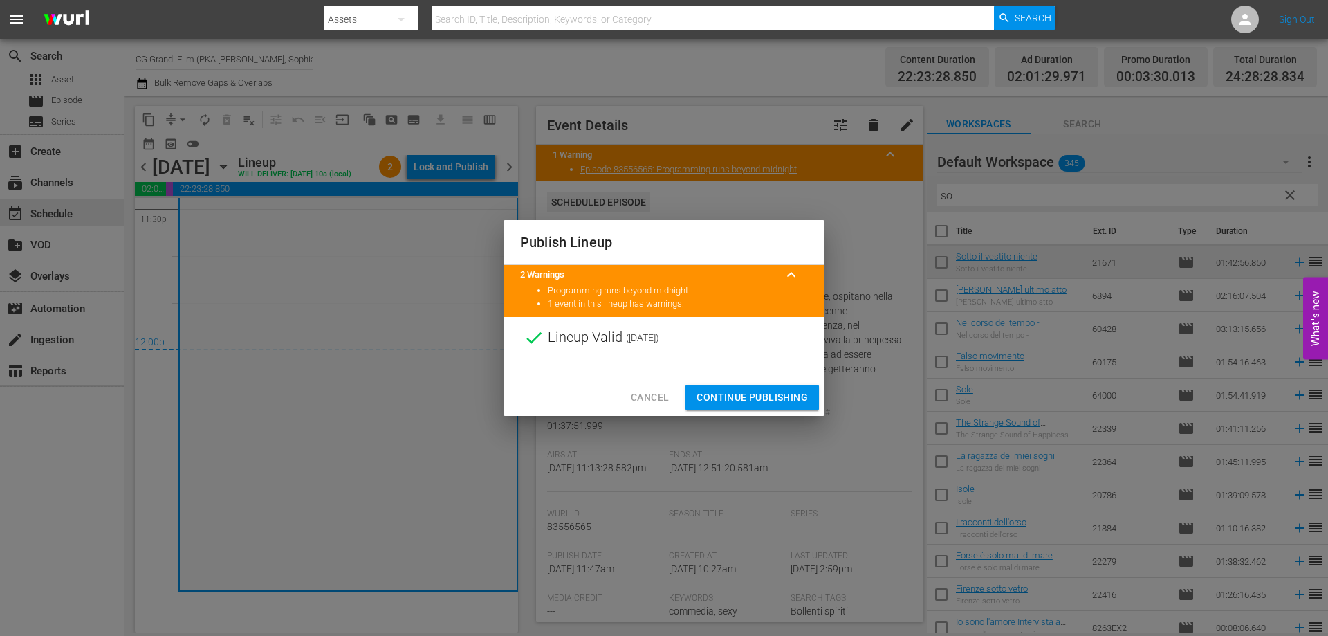
click at [732, 391] on span "Continue Publishing" at bounding box center [751, 397] width 111 height 17
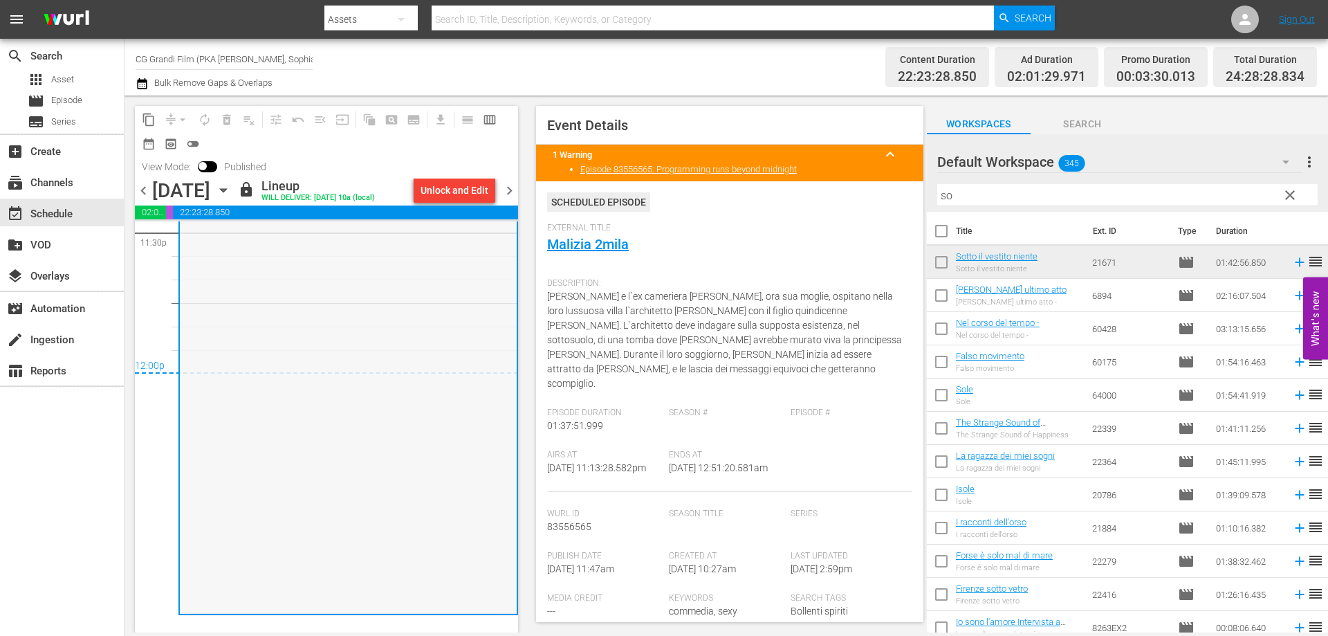
scroll to position [6644, 0]
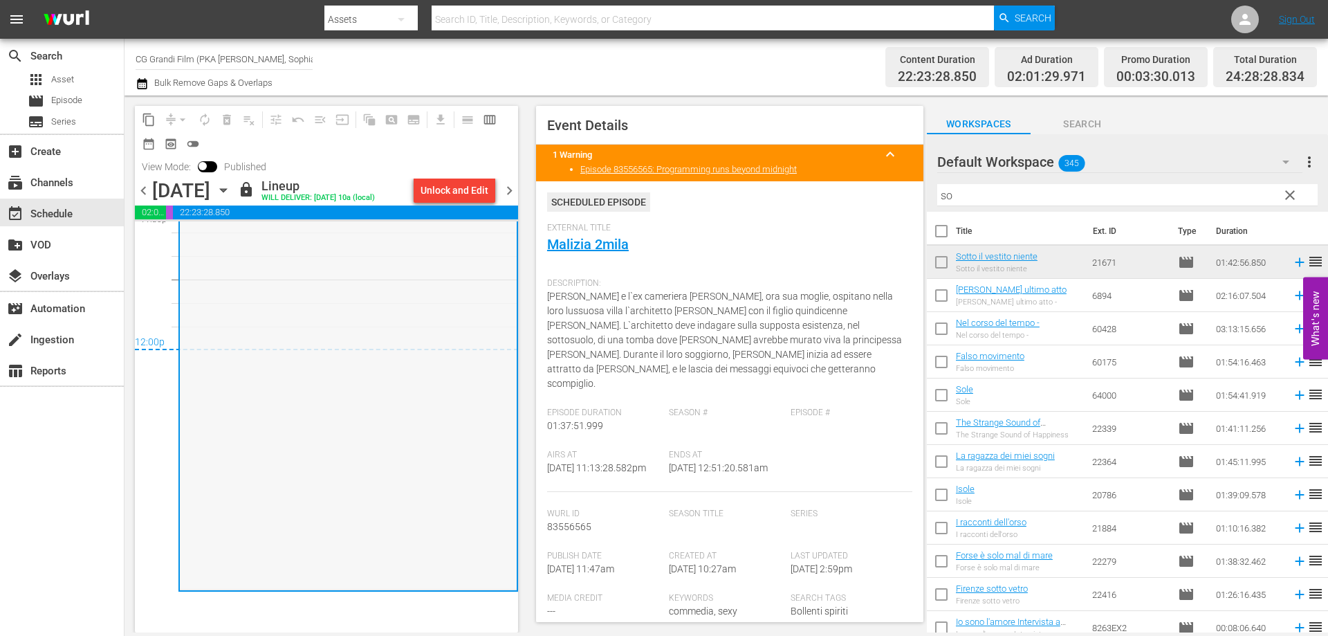
click at [441, 523] on div "Malizia 2mila 1" at bounding box center [348, 361] width 337 height 456
click at [429, 575] on div "Malizia 2mila 1" at bounding box center [348, 361] width 337 height 456
click at [469, 573] on div "Malizia 2mila 1" at bounding box center [348, 361] width 337 height 456
click at [469, 190] on div "Unlock and Edit" at bounding box center [455, 190] width 68 height 25
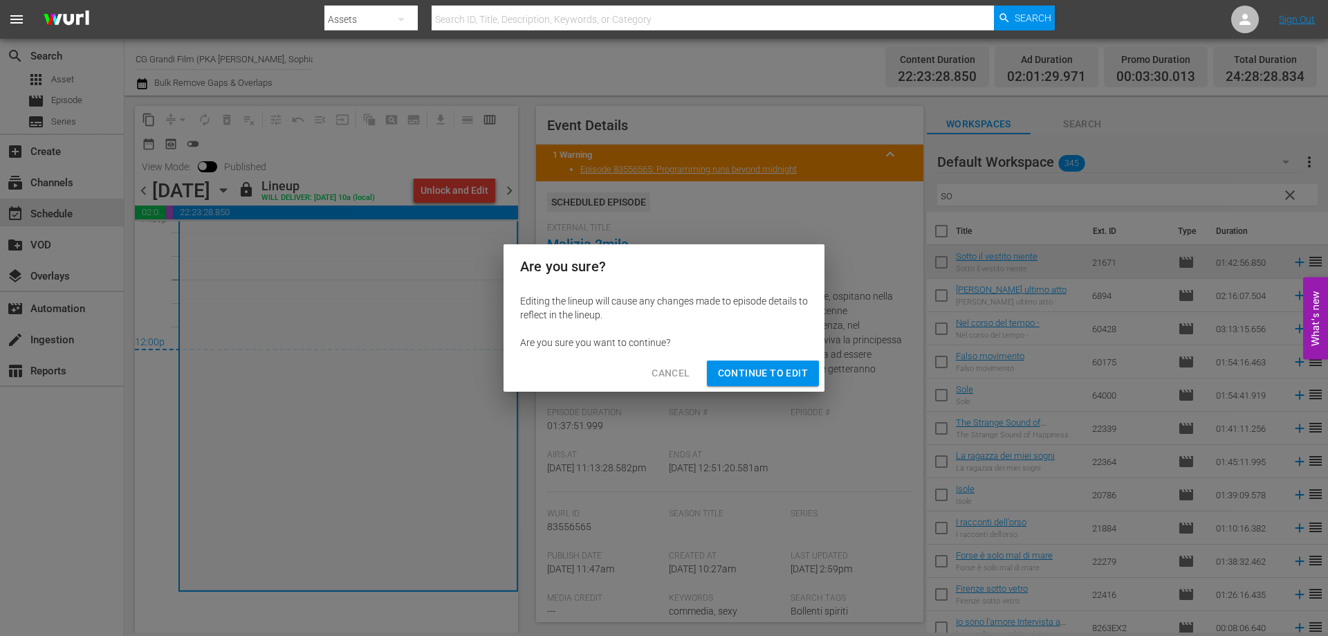
click at [750, 377] on span "Continue to Edit" at bounding box center [763, 372] width 90 height 17
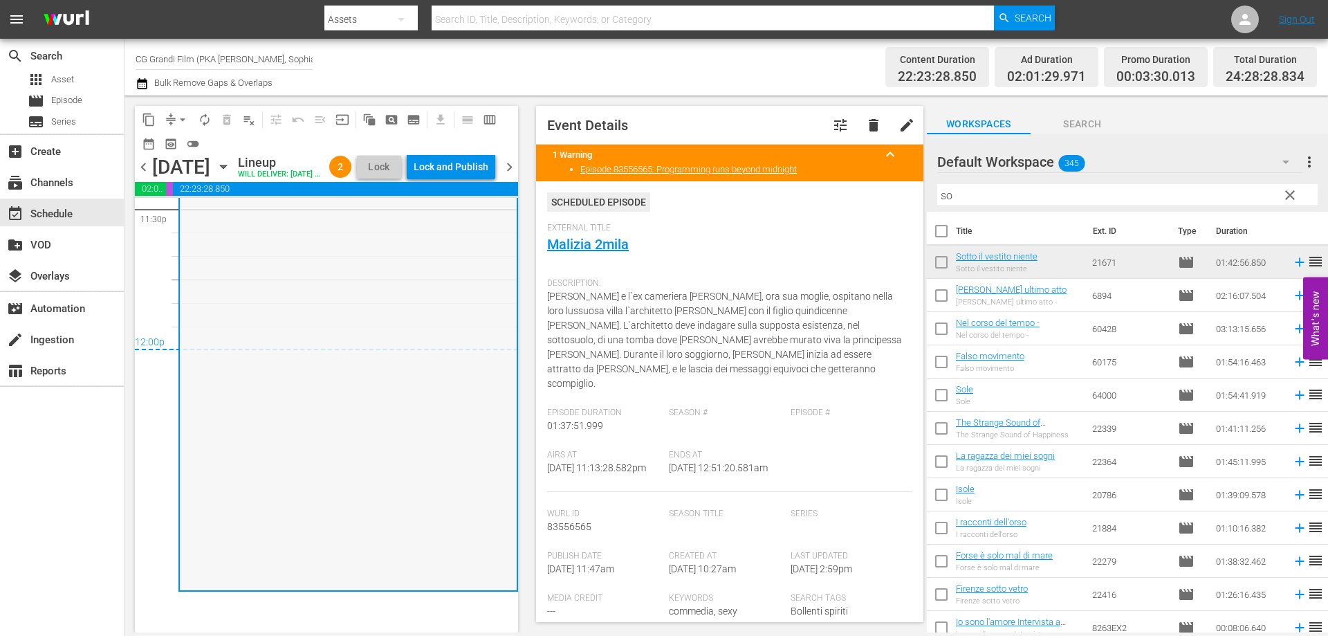
click at [459, 551] on div "Malizia 2mila 1 reorder" at bounding box center [348, 361] width 337 height 456
click at [469, 172] on div "Lock and Publish" at bounding box center [451, 166] width 75 height 25
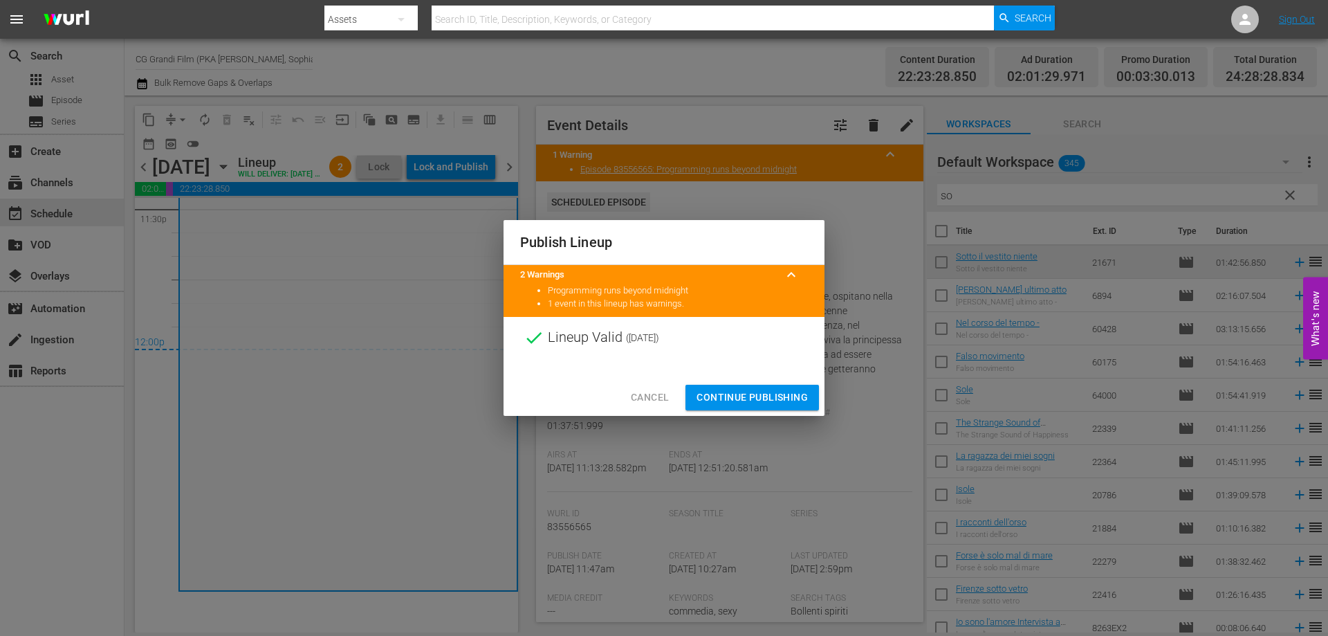
click at [744, 397] on span "Continue Publishing" at bounding box center [751, 397] width 111 height 17
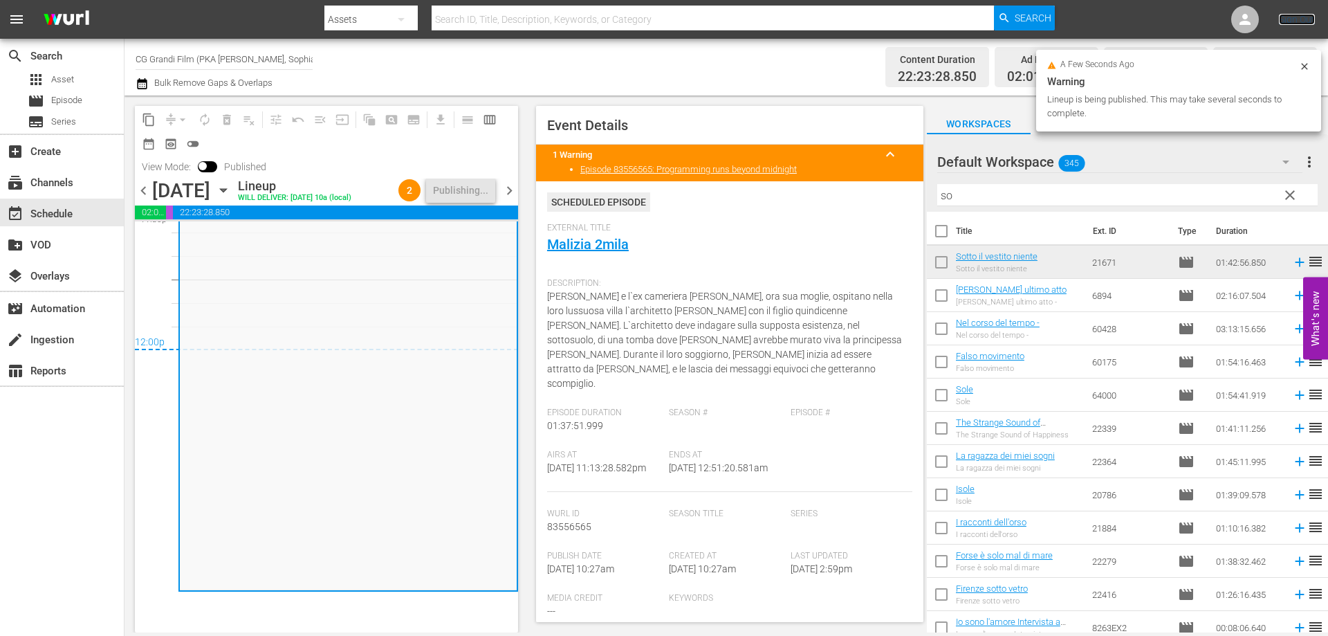
click at [1296, 22] on link "Sign Out" at bounding box center [1297, 19] width 36 height 11
